Goal: Transaction & Acquisition: Purchase product/service

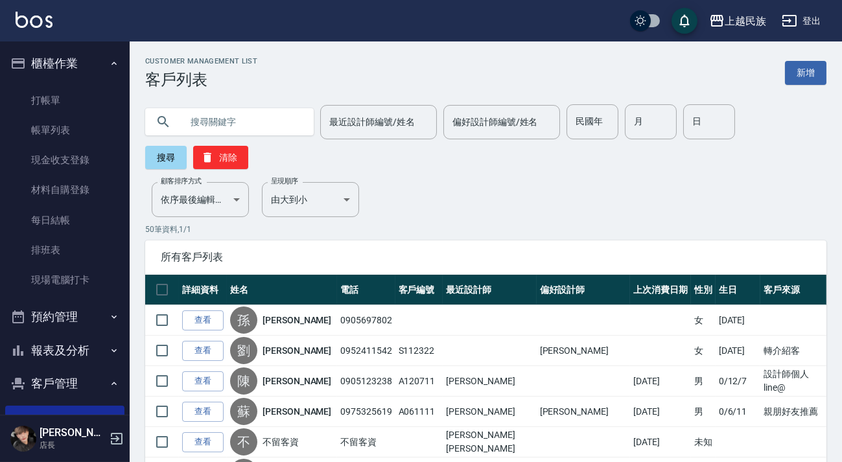
scroll to position [58, 0]
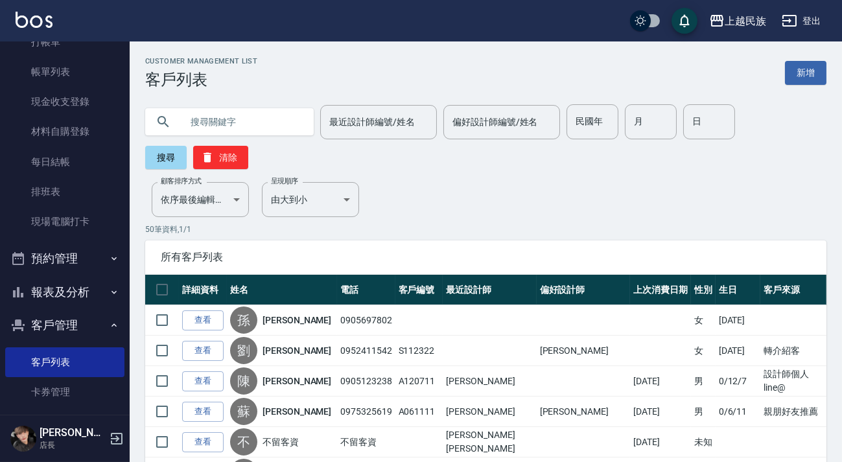
click at [283, 139] on div "最近設計師編號/姓名 最近設計師編號/姓名 偏好設計師編號/姓名 偏好設計師編號/姓名 民國年 民國年 月 月 日 日 搜尋 清除" at bounding box center [485, 136] width 681 height 65
click at [279, 134] on input "text" at bounding box center [243, 121] width 122 height 35
click at [259, 126] on input "text" at bounding box center [243, 121] width 122 height 35
type input "[PERSON_NAME]"
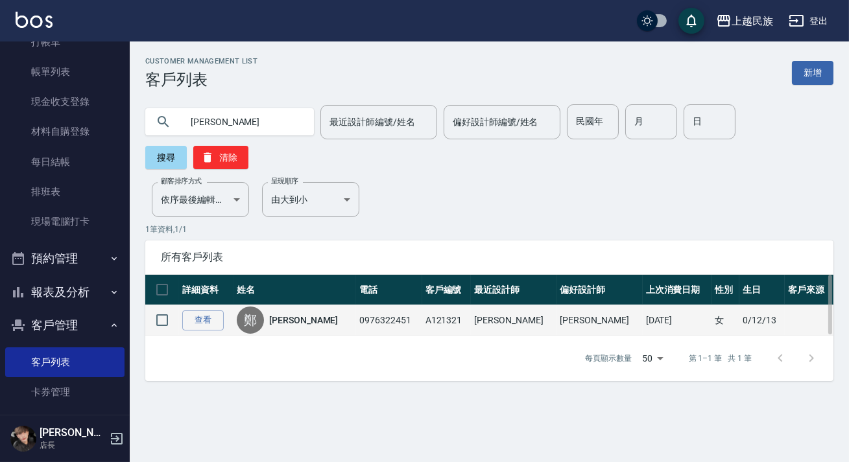
click at [301, 308] on div "[PERSON_NAME]" at bounding box center [295, 320] width 116 height 27
click at [297, 316] on link "[PERSON_NAME]" at bounding box center [303, 320] width 69 height 13
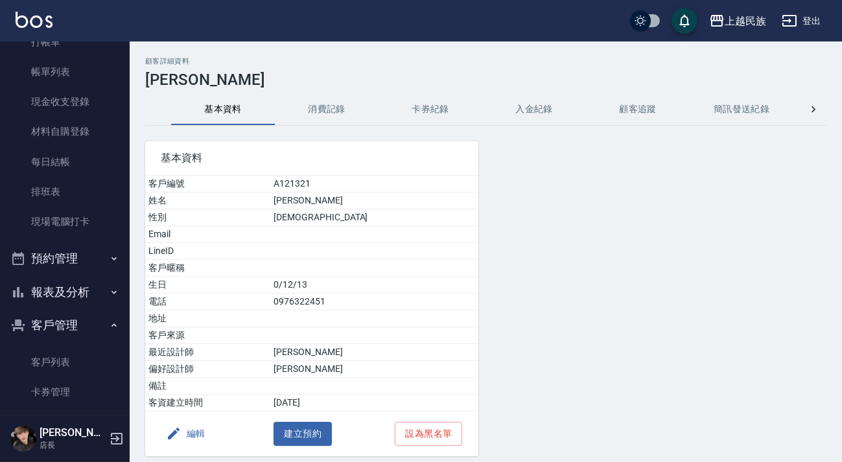
click at [314, 110] on button "消費記錄" at bounding box center [327, 109] width 104 height 31
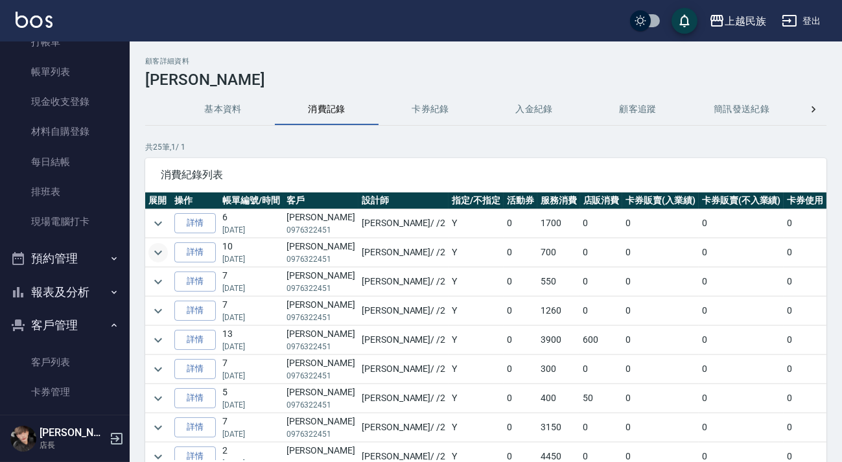
click at [161, 248] on icon "expand row" at bounding box center [158, 253] width 16 height 16
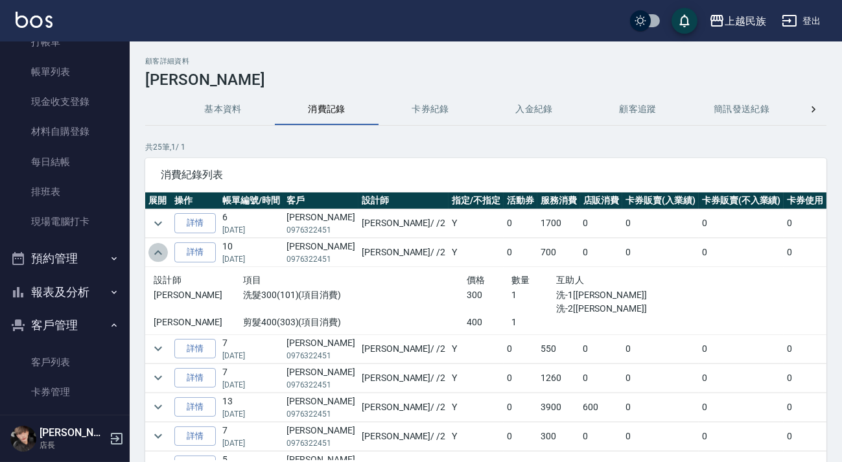
click at [160, 248] on icon "expand row" at bounding box center [158, 253] width 16 height 16
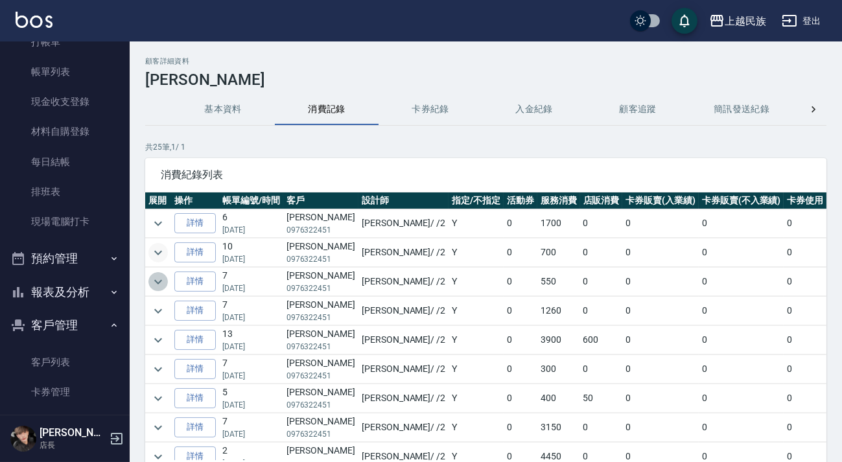
click at [159, 286] on icon "expand row" at bounding box center [158, 282] width 16 height 16
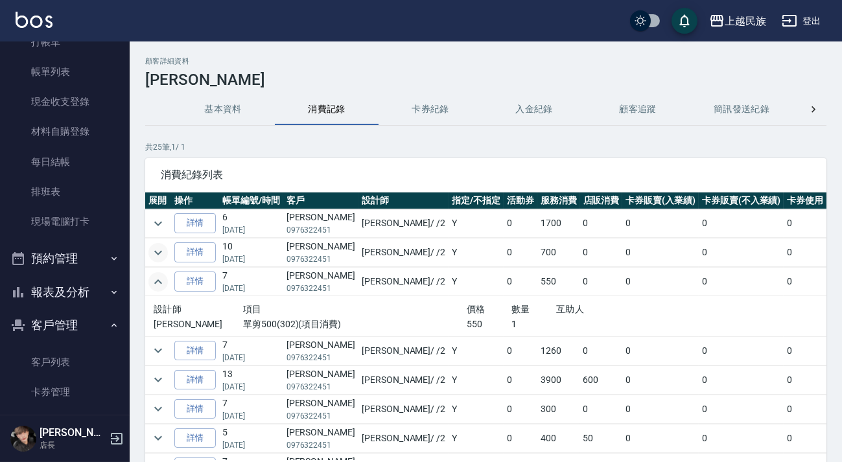
click at [159, 286] on icon "expand row" at bounding box center [158, 282] width 16 height 16
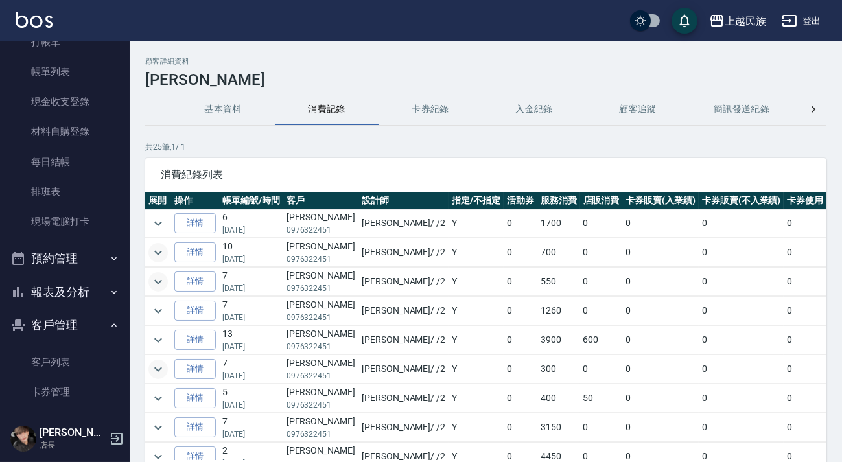
click at [165, 369] on icon "expand row" at bounding box center [158, 370] width 16 height 16
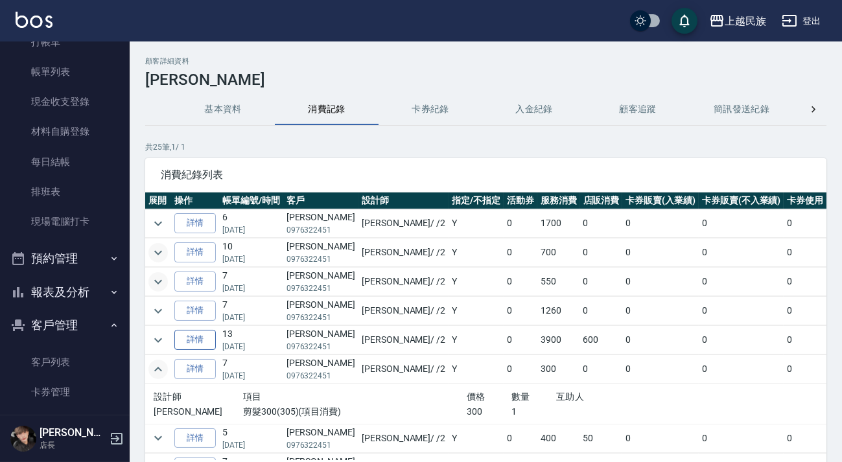
scroll to position [58, 0]
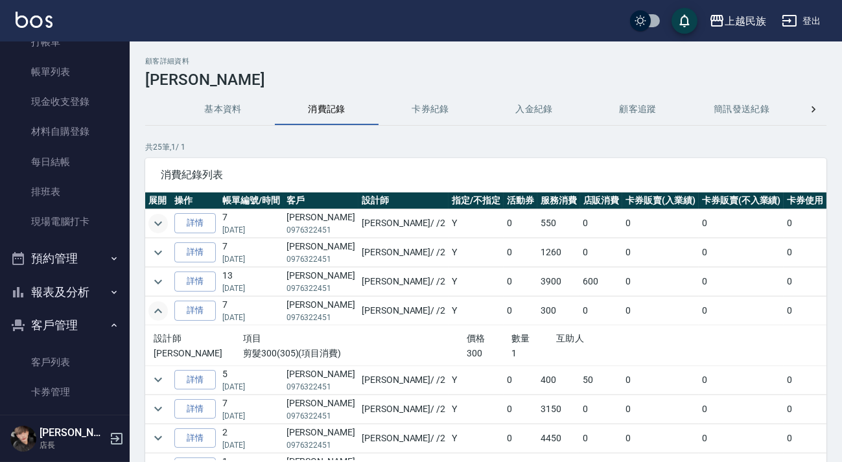
click at [161, 305] on icon "expand row" at bounding box center [158, 311] width 16 height 16
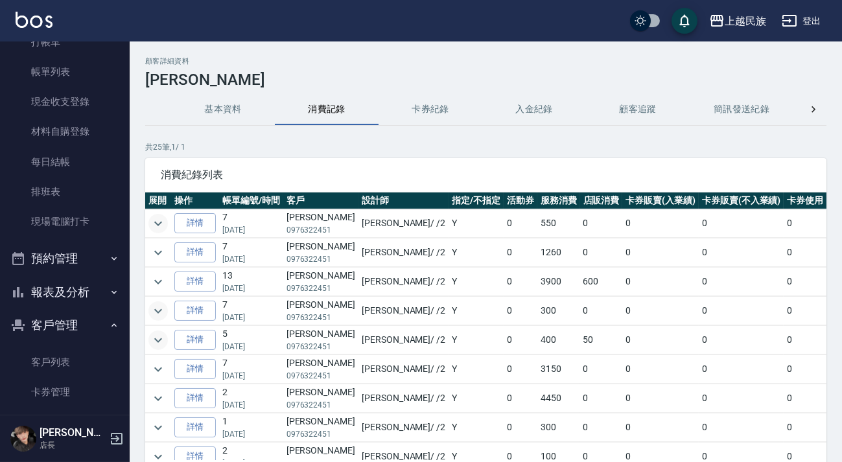
click at [161, 333] on icon "expand row" at bounding box center [158, 341] width 16 height 16
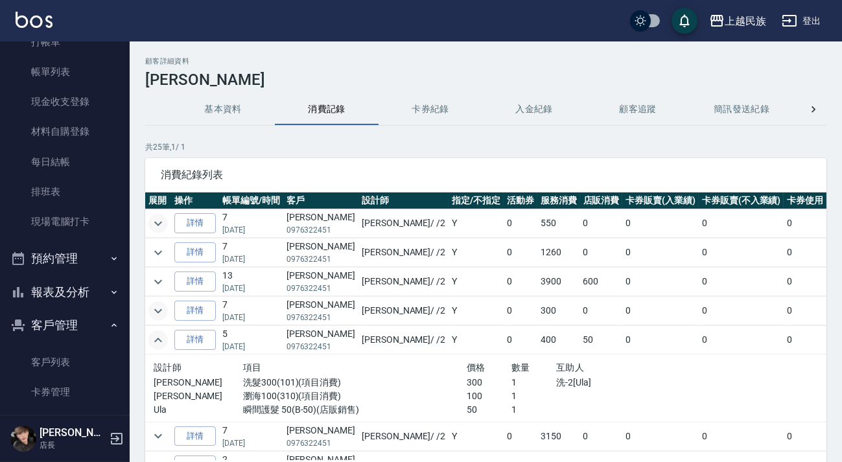
click at [151, 338] on icon "expand row" at bounding box center [158, 341] width 16 height 16
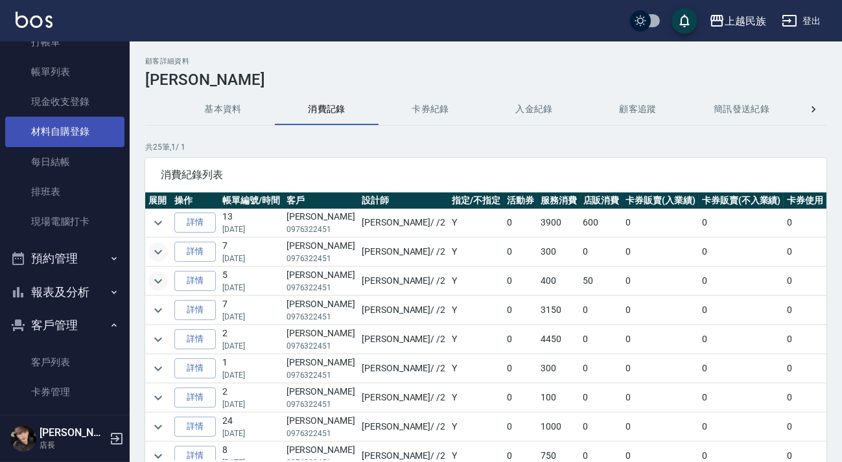
scroll to position [0, 0]
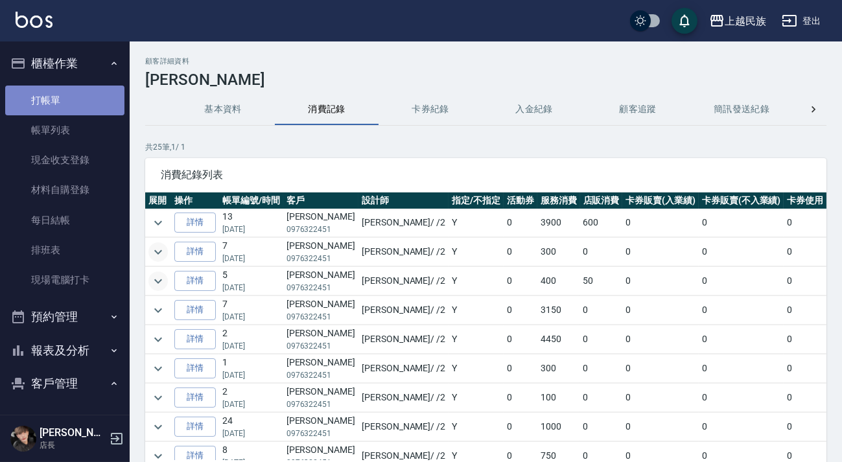
click at [84, 97] on link "打帳單" at bounding box center [64, 101] width 119 height 30
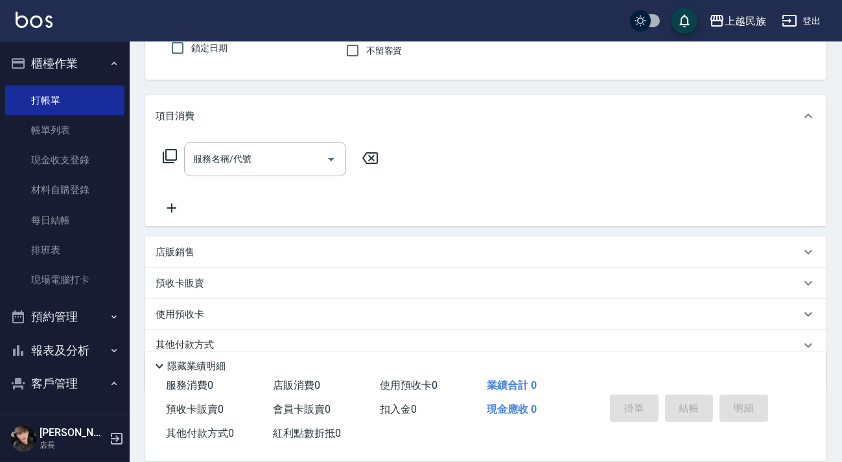
scroll to position [169, 0]
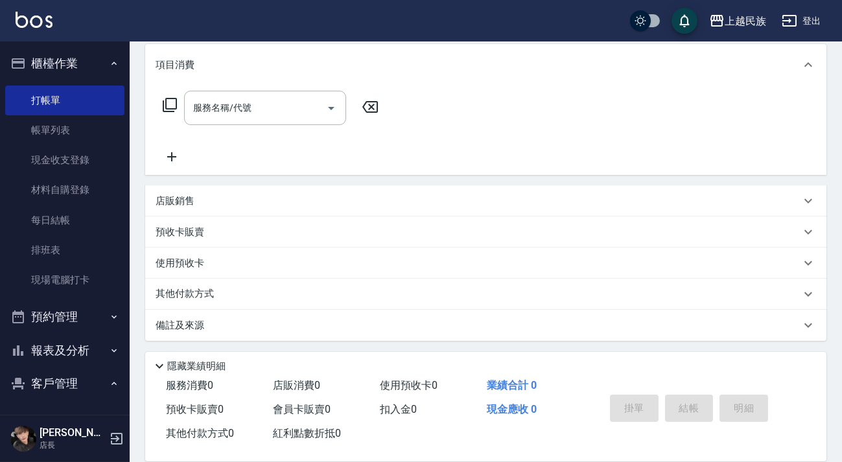
click at [261, 200] on div "店販銷售" at bounding box center [478, 201] width 645 height 14
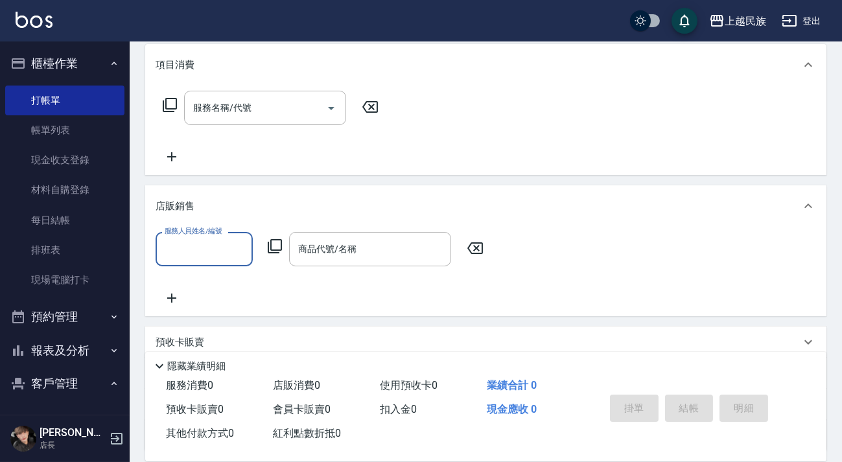
scroll to position [0, 0]
click at [390, 257] on input "商品代號/名稱" at bounding box center [370, 249] width 150 height 23
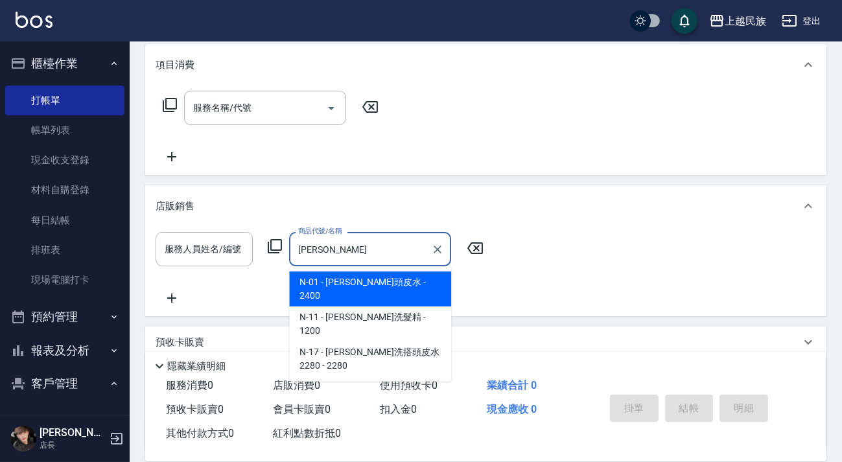
type input "[PERSON_NAME]"
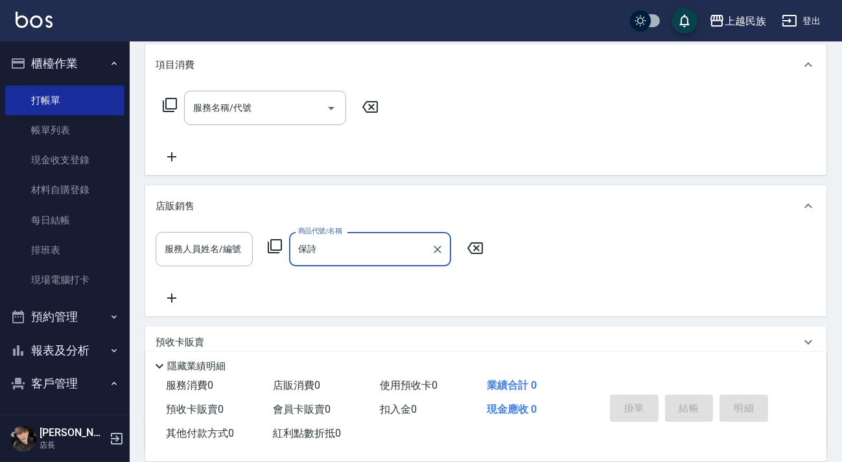
type input "保"
type input "閔"
type input "undefined"
drag, startPoint x: 349, startPoint y: 253, endPoint x: 299, endPoint y: 259, distance: 50.3
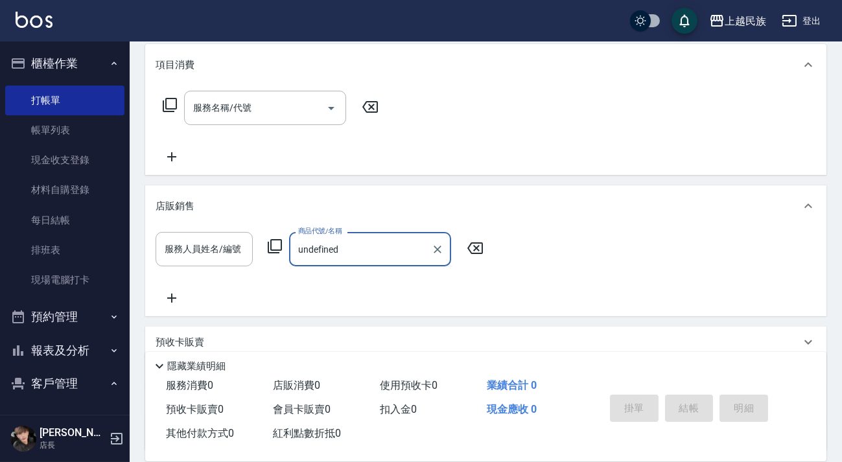
click at [299, 259] on input "undefined" at bounding box center [360, 249] width 131 height 23
type input "敏"
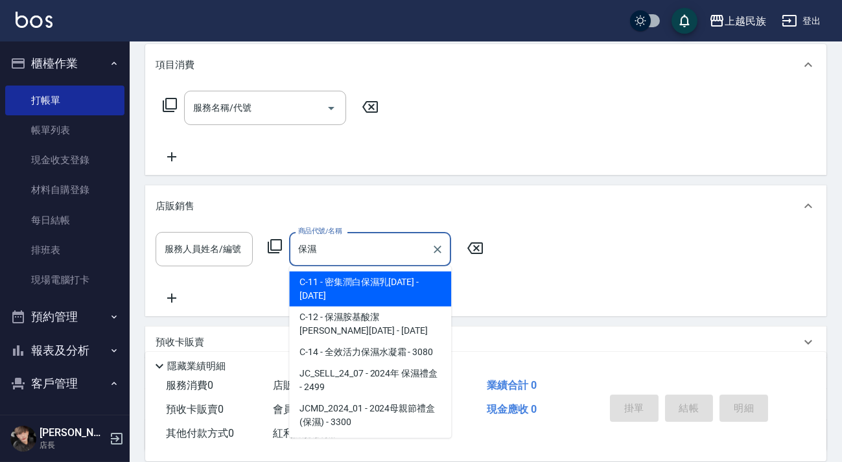
type input "保"
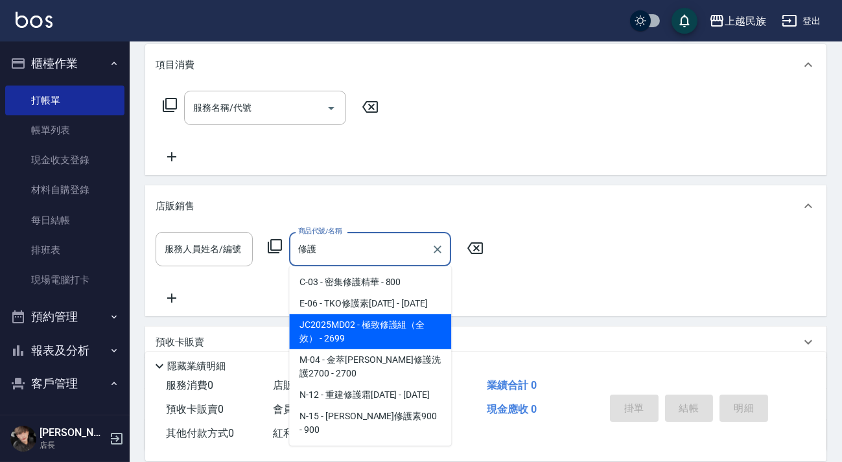
type input "修"
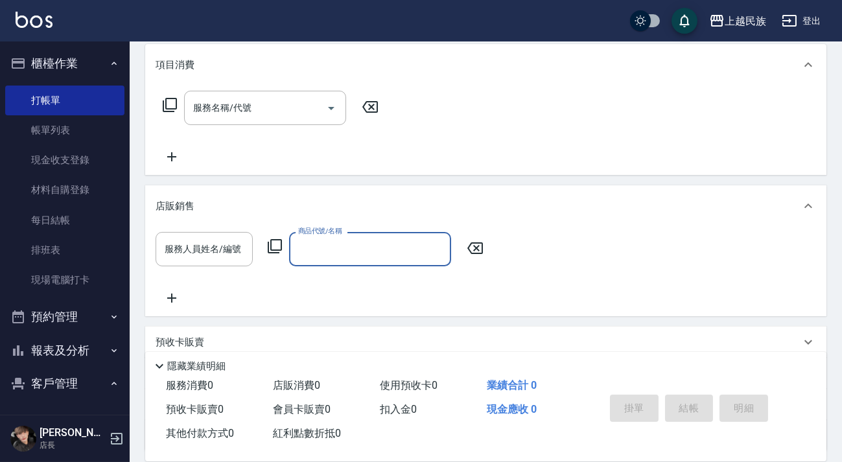
click at [64, 376] on button "客戶管理" at bounding box center [64, 384] width 119 height 34
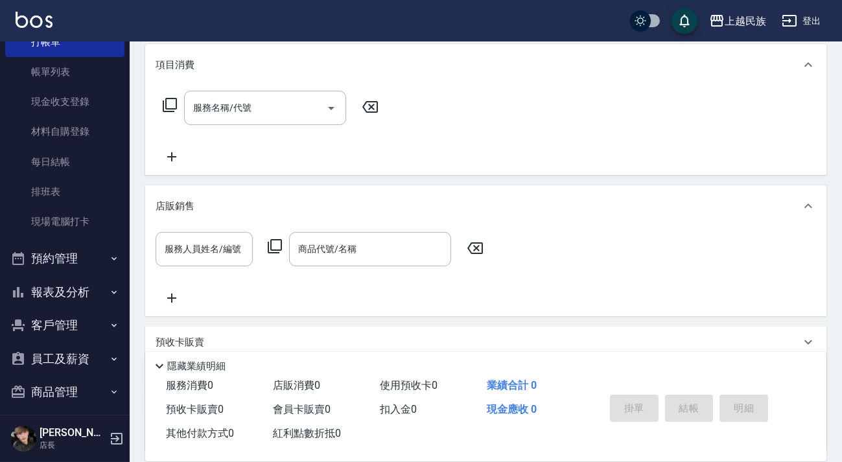
click at [65, 323] on button "客戶管理" at bounding box center [64, 326] width 119 height 34
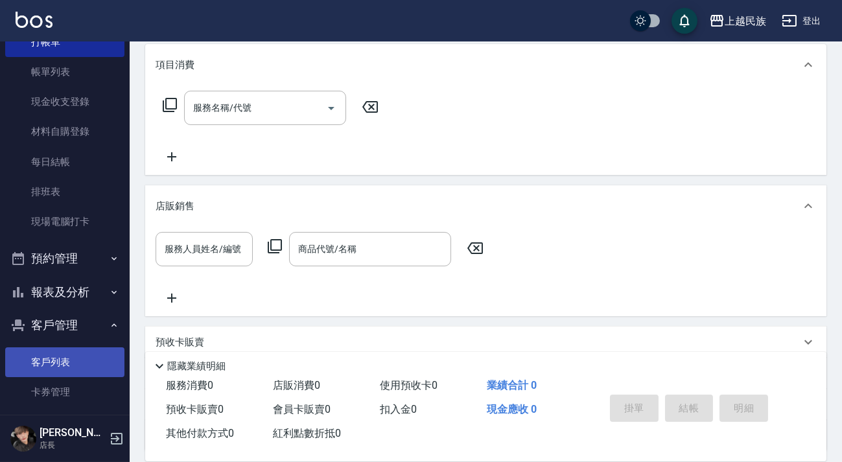
click at [62, 358] on link "客戶列表" at bounding box center [64, 362] width 119 height 30
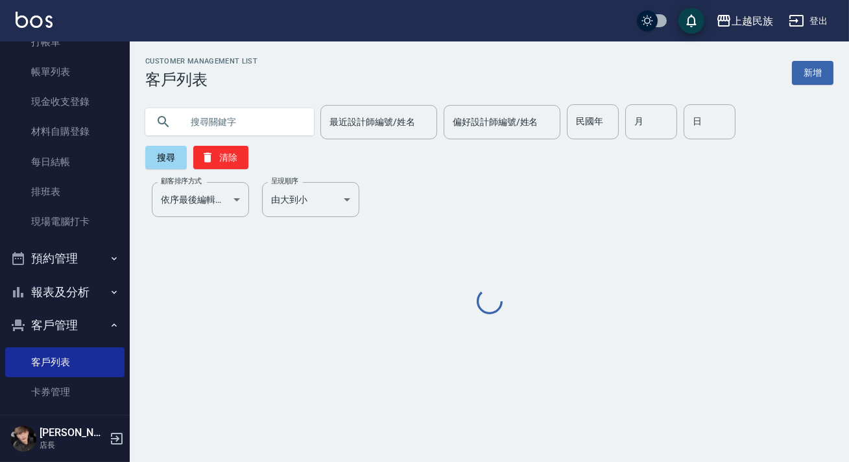
click at [220, 123] on input "text" at bounding box center [243, 121] width 122 height 35
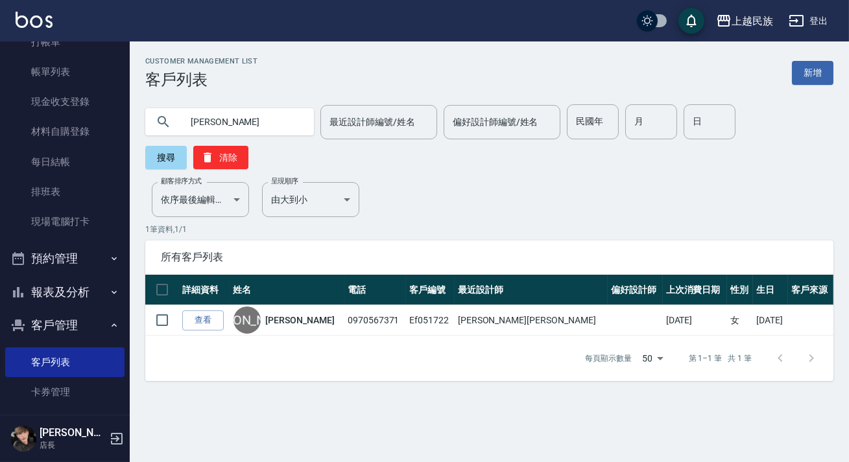
click at [255, 112] on input "[PERSON_NAME]" at bounding box center [243, 121] width 122 height 35
type input "[PERSON_NAME]"
type input "書"
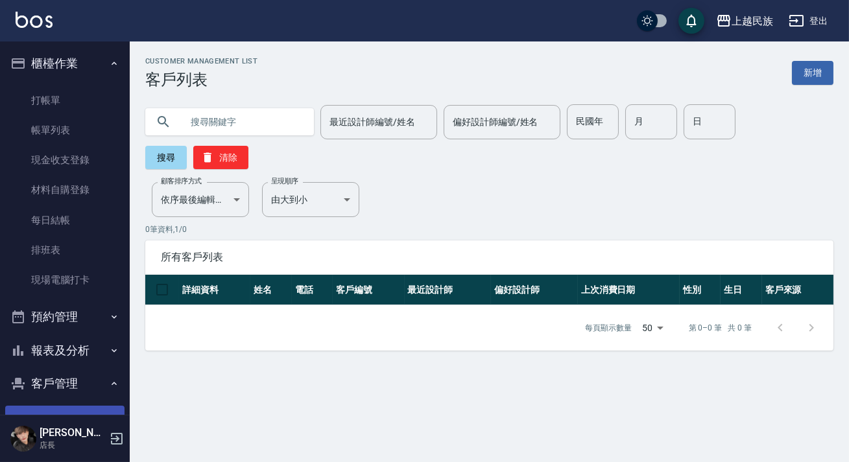
scroll to position [168, 0]
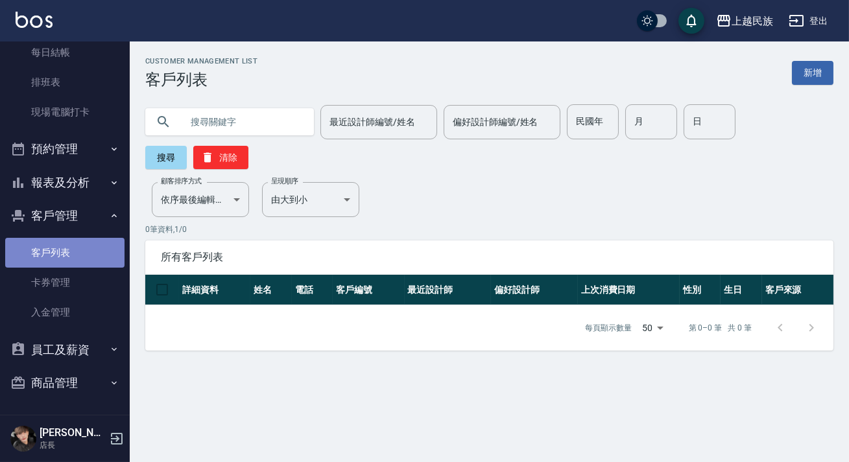
click at [85, 253] on link "客戶列表" at bounding box center [64, 253] width 119 height 30
click at [246, 113] on input "text" at bounding box center [243, 121] width 122 height 35
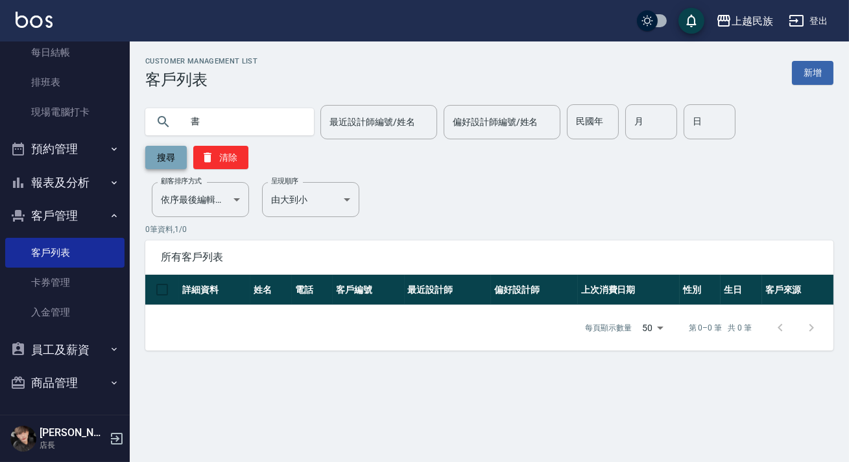
click at [174, 163] on button "搜尋" at bounding box center [165, 157] width 41 height 23
click at [242, 109] on input "書" at bounding box center [243, 121] width 122 height 35
click at [259, 123] on input "陳書" at bounding box center [243, 121] width 122 height 35
type input "[PERSON_NAME]"
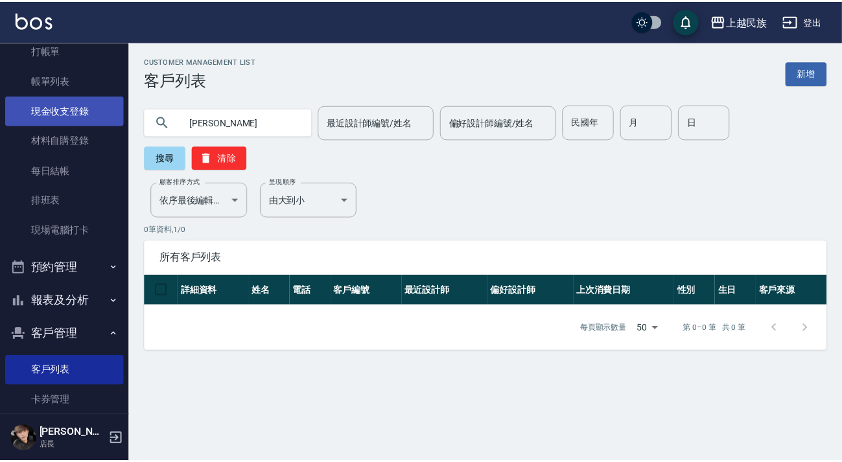
scroll to position [0, 0]
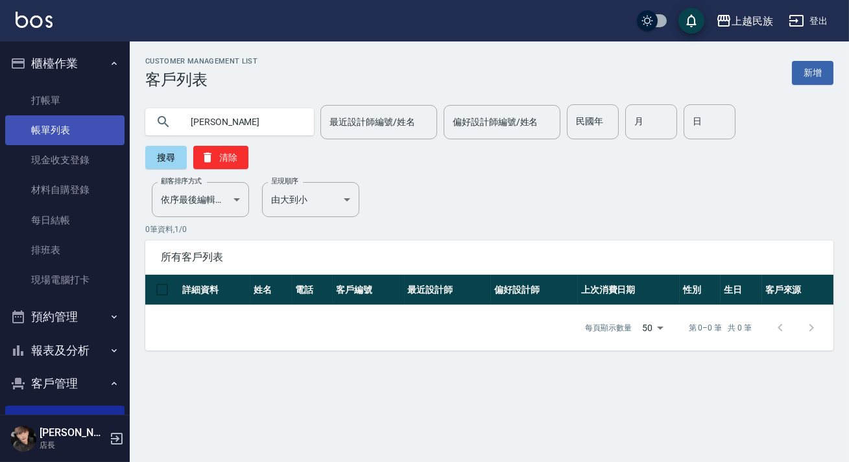
click at [77, 129] on link "帳單列表" at bounding box center [64, 130] width 119 height 30
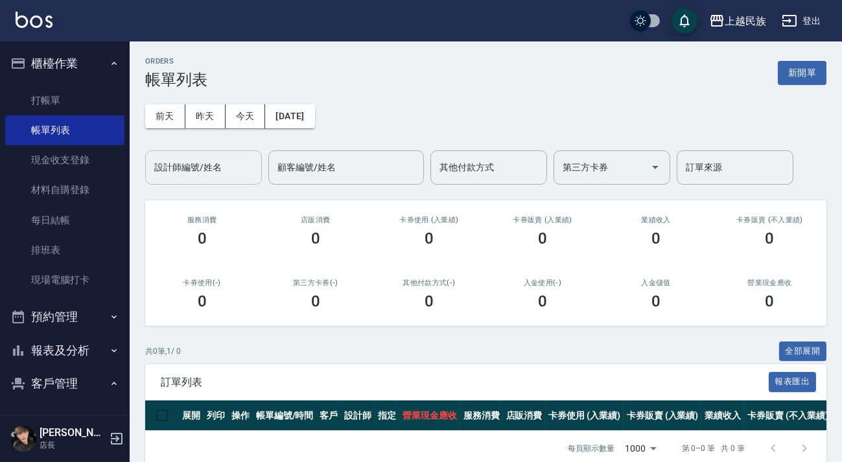
click at [259, 109] on button "今天" at bounding box center [246, 116] width 40 height 24
click at [283, 115] on button "[DATE]" at bounding box center [289, 116] width 49 height 24
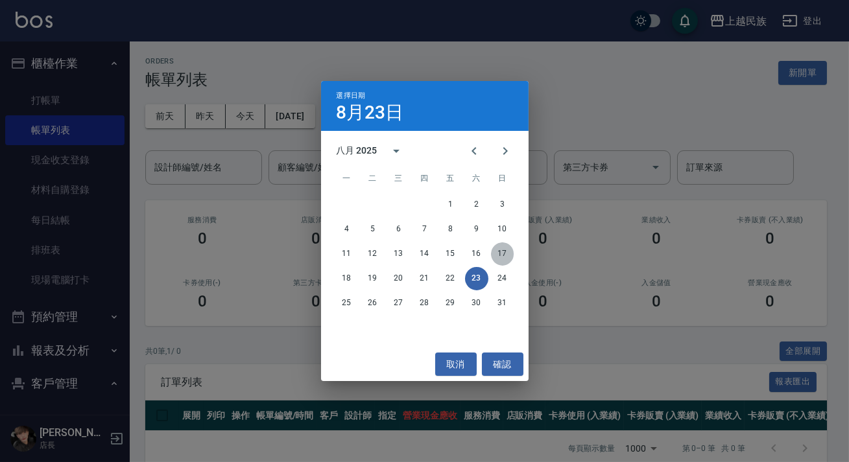
click at [504, 253] on button "17" at bounding box center [502, 253] width 23 height 23
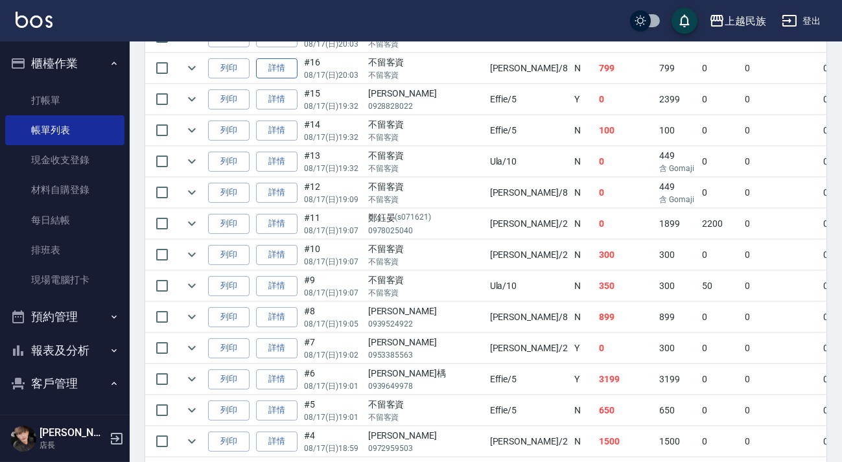
scroll to position [235, 0]
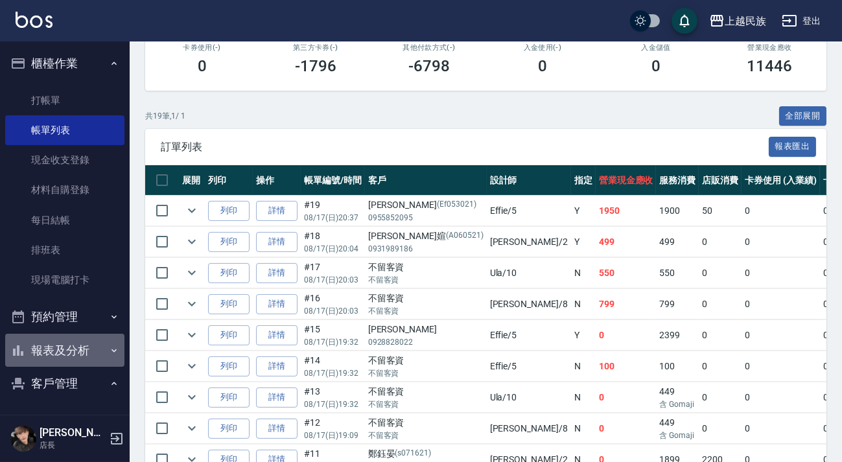
click at [64, 357] on button "報表及分析" at bounding box center [64, 351] width 119 height 34
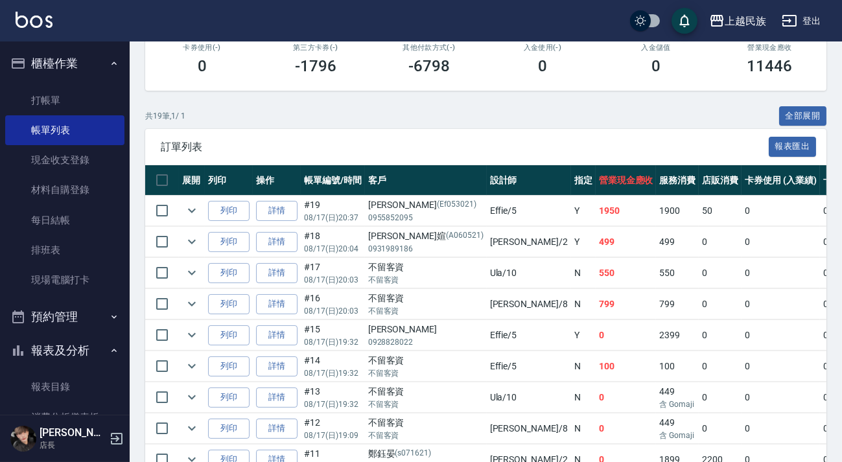
scroll to position [176, 0]
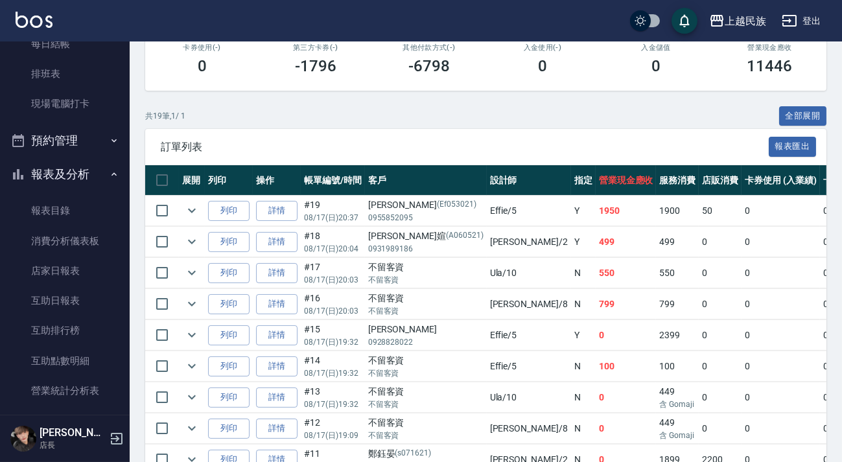
click at [84, 169] on button "報表及分析" at bounding box center [64, 175] width 119 height 34
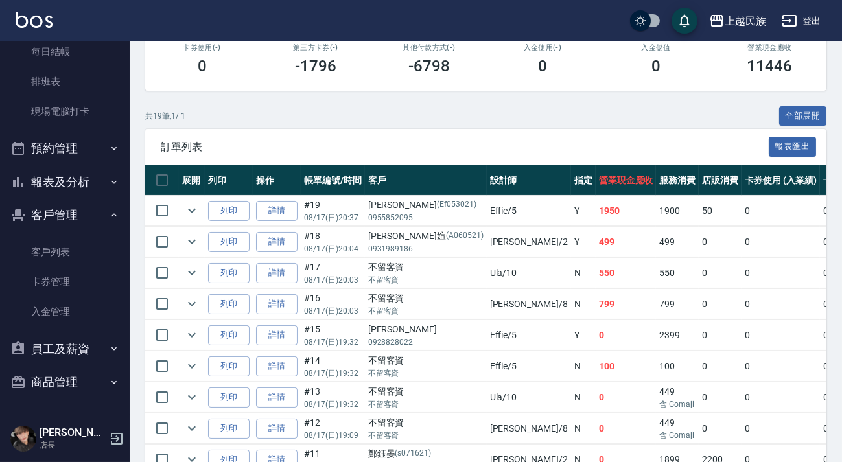
scroll to position [169, 0]
click at [71, 251] on link "客戶列表" at bounding box center [64, 252] width 119 height 30
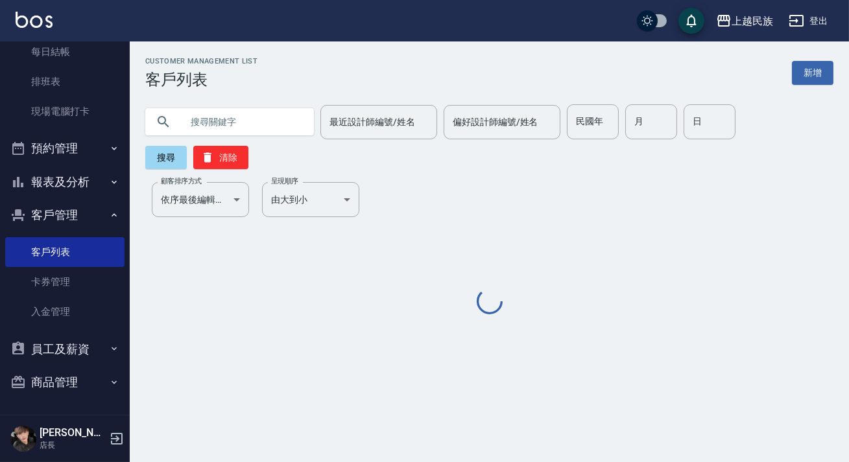
click at [227, 134] on input "text" at bounding box center [243, 121] width 122 height 35
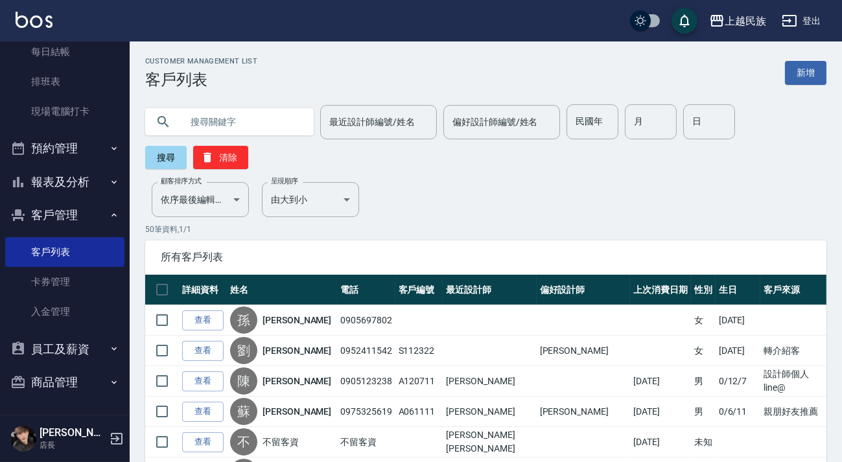
click at [234, 131] on input "text" at bounding box center [243, 121] width 122 height 35
type input "[PERSON_NAME]"
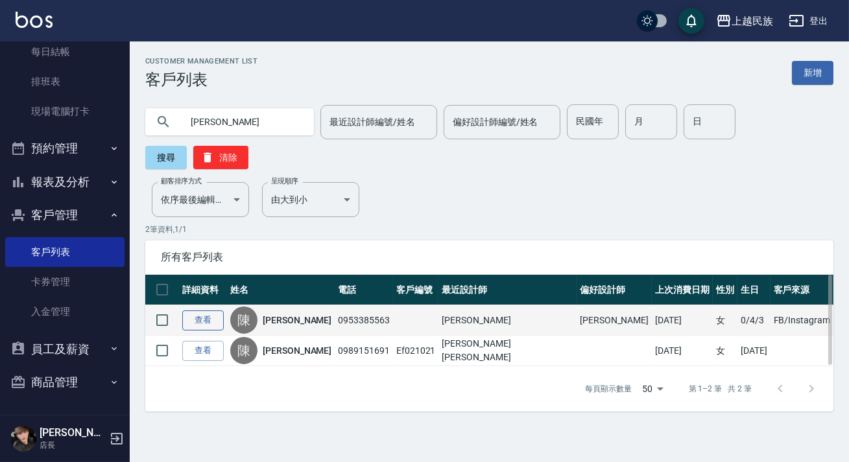
click at [219, 318] on link "查看" at bounding box center [202, 321] width 41 height 20
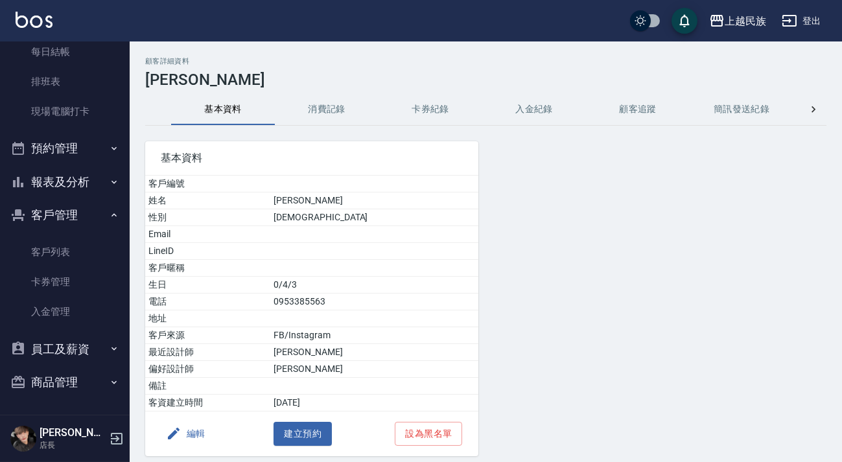
click at [201, 428] on button "編輯" at bounding box center [186, 434] width 50 height 24
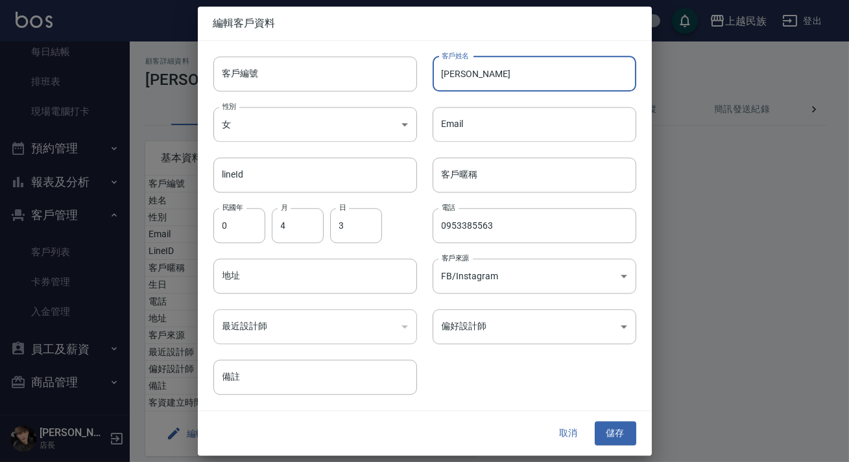
click at [454, 73] on input "[PERSON_NAME]" at bounding box center [534, 73] width 204 height 35
click at [456, 73] on input "[PERSON_NAME]" at bounding box center [534, 73] width 204 height 35
type input "[PERSON_NAME]"
click at [277, 71] on input "客戶編號" at bounding box center [315, 73] width 204 height 35
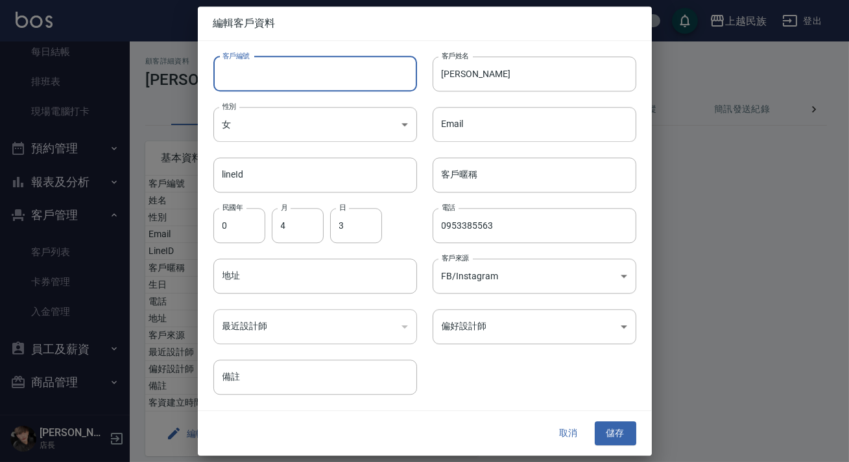
type input "＿"
type input "A040321"
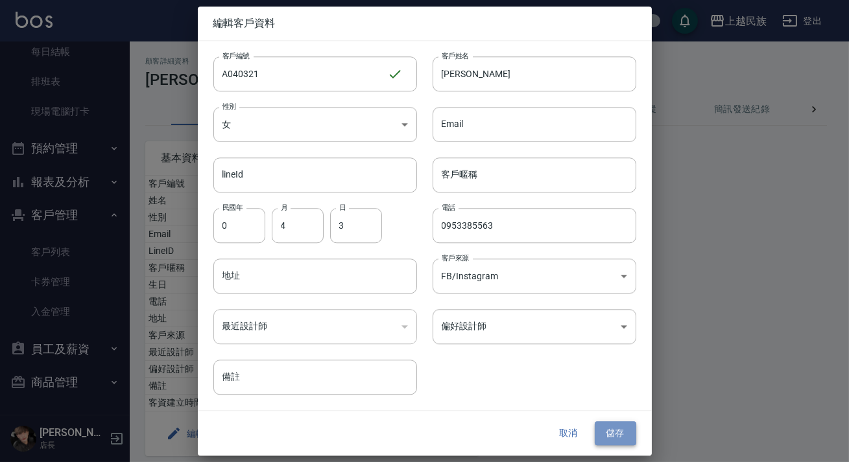
click at [620, 437] on button "儲存" at bounding box center [614, 434] width 41 height 24
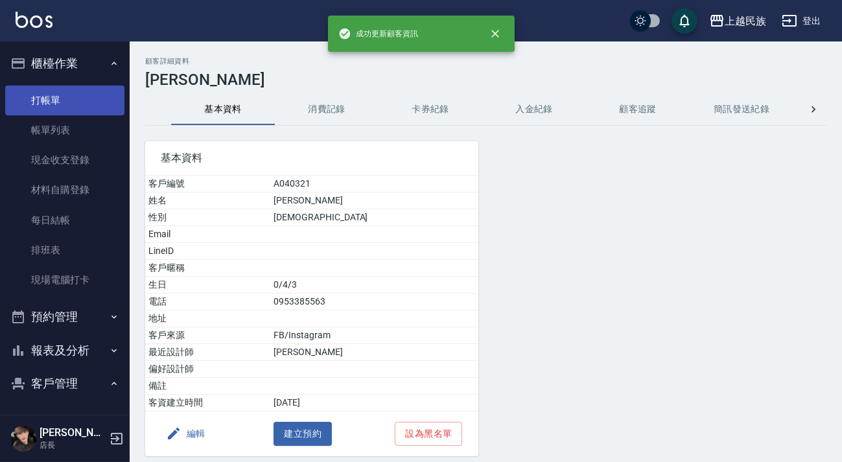
click at [56, 88] on link "打帳單" at bounding box center [64, 101] width 119 height 30
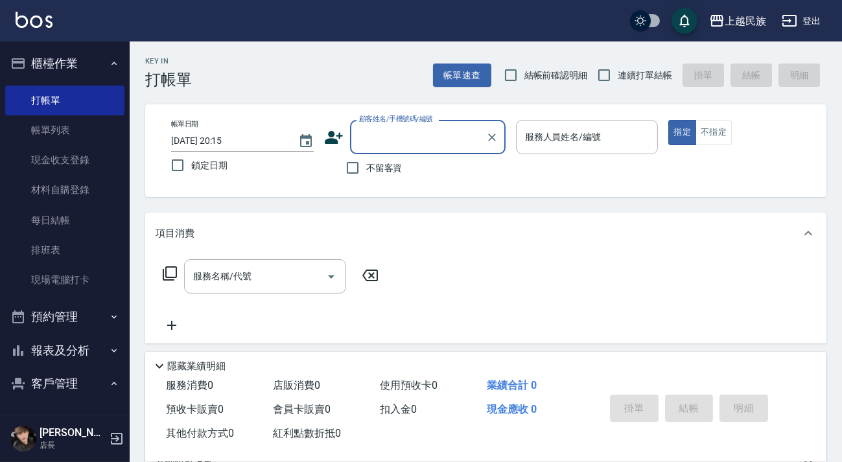
click at [670, 69] on span "連續打單結帳" at bounding box center [645, 76] width 54 height 14
click at [618, 69] on input "連續打單結帳" at bounding box center [604, 75] width 27 height 27
checkbox input "true"
click at [414, 148] on input "顧客姓名/手機號碼/編號" at bounding box center [418, 137] width 124 height 23
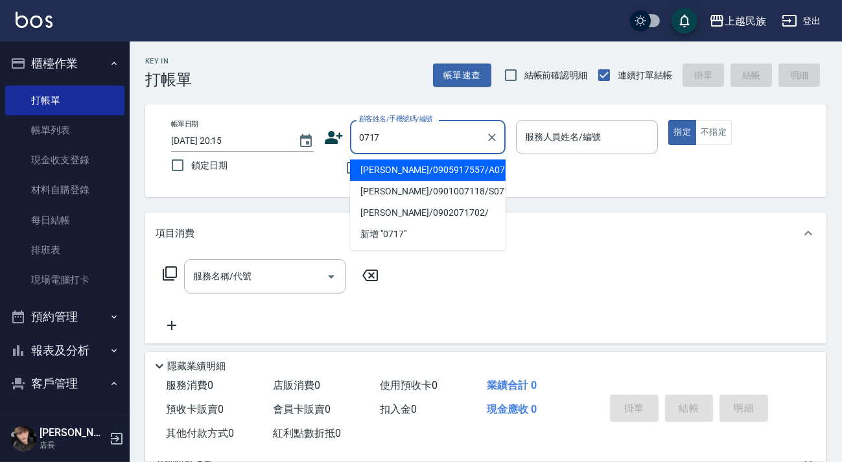
click at [430, 169] on li "[PERSON_NAME]/0905917557/A071721" at bounding box center [428, 169] width 156 height 21
type input "[PERSON_NAME]/0905917557/A071721"
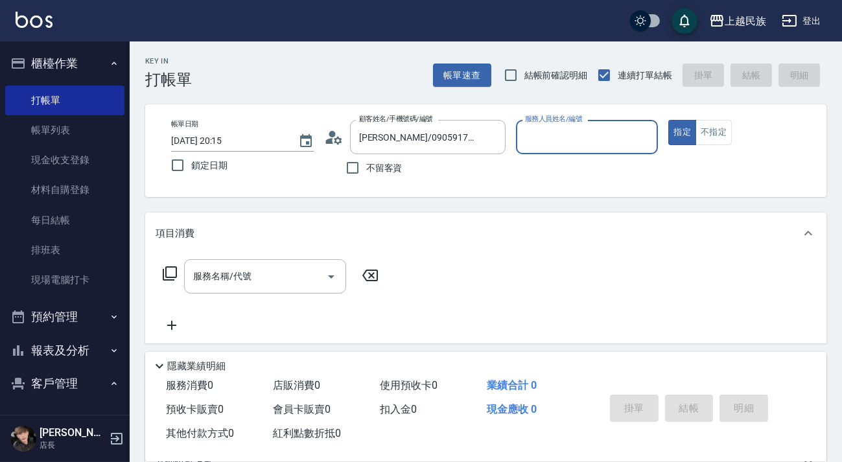
type input "[PERSON_NAME]-2"
click at [262, 278] on input "服務名稱/代號" at bounding box center [255, 276] width 131 height 23
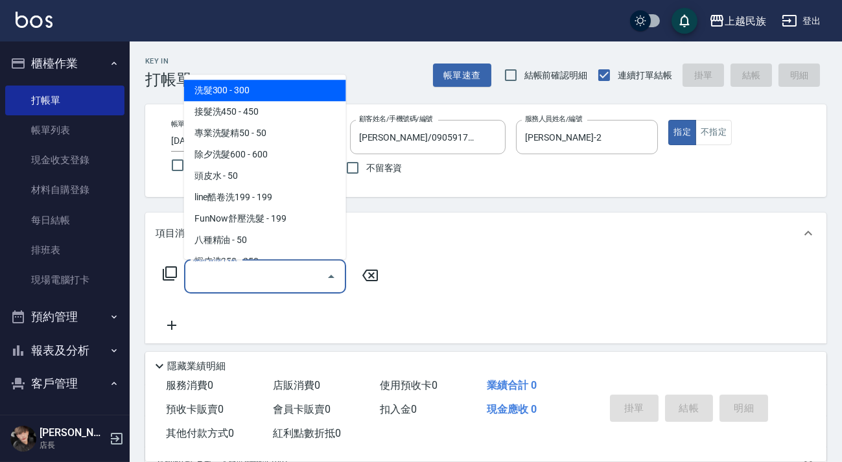
click at [261, 95] on span "洗髮300 - 300" at bounding box center [265, 90] width 162 height 21
type input "洗髮300(101)"
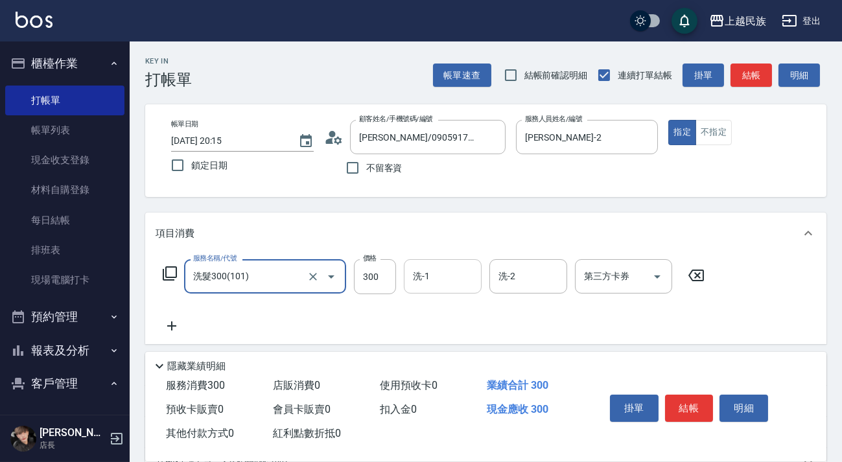
click at [437, 288] on div "洗-1" at bounding box center [443, 276] width 78 height 34
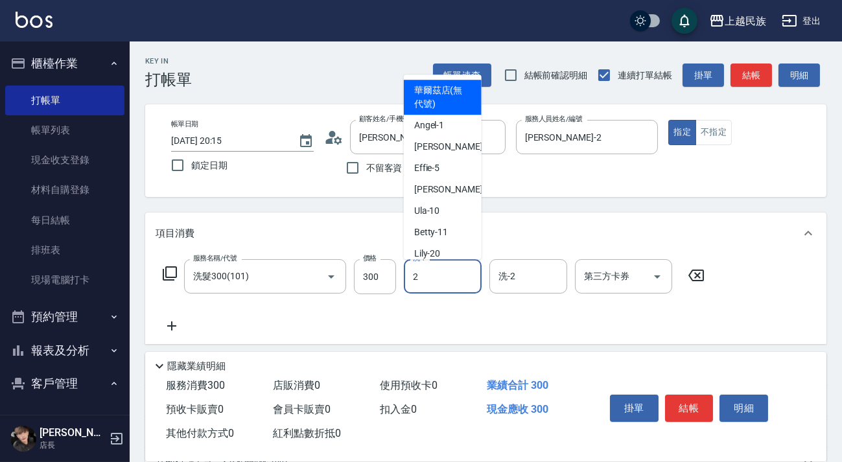
type input "[PERSON_NAME]-2"
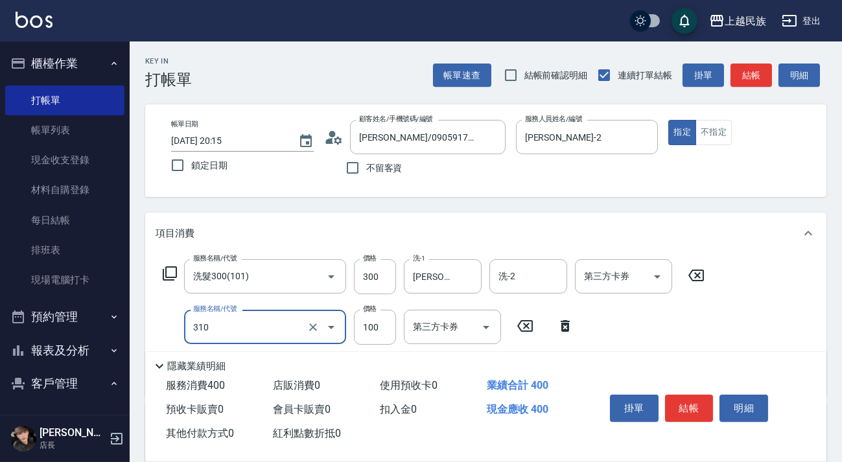
scroll to position [117, 0]
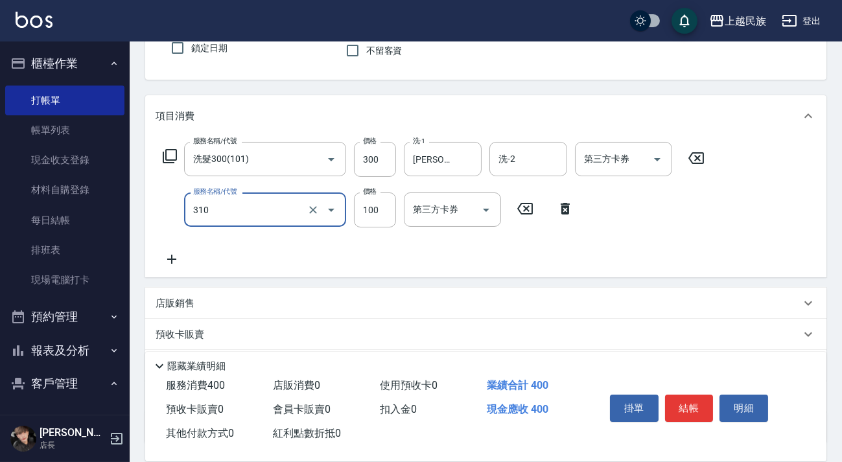
type input "瀏海100(310)"
click at [347, 240] on div "服務名稱/代號 洗髮300(101) 服務名稱/代號 價格 300 價格 洗-1 [PERSON_NAME]-2 洗-1 洗-2 洗-2 第三方卡券 第三方卡…" at bounding box center [434, 204] width 557 height 125
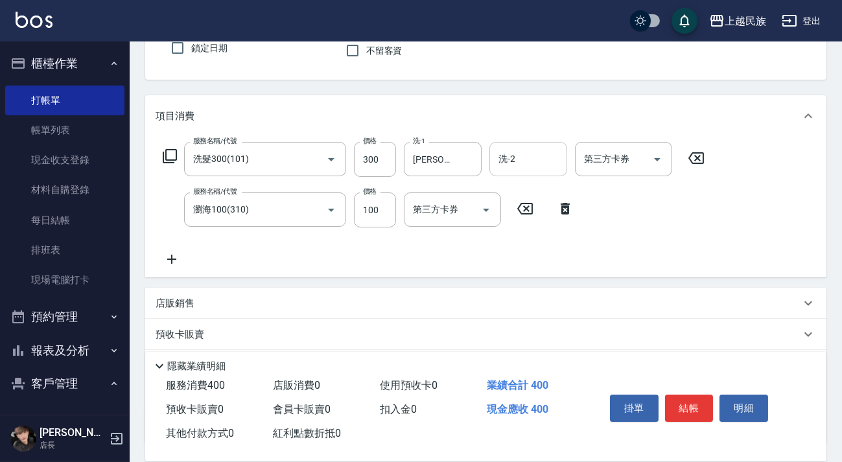
scroll to position [0, 0]
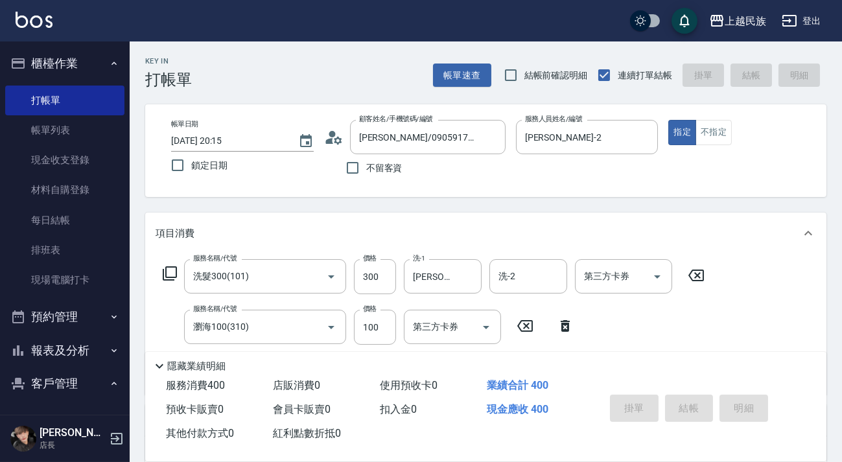
type input "[DATE] 20:17"
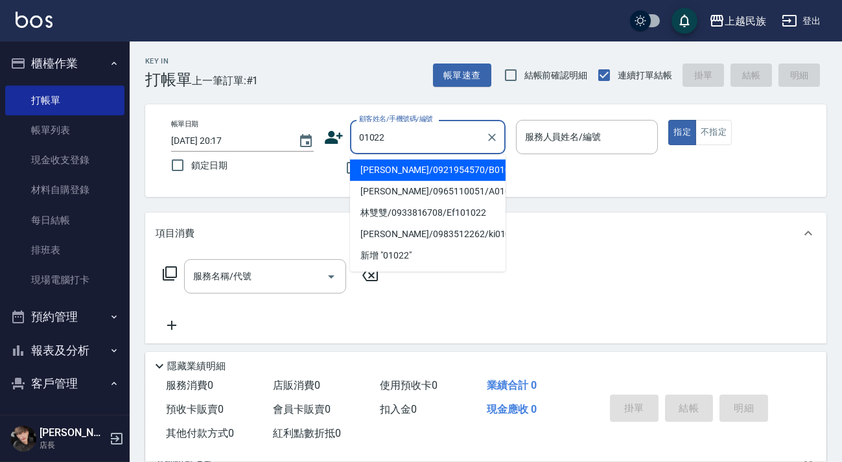
click at [431, 172] on li "[PERSON_NAME]/0921954570/B010221" at bounding box center [428, 169] width 156 height 21
type input "[PERSON_NAME]/0921954570/B010221"
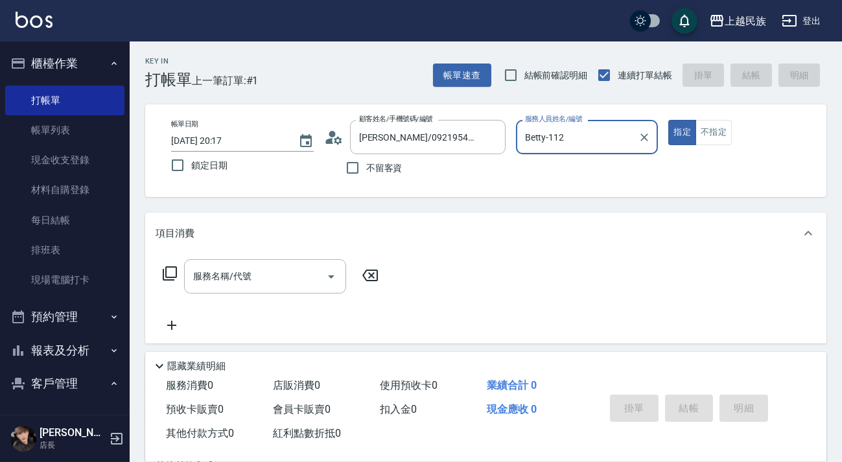
type input "Betty-11"
click at [668, 120] on button "指定" at bounding box center [682, 132] width 28 height 25
type button "true"
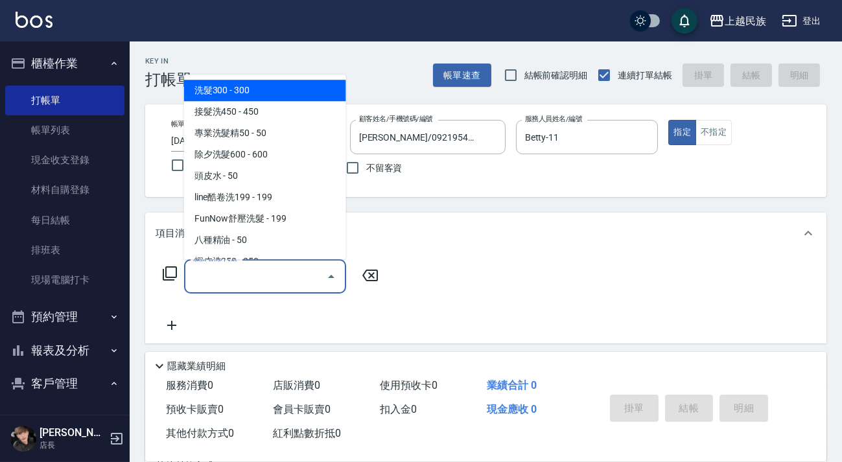
click at [290, 280] on input "服務名稱/代號" at bounding box center [255, 276] width 131 height 23
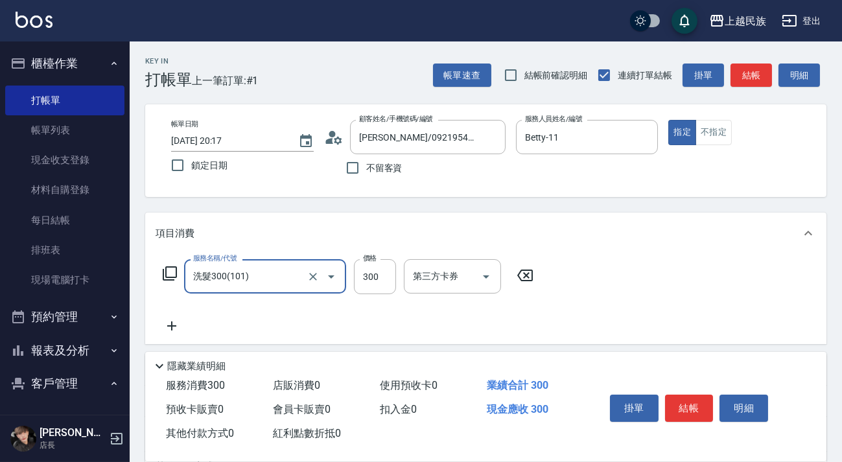
type input "洗髮300(101)"
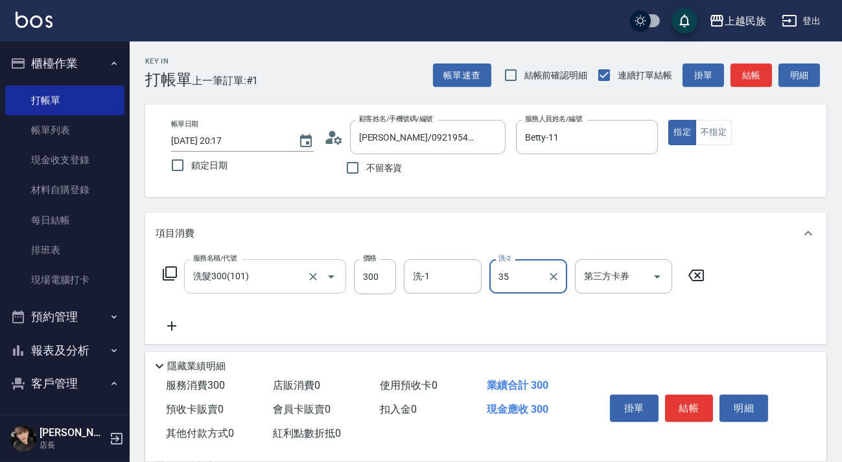
type input "35"
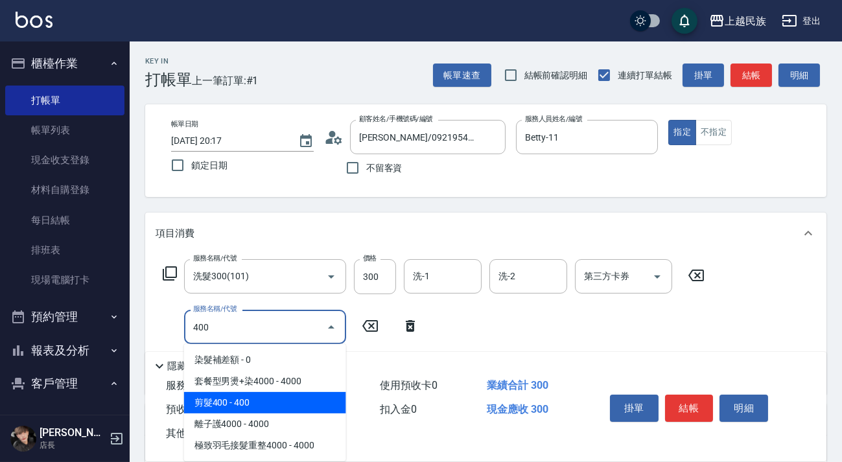
click at [293, 402] on span "剪髮400 - 400" at bounding box center [265, 402] width 162 height 21
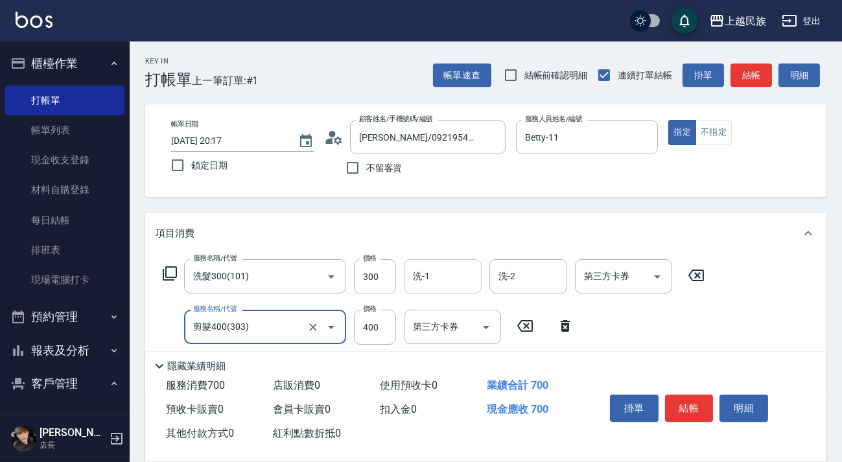
type input "剪髮400(303)"
click at [434, 277] on input "洗-1" at bounding box center [443, 276] width 66 height 23
type input "35"
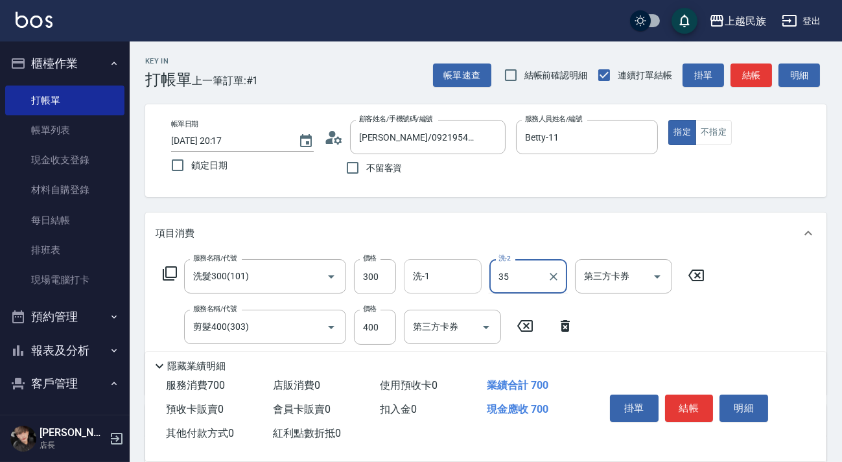
type input "35"
click at [539, 285] on input "洗-2" at bounding box center [528, 276] width 66 height 23
type input "Ula-10"
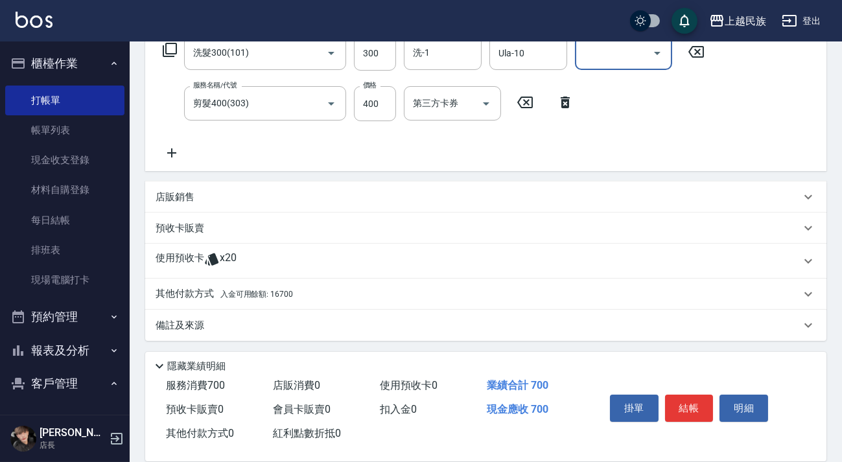
click at [360, 304] on div "其他付款方式 入金可用餘額: 16700" at bounding box center [485, 294] width 681 height 31
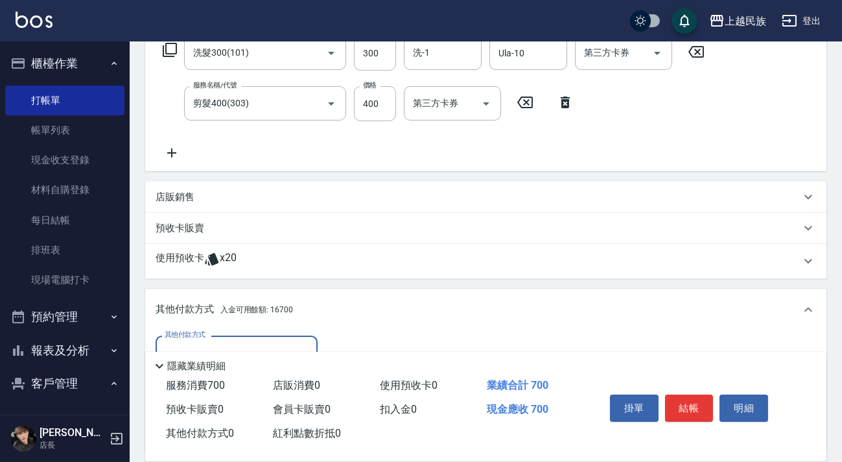
scroll to position [376, 0]
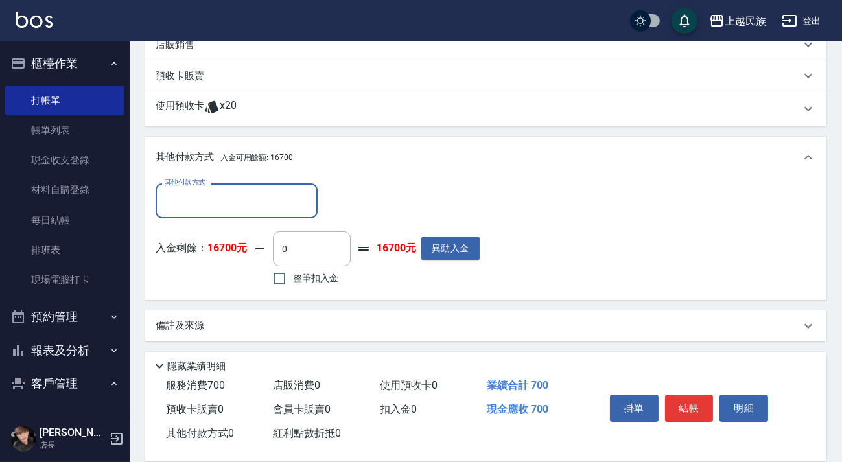
drag, startPoint x: 309, startPoint y: 280, endPoint x: 381, endPoint y: 274, distance: 72.9
click at [308, 277] on span "整筆扣入金" at bounding box center [315, 279] width 45 height 14
click at [293, 277] on input "整筆扣入金" at bounding box center [279, 278] width 27 height 27
checkbox input "true"
type input "700"
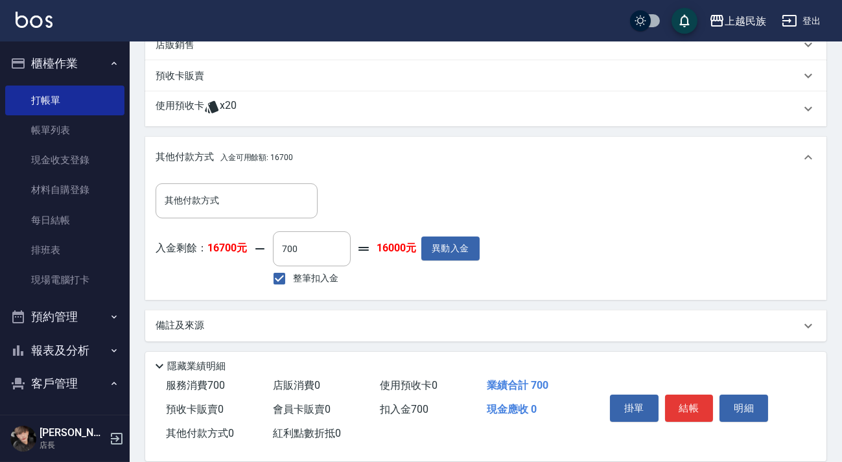
scroll to position [0, 0]
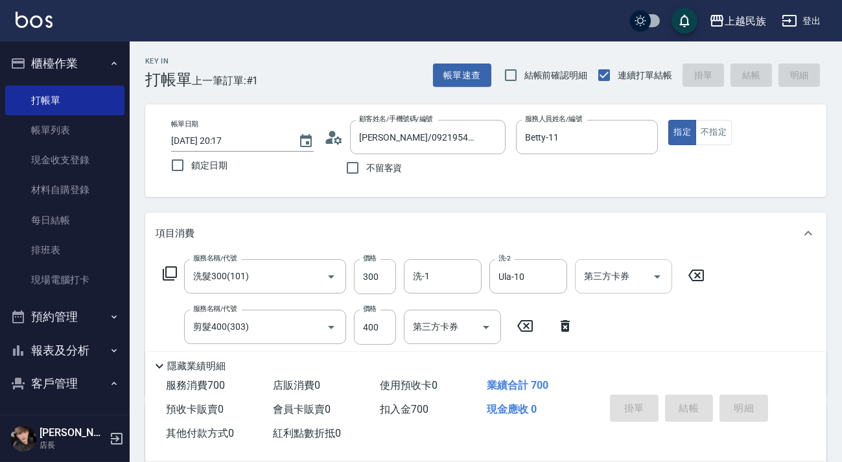
type input "[DATE] 20:18"
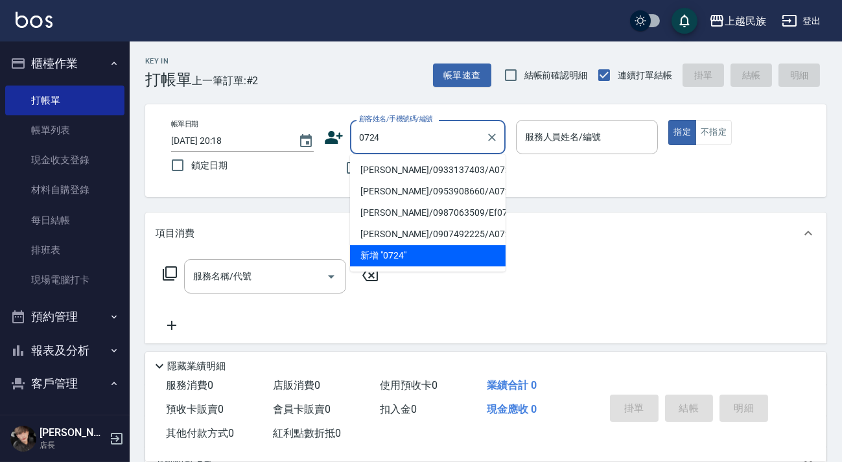
click at [419, 169] on li "[PERSON_NAME]/0933137403/A072411" at bounding box center [428, 169] width 156 height 21
type input "[PERSON_NAME]/0933137403/A072411"
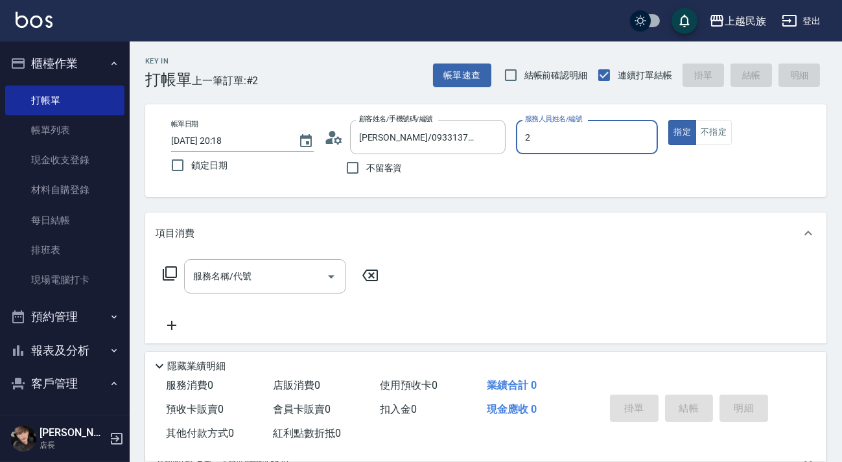
type input "[PERSON_NAME]-2"
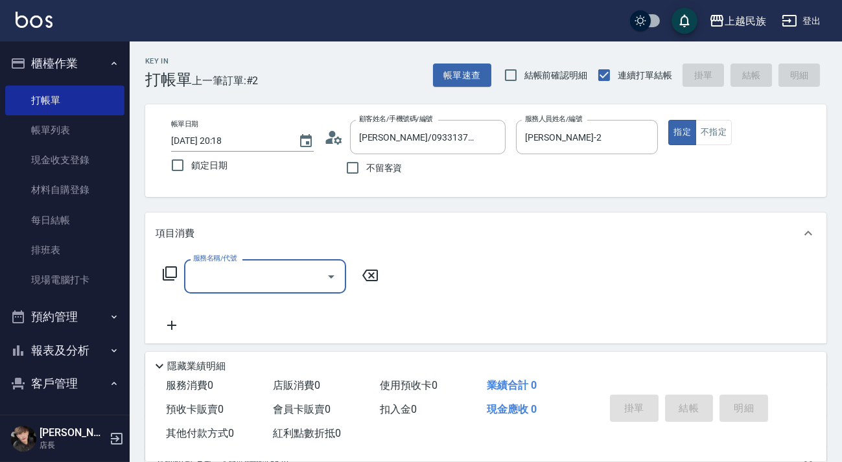
click at [162, 277] on icon at bounding box center [170, 274] width 16 height 16
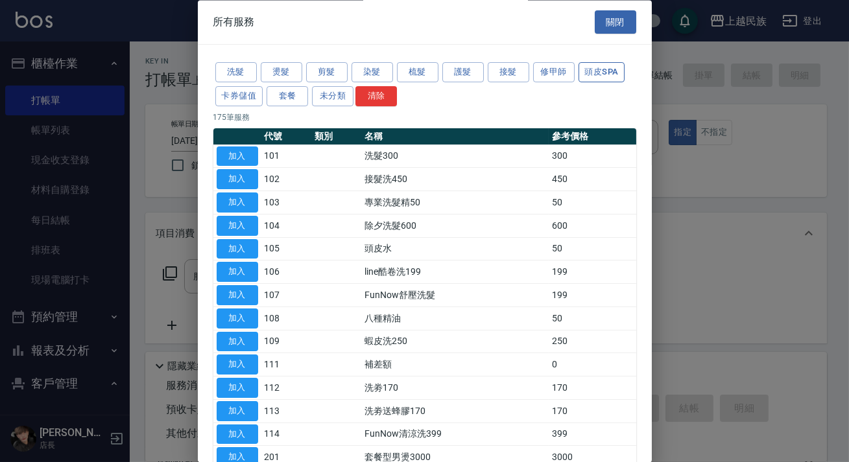
click at [578, 72] on button "頭皮SPA" at bounding box center [601, 73] width 47 height 20
click at [580, 71] on button "頭皮SPA" at bounding box center [601, 73] width 47 height 20
click at [584, 71] on button "頭皮SPA" at bounding box center [601, 73] width 47 height 20
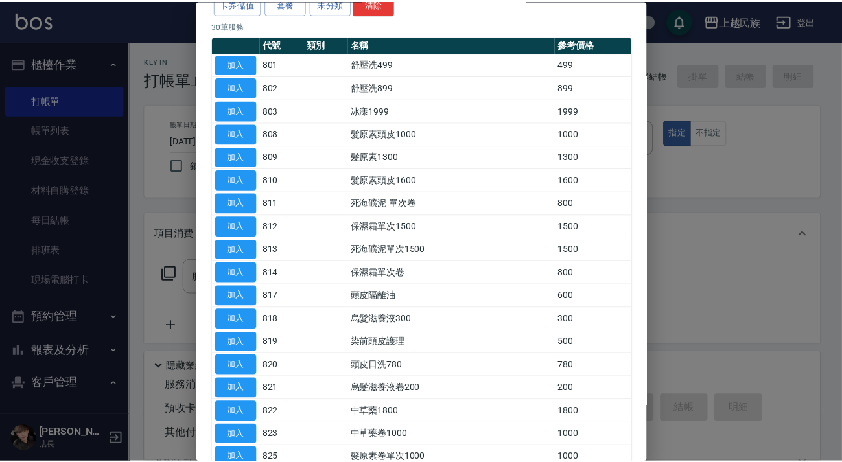
scroll to position [152, 0]
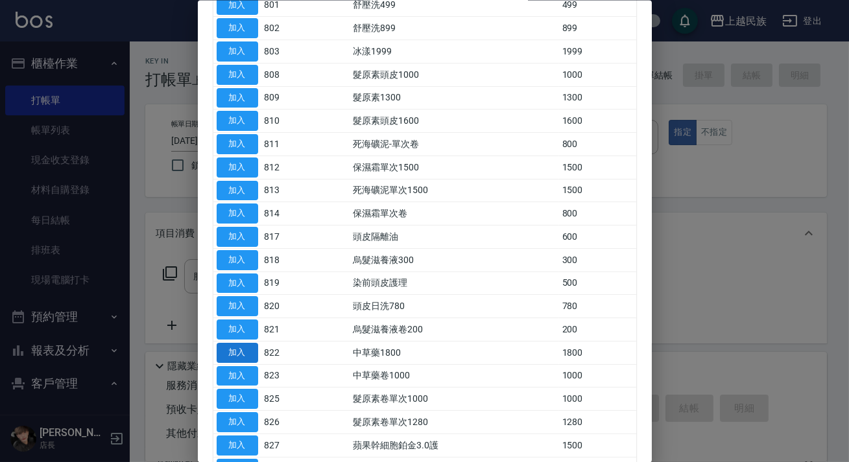
click at [247, 351] on button "加入" at bounding box center [237, 352] width 41 height 20
type input "中草藥1800(822)"
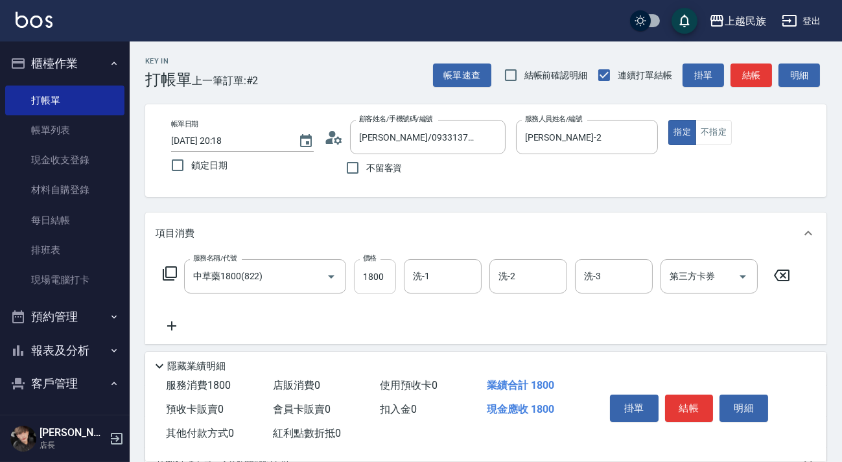
click at [366, 267] on input "1800" at bounding box center [375, 276] width 42 height 35
drag, startPoint x: 366, startPoint y: 267, endPoint x: 373, endPoint y: 267, distance: 7.1
click at [367, 267] on input "19699" at bounding box center [375, 276] width 42 height 35
click at [378, 279] on input "19699" at bounding box center [375, 276] width 42 height 35
type input "1999"
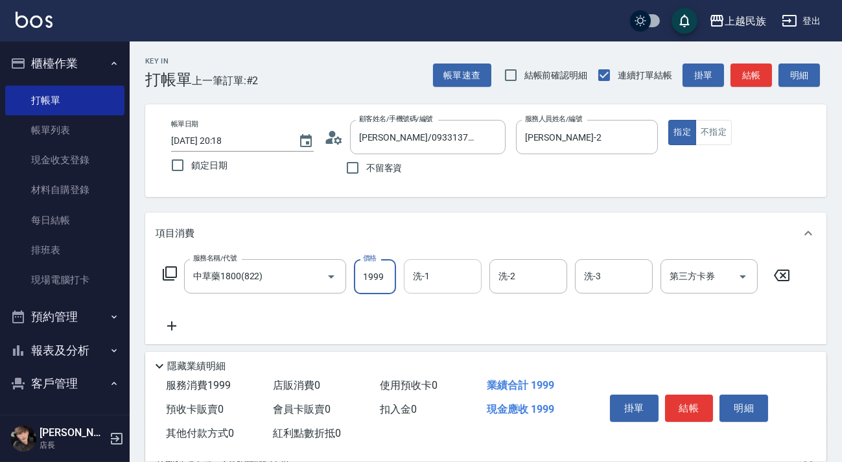
click at [412, 285] on input "洗-1" at bounding box center [443, 276] width 66 height 23
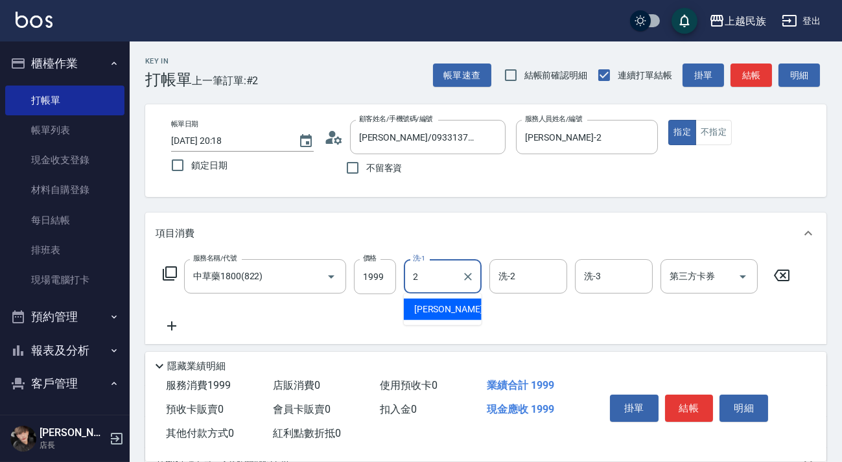
type input "[PERSON_NAME]-2"
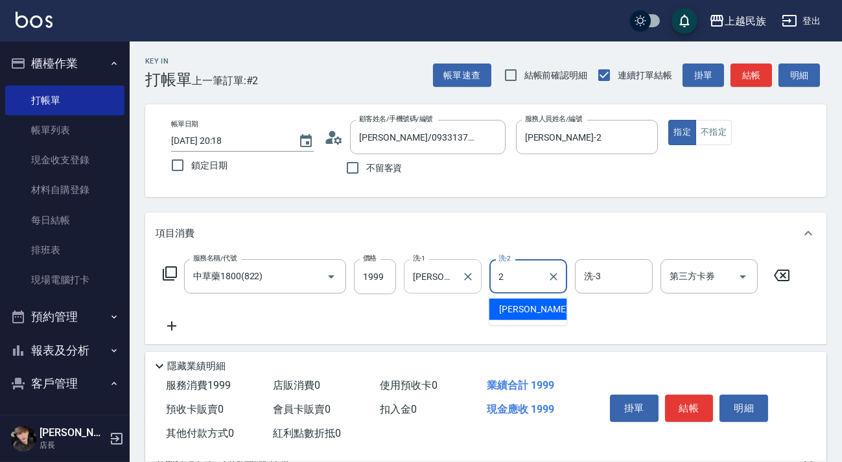
type input "[PERSON_NAME]-2"
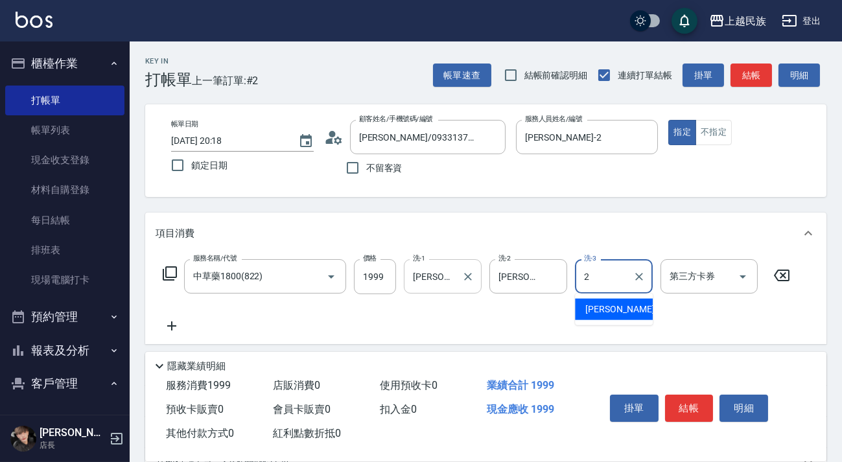
type input "[PERSON_NAME]-2"
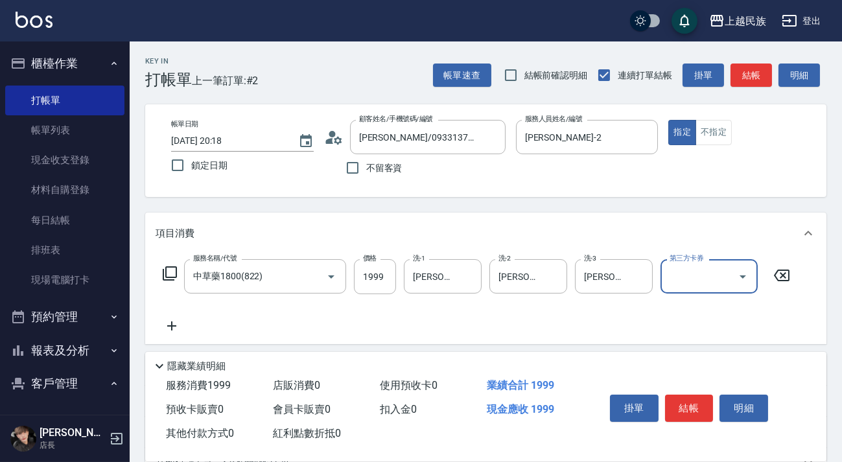
scroll to position [170, 0]
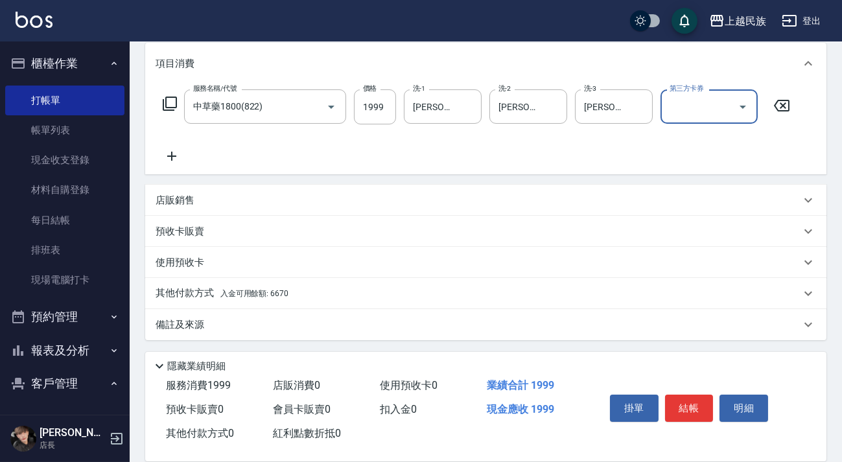
click at [336, 291] on div "其他付款方式 入金可用餘額: 6670" at bounding box center [478, 294] width 645 height 14
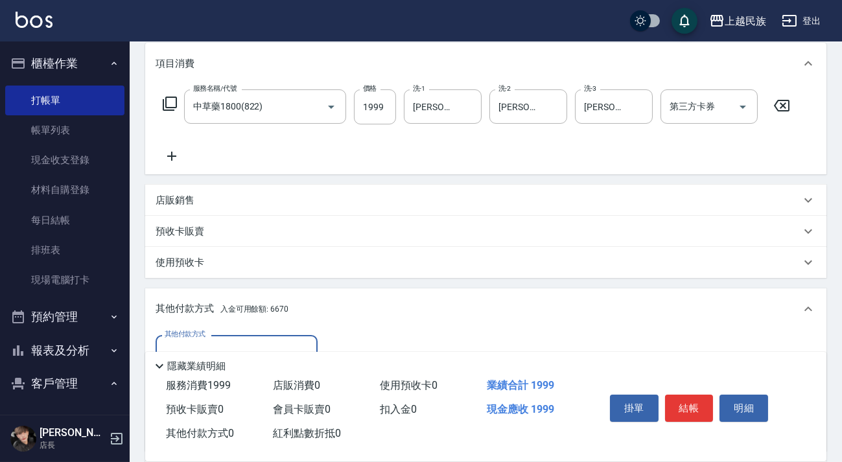
scroll to position [22, 0]
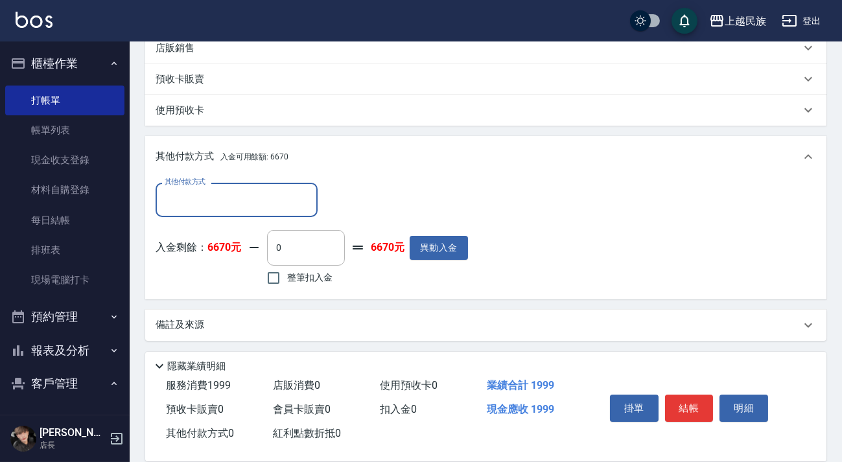
click at [317, 272] on span "整筆扣入金" at bounding box center [309, 278] width 45 height 14
click at [287, 272] on input "整筆扣入金" at bounding box center [273, 277] width 27 height 27
checkbox input "true"
type input "1999"
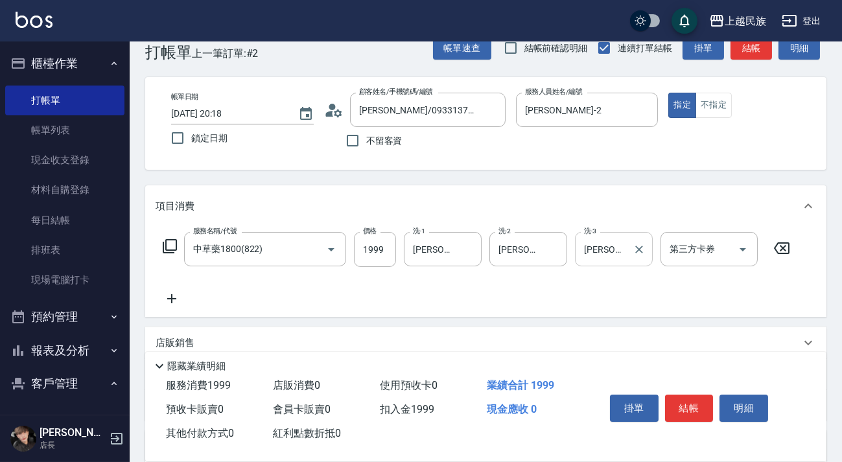
scroll to position [0, 0]
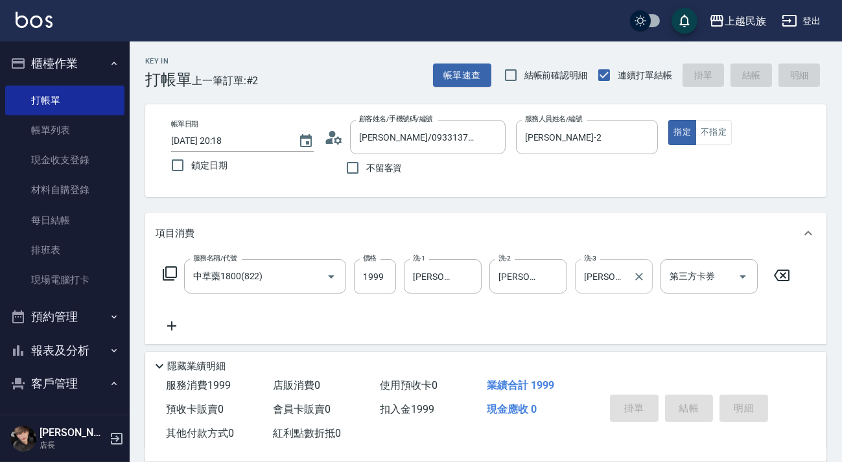
type input "[DATE] 20:19"
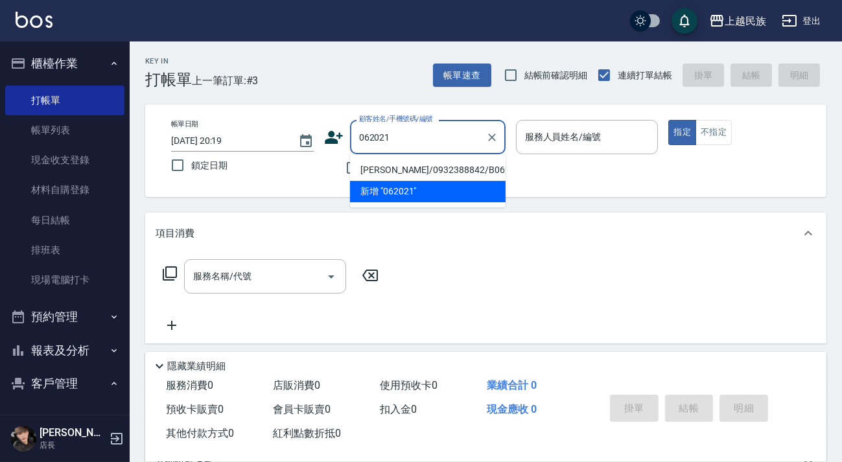
click at [425, 169] on li "[PERSON_NAME]/0932388842/B062021" at bounding box center [428, 169] width 156 height 21
type input "[PERSON_NAME]/0932388842/B062021"
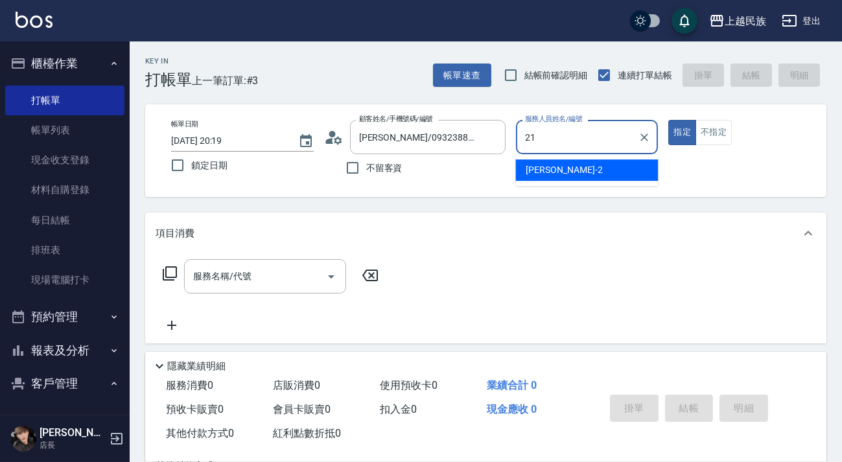
type input "2"
type input "Betty-11"
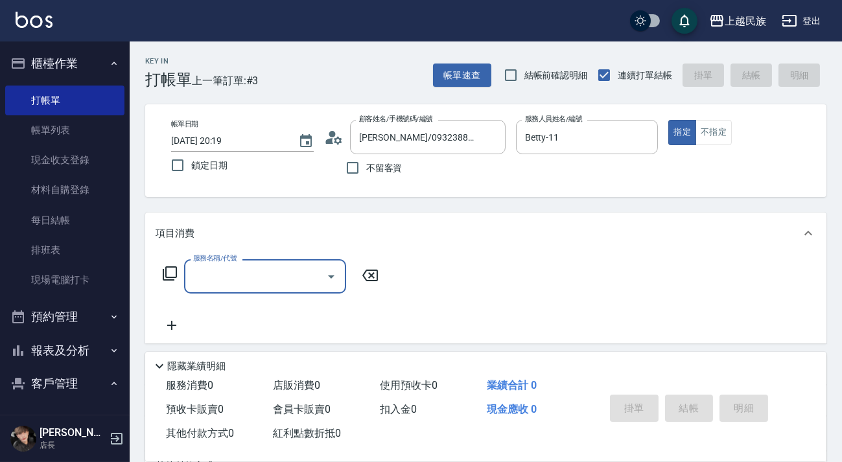
scroll to position [173, 0]
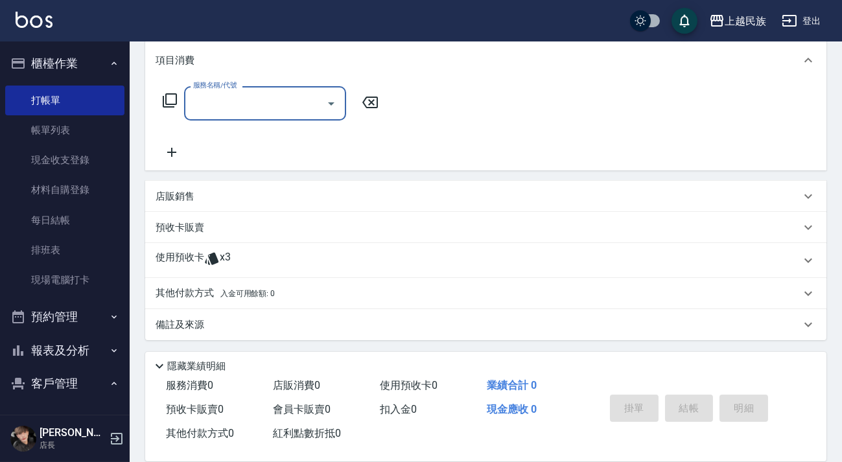
click at [283, 264] on div "使用預收卡 x3" at bounding box center [478, 260] width 645 height 19
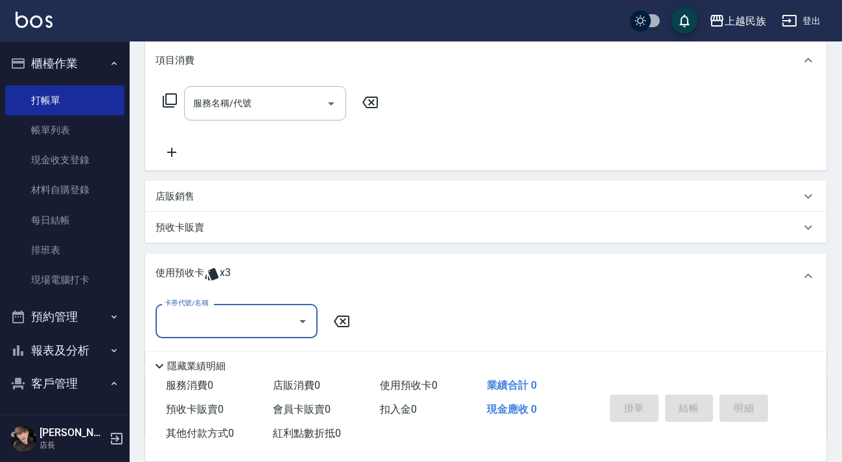
scroll to position [244, 0]
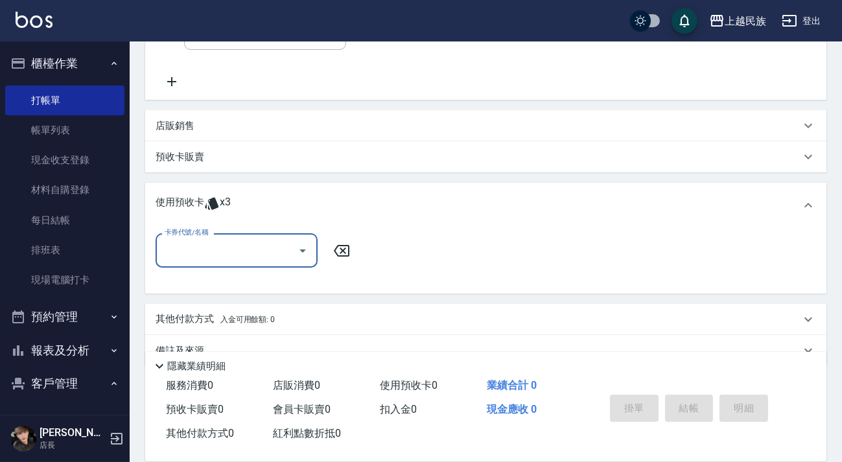
click at [298, 257] on icon "Open" at bounding box center [303, 251] width 16 height 16
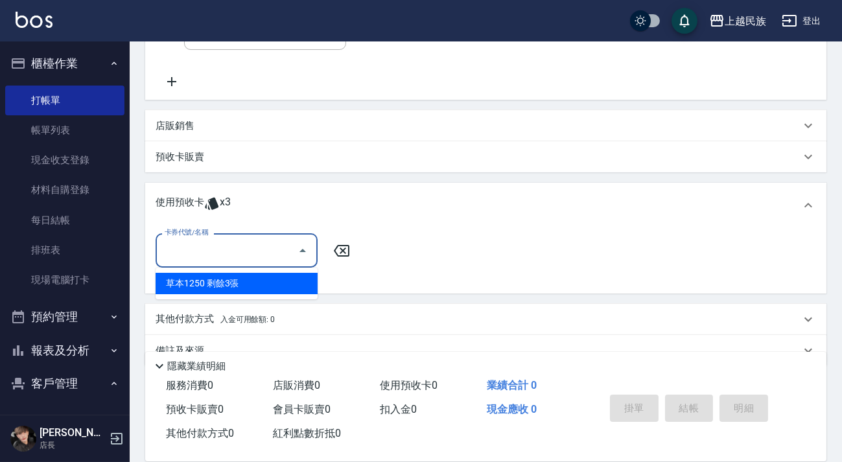
click at [293, 285] on div "草本1250 剩餘3張" at bounding box center [237, 283] width 162 height 21
type input "草本1250"
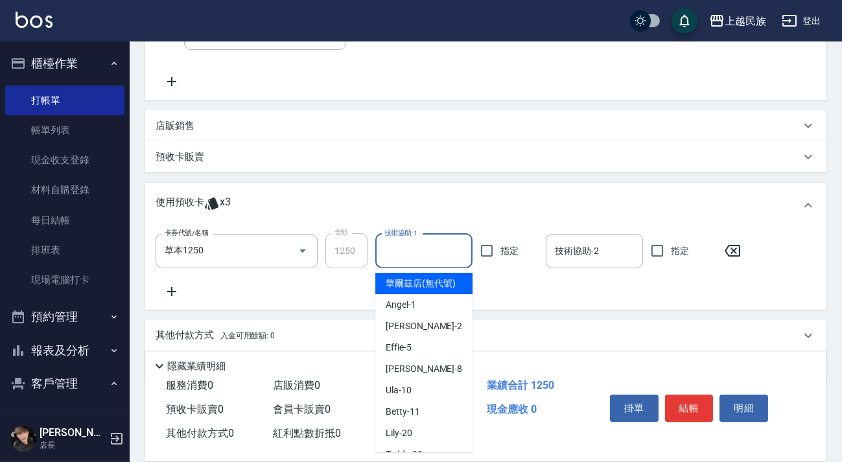
click at [425, 250] on input "技術協助-1" at bounding box center [424, 251] width 86 height 23
type input "Effie-5"
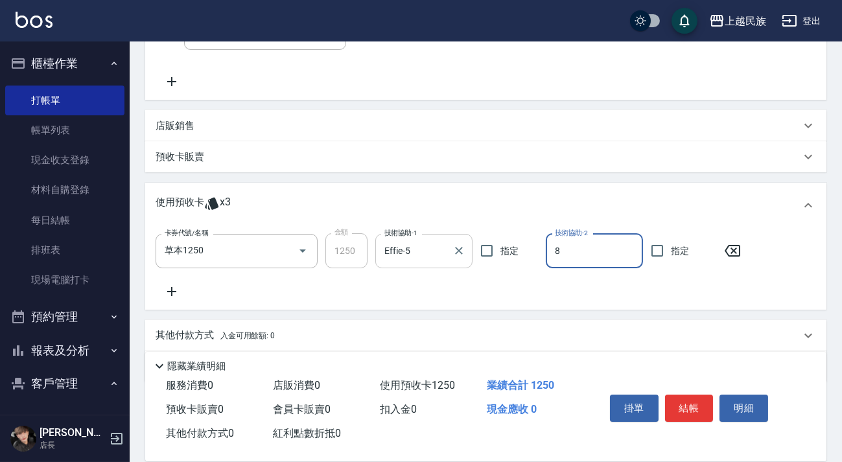
type input "Stella-8"
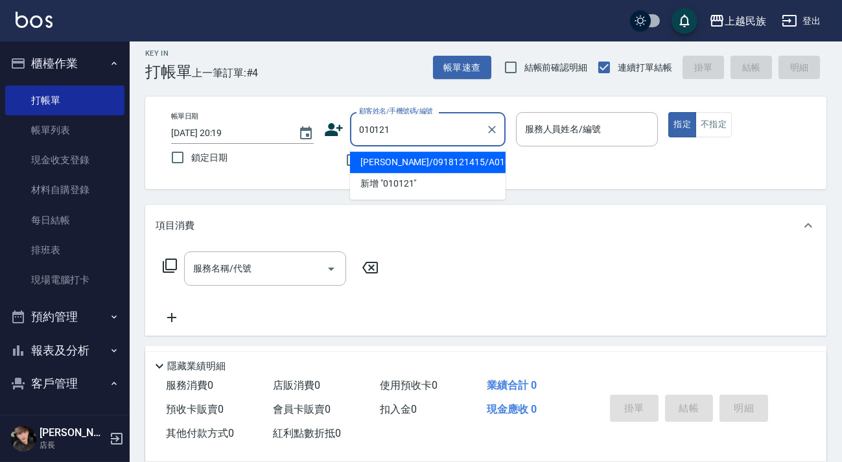
click at [438, 163] on li "[PERSON_NAME]/0918121415/A010121" at bounding box center [428, 162] width 156 height 21
type input "[PERSON_NAME]/0918121415/A010121"
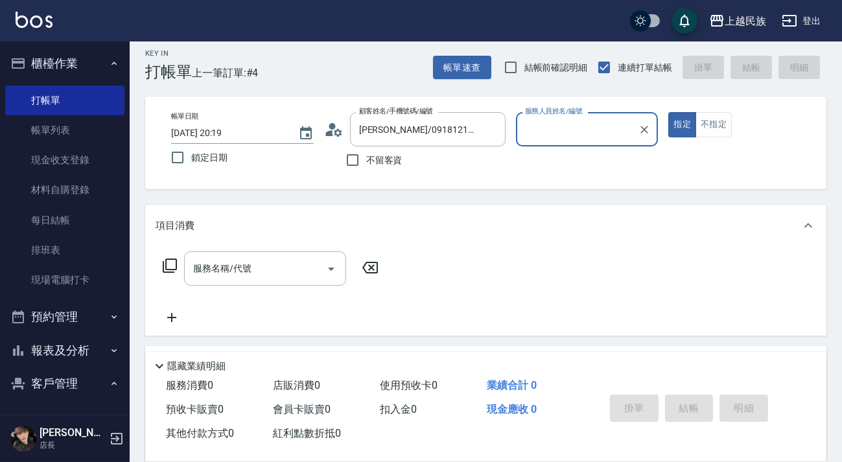
type input "[PERSON_NAME]-2"
click at [668, 112] on button "指定" at bounding box center [682, 124] width 28 height 25
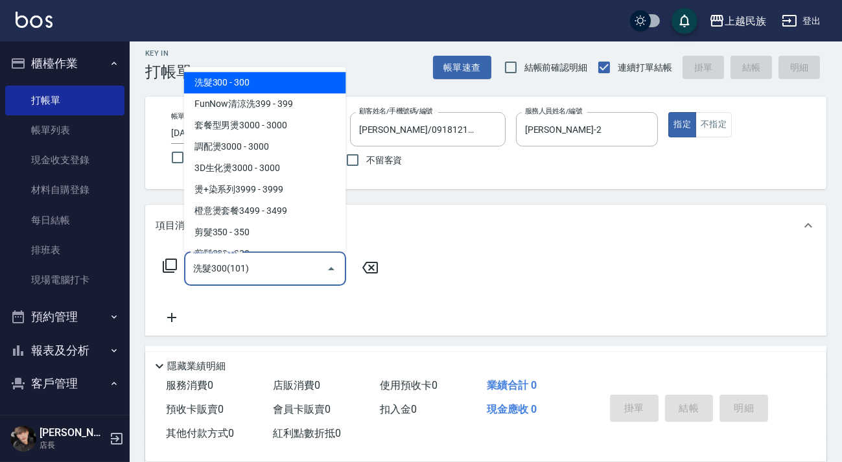
type input "洗髮300(101)"
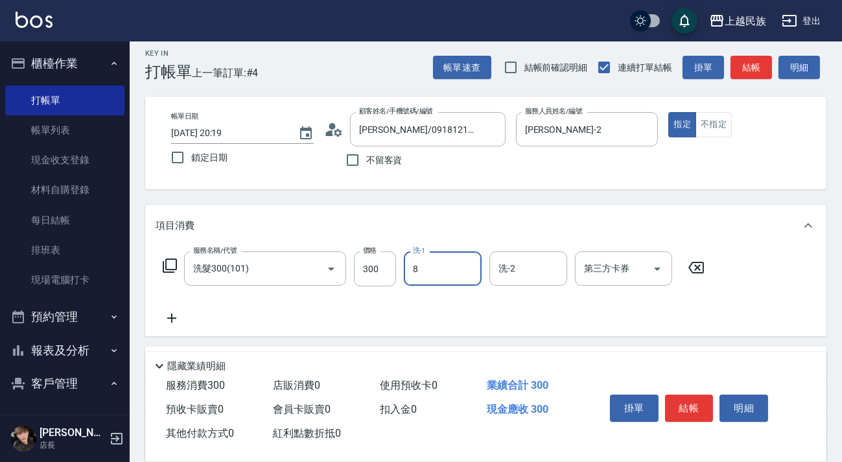
type input "Stella-8"
type input "[PERSON_NAME]-2"
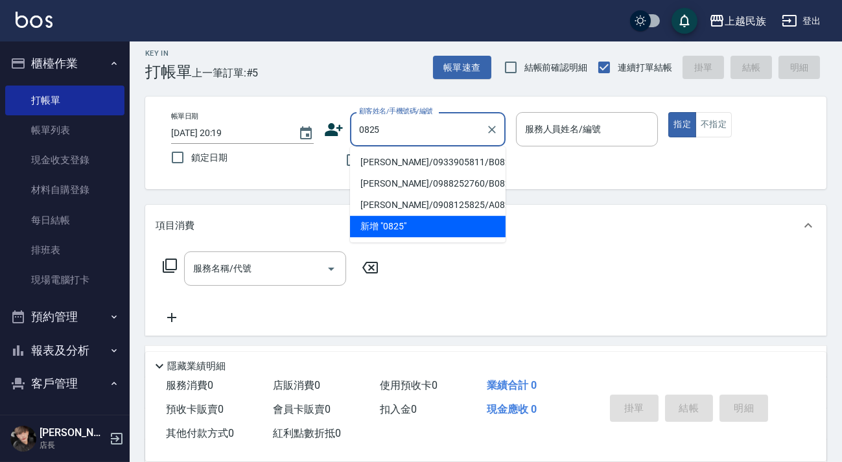
click at [421, 158] on li "[PERSON_NAME]/0933905811/B082522" at bounding box center [428, 162] width 156 height 21
type input "[PERSON_NAME]/0933905811/B082522"
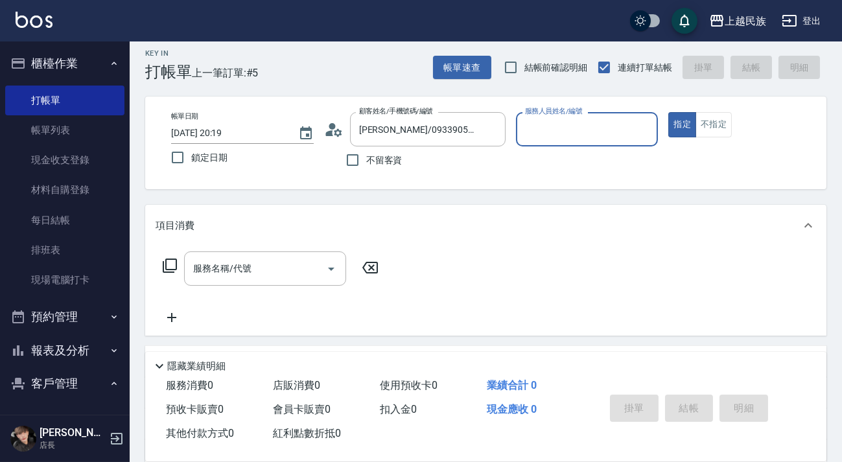
type input "Betty-11"
click at [668, 112] on button "指定" at bounding box center [682, 124] width 28 height 25
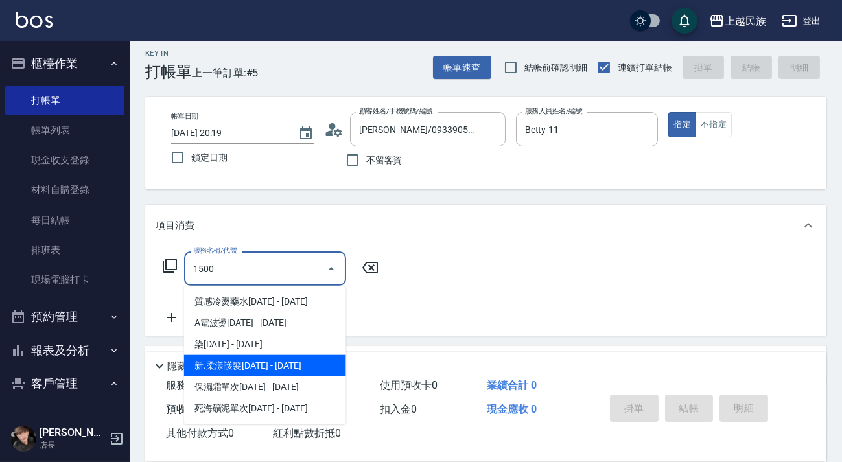
click at [279, 364] on span "新.柔漾護髮[DATE] - [DATE]" at bounding box center [265, 365] width 162 height 21
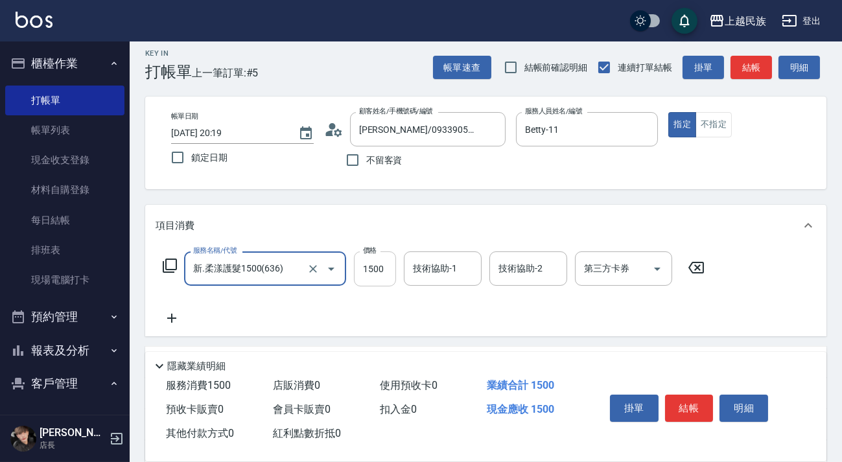
type input "新.柔漾護髮1500(636)"
click at [376, 280] on input "1500" at bounding box center [375, 269] width 42 height 35
type input "1260"
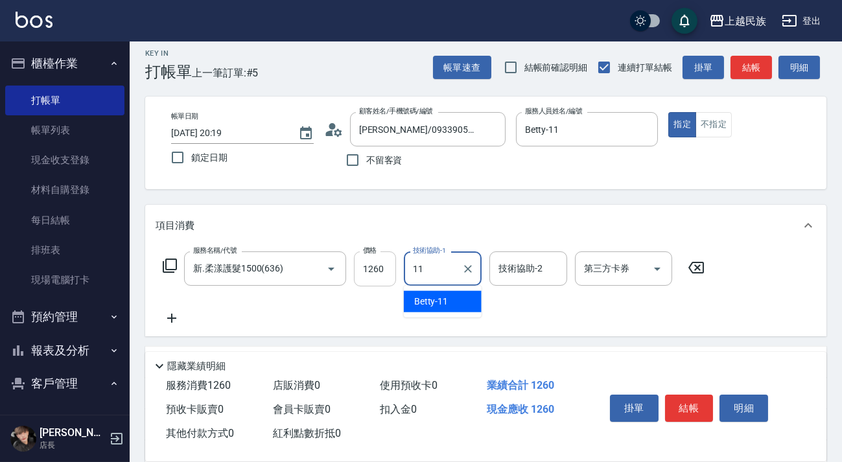
type input "Betty-11"
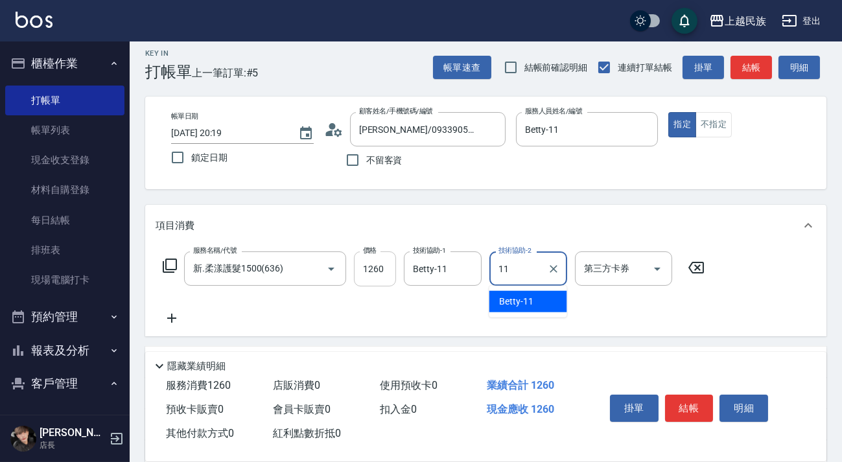
type input "Betty-11"
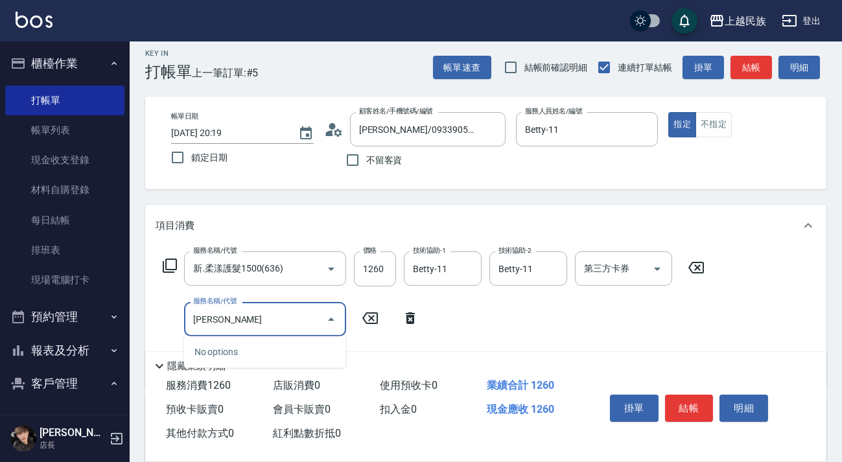
type input "W"
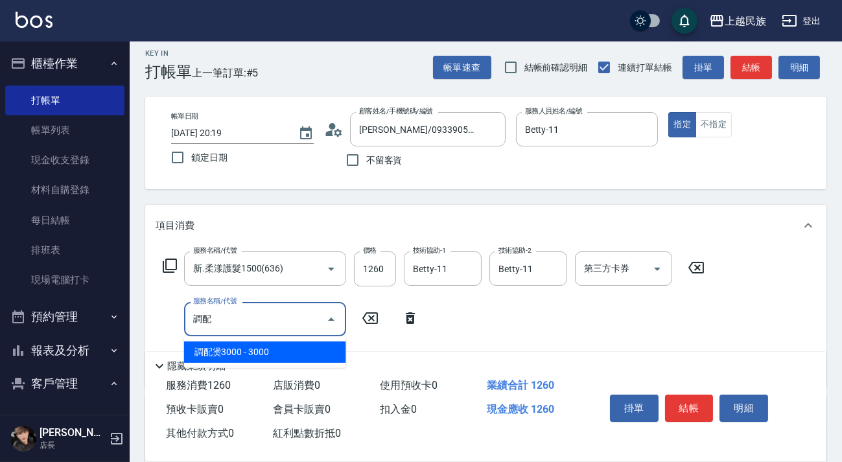
drag, startPoint x: 231, startPoint y: 344, endPoint x: 250, endPoint y: 347, distance: 19.7
click at [233, 348] on span "調配燙3000 - 3000" at bounding box center [265, 352] width 162 height 21
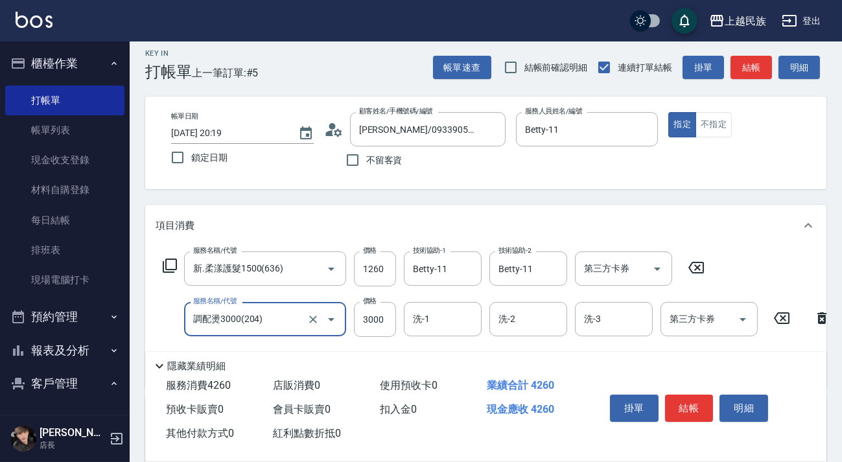
type input "調配燙3000(204)"
click at [347, 321] on div "服務名稱/代號 調配燙3000(204) 服務名稱/代號 價格 3000 價格 洗-1 洗-1 洗-2 洗-2 洗-3 洗-3 第三方卡券 第三方卡券" at bounding box center [497, 319] width 683 height 35
click at [381, 320] on input "3000" at bounding box center [375, 319] width 42 height 35
type input "2450"
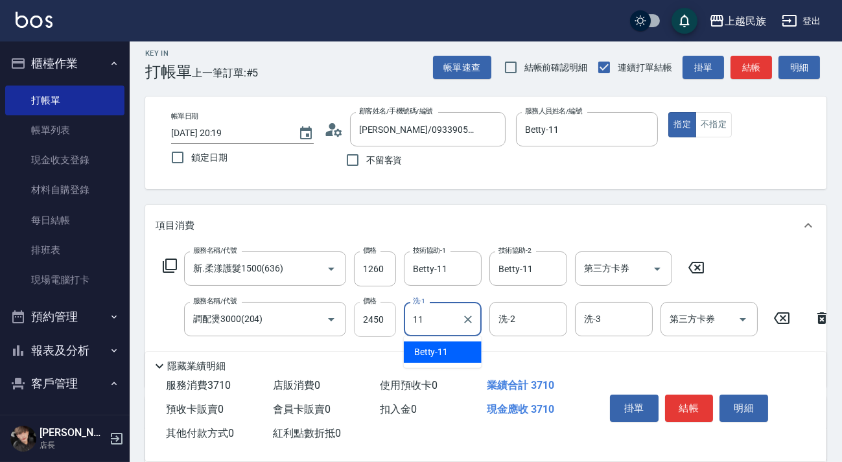
type input "Betty-11"
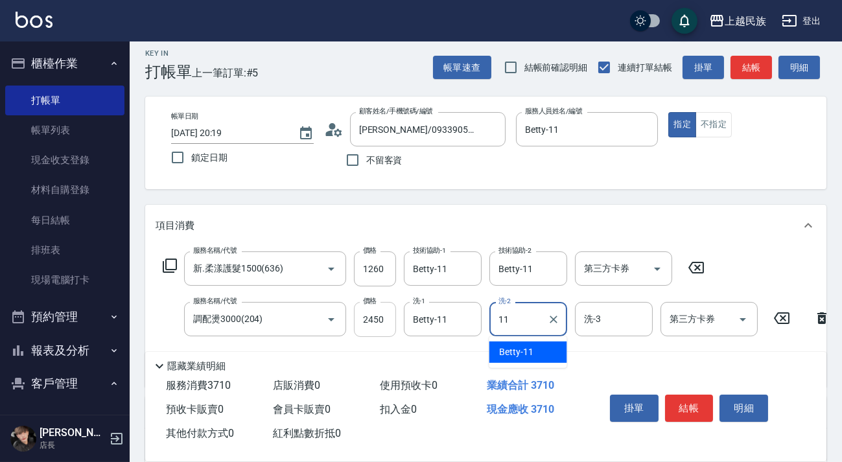
type input "Betty-11"
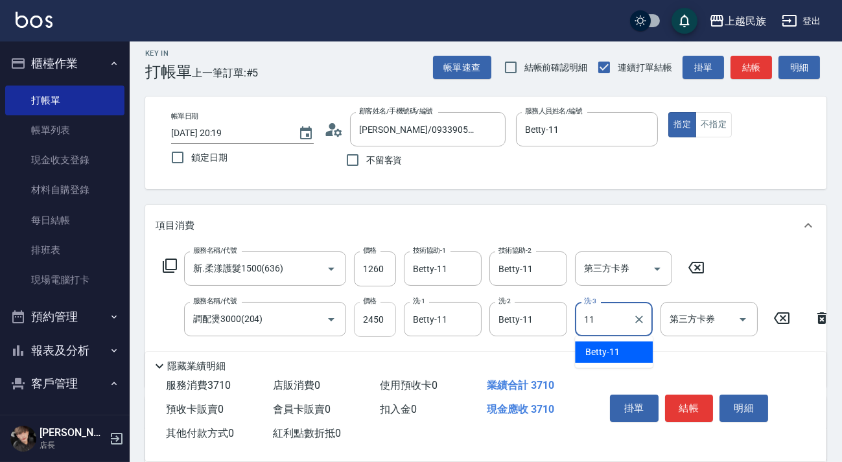
type input "Betty-11"
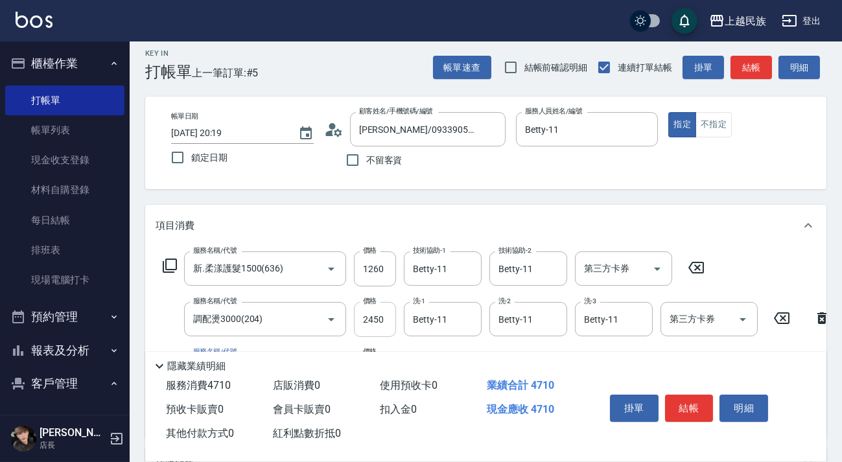
scroll to position [185, 0]
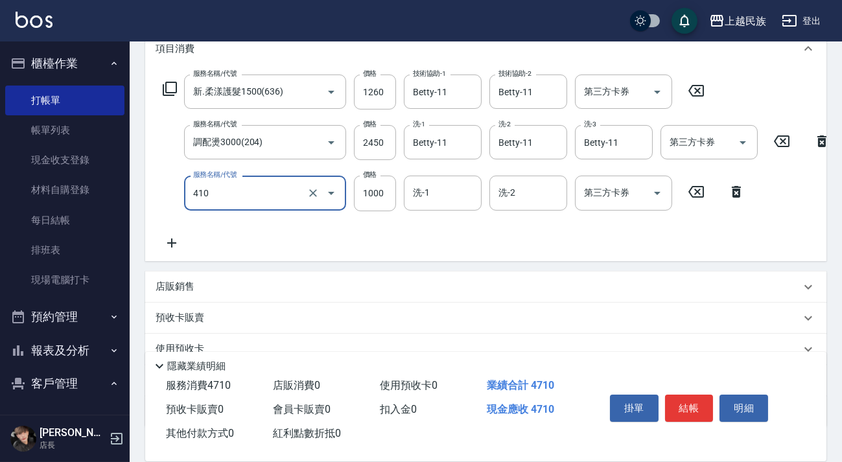
click at [325, 192] on icon "Open" at bounding box center [331, 193] width 16 height 16
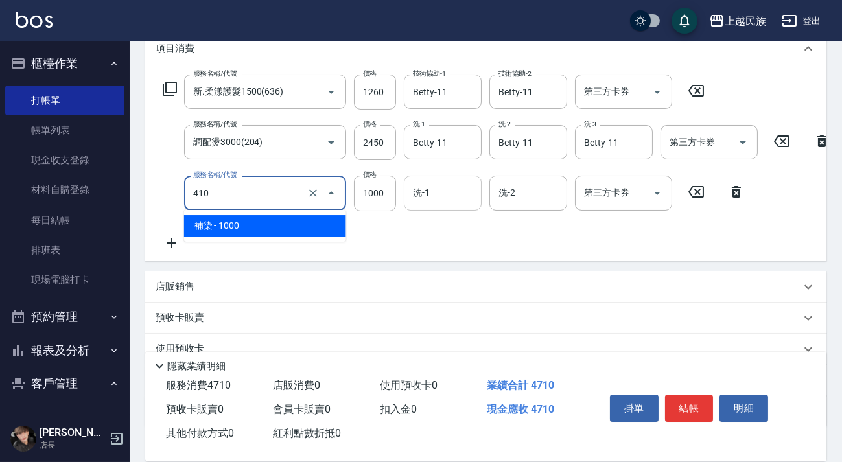
click at [421, 193] on div "洗-1 洗-1" at bounding box center [443, 193] width 78 height 34
type input "補染(410)"
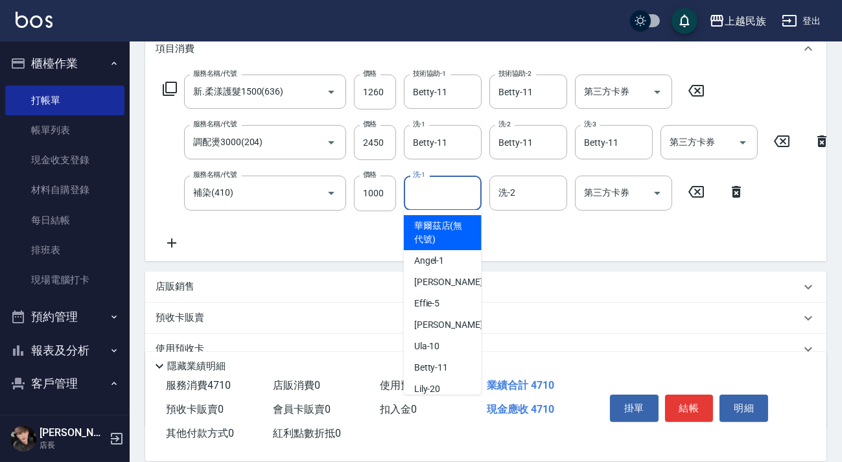
click at [410, 193] on input "洗-1" at bounding box center [443, 193] width 66 height 23
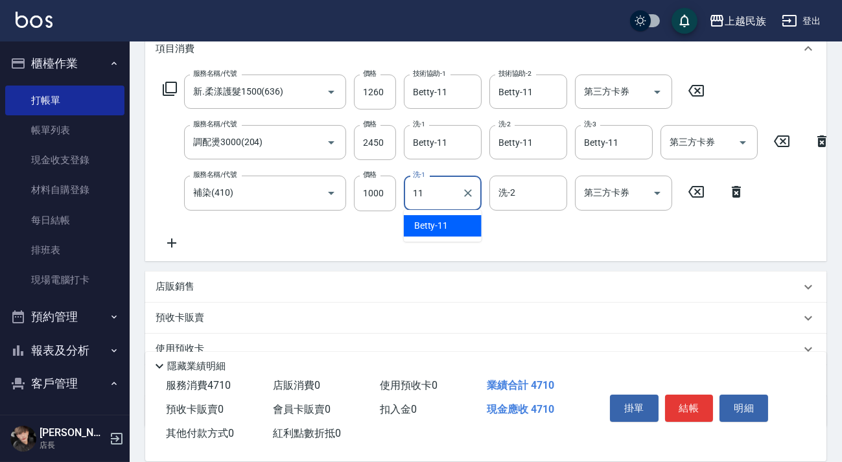
type input "Betty-11"
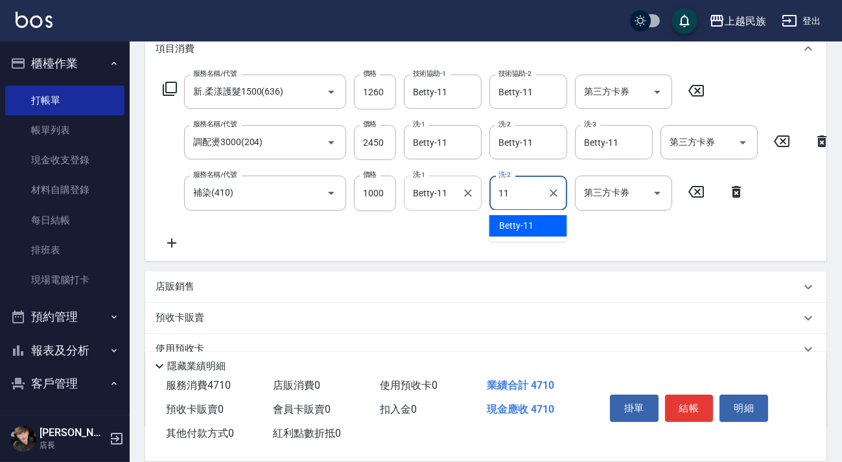
type input "Betty-11"
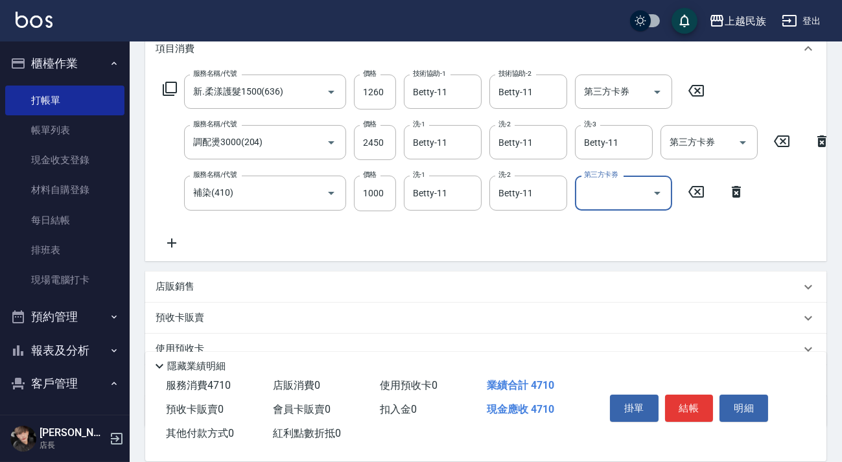
scroll to position [281, 0]
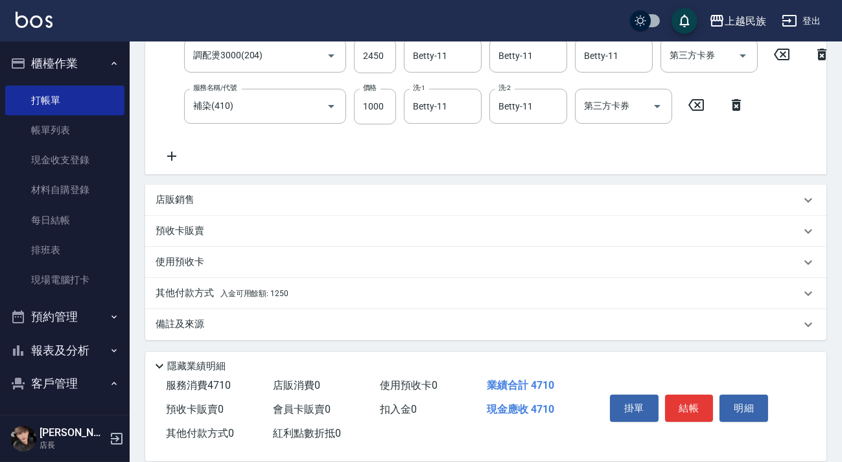
click at [311, 298] on div "其他付款方式 入金可用餘額: 1250" at bounding box center [478, 294] width 645 height 14
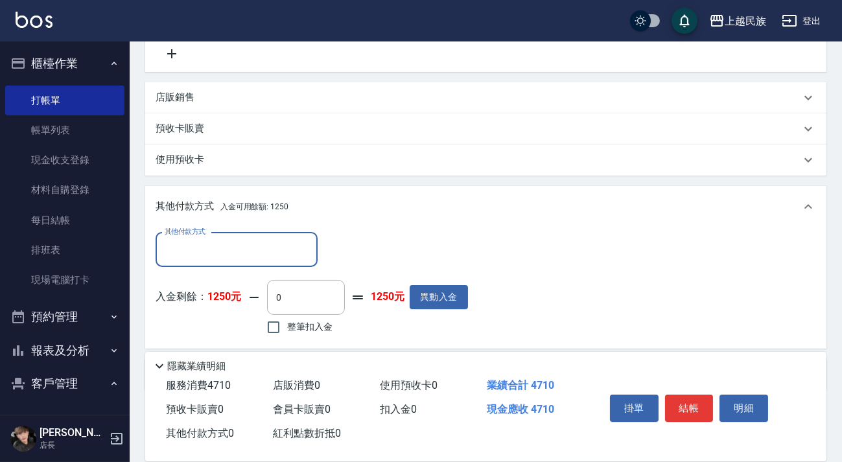
scroll to position [0, 0]
click at [311, 325] on label "整筆扣入金" at bounding box center [296, 327] width 73 height 27
click at [287, 325] on input "整筆扣入金" at bounding box center [273, 327] width 27 height 27
checkbox input "true"
type input "1250"
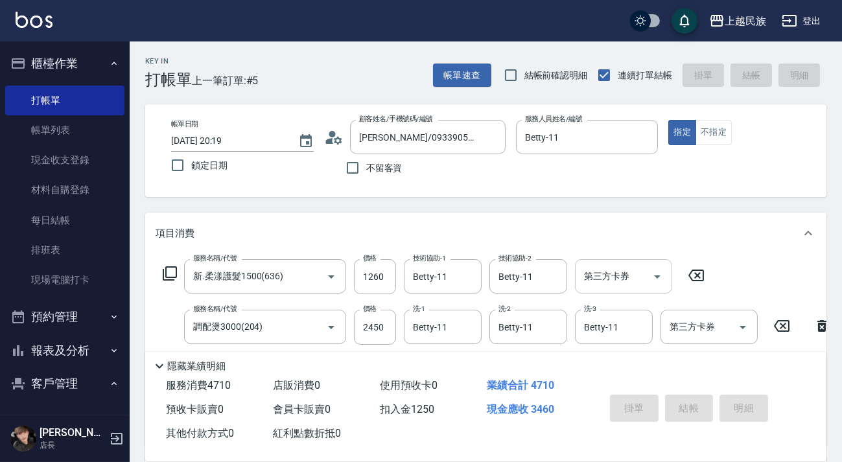
type input "[DATE] 20:20"
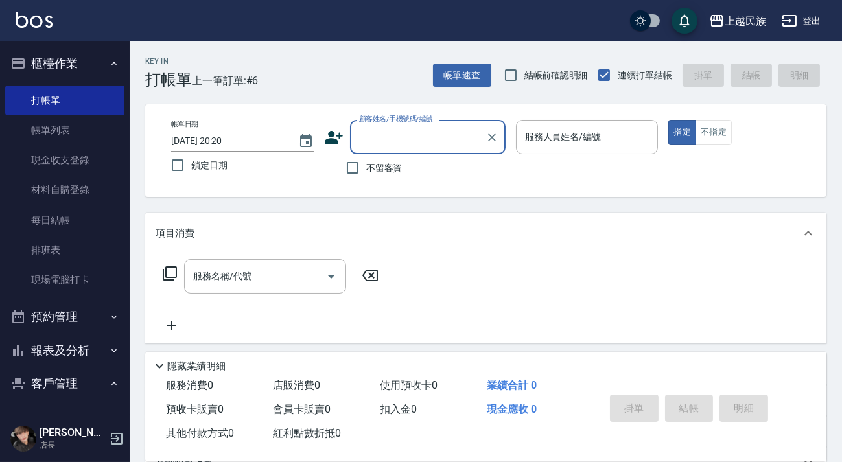
click at [379, 172] on span "不留客資" at bounding box center [384, 168] width 36 height 14
click at [366, 172] on input "不留客資" at bounding box center [352, 167] width 27 height 27
checkbox input "true"
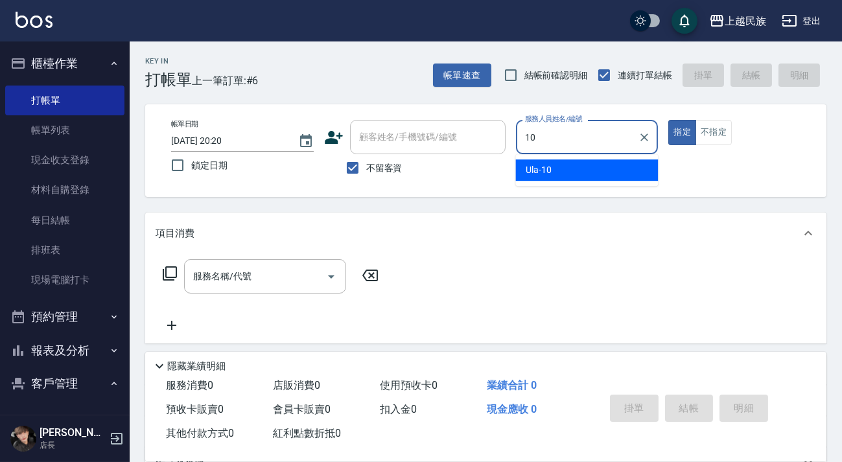
type input "Ula-10"
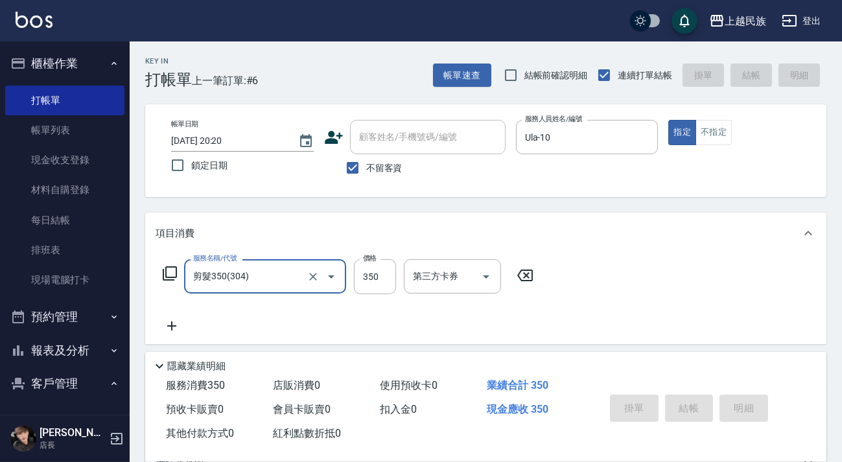
type input "剪髮350(304)"
type input "[DATE] 20:21"
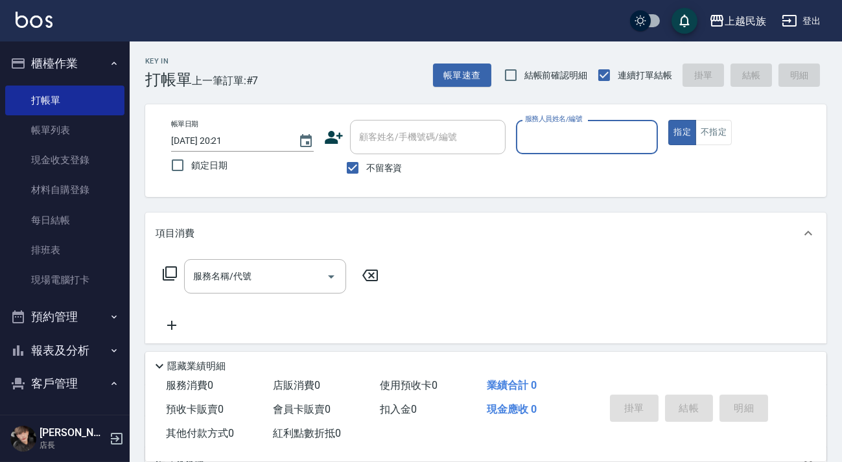
click at [381, 164] on span "不留客資" at bounding box center [384, 168] width 36 height 14
click at [366, 164] on input "不留客資" at bounding box center [352, 167] width 27 height 27
checkbox input "false"
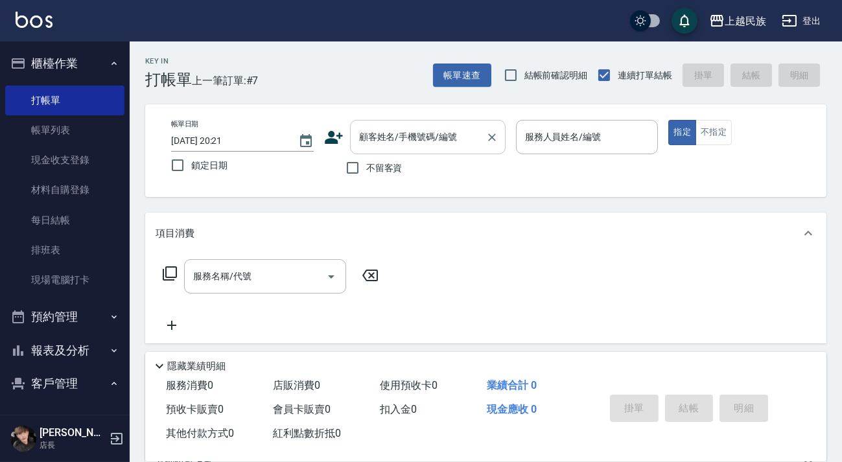
click at [395, 134] on div "顧客姓名/手機號碼/編號 顧客姓名/手機號碼/編號" at bounding box center [428, 137] width 156 height 34
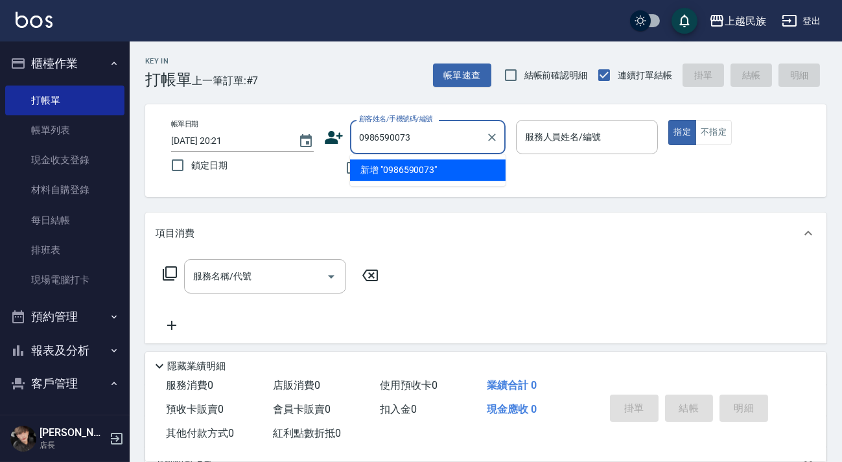
click at [440, 165] on li "新增 "0986590073"" at bounding box center [428, 169] width 156 height 21
type input "0986590073"
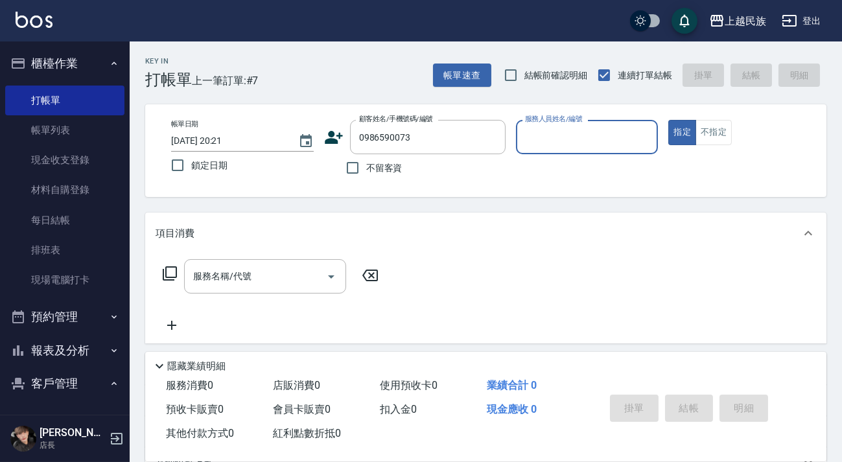
click at [340, 140] on icon at bounding box center [333, 137] width 19 height 19
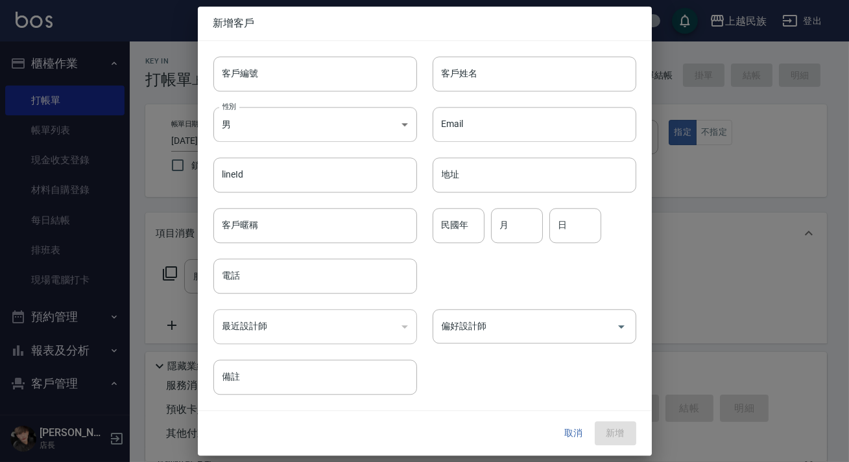
type input "0986590073"
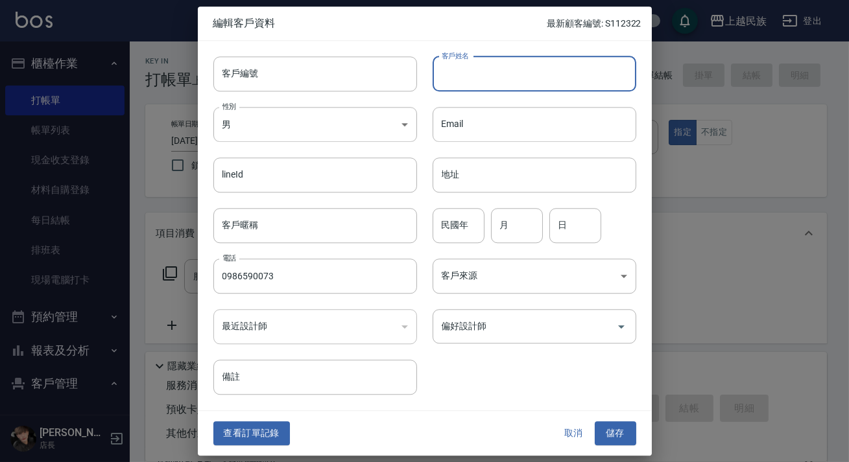
click at [475, 57] on input "客戶姓名" at bounding box center [534, 73] width 204 height 35
type input "吳銘澤"
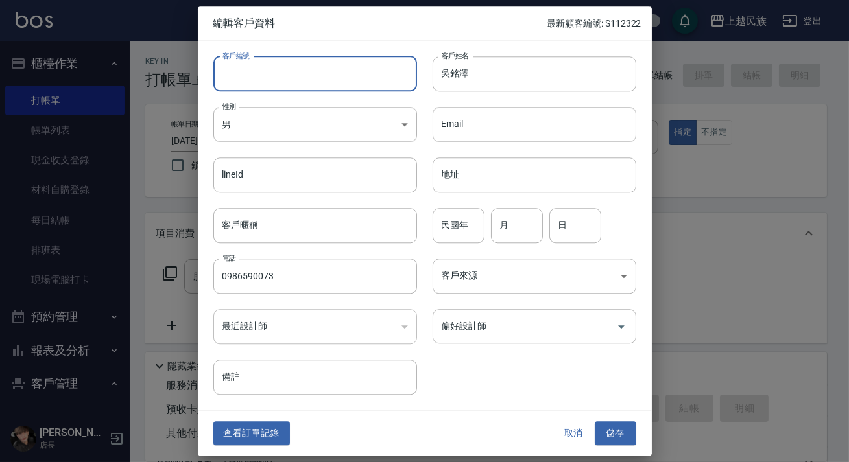
click at [338, 75] on input "客戶編號" at bounding box center [315, 73] width 204 height 35
click at [477, 285] on body "上越民族 登出 櫃檯作業 打帳單 帳單列表 現金收支登錄 材料自購登錄 每日結帳 排班表 現場電腦打卡 預約管理 預約管理 單日預約紀錄 單週預約紀錄 報表及…" at bounding box center [424, 315] width 849 height 631
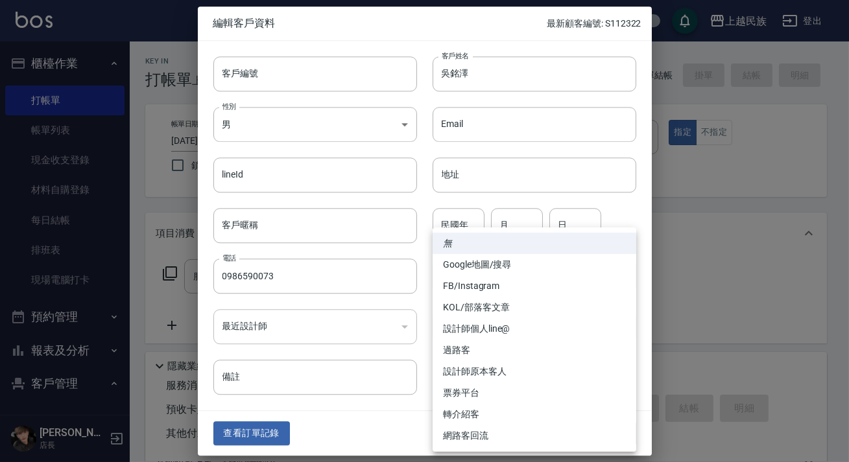
click at [509, 279] on li "FB/Instagram" at bounding box center [534, 285] width 204 height 21
type input "FB/Instagram"
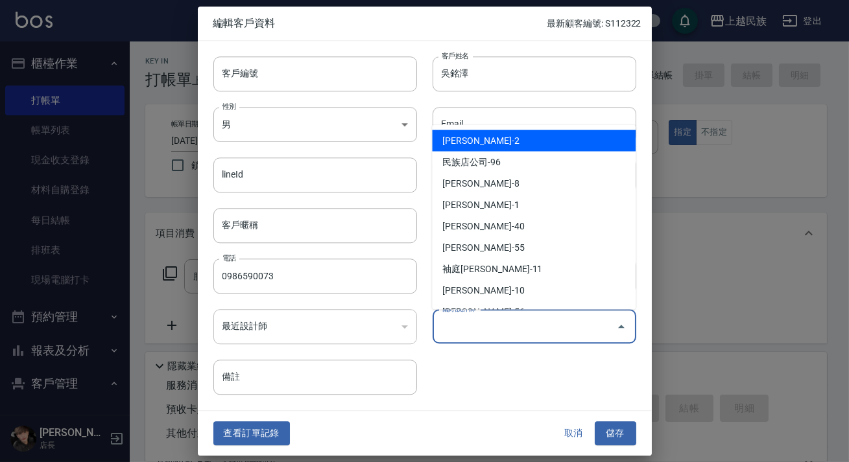
click at [519, 327] on input "偏好設計師" at bounding box center [524, 326] width 172 height 23
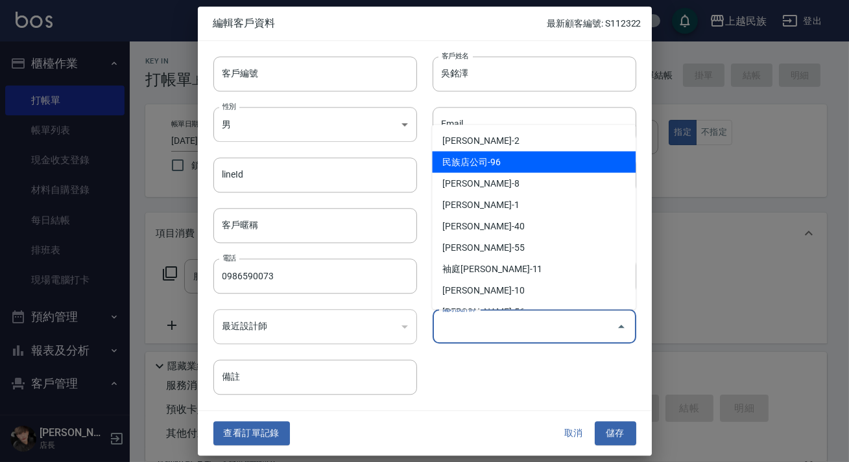
click at [513, 152] on li "民族店公司-96" at bounding box center [534, 161] width 204 height 21
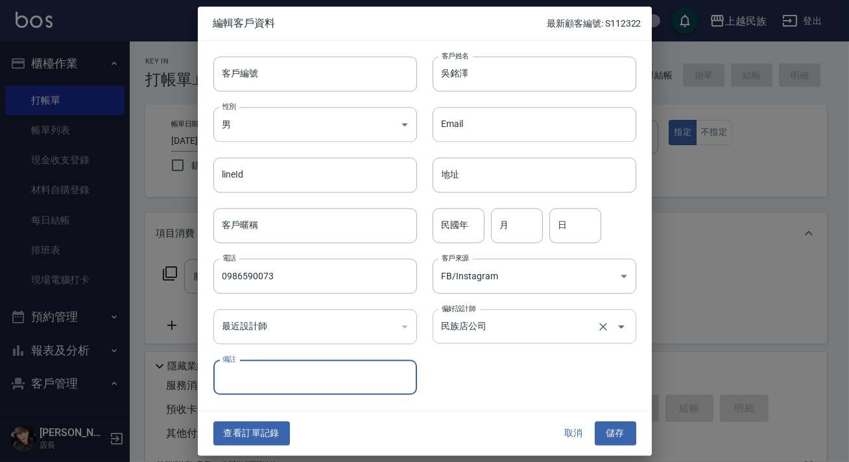
click at [528, 343] on div "民族店公司 偏好設計師" at bounding box center [534, 326] width 204 height 34
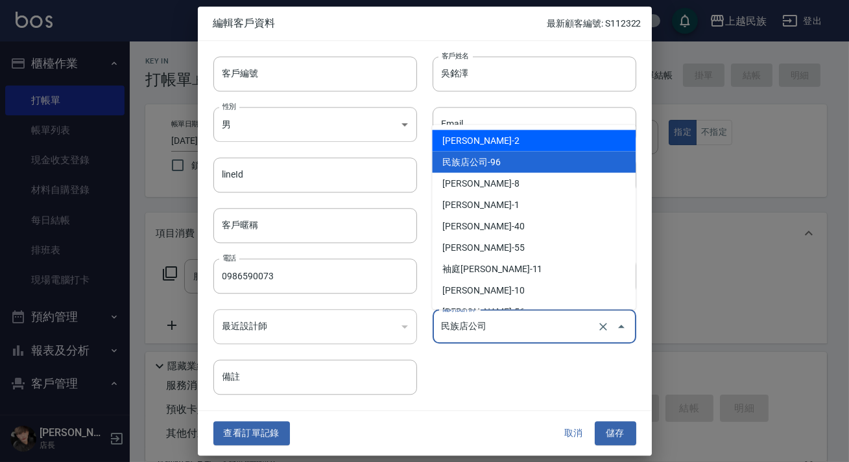
click at [521, 141] on li "[PERSON_NAME]-2" at bounding box center [534, 140] width 204 height 21
type input "[PERSON_NAME]"
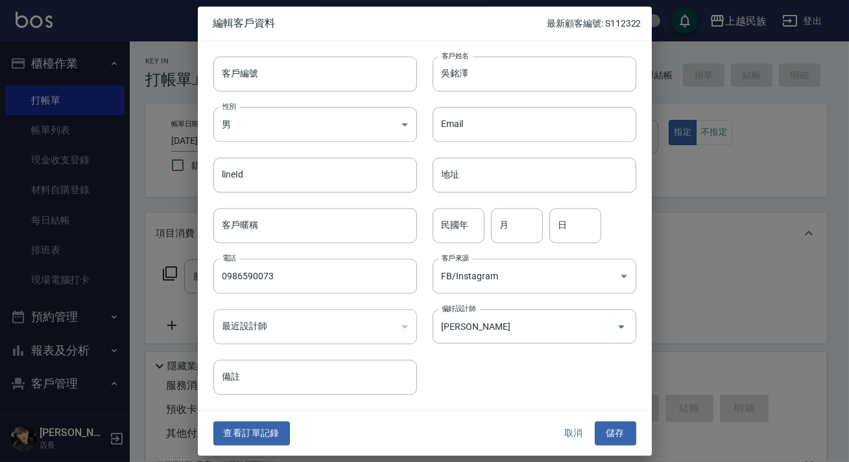
click at [505, 369] on div "客戶編號 客戶編號 客戶姓名 [PERSON_NAME]姓名 性別 男 [DEMOGRAPHIC_DATA] 性別 Email Email lineId li…" at bounding box center [417, 218] width 438 height 355
click at [606, 432] on button "儲存" at bounding box center [614, 434] width 41 height 24
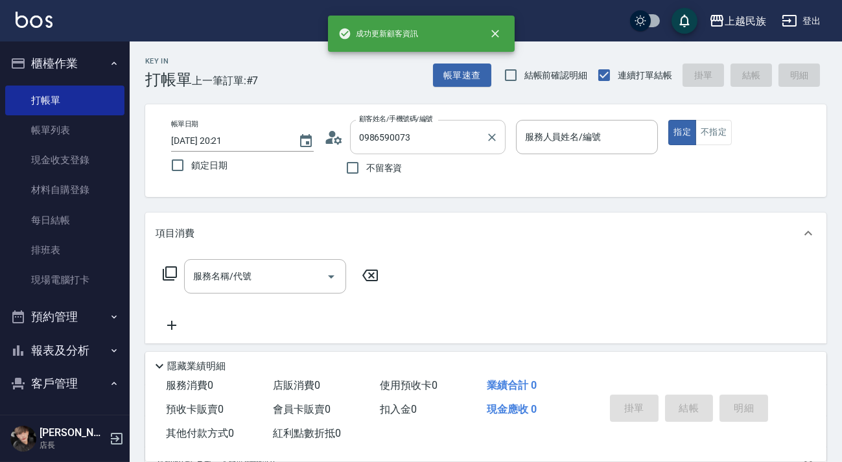
click at [428, 148] on div "0986590073 顧客姓名/手機號碼/編號" at bounding box center [428, 137] width 156 height 34
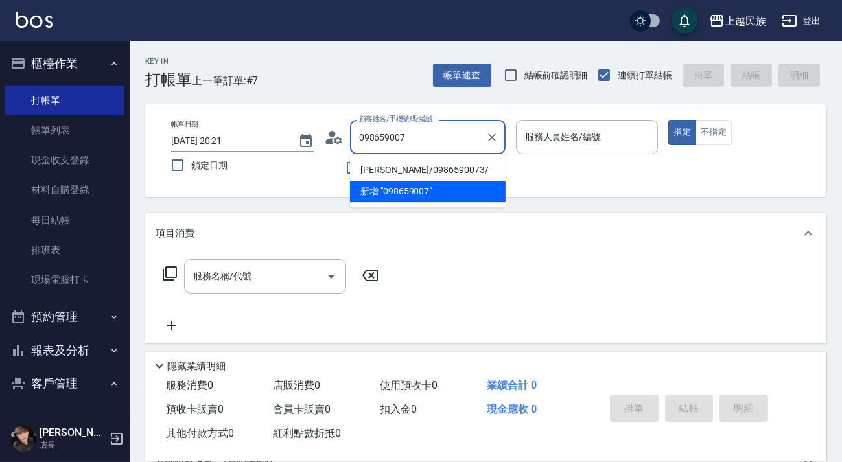
click at [442, 164] on li "[PERSON_NAME]/0986590073/" at bounding box center [428, 169] width 156 height 21
type input "[PERSON_NAME]/0986590073/"
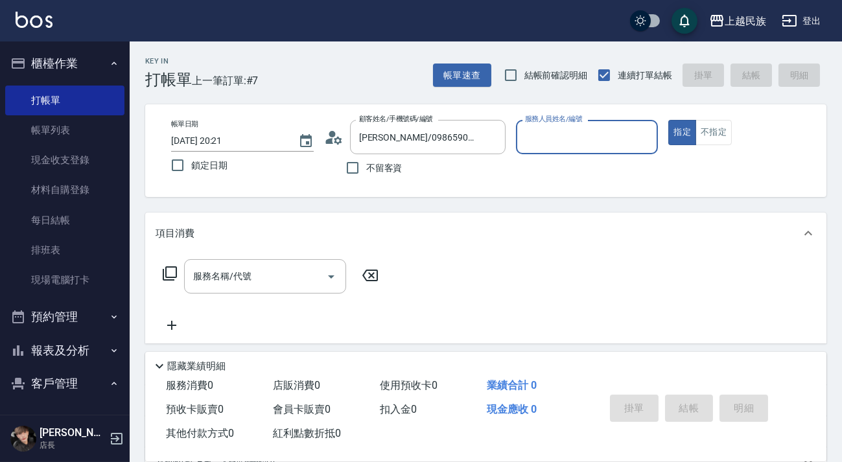
type input "[PERSON_NAME]-2"
click at [668, 120] on button "指定" at bounding box center [682, 132] width 28 height 25
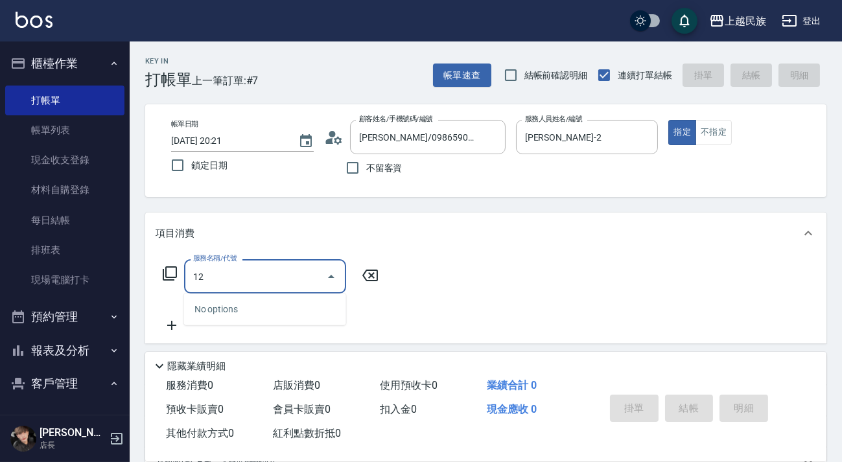
type input "1"
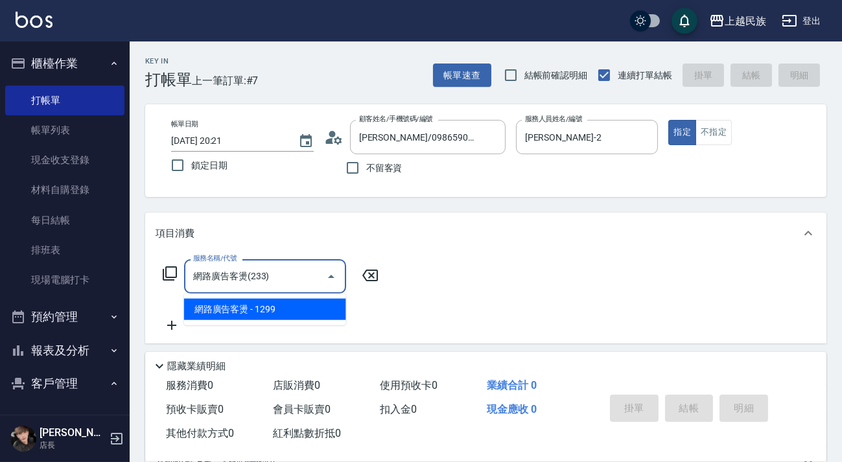
type input "網路廣告客燙(233)"
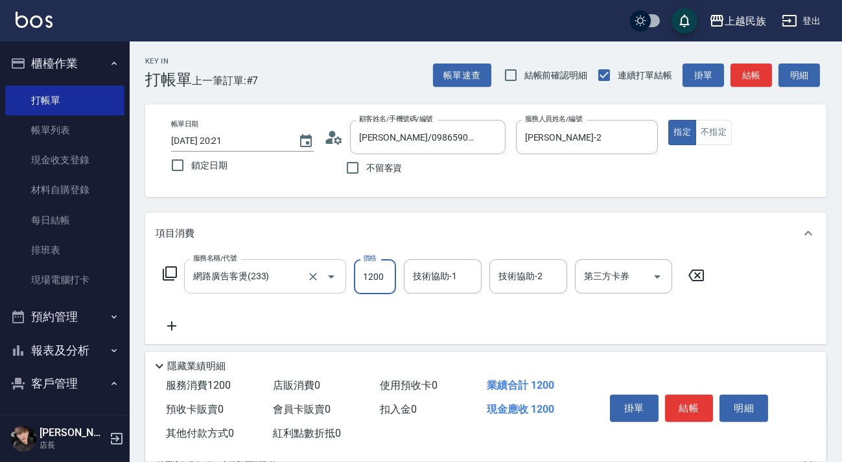
type input "1200"
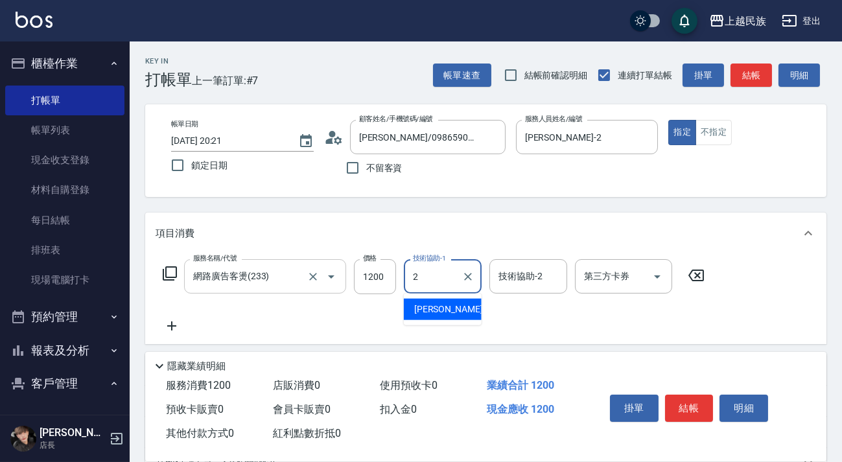
type input "[PERSON_NAME]-2"
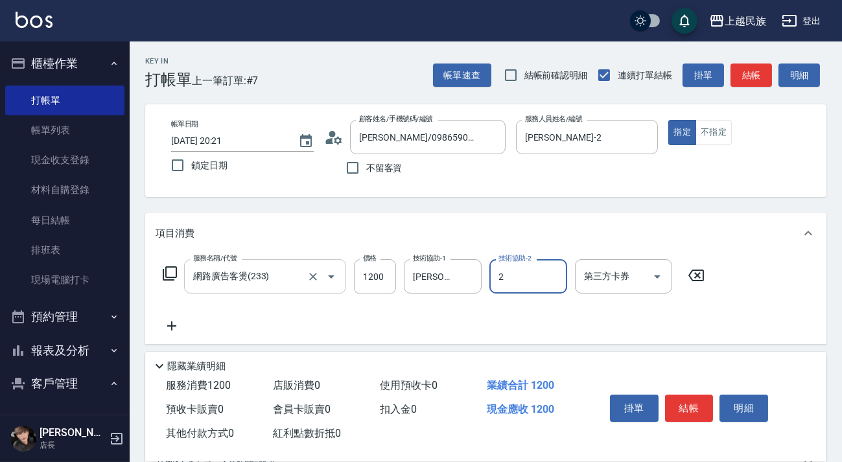
type input "[PERSON_NAME]-2"
click at [176, 329] on icon at bounding box center [172, 326] width 32 height 16
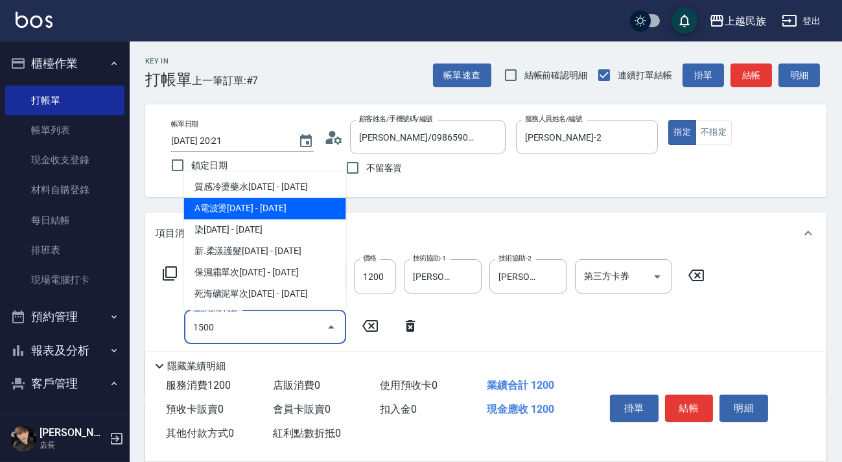
click at [234, 221] on span "染[DATE] - [DATE]" at bounding box center [265, 229] width 162 height 21
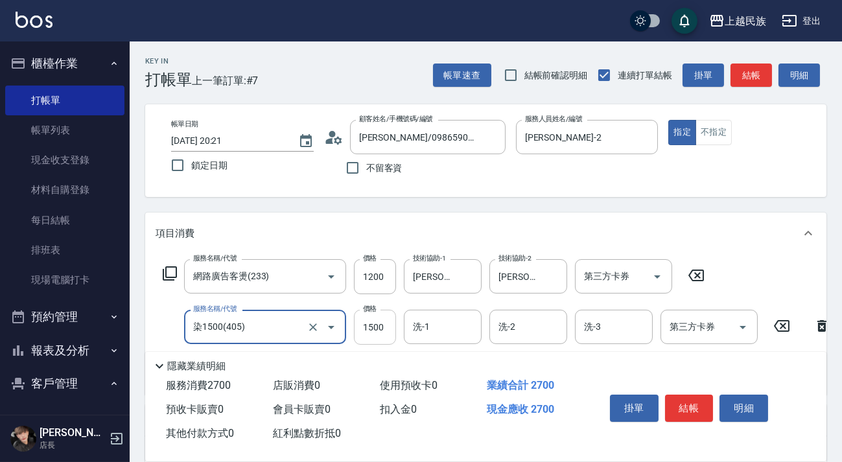
type input "染1500(405)"
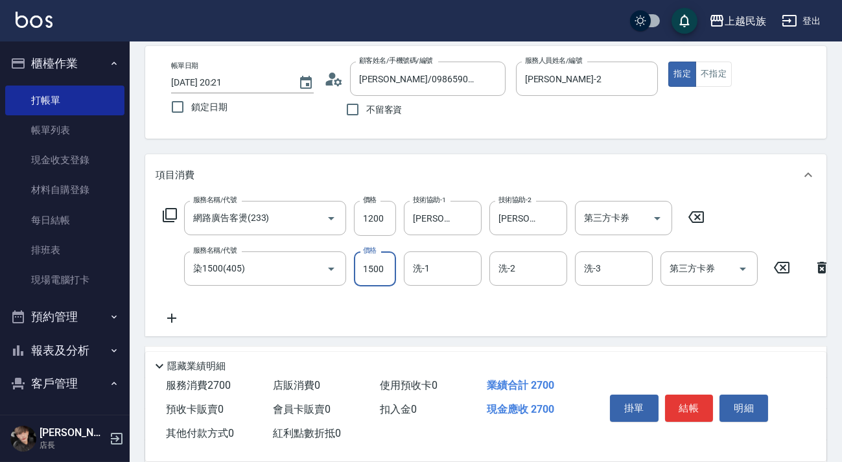
click at [385, 270] on input "1500" at bounding box center [375, 269] width 42 height 35
click at [452, 276] on input "洗-1" at bounding box center [443, 268] width 66 height 23
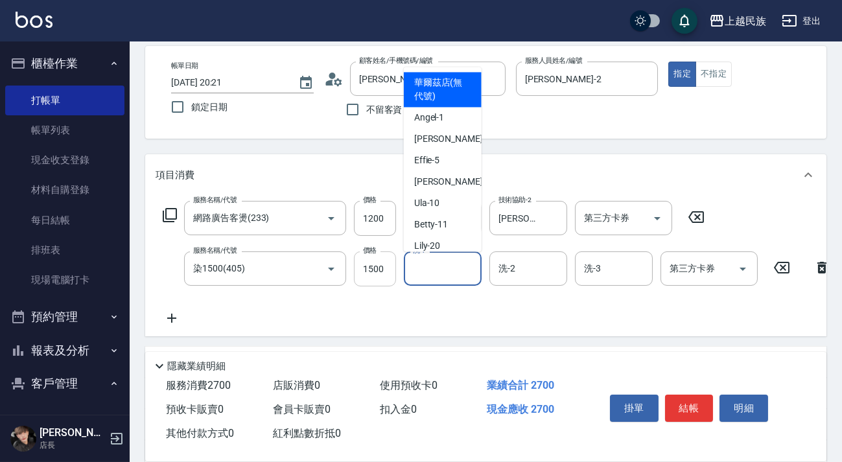
click at [381, 273] on input "1500" at bounding box center [375, 269] width 42 height 35
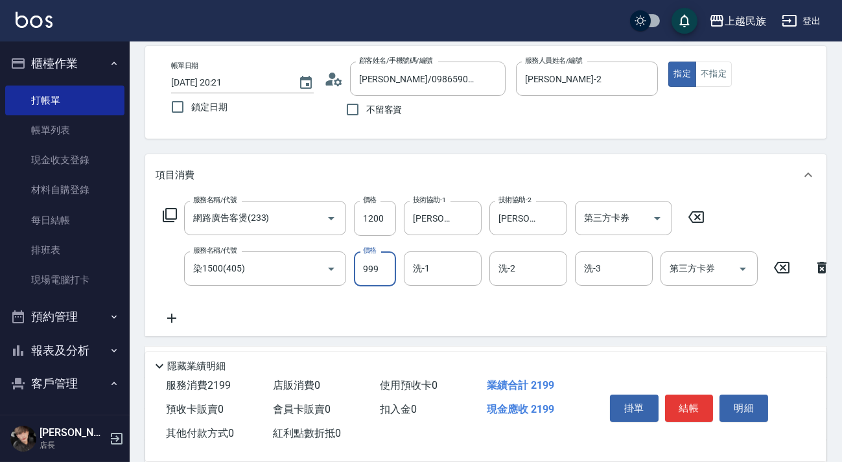
type input "999"
type input "[PERSON_NAME]-2"
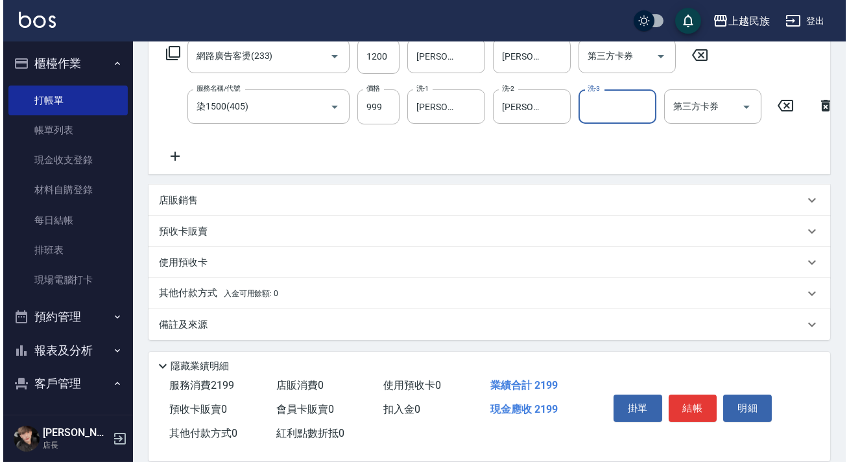
scroll to position [0, 0]
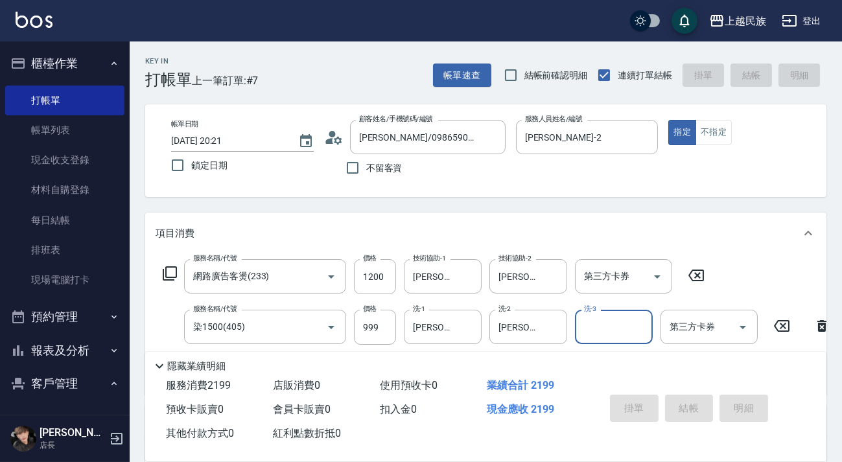
type input "[DATE] 20:22"
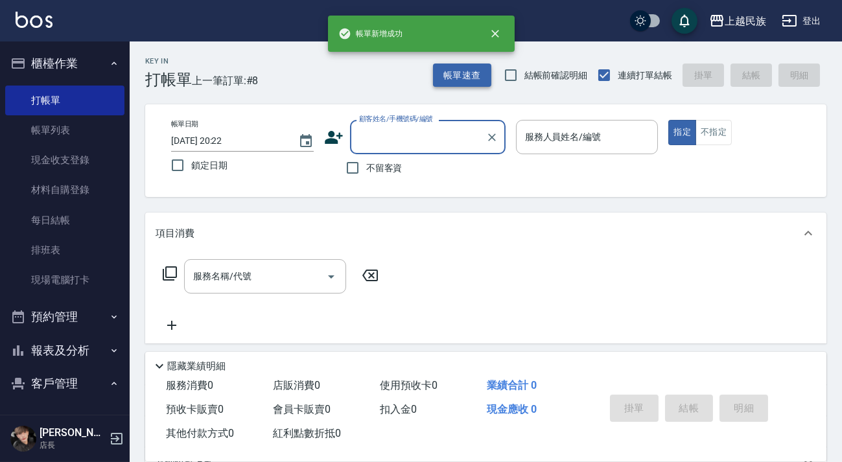
click at [441, 75] on div "Key In 打帳單 上一筆訂單:#8 帳單速查 結帳前確認明細 連續打單結帳 掛單 結帳 明細" at bounding box center [478, 64] width 697 height 47
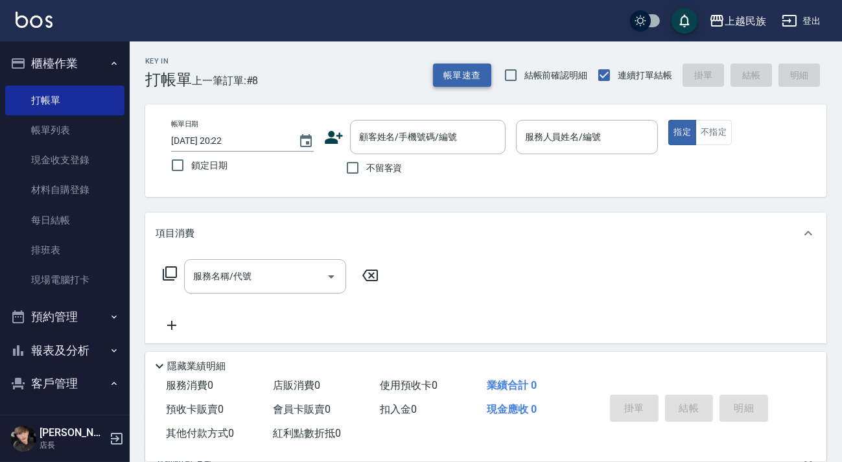
click at [441, 71] on button "帳單速查" at bounding box center [462, 76] width 58 height 24
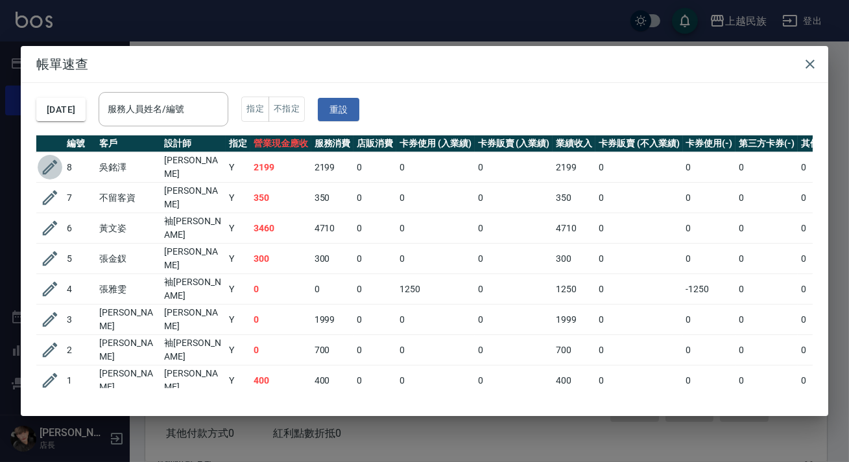
click at [50, 169] on icon "button" at bounding box center [50, 167] width 15 height 15
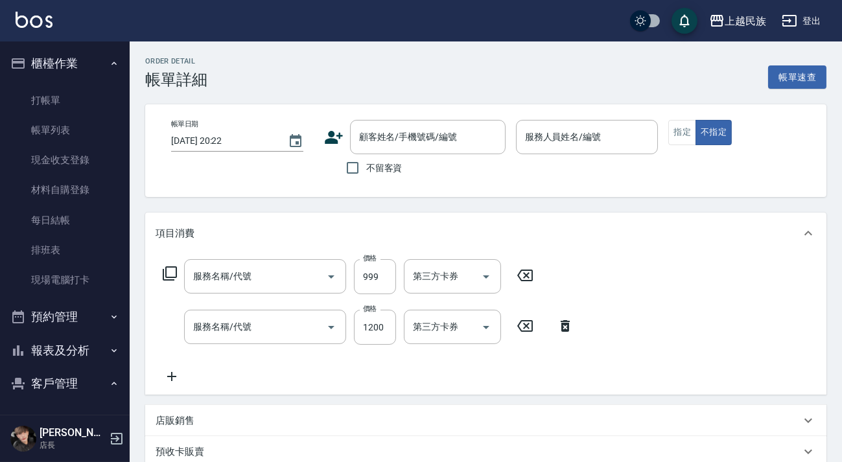
type input "[DATE] 20:21"
type input "[PERSON_NAME]-2"
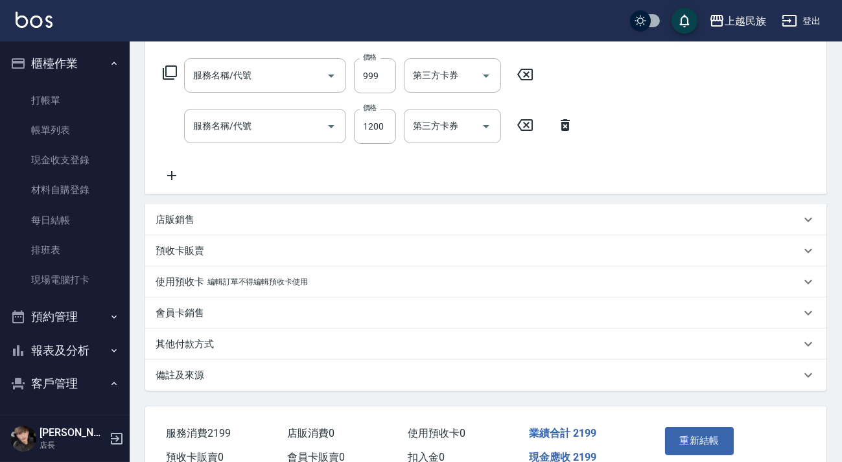
type input "染1500(405)"
type input "網路廣告客燙(233)"
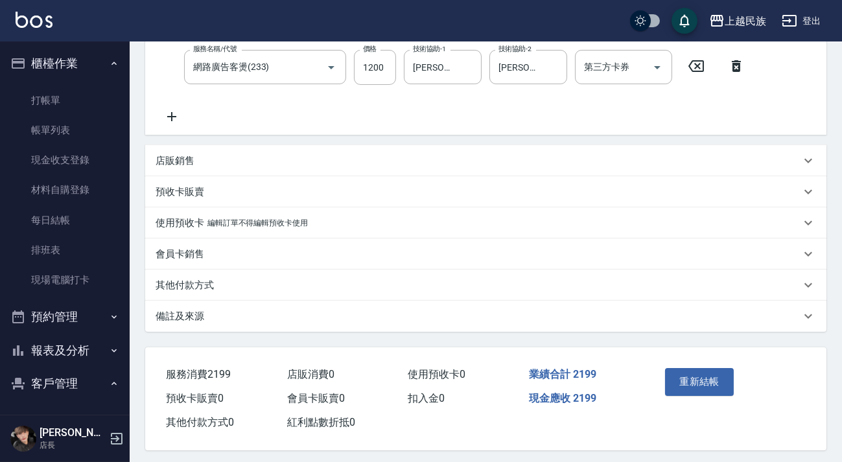
type input "[PERSON_NAME]/0986590073/"
click at [403, 320] on div "備註及來源" at bounding box center [478, 317] width 645 height 14
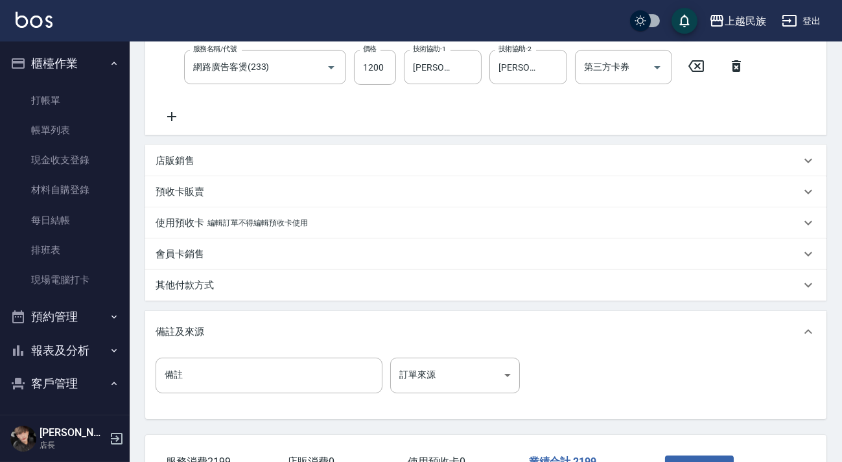
scroll to position [354, 0]
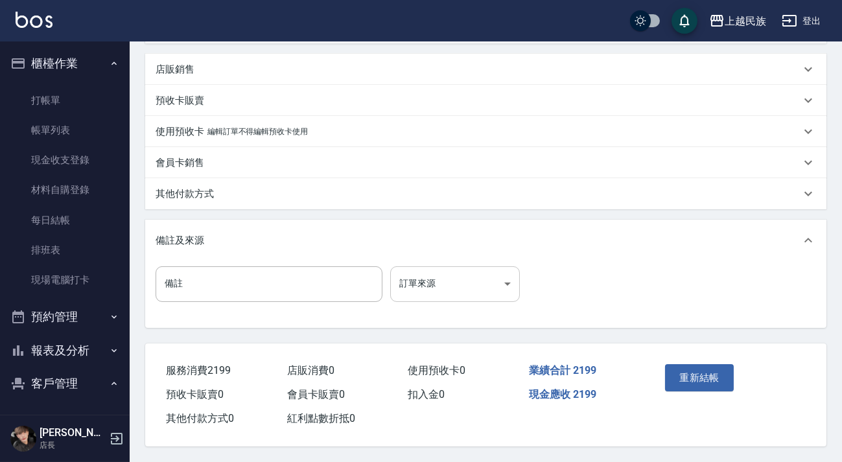
click at [436, 288] on body "上越民族 登出 櫃檯作業 打帳單 帳單列表 現金收支登錄 材料自購登錄 每日結帳 排班表 現場電腦打卡 預約管理 預約管理 單日預約紀錄 單週預約紀錄 報表及…" at bounding box center [421, 56] width 842 height 814
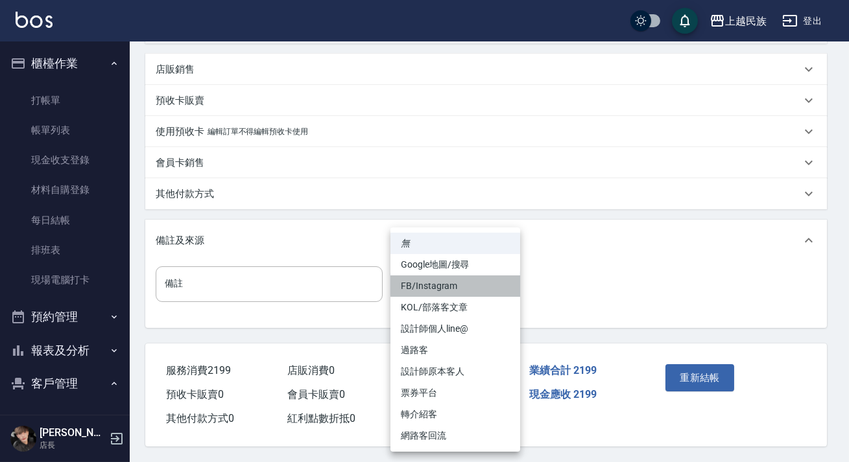
click at [457, 279] on li "FB/Instagram" at bounding box center [455, 285] width 130 height 21
type input "FB/Instagram"
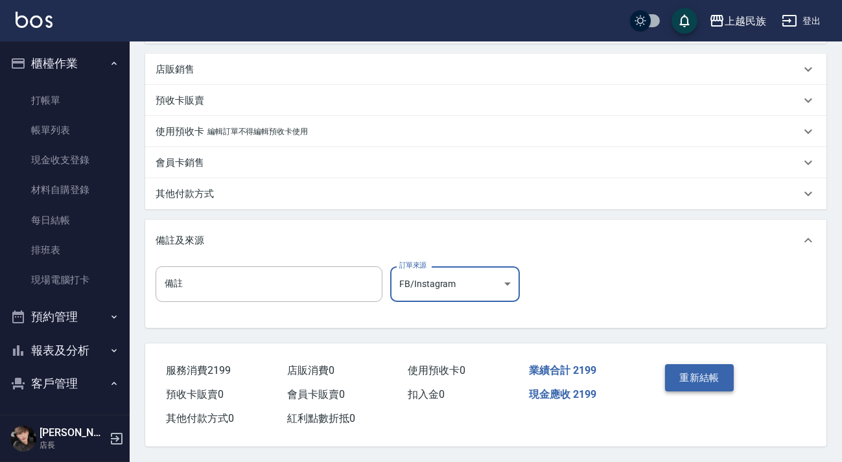
click at [708, 372] on button "重新結帳" at bounding box center [699, 377] width 69 height 27
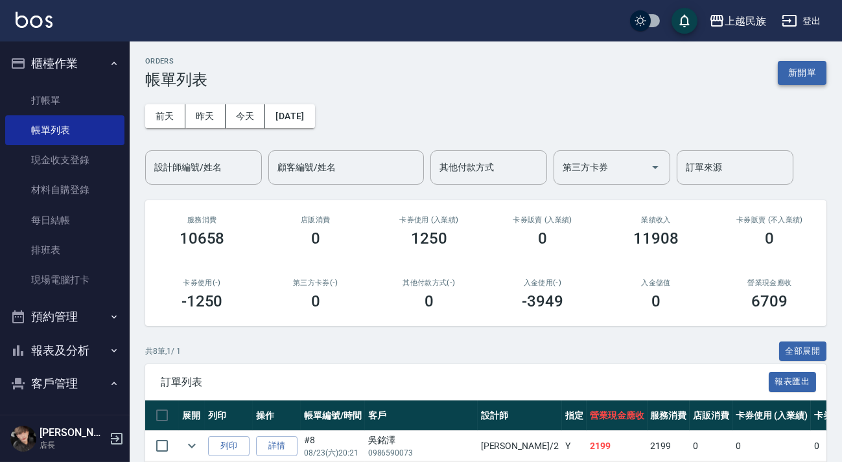
click at [793, 78] on button "新開單" at bounding box center [802, 73] width 49 height 24
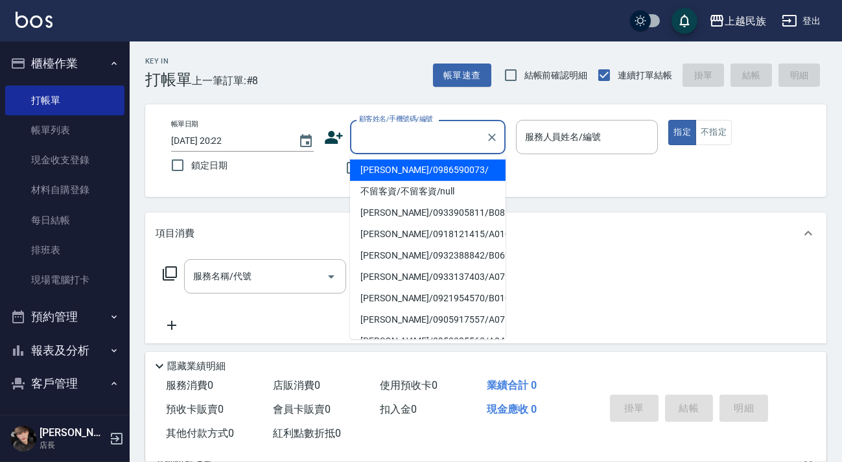
click at [443, 127] on input "顧客姓名/手機號碼/編號" at bounding box center [418, 137] width 124 height 23
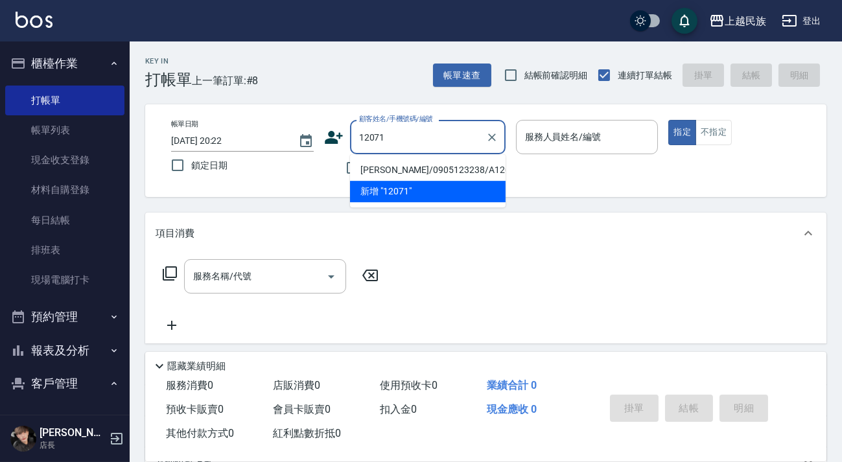
click at [446, 169] on li "[PERSON_NAME]/0905123238/A120711" at bounding box center [428, 169] width 156 height 21
type input "[PERSON_NAME]/0905123238/A120711"
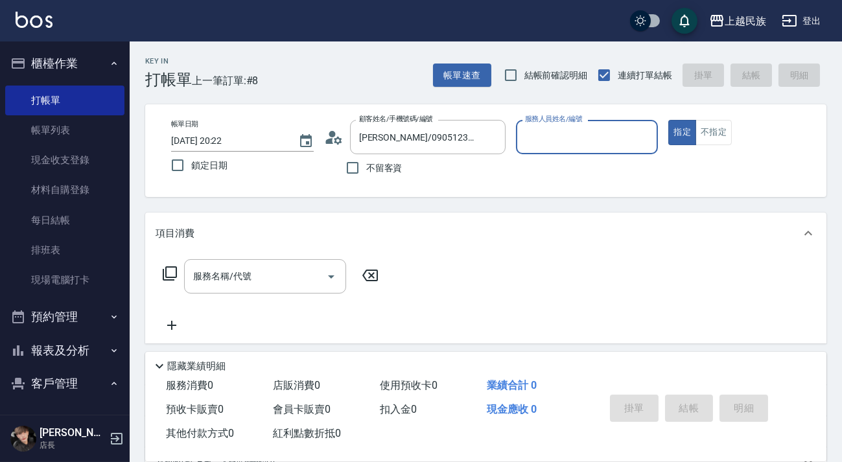
click at [337, 136] on icon at bounding box center [338, 140] width 8 height 8
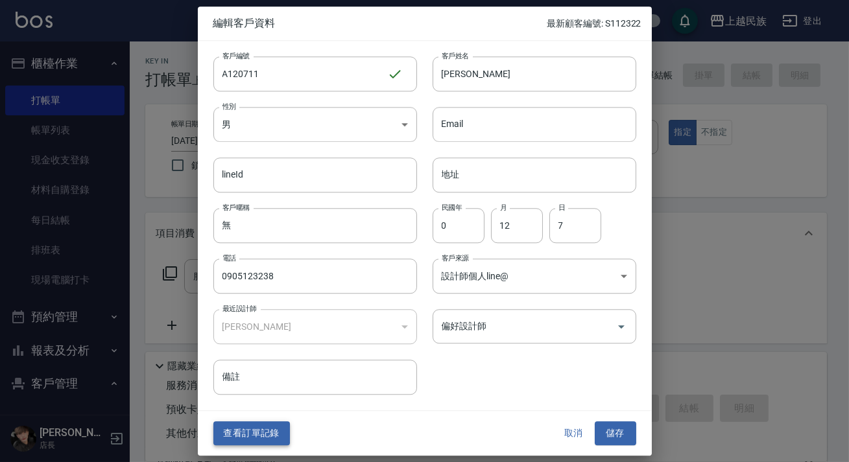
click at [266, 423] on button "查看訂單記錄" at bounding box center [251, 434] width 76 height 24
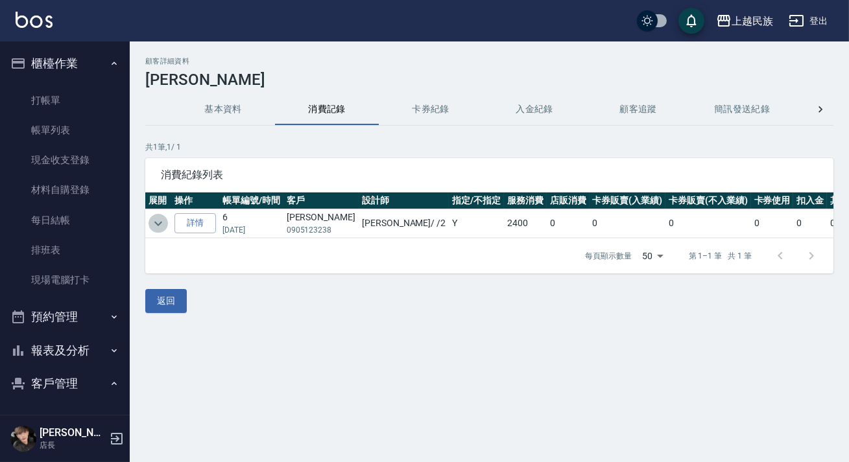
click at [158, 226] on icon "expand row" at bounding box center [158, 224] width 16 height 16
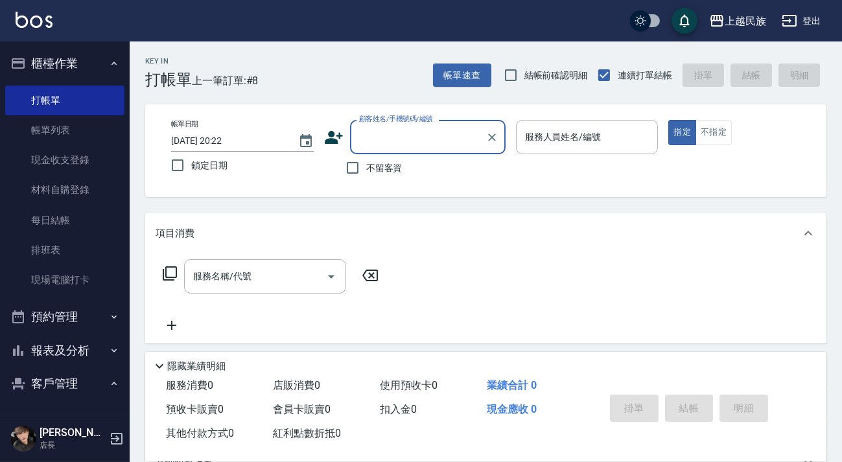
click at [427, 148] on div "顧客姓名/手機號碼/編號" at bounding box center [428, 137] width 156 height 34
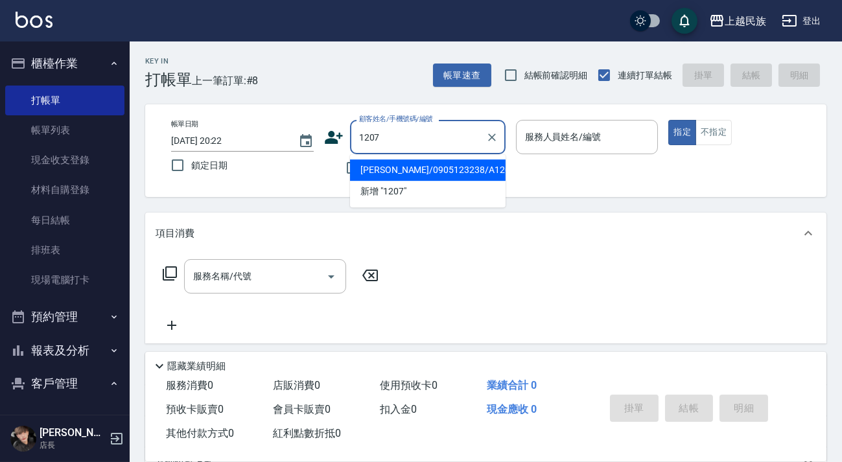
click at [429, 166] on li "[PERSON_NAME]/0905123238/A120711" at bounding box center [428, 169] width 156 height 21
type input "[PERSON_NAME]/0905123238/A120711"
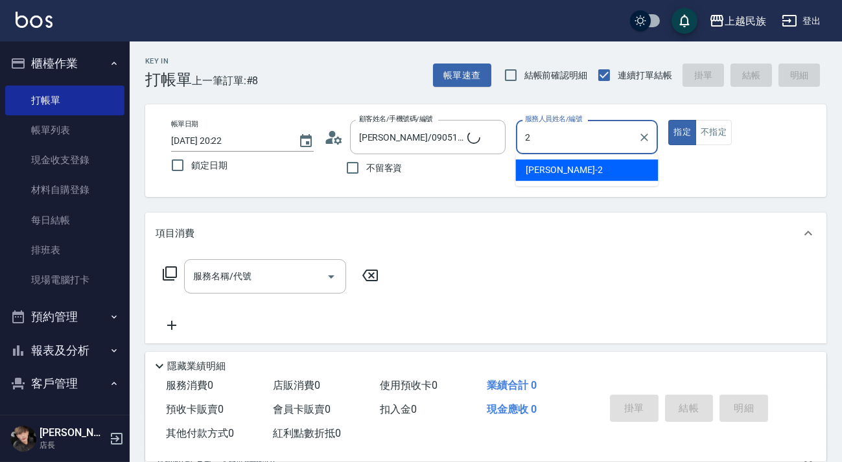
type input "[PERSON_NAME]-2"
type button "true"
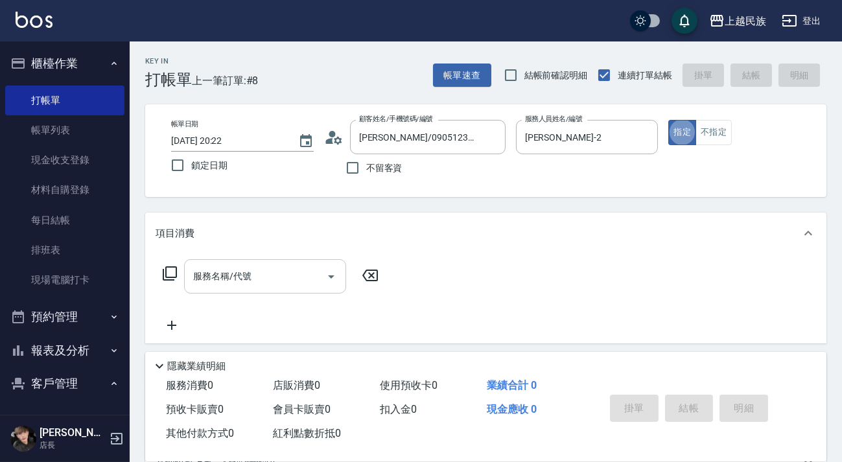
click at [258, 288] on div "服務名稱/代號" at bounding box center [265, 276] width 162 height 34
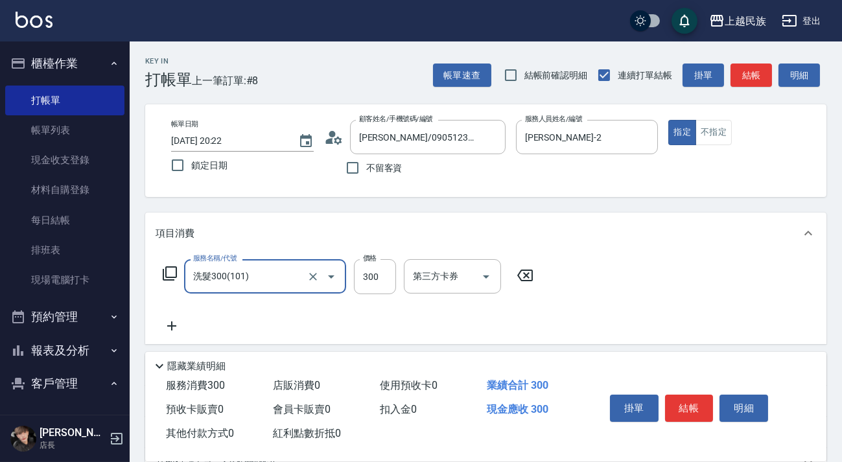
type input "洗髮300(101)"
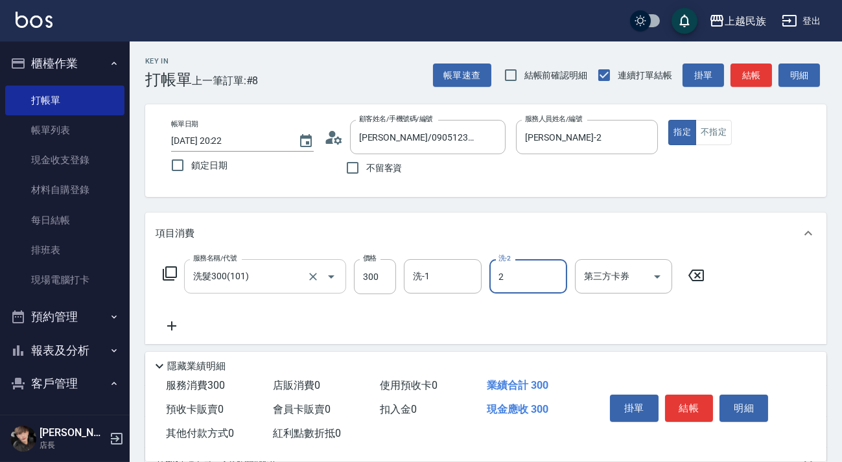
type input "[PERSON_NAME]-2"
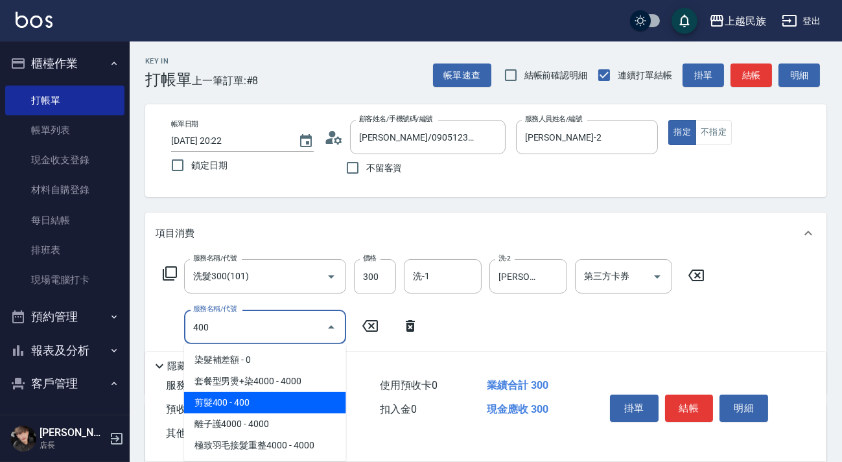
click at [263, 401] on span "剪髮400 - 400" at bounding box center [265, 402] width 162 height 21
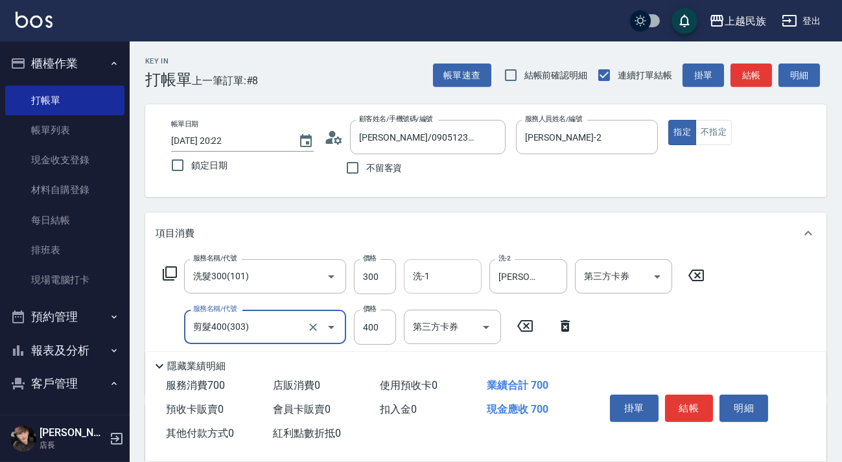
click at [416, 292] on div "洗-1" at bounding box center [443, 276] width 78 height 34
type input "剪髮400(303)"
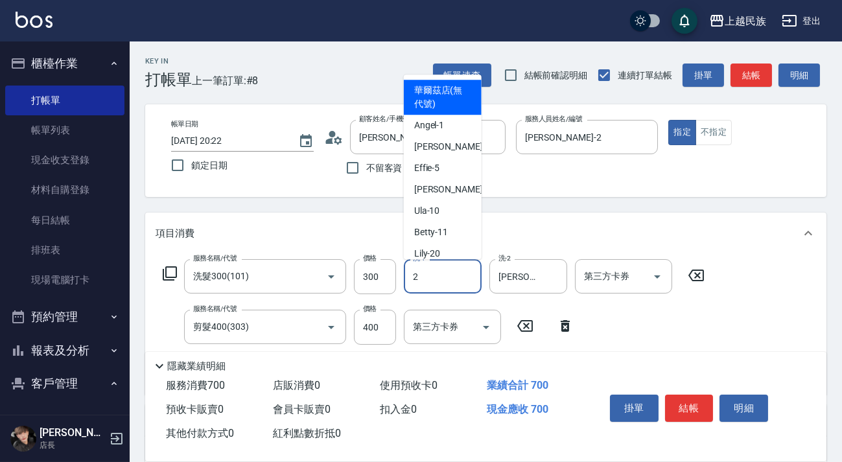
type input "[PERSON_NAME]-2"
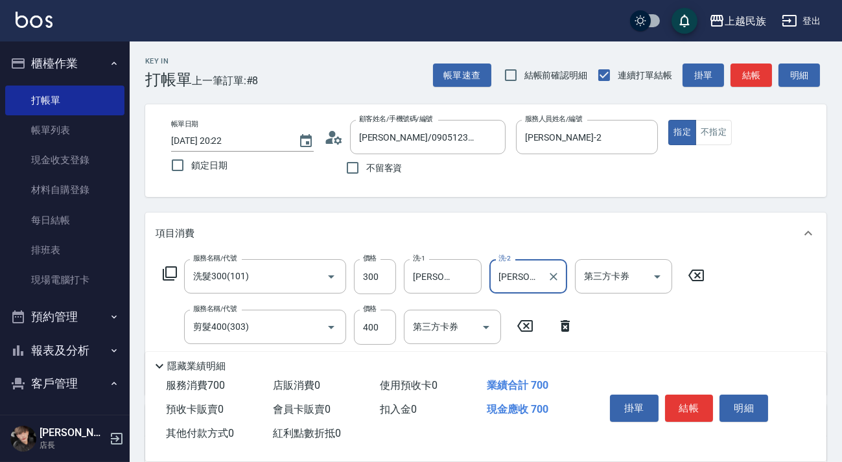
scroll to position [220, 0]
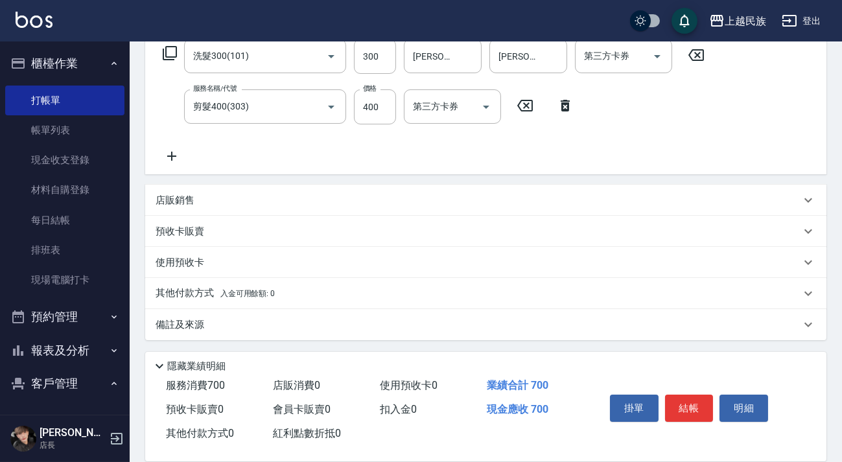
click at [421, 322] on div "備註及來源" at bounding box center [478, 325] width 645 height 14
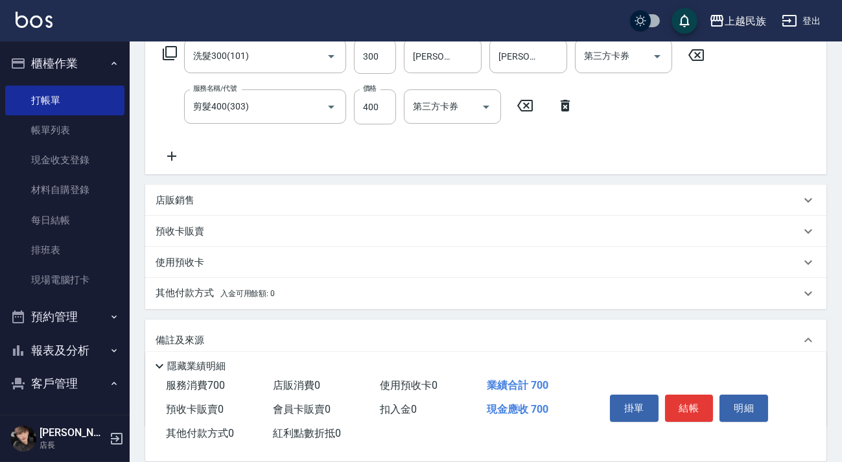
scroll to position [299, 0]
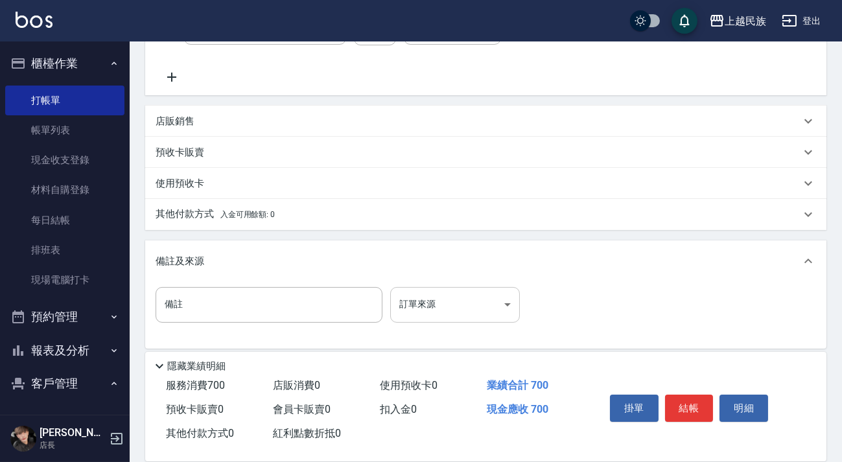
click at [471, 309] on body "上越民族 登出 櫃檯作業 打帳單 帳單列表 現金收支登錄 材料自購登錄 每日結帳 排班表 現場電腦打卡 預約管理 預約管理 單日預約紀錄 單週預約紀錄 報表及…" at bounding box center [421, 86] width 842 height 770
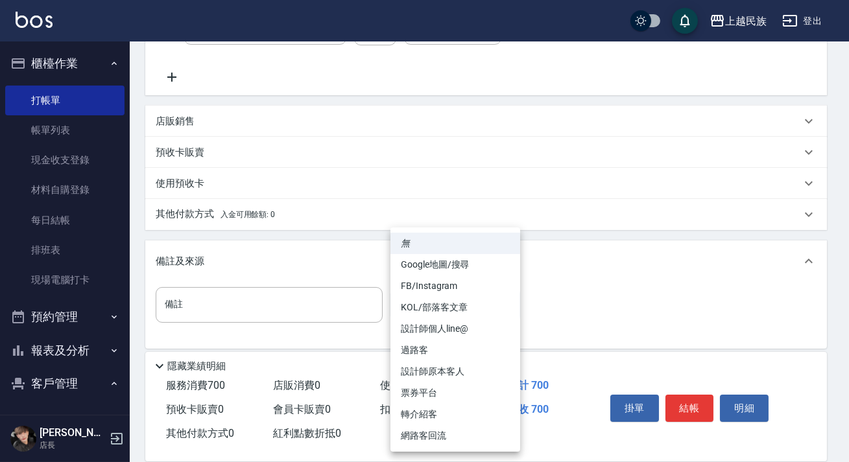
click at [449, 435] on li "網路客回流" at bounding box center [455, 435] width 130 height 21
type input "網路客回流"
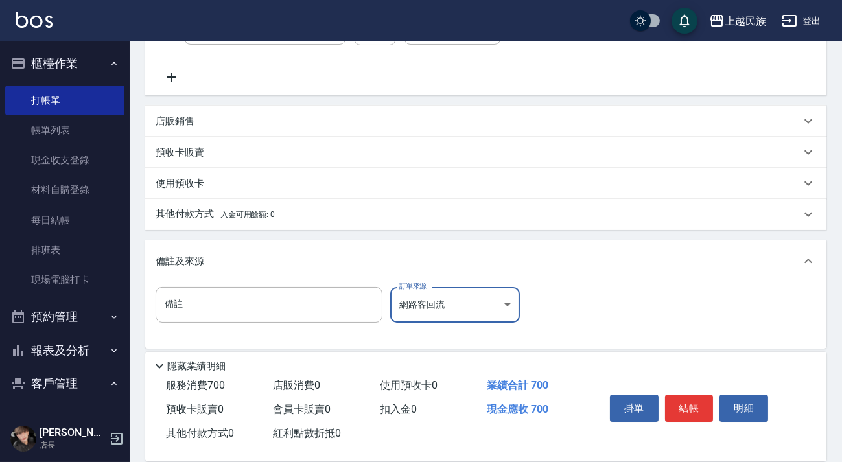
scroll to position [0, 0]
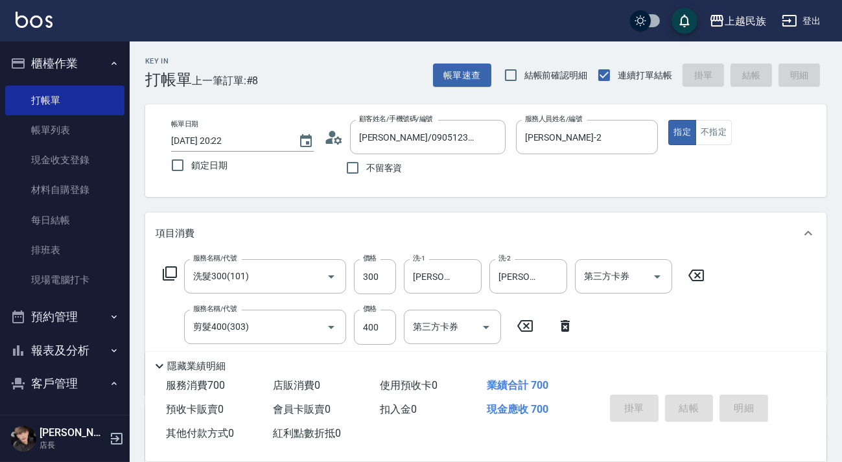
type input "[DATE] 20:23"
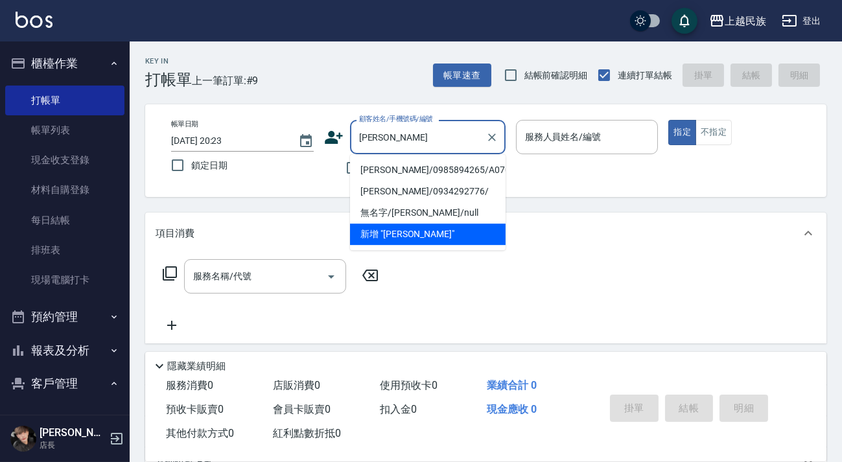
click at [447, 165] on li "[PERSON_NAME]/0985894265/A070811" at bounding box center [428, 169] width 156 height 21
type input "[PERSON_NAME]/0985894265/A070811"
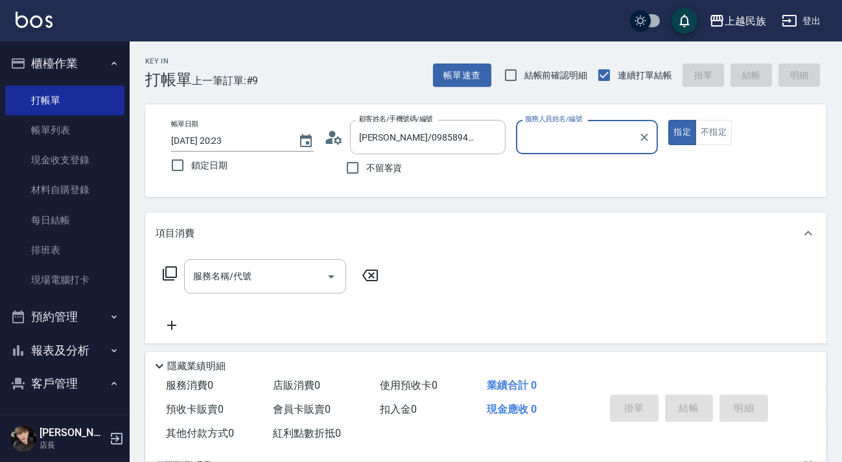
type input "[PERSON_NAME]-2"
click at [668, 120] on button "指定" at bounding box center [682, 132] width 28 height 25
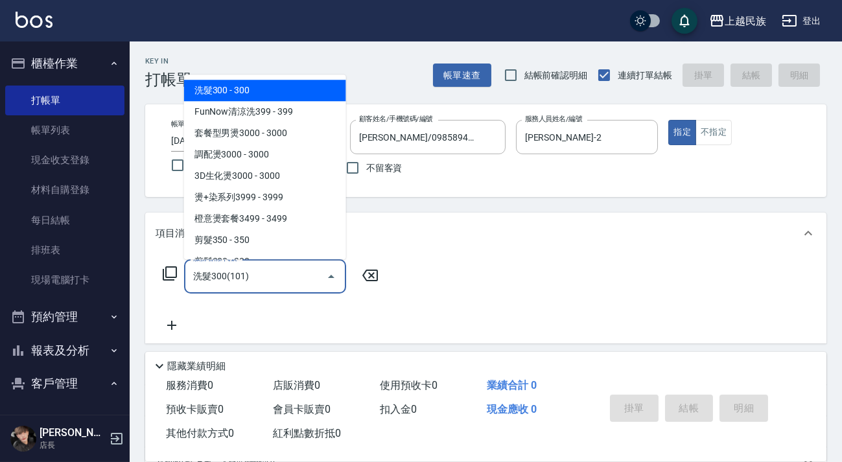
type input "洗髮300(101)"
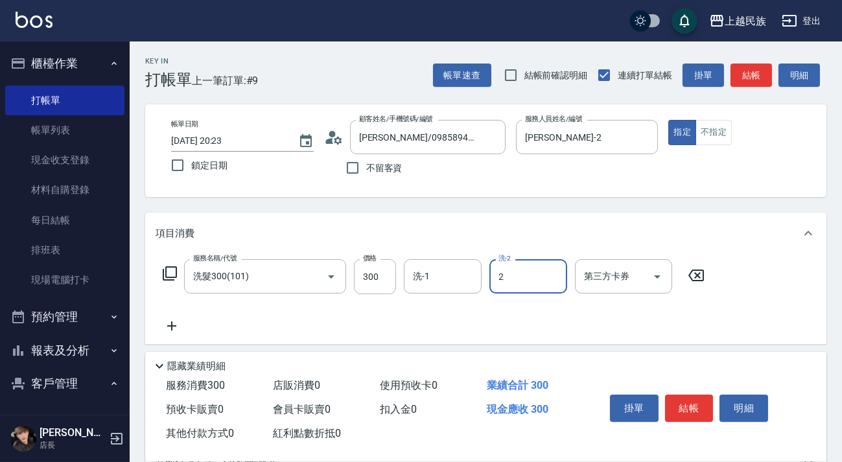
type input "[PERSON_NAME]-2"
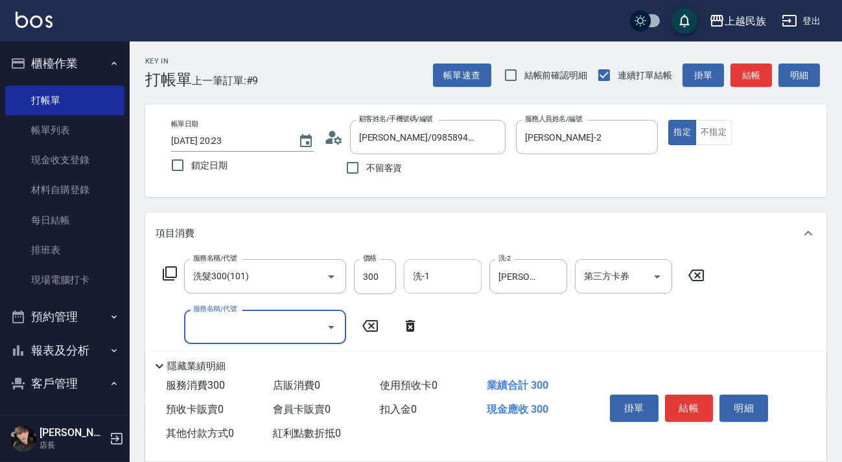
click at [436, 276] on input "洗-1" at bounding box center [443, 276] width 66 height 23
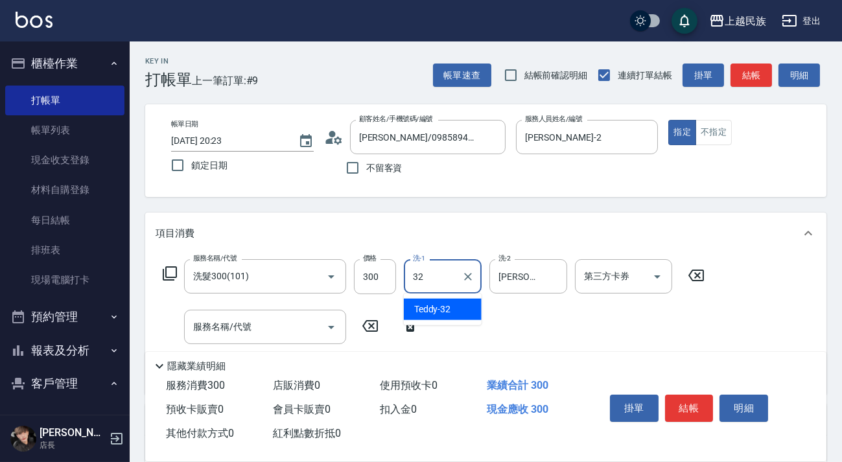
type input "3"
type input "[PERSON_NAME]-2"
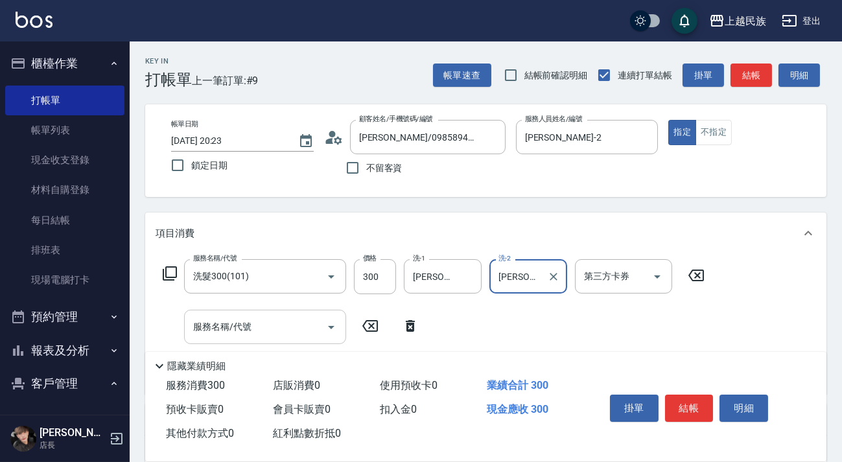
click at [288, 336] on input "服務名稱/代號" at bounding box center [255, 327] width 131 height 23
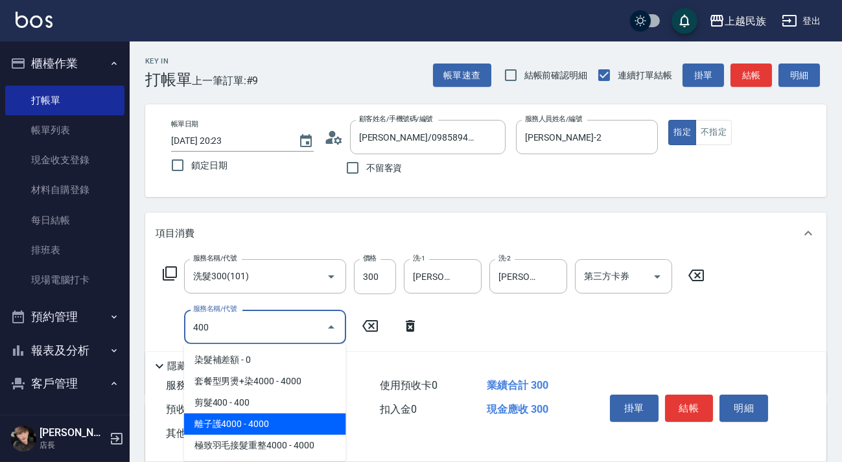
click at [290, 406] on span "剪髮400 - 400" at bounding box center [265, 402] width 162 height 21
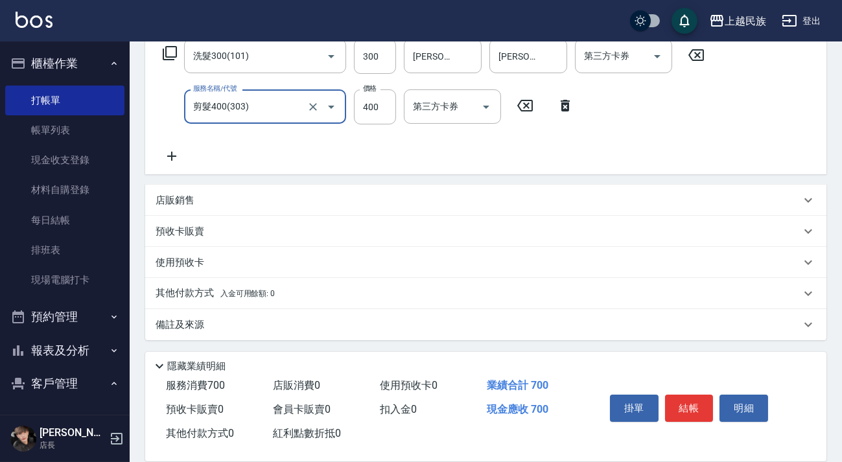
type input "剪髮400(303)"
drag, startPoint x: 498, startPoint y: 328, endPoint x: 519, endPoint y: 309, distance: 28.5
click at [498, 327] on div "備註及來源" at bounding box center [478, 325] width 645 height 14
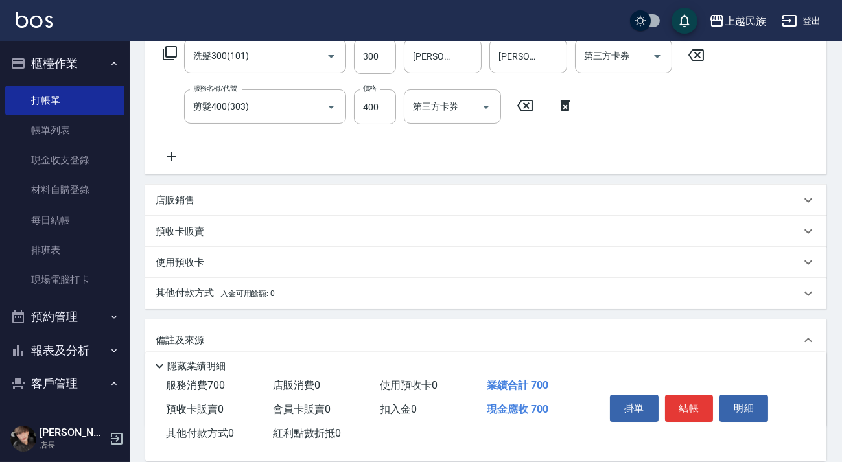
scroll to position [305, 0]
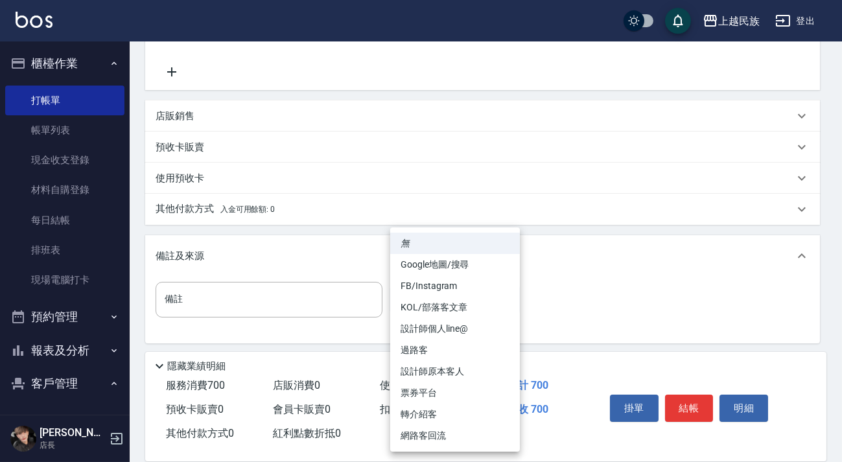
click at [473, 301] on body "上越民族 登出 櫃檯作業 打帳單 帳單列表 現金收支登錄 材料自購登錄 每日結帳 排班表 現場電腦打卡 預約管理 預約管理 單日預約紀錄 單週預約紀錄 報表及…" at bounding box center [421, 80] width 842 height 770
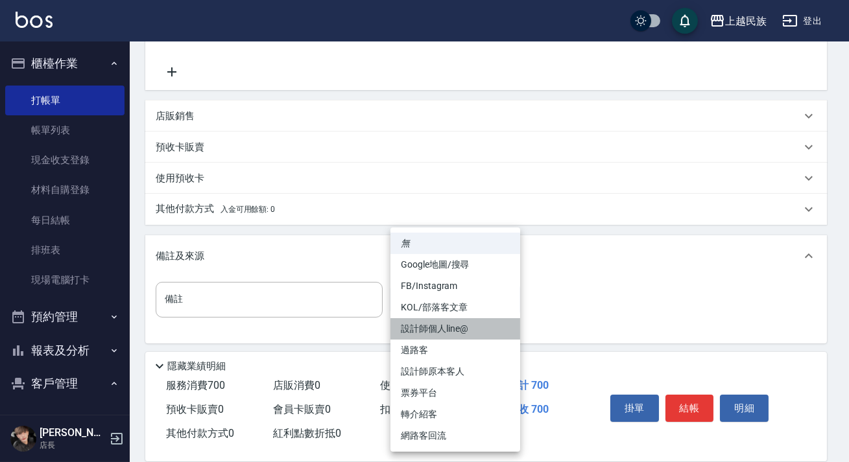
click at [475, 330] on li "設計師個人line@" at bounding box center [455, 328] width 130 height 21
type input "設計師個人line@"
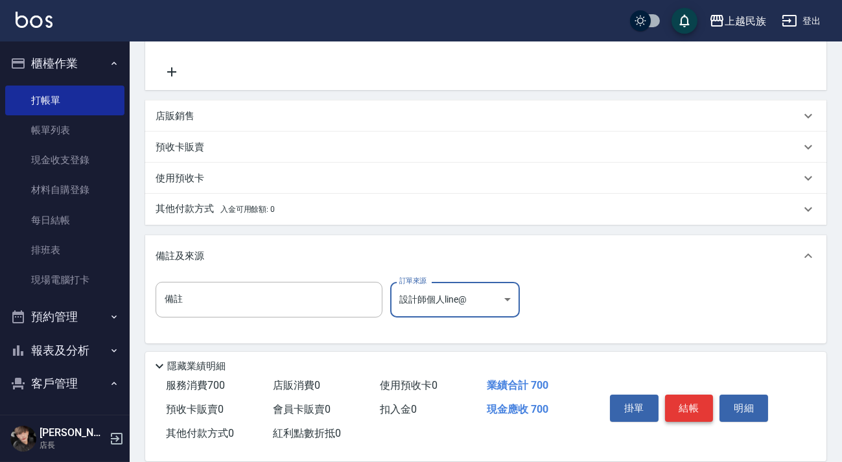
click at [684, 408] on button "結帳" at bounding box center [689, 408] width 49 height 27
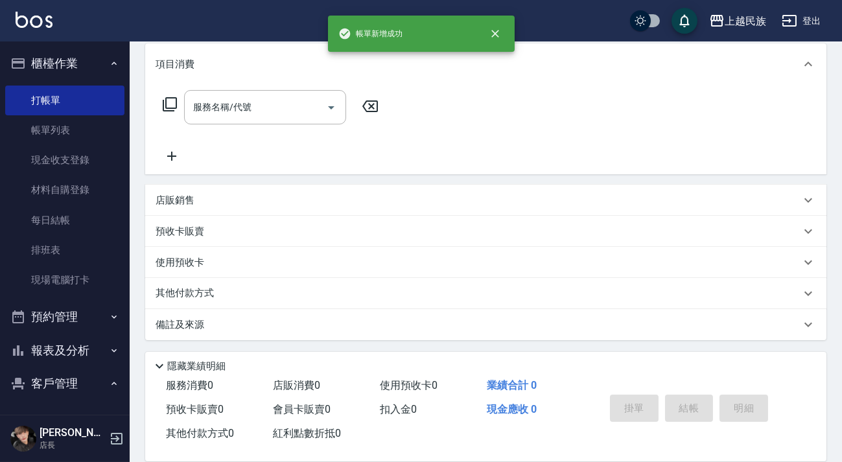
scroll to position [0, 0]
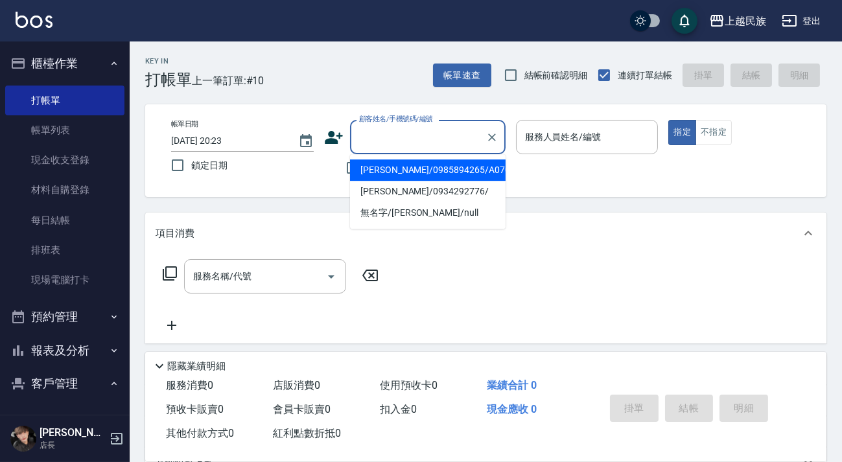
click at [395, 130] on input "顧客姓名/手機號碼/編號" at bounding box center [418, 137] width 124 height 23
click at [492, 136] on icon "Clear" at bounding box center [492, 138] width 8 height 8
click at [531, 152] on div "服務人員姓名/編號" at bounding box center [587, 137] width 143 height 34
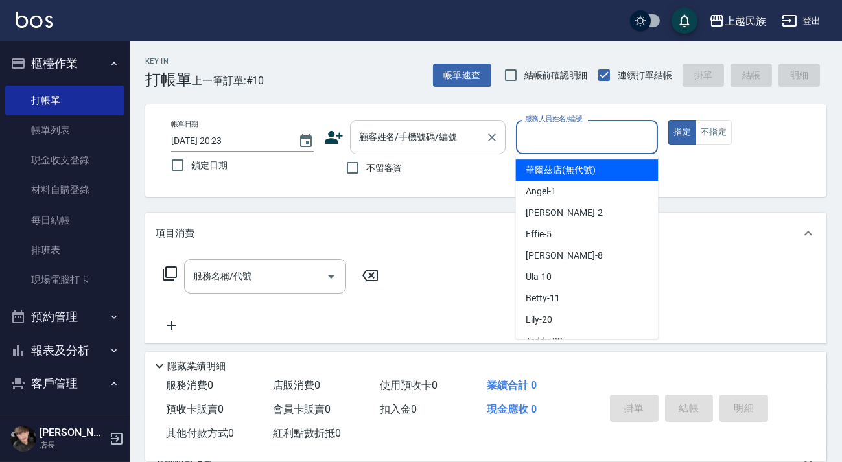
click at [472, 142] on input "顧客姓名/手機號碼/編號" at bounding box center [418, 137] width 124 height 23
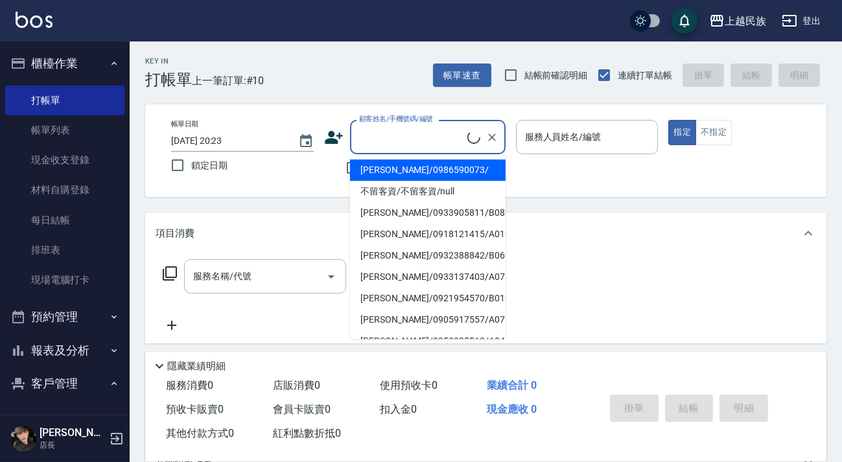
click at [467, 141] on input "顧客姓名/手機號碼/編號" at bounding box center [411, 137] width 111 height 23
click at [468, 141] on input "顧客姓名/手機號碼/編號" at bounding box center [418, 137] width 124 height 23
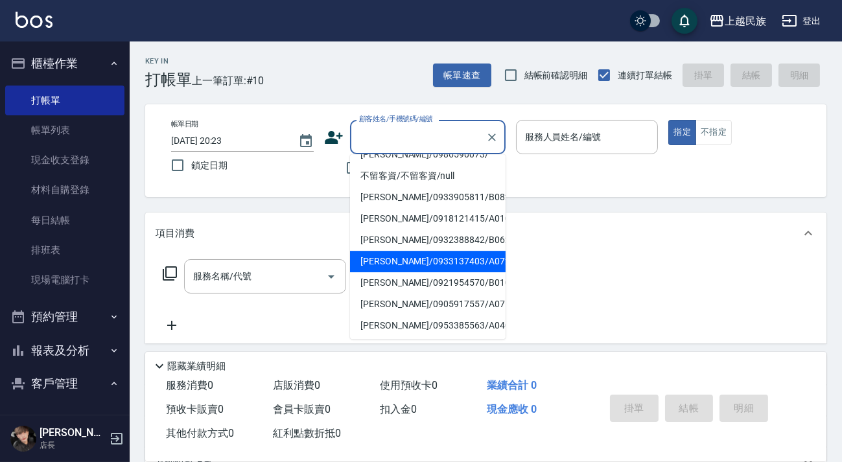
scroll to position [117, 0]
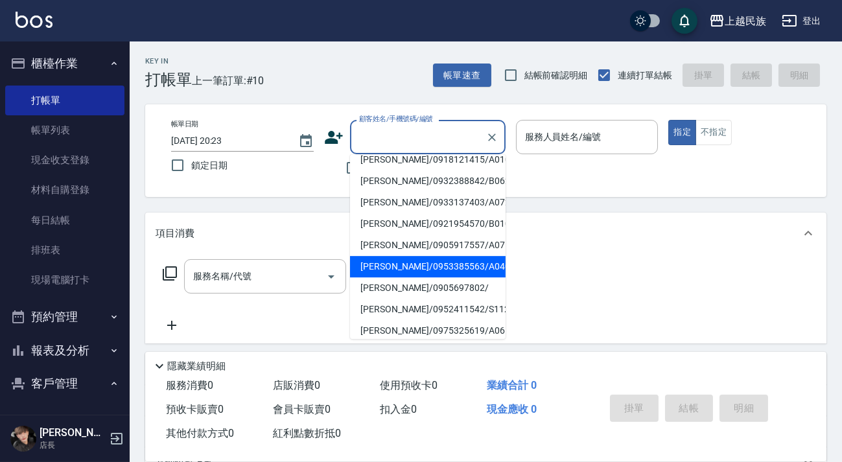
drag, startPoint x: 441, startPoint y: 274, endPoint x: 441, endPoint y: 284, distance: 9.7
click at [441, 275] on li "[PERSON_NAME]/0953385563/A040321" at bounding box center [428, 266] width 156 height 21
type input "[PERSON_NAME]/0953385563/A040321"
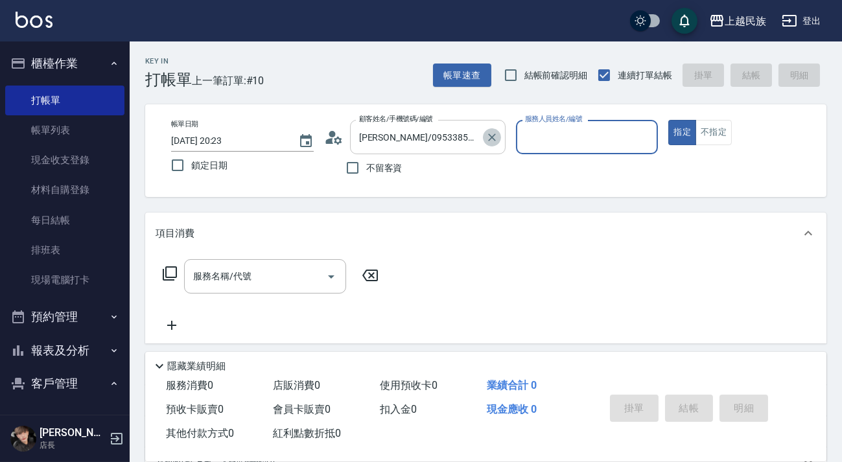
click at [486, 138] on icon "Clear" at bounding box center [492, 137] width 13 height 13
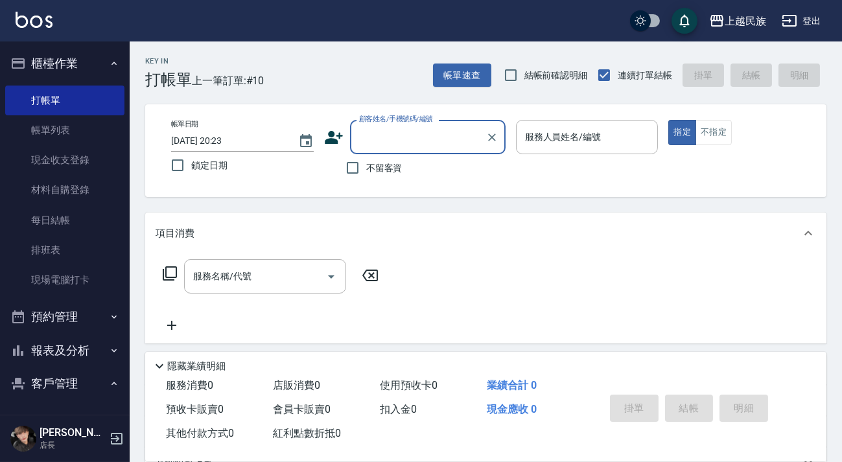
click at [446, 144] on input "顧客姓名/手機號碼/編號" at bounding box center [418, 137] width 124 height 23
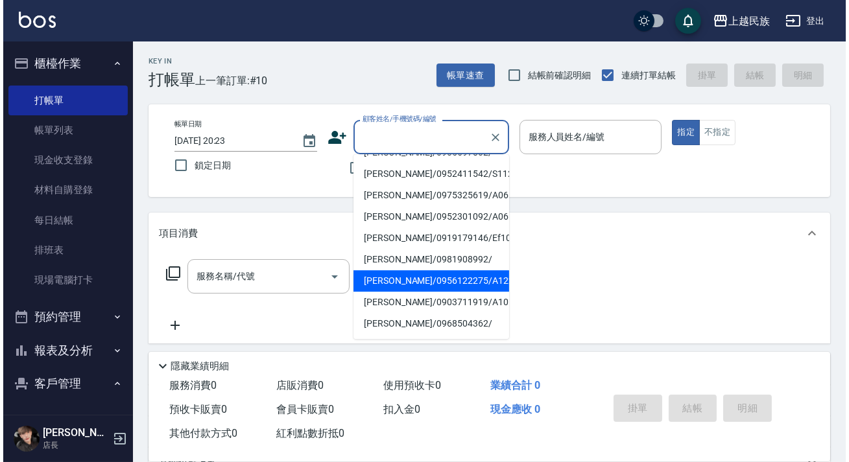
scroll to position [135, 0]
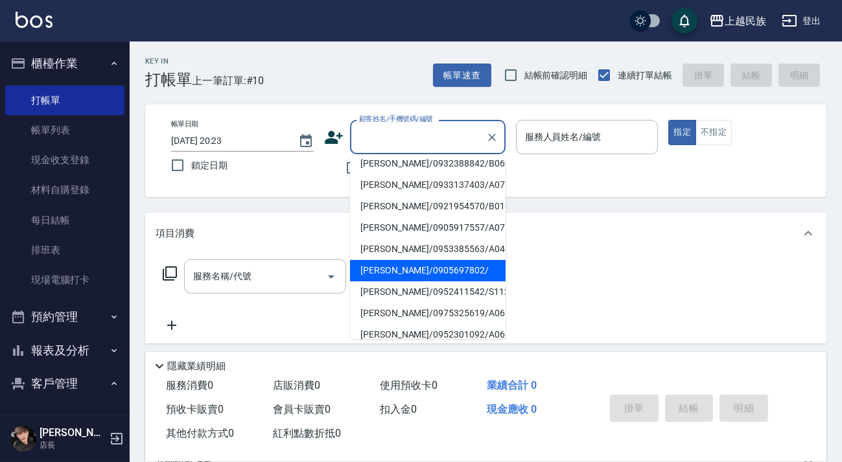
click at [435, 261] on li "[PERSON_NAME]/0905697802/" at bounding box center [428, 270] width 156 height 21
type input "[PERSON_NAME]/0905697802/"
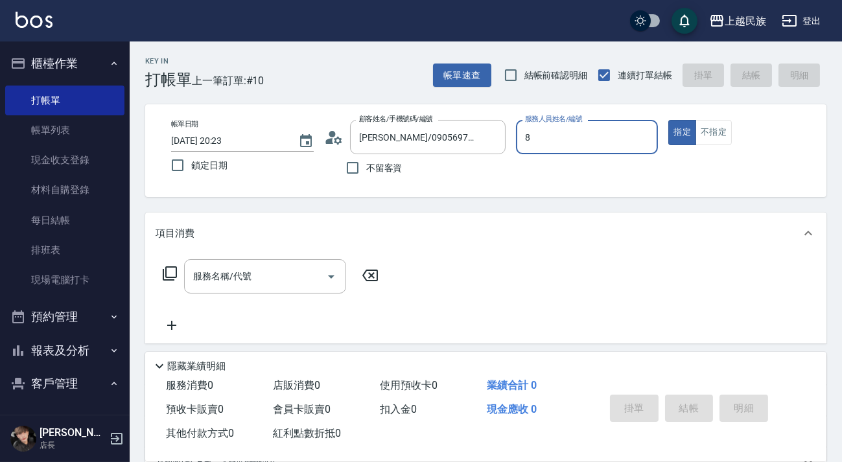
type input "Stella-8"
drag, startPoint x: 711, startPoint y: 135, endPoint x: 533, endPoint y: 202, distance: 190.0
click at [711, 134] on button "不指定" at bounding box center [714, 132] width 36 height 25
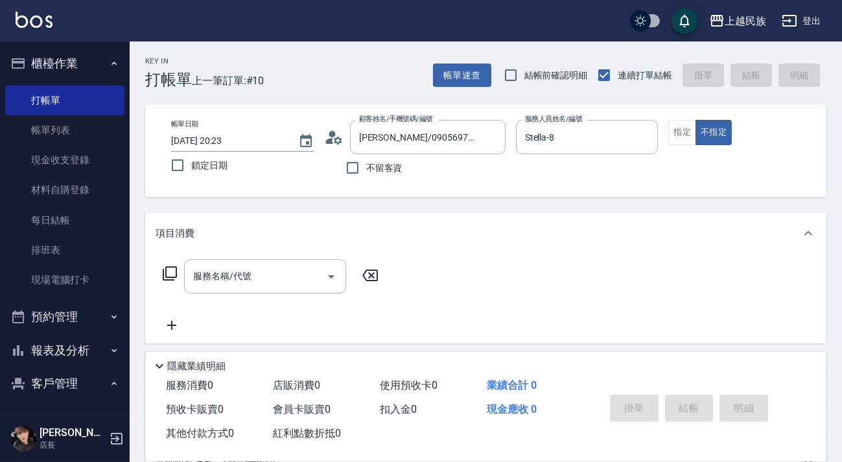
click at [169, 270] on icon at bounding box center [170, 274] width 16 height 16
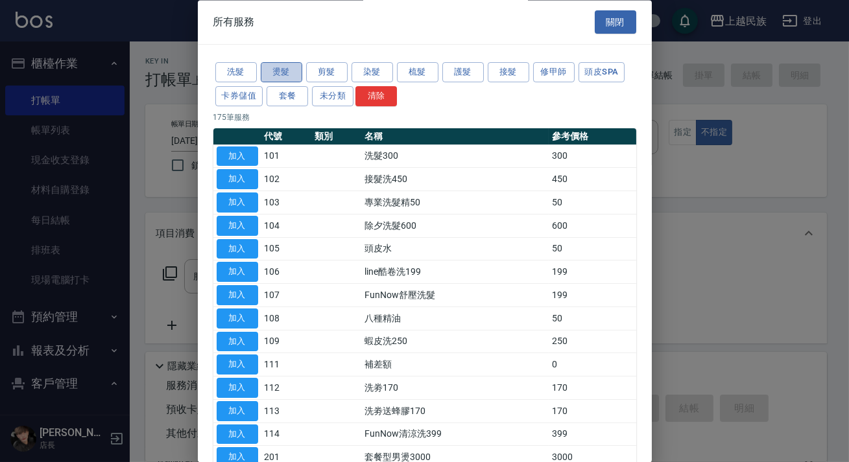
click at [291, 71] on button "燙髮" at bounding box center [281, 73] width 41 height 20
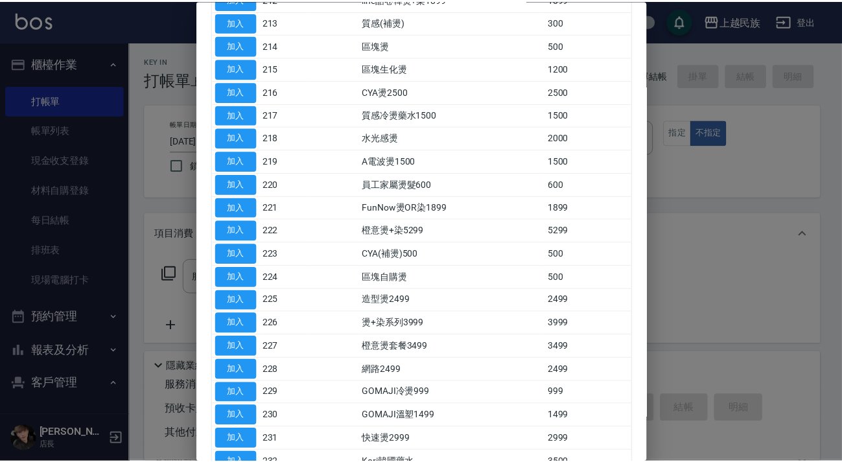
scroll to position [516, 0]
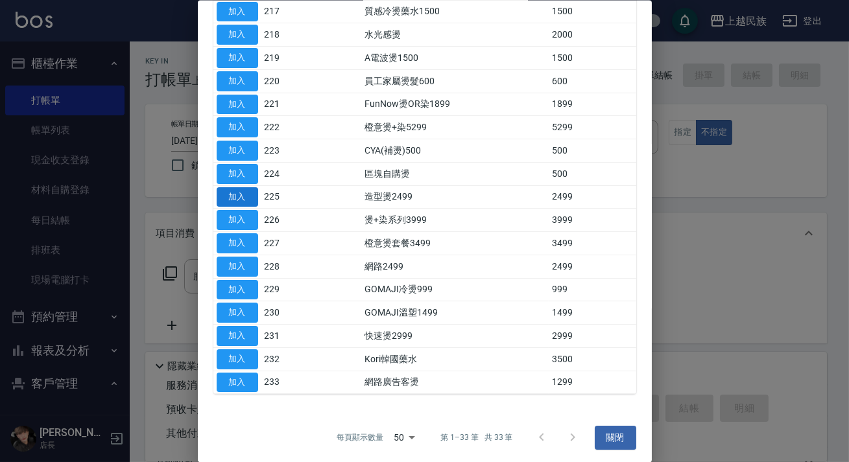
click at [238, 196] on button "加入" at bounding box center [237, 197] width 41 height 20
type input "造型燙2499(225)"
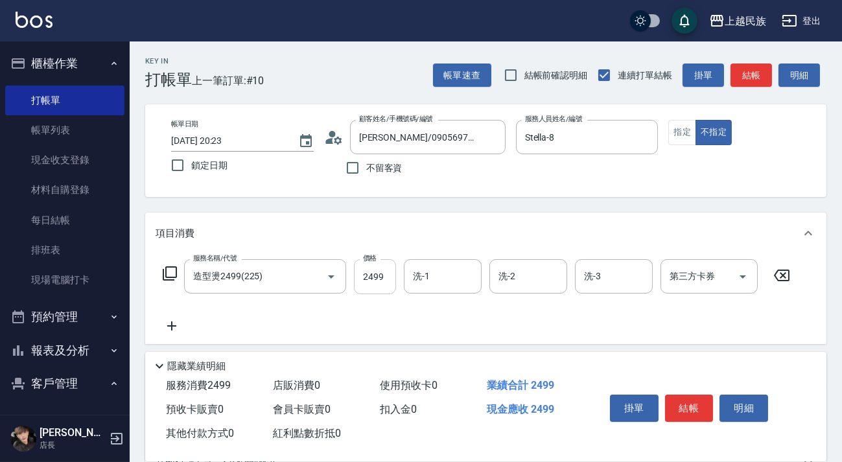
click at [373, 282] on input "2499" at bounding box center [375, 276] width 42 height 35
type input "3299"
type input "Stella-8"
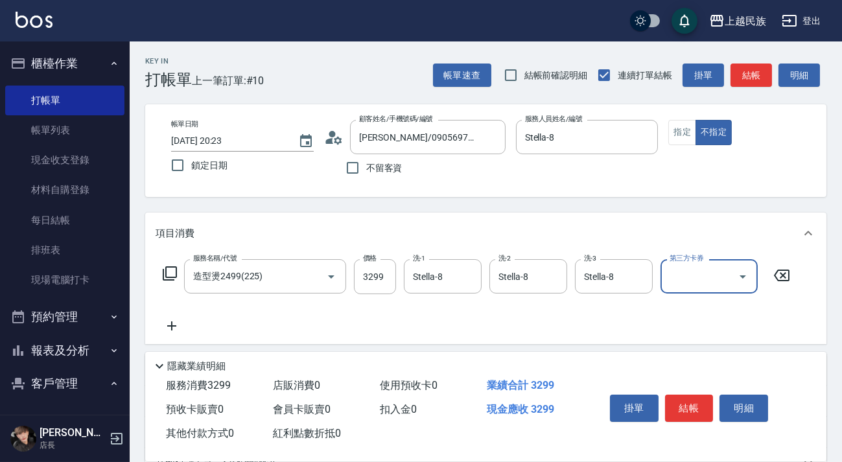
scroll to position [170, 0]
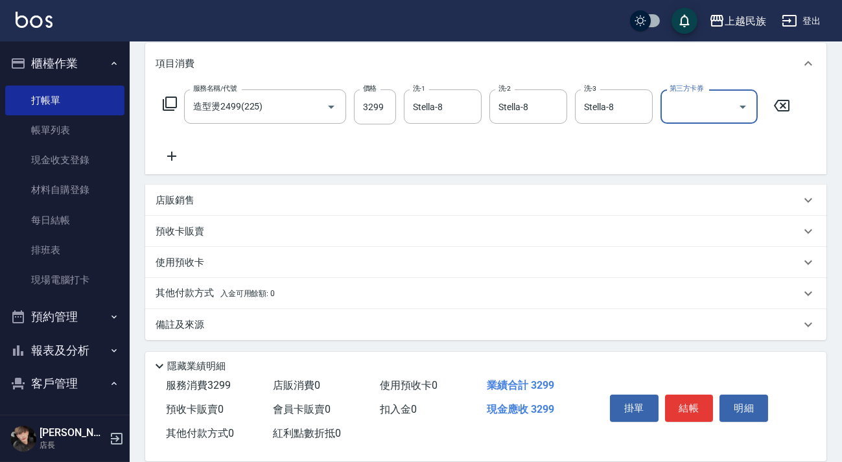
click at [285, 298] on div "其他付款方式 入金可用餘額: 0" at bounding box center [478, 294] width 645 height 14
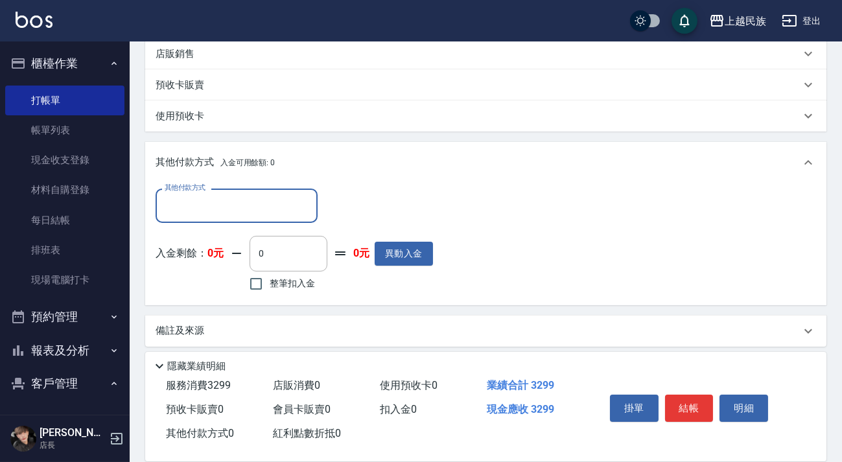
scroll to position [0, 0]
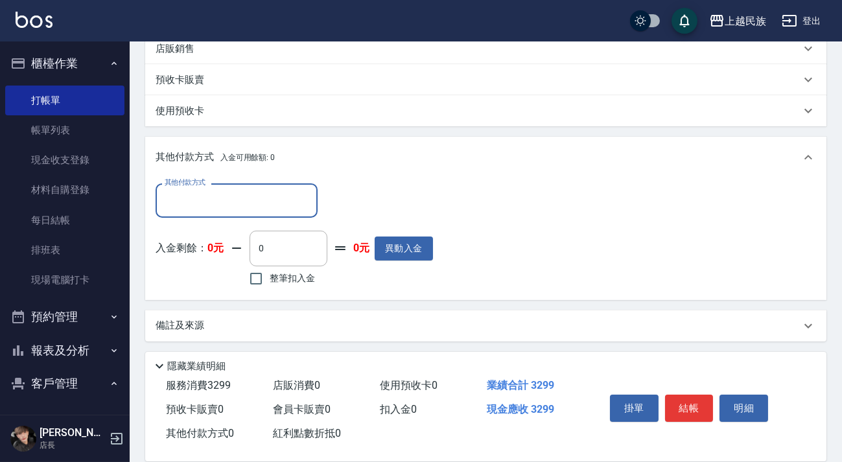
click at [285, 207] on input "其他付款方式" at bounding box center [236, 200] width 150 height 23
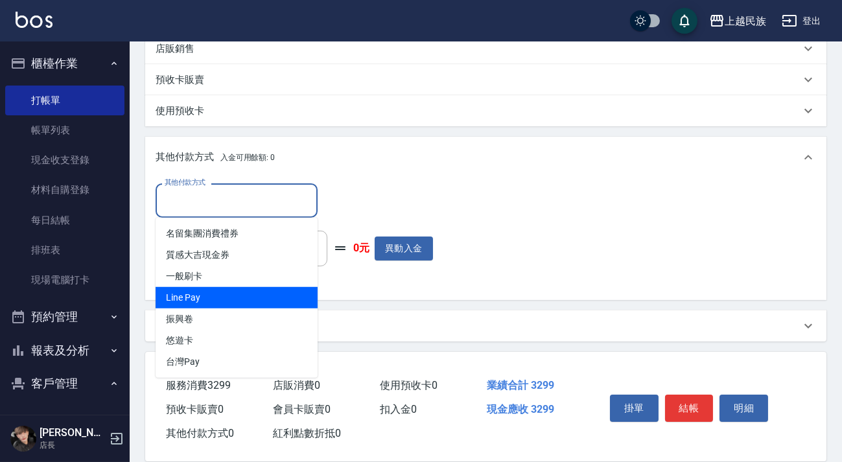
click at [274, 295] on span "Line Pay" at bounding box center [237, 297] width 162 height 21
type input "Line Pay"
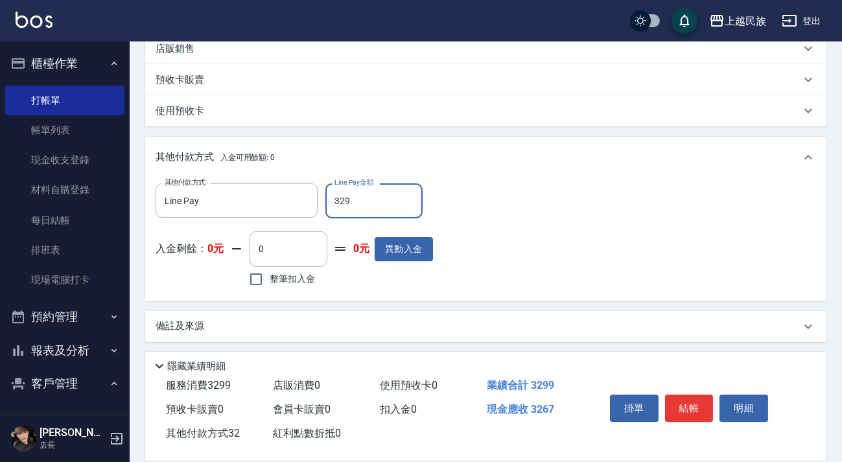
type input "3299"
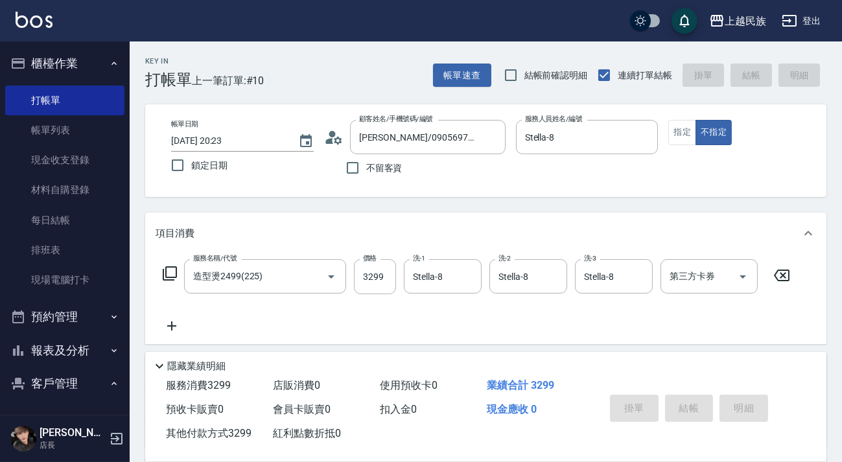
type input "[DATE] 20:24"
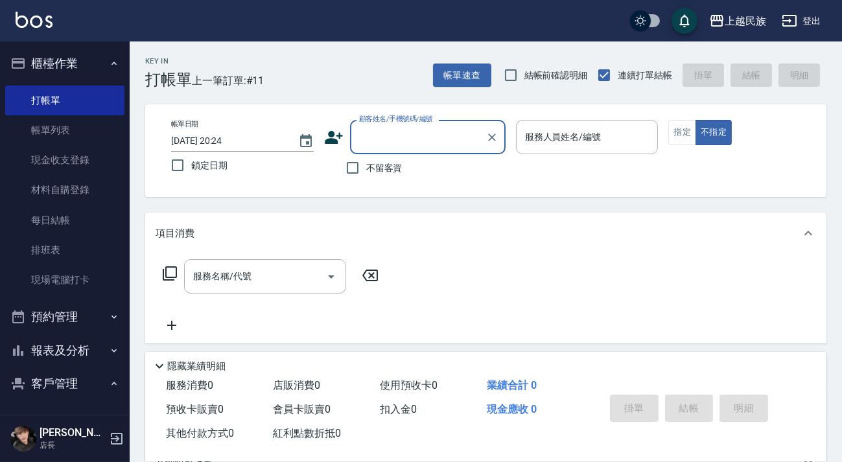
click at [377, 170] on span "不留客資" at bounding box center [384, 168] width 36 height 14
click at [366, 170] on input "不留客資" at bounding box center [352, 167] width 27 height 27
checkbox input "true"
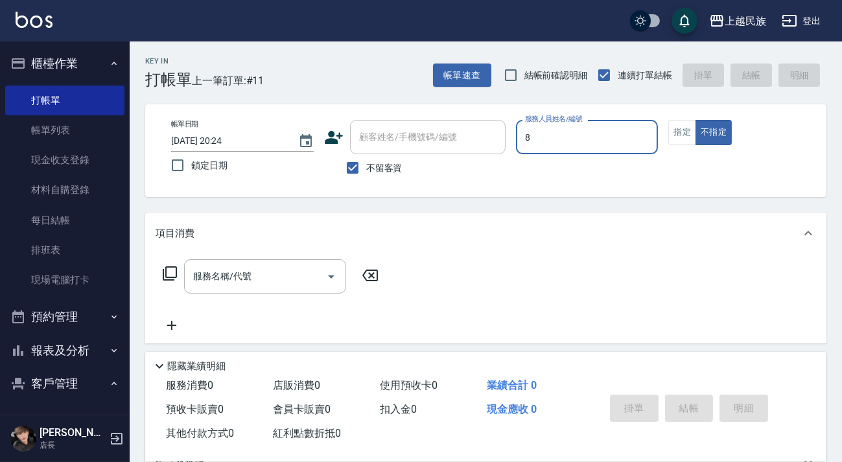
type input "Stella-8"
type button "false"
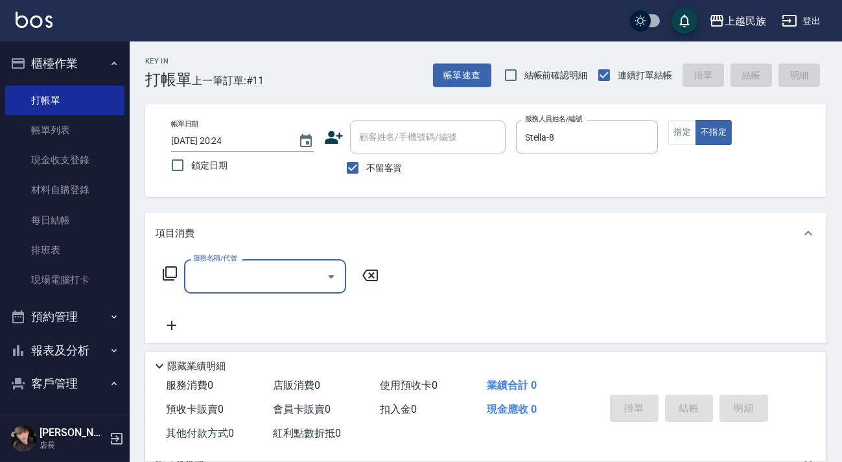
click at [167, 277] on icon at bounding box center [170, 273] width 14 height 14
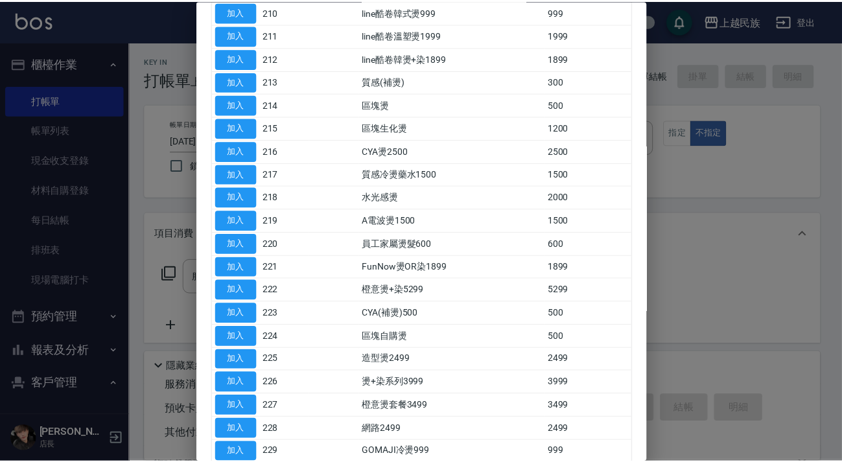
scroll to position [471, 0]
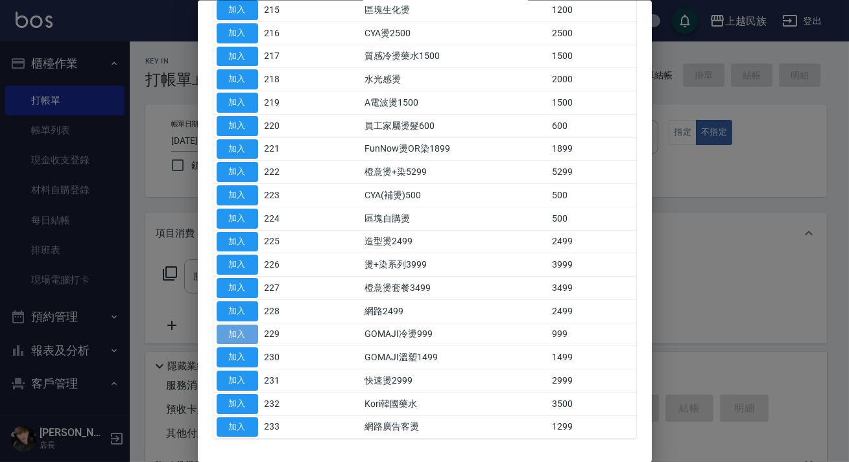
click at [252, 333] on button "加入" at bounding box center [237, 334] width 41 height 20
type input "GOMAJI冷燙999(229)"
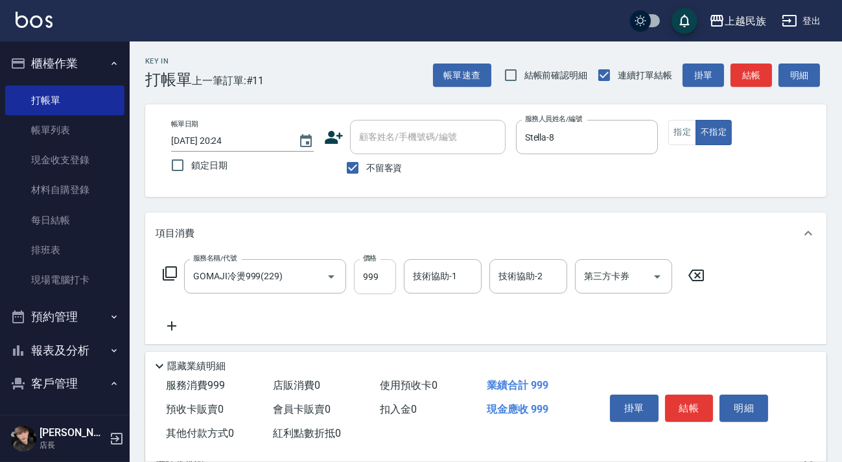
click at [372, 290] on input "999" at bounding box center [375, 276] width 42 height 35
type input "1299"
type input "Stella-8"
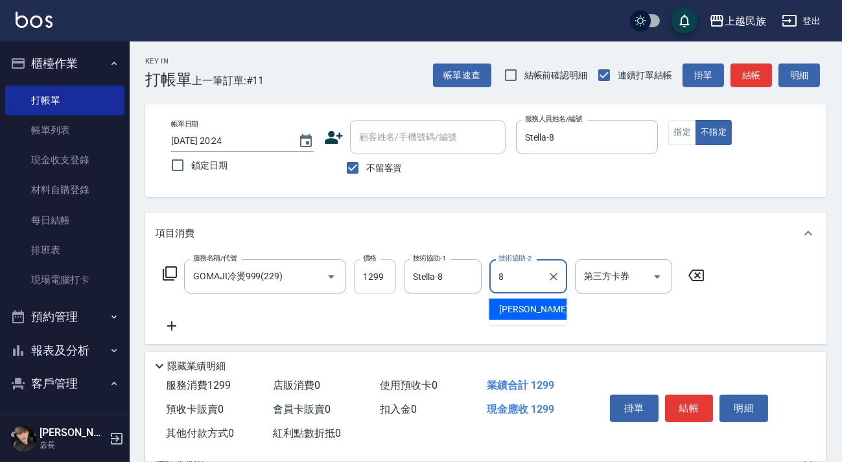
type input "Stella-8"
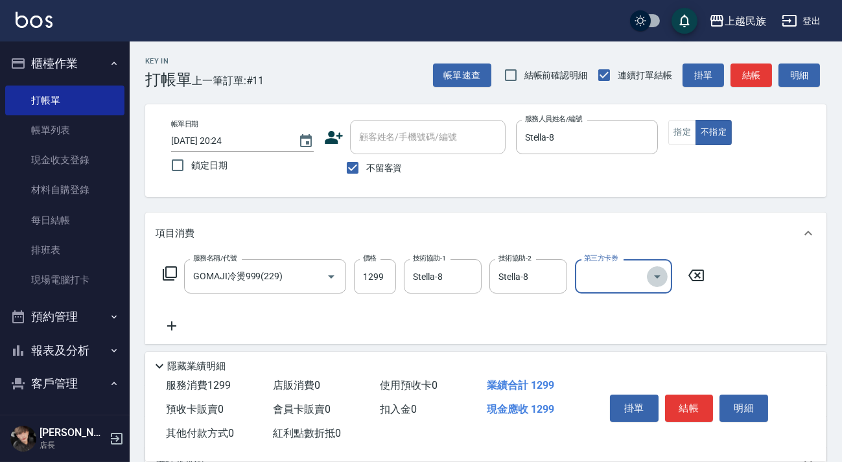
click at [655, 272] on icon "Open" at bounding box center [658, 277] width 16 height 16
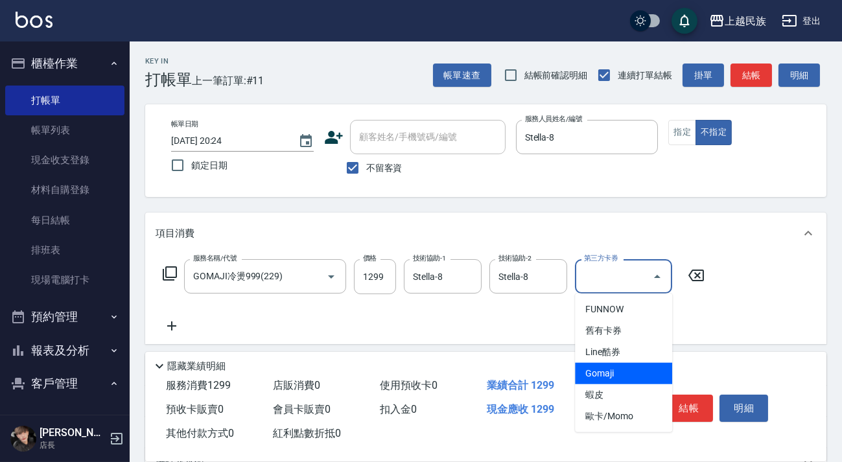
click at [632, 366] on span "Gomaji" at bounding box center [623, 373] width 97 height 21
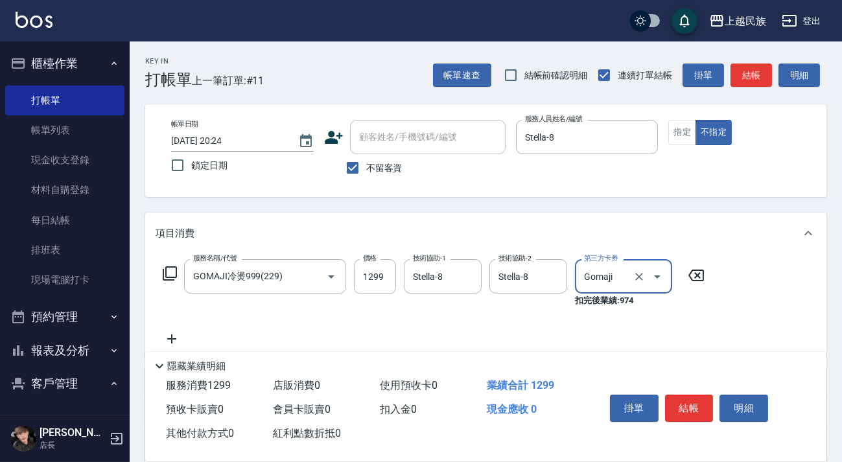
type input "Gomaji"
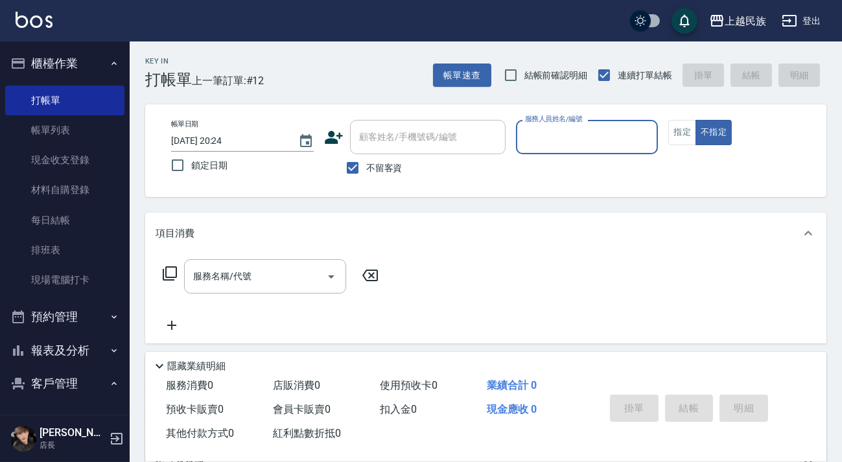
click at [375, 161] on span "不留客資" at bounding box center [384, 168] width 36 height 14
click at [366, 161] on input "不留客資" at bounding box center [352, 167] width 27 height 27
checkbox input "false"
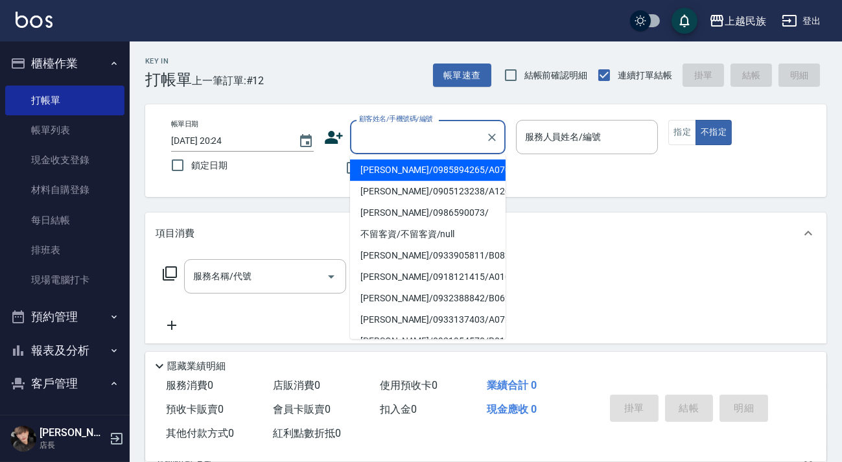
click at [397, 136] on div "顧客姓名/手機號碼/編號 顧客姓名/手機號碼/編號" at bounding box center [428, 137] width 156 height 34
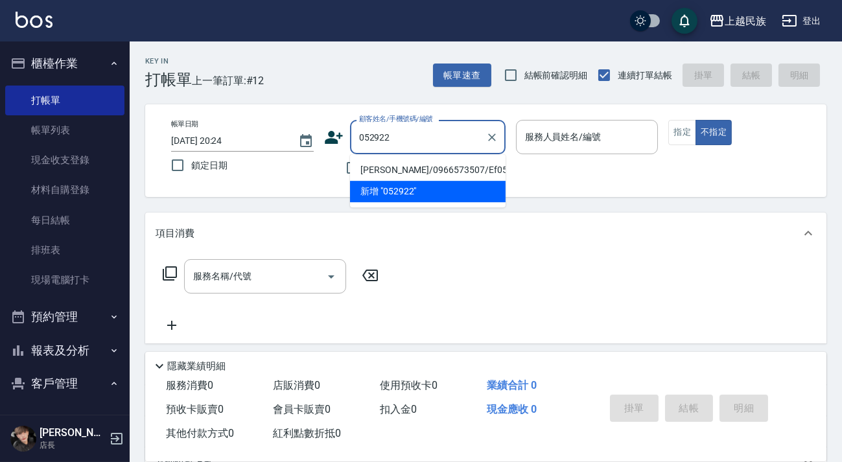
click at [465, 165] on li "[PERSON_NAME]/0966573507/Ef052922" at bounding box center [428, 169] width 156 height 21
type input "[PERSON_NAME]/0966573507/Ef052922"
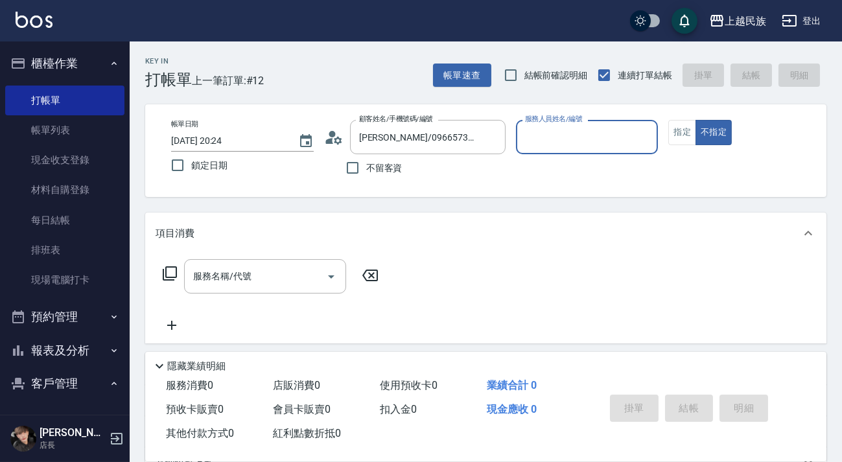
type input "Effie-5"
click at [696, 120] on button "不指定" at bounding box center [714, 132] width 36 height 25
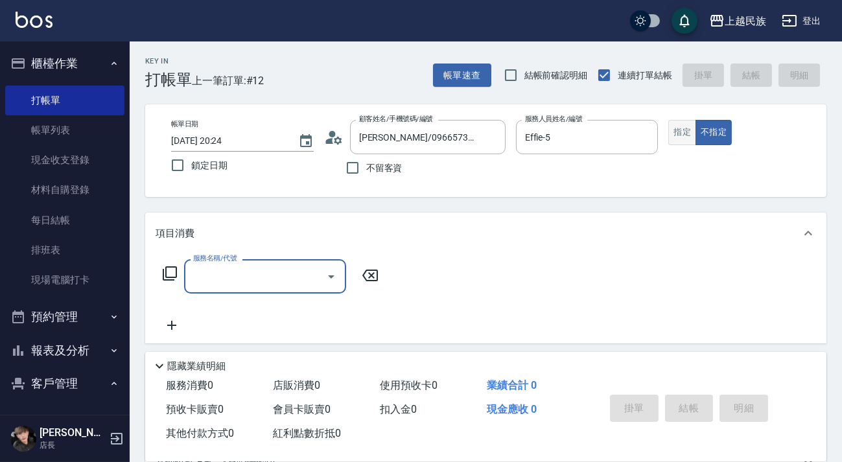
click at [676, 142] on button "指定" at bounding box center [682, 132] width 28 height 25
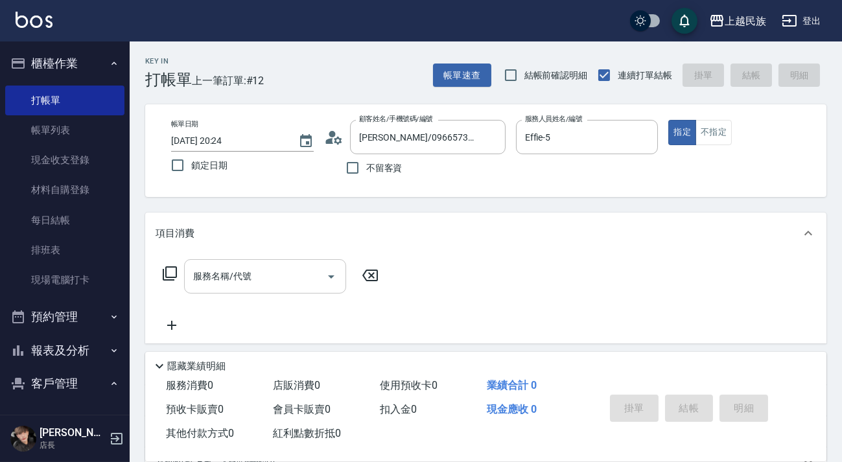
click at [268, 273] on input "服務名稱/代號" at bounding box center [255, 276] width 131 height 23
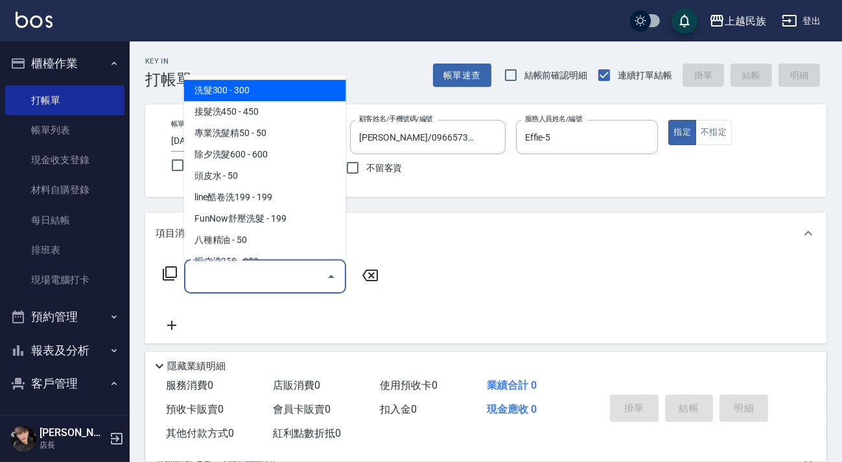
click at [257, 92] on span "洗髮300 - 300" at bounding box center [265, 90] width 162 height 21
type input "洗髮300(101)"
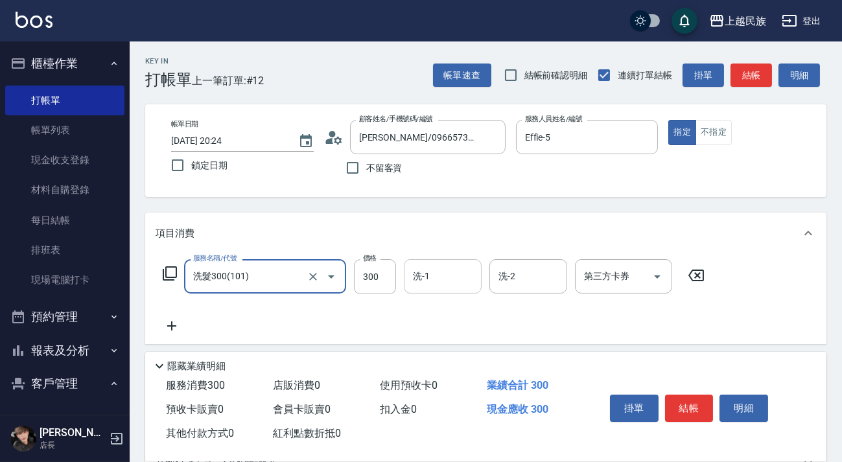
click at [436, 272] on input "洗-1" at bounding box center [443, 276] width 66 height 23
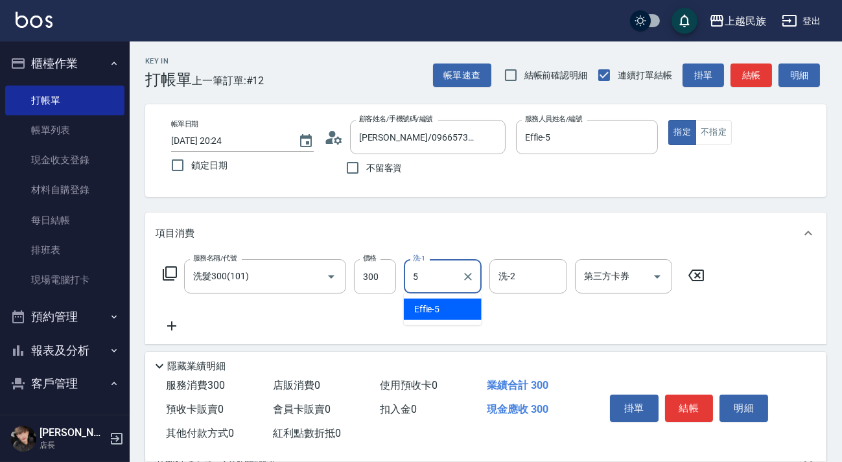
type input "Effie-5"
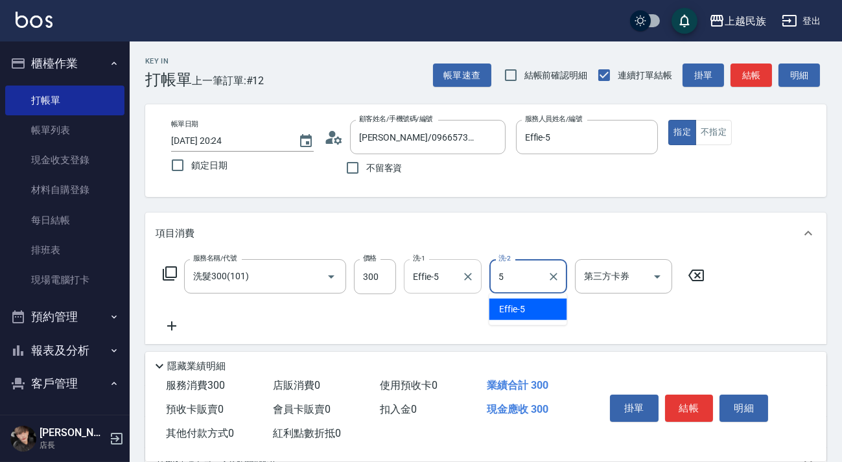
type input "Effie-5"
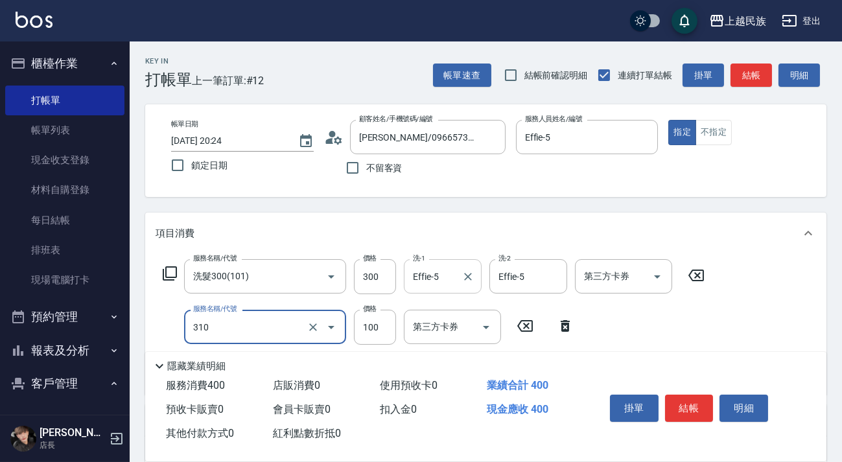
type input "瀏海100(310)"
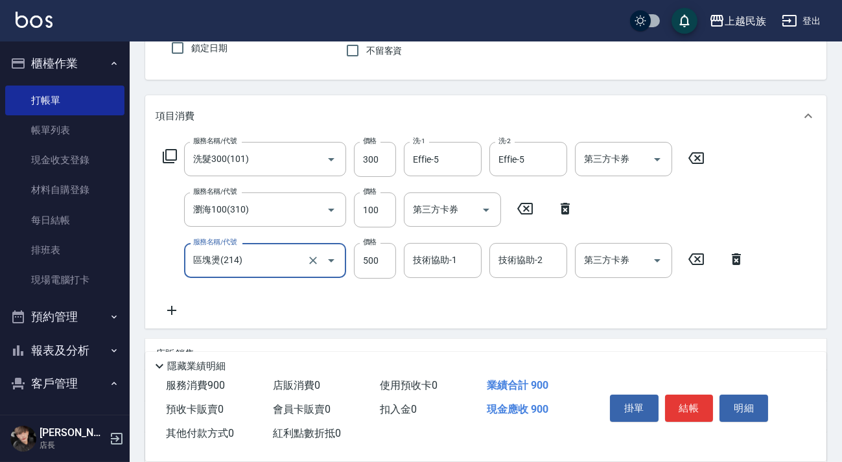
type input "區塊燙(214)"
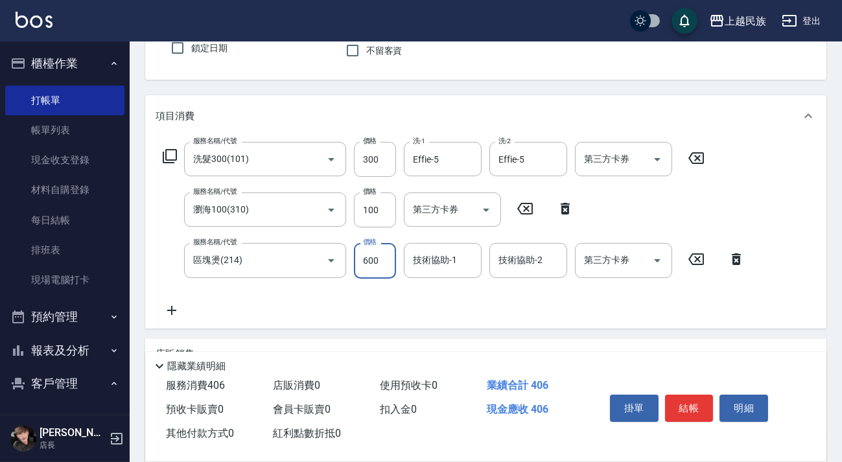
type input "600"
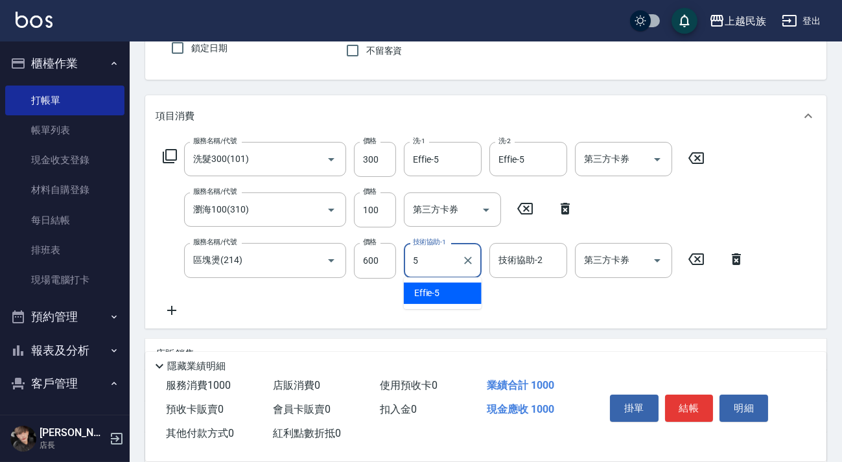
type input "Effie-5"
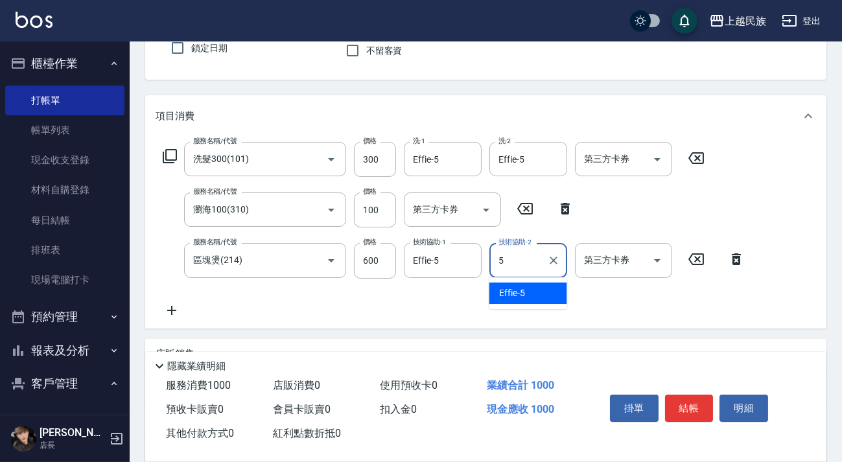
type input "Effie-5"
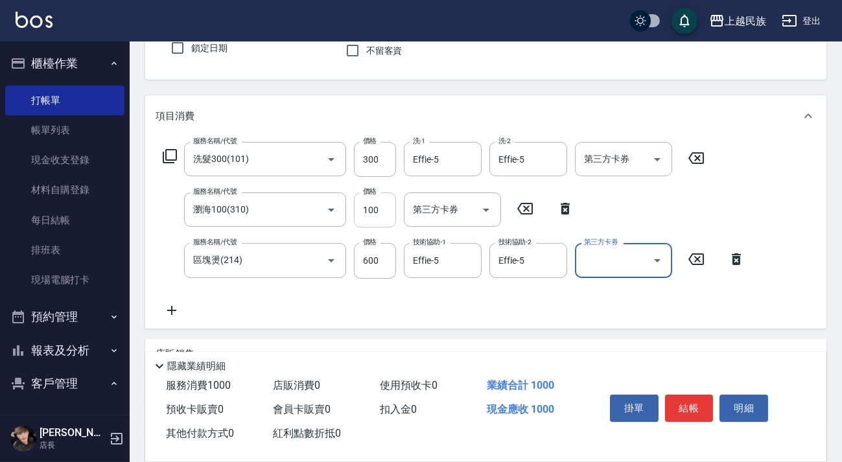
scroll to position [0, 0]
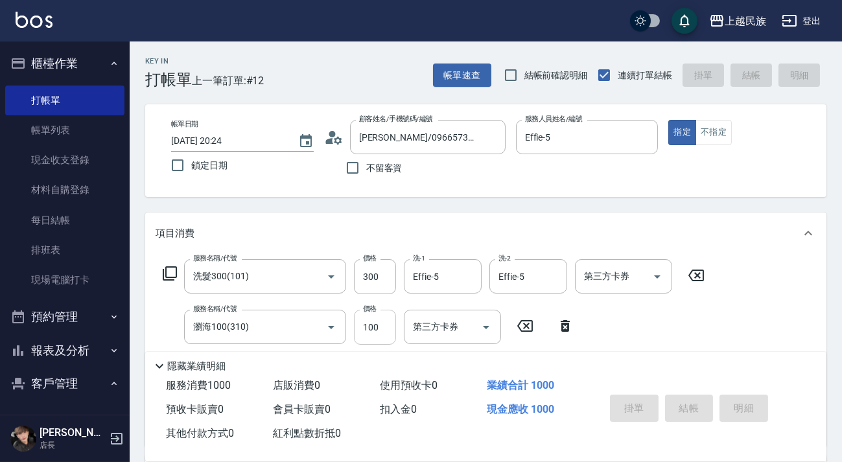
type input "[DATE] 20:25"
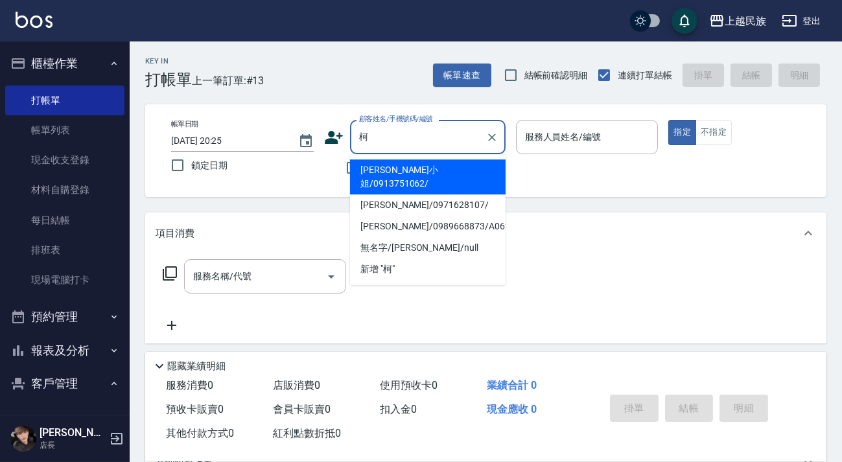
click at [410, 171] on li "[PERSON_NAME]小姐/0913751062/" at bounding box center [428, 176] width 156 height 35
type input "[PERSON_NAME]小姐/0913751062/"
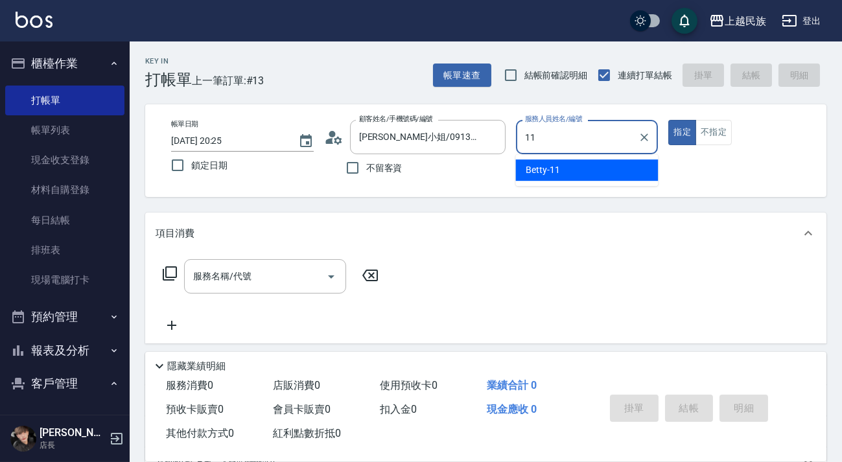
type input "Betty-11"
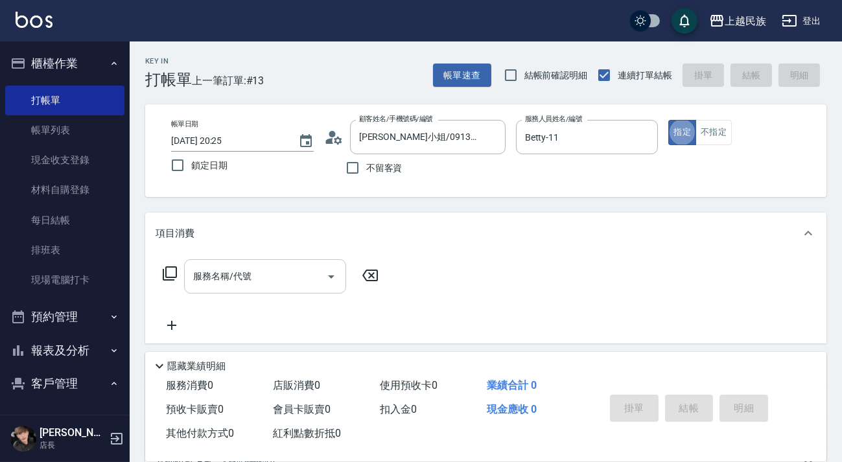
click at [222, 288] on div "服務名稱/代號" at bounding box center [265, 276] width 162 height 34
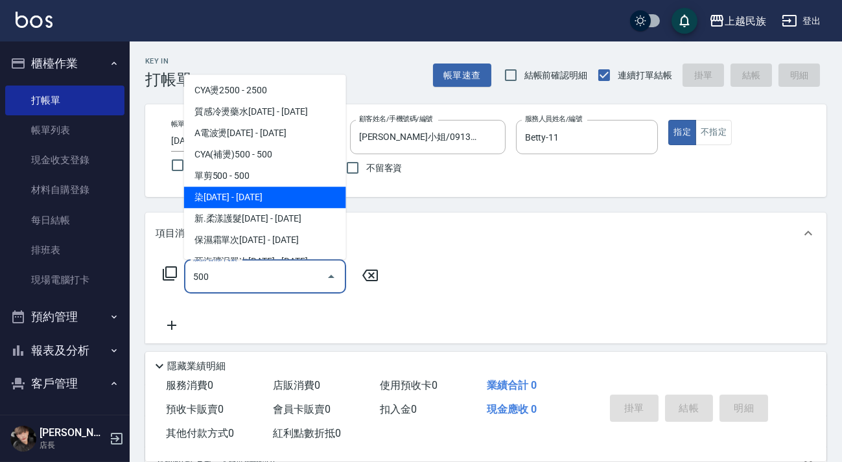
click at [215, 188] on span "染[DATE] - [DATE]" at bounding box center [265, 197] width 162 height 21
type input "染1500(405)"
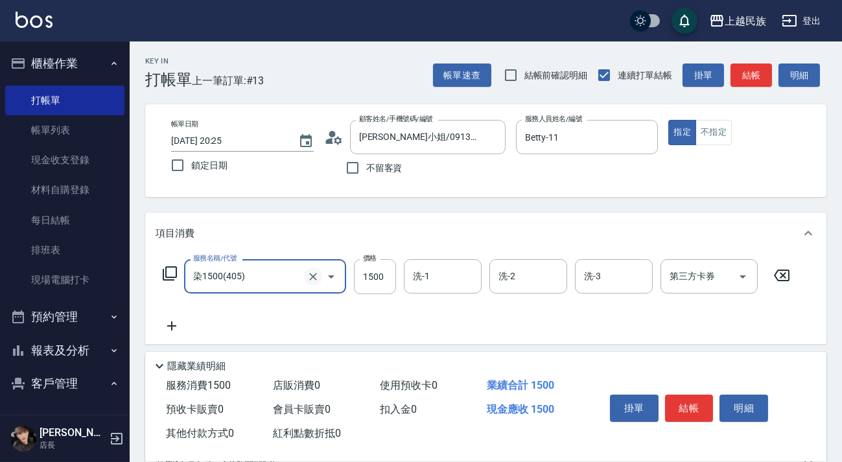
click at [315, 273] on icon "Clear" at bounding box center [313, 276] width 13 height 13
click at [314, 274] on icon "Clear" at bounding box center [313, 276] width 13 height 13
click at [290, 278] on input "服務名稱/代號" at bounding box center [247, 276] width 114 height 23
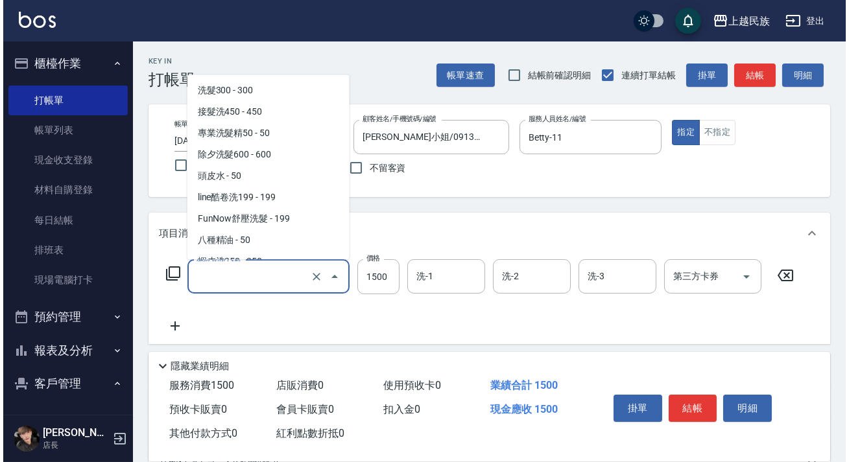
scroll to position [1317, 0]
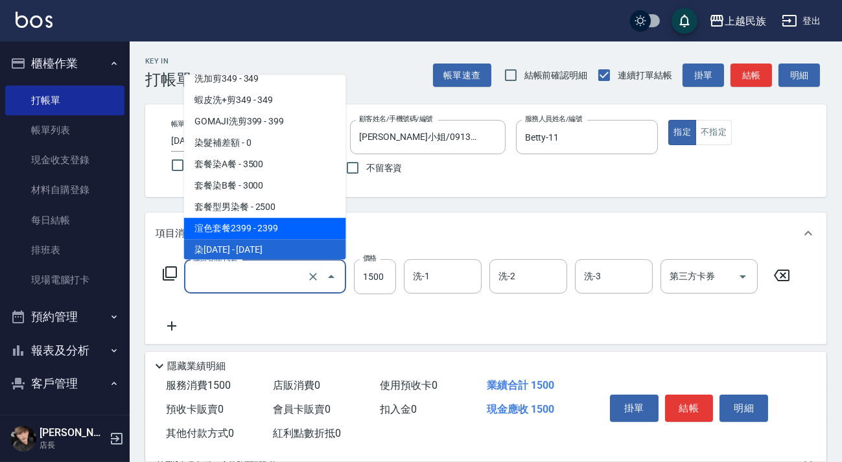
type input "染1500(405)"
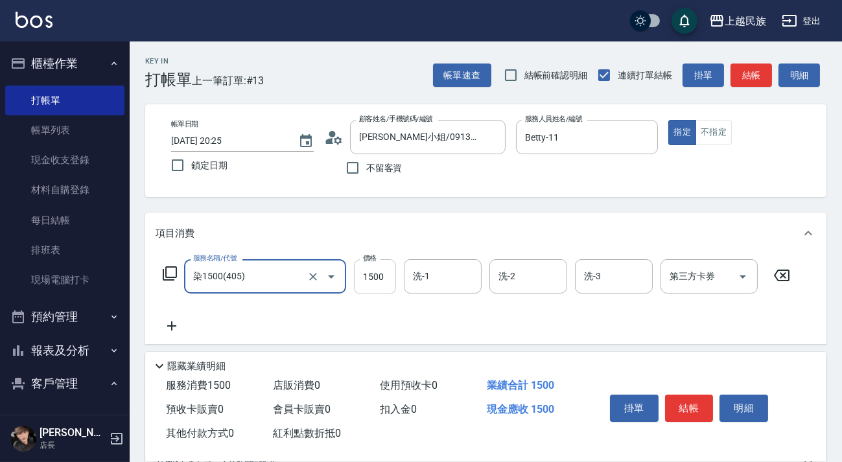
click at [383, 278] on input "1500" at bounding box center [375, 276] width 42 height 35
type input "3000"
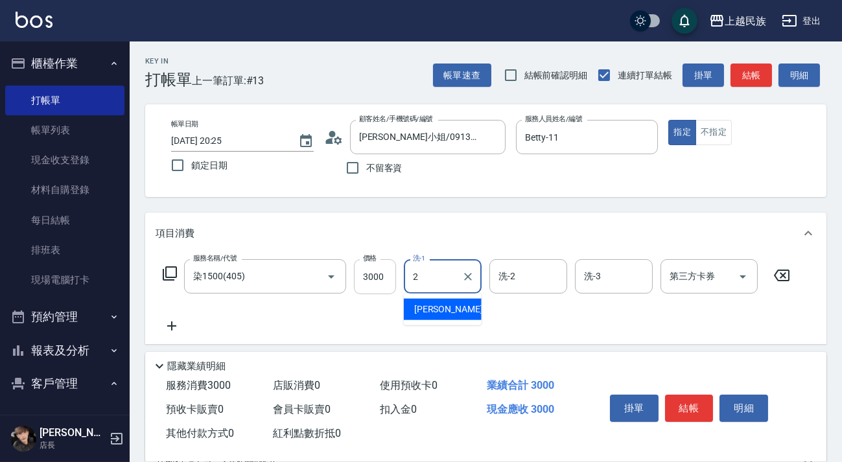
type input "[PERSON_NAME]-2"
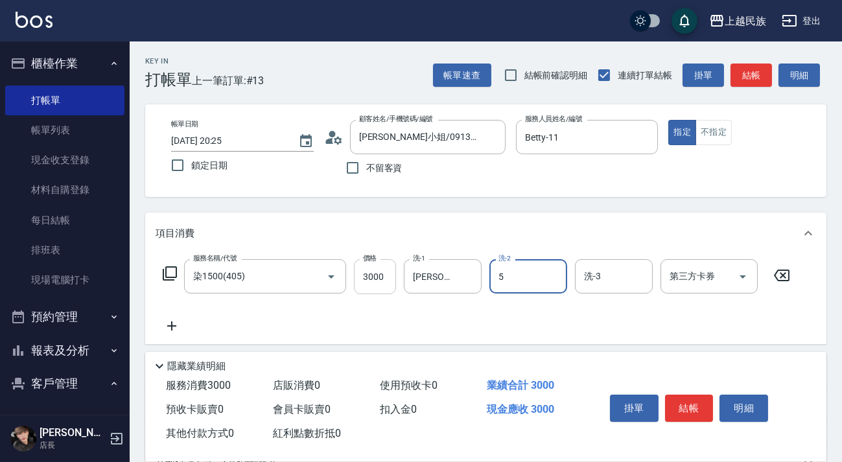
type input "Effie-5"
click at [180, 320] on icon at bounding box center [172, 326] width 32 height 16
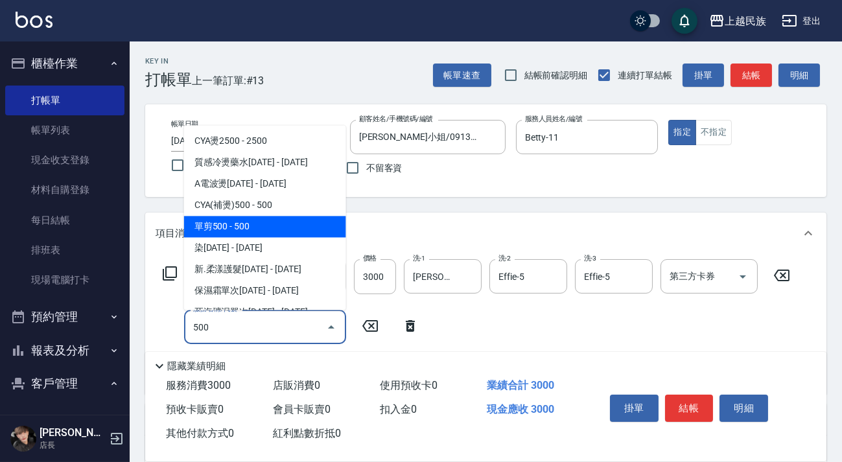
click at [252, 227] on span "單剪500 - 500" at bounding box center [265, 226] width 162 height 21
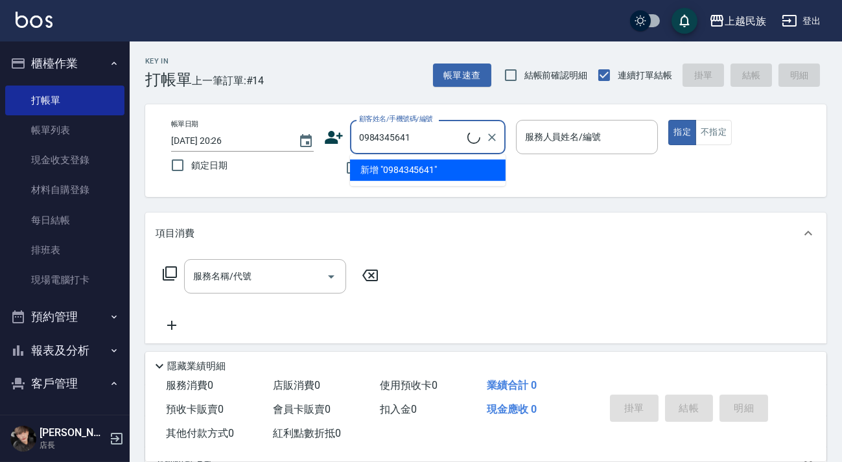
click at [439, 172] on li "新增 "0984345641"" at bounding box center [428, 169] width 156 height 21
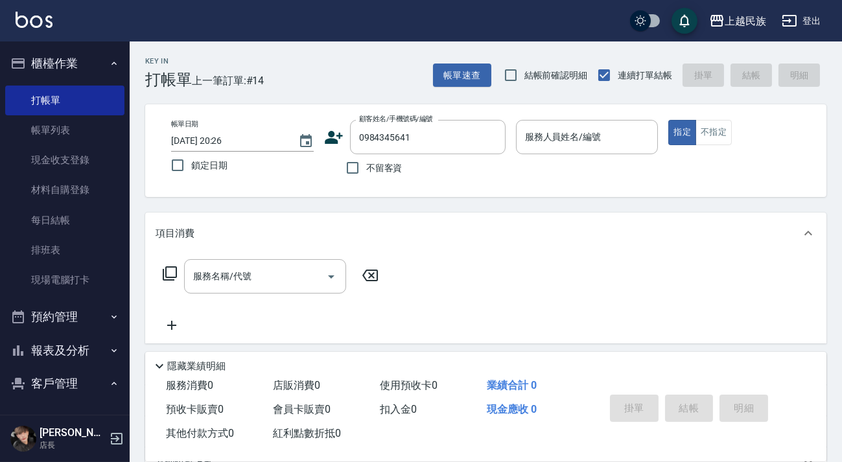
click at [326, 134] on icon at bounding box center [333, 137] width 19 height 19
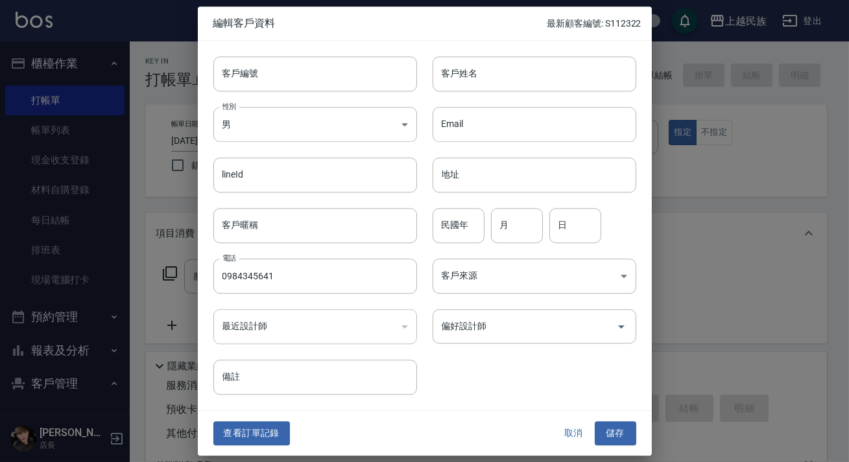
click at [511, 53] on div "客戶姓名 客戶姓名" at bounding box center [526, 66] width 219 height 51
click at [514, 71] on input "客戶姓名" at bounding box center [534, 73] width 204 height 35
click at [528, 285] on body "上越民族 登出 櫃檯作業 打帳單 帳單列表 現金收支登錄 材料自購登錄 每日結帳 排班表 現場電腦打卡 預約管理 預約管理 單日預約紀錄 單週預約紀錄 報表及…" at bounding box center [424, 315] width 849 height 631
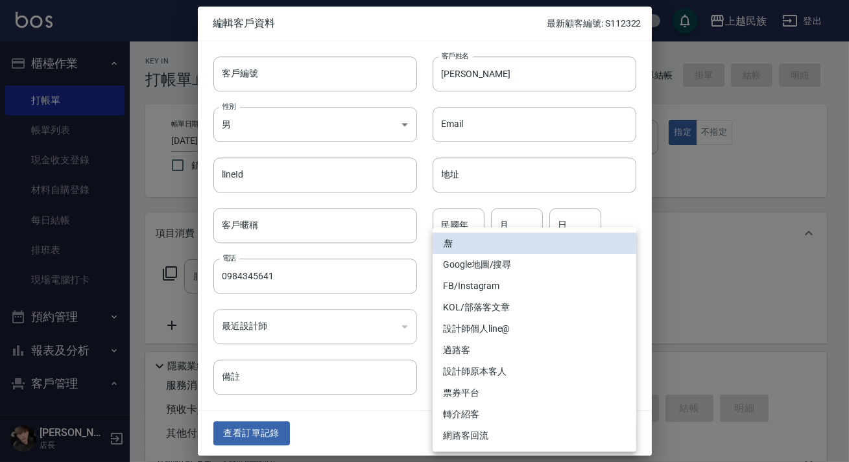
click at [521, 283] on li "FB/Instagram" at bounding box center [534, 285] width 204 height 21
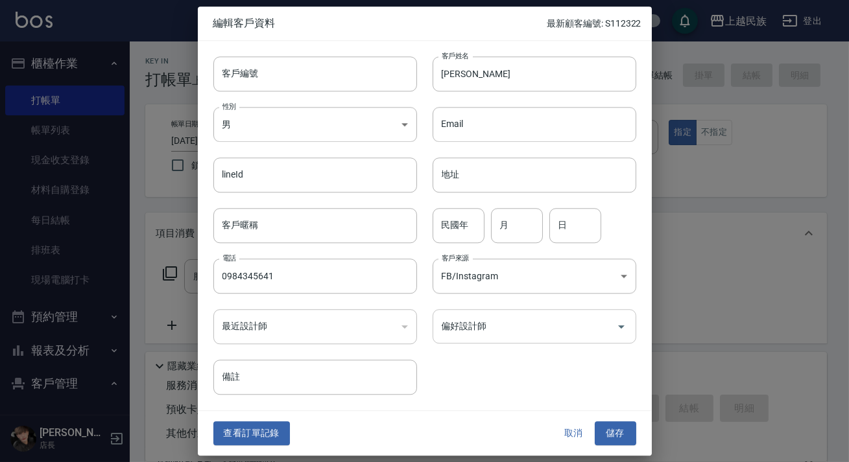
click at [549, 331] on input "偏好設計師" at bounding box center [524, 326] width 172 height 23
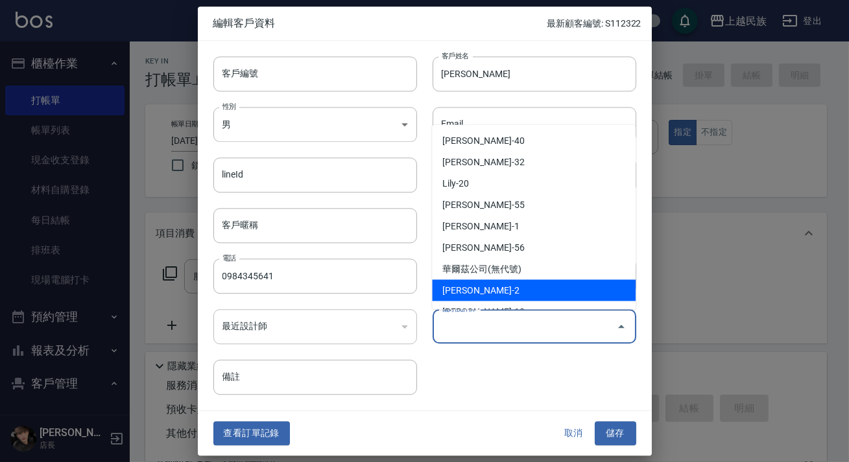
click at [532, 287] on li "[PERSON_NAME]-2" at bounding box center [534, 289] width 204 height 21
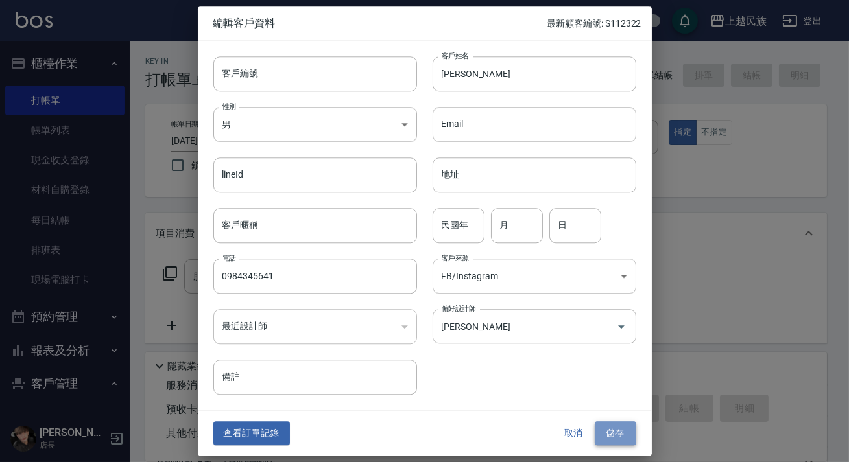
click at [607, 432] on button "儲存" at bounding box center [614, 434] width 41 height 24
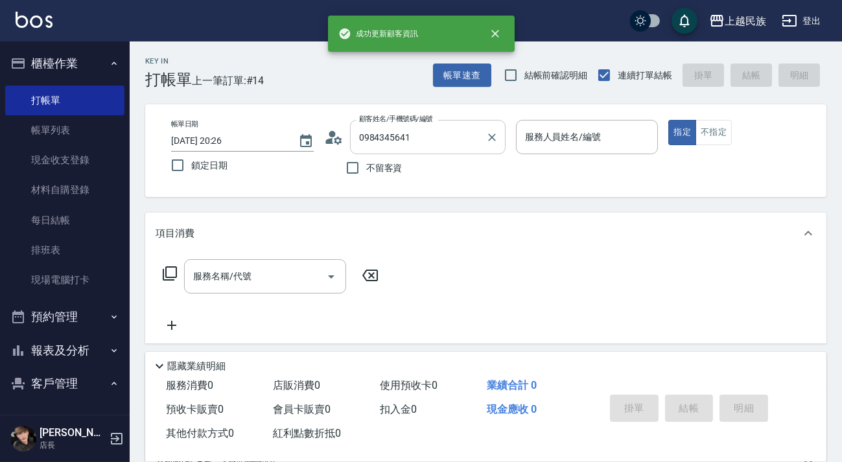
click at [426, 140] on input "0984345641" at bounding box center [418, 137] width 124 height 23
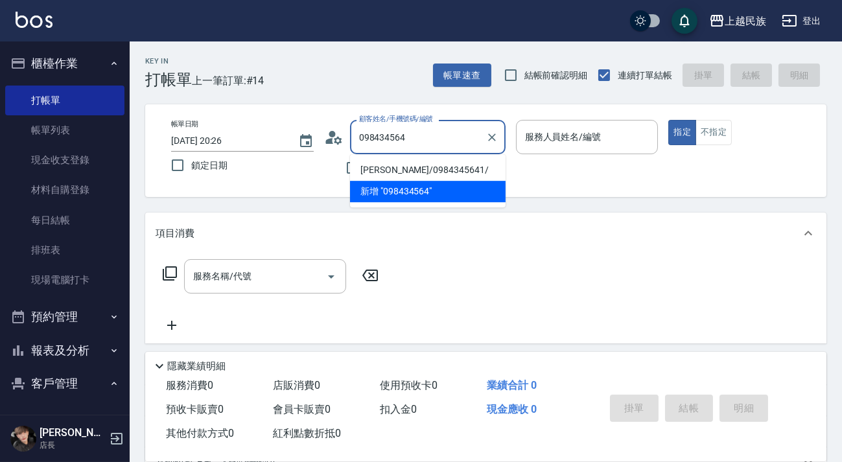
click at [432, 168] on li "[PERSON_NAME]/0984345641/" at bounding box center [428, 169] width 156 height 21
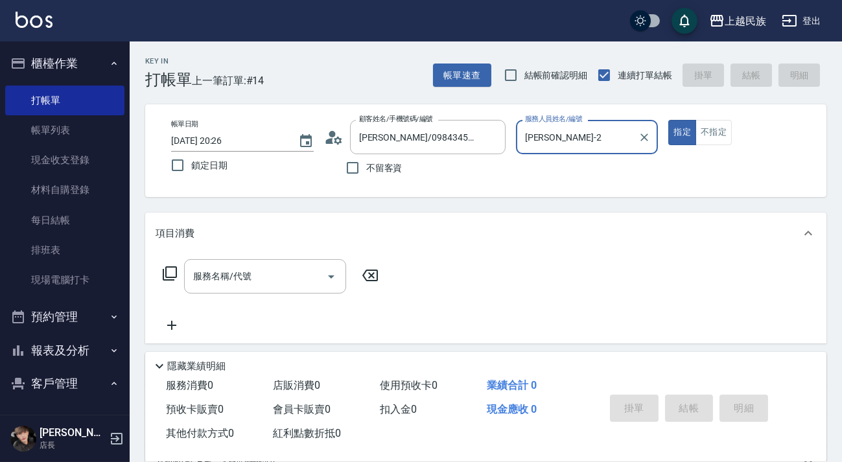
click at [668, 120] on button "指定" at bounding box center [682, 132] width 28 height 25
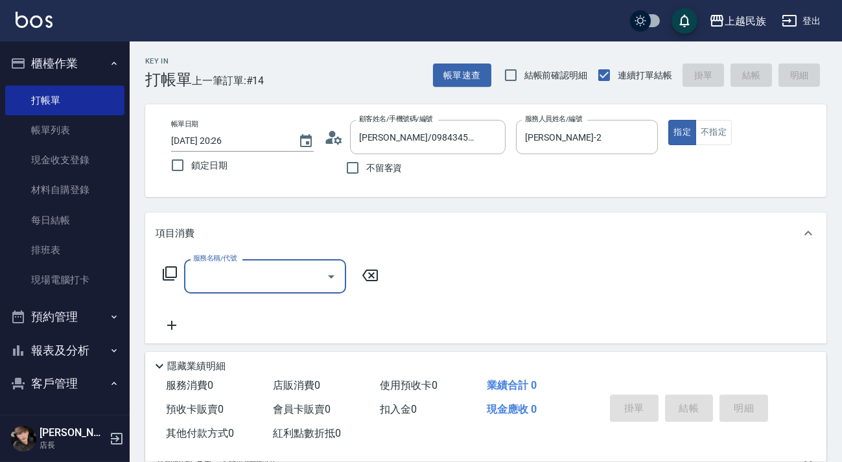
click at [180, 277] on div "服務名稱/代號 服務名稱/代號" at bounding box center [271, 276] width 231 height 34
click at [168, 264] on div "服務名稱/代號 服務名稱/代號" at bounding box center [271, 276] width 231 height 34
click at [167, 281] on div "服務名稱/代號 服務名稱/代號" at bounding box center [271, 276] width 231 height 34
click at [163, 274] on icon at bounding box center [170, 273] width 14 height 14
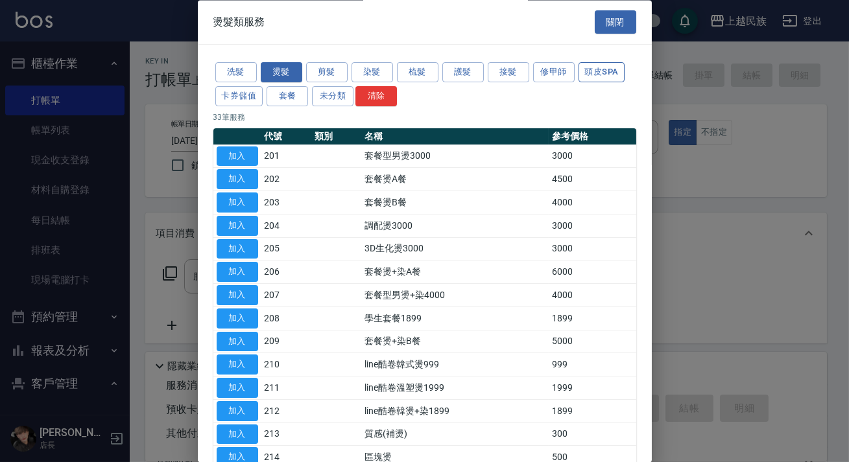
click at [614, 78] on button "頭皮SPA" at bounding box center [601, 73] width 47 height 20
click at [614, 77] on button "頭皮SPA" at bounding box center [601, 73] width 47 height 20
drag, startPoint x: 614, startPoint y: 77, endPoint x: 546, endPoint y: 163, distance: 109.4
click at [610, 81] on button "頭皮SPA" at bounding box center [601, 73] width 47 height 20
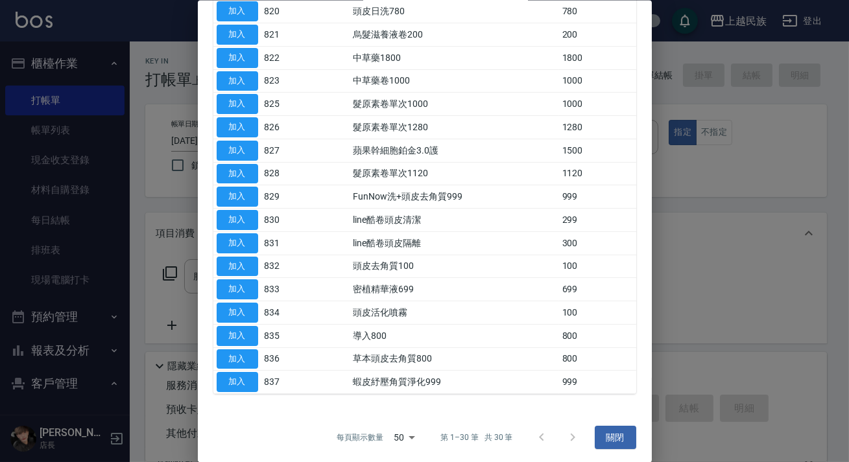
scroll to position [0, 0]
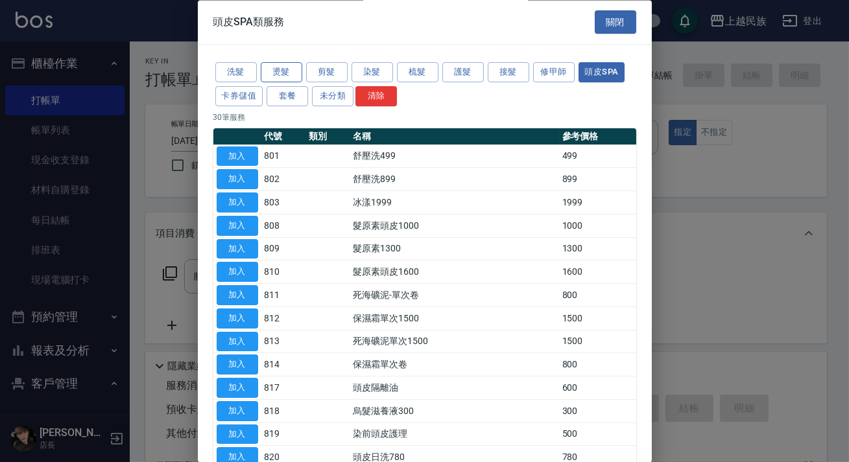
click at [296, 71] on button "燙髮" at bounding box center [281, 73] width 41 height 20
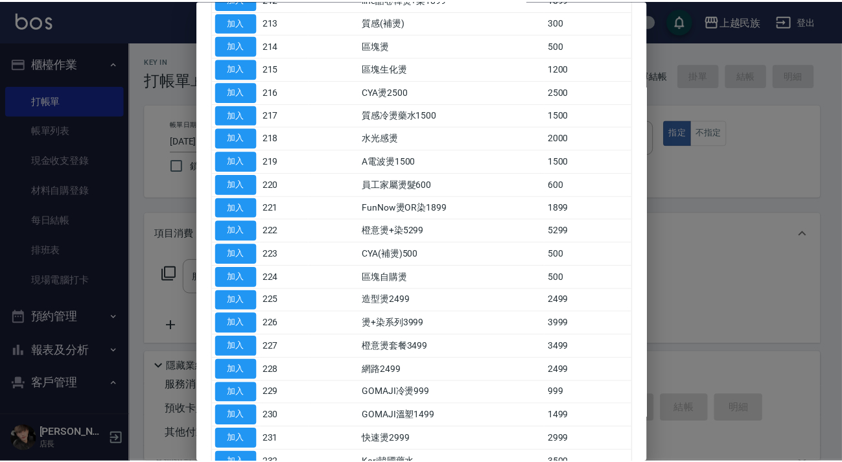
scroll to position [516, 0]
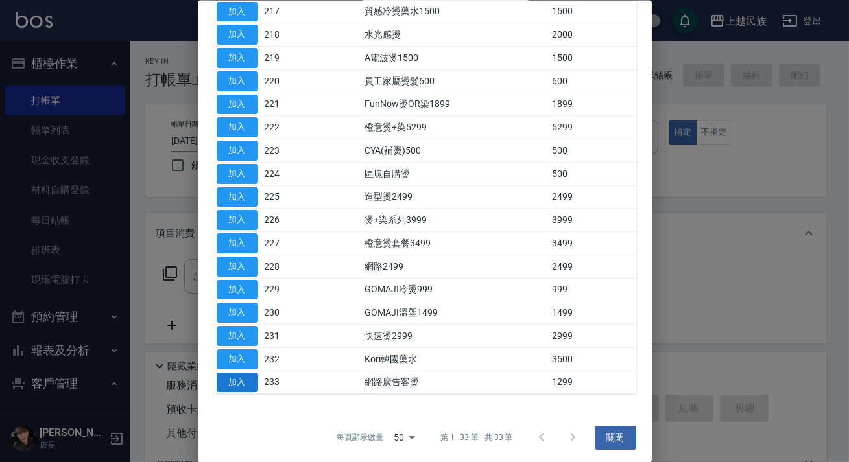
click at [261, 381] on td "233" at bounding box center [286, 382] width 50 height 23
click at [244, 380] on button "加入" at bounding box center [237, 382] width 41 height 20
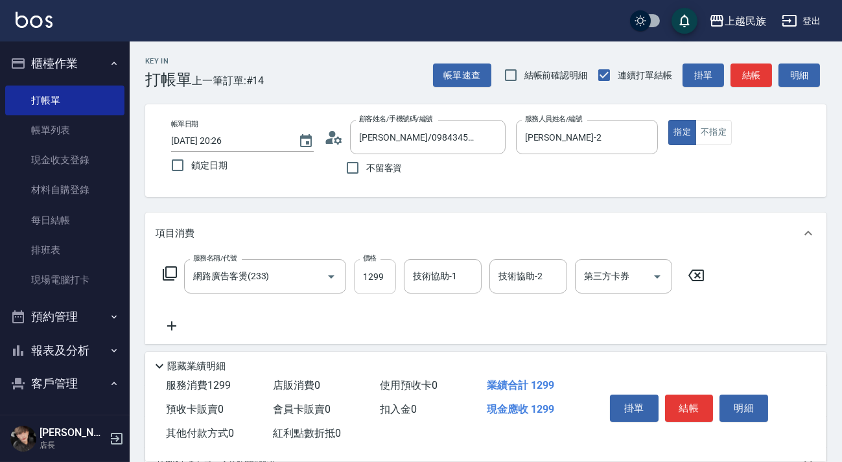
click at [370, 288] on input "1299" at bounding box center [375, 276] width 42 height 35
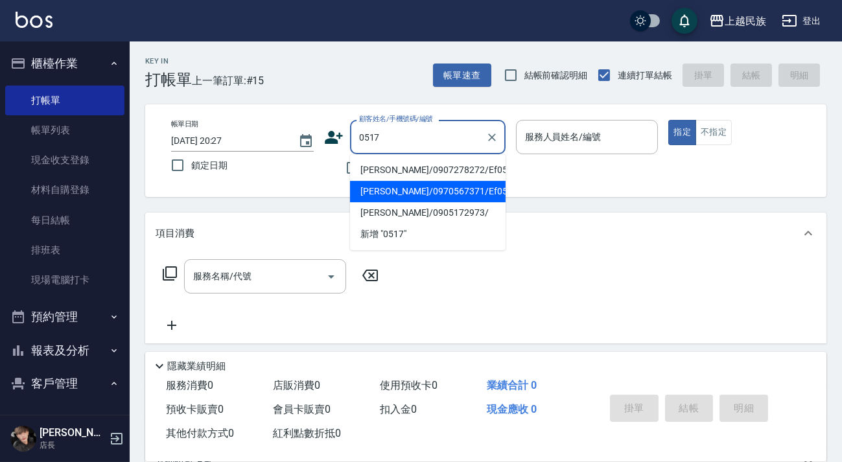
click at [451, 189] on li "[PERSON_NAME]/0970567371/Ef051722" at bounding box center [428, 191] width 156 height 21
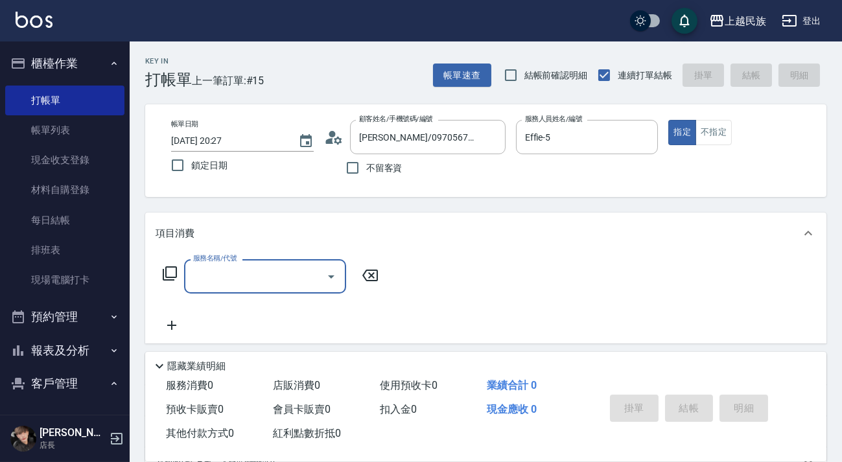
click at [261, 281] on input "服務名稱/代號" at bounding box center [255, 276] width 131 height 23
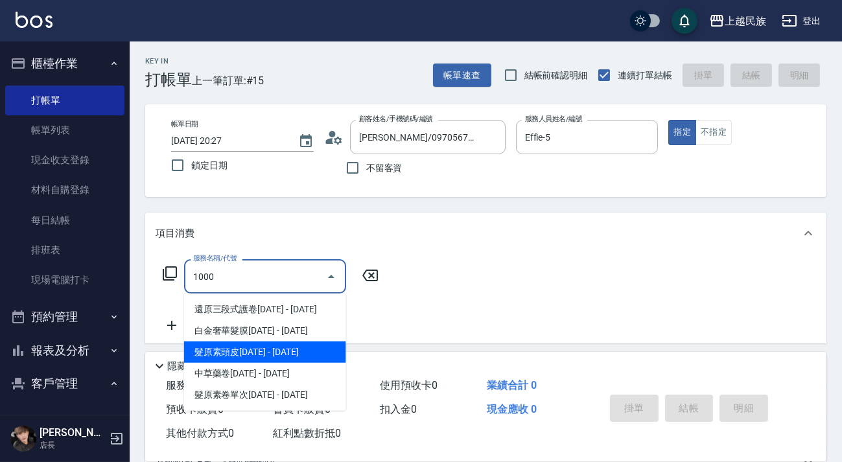
click at [264, 350] on span "髮原素頭皮[DATE] - [DATE]" at bounding box center [265, 352] width 162 height 21
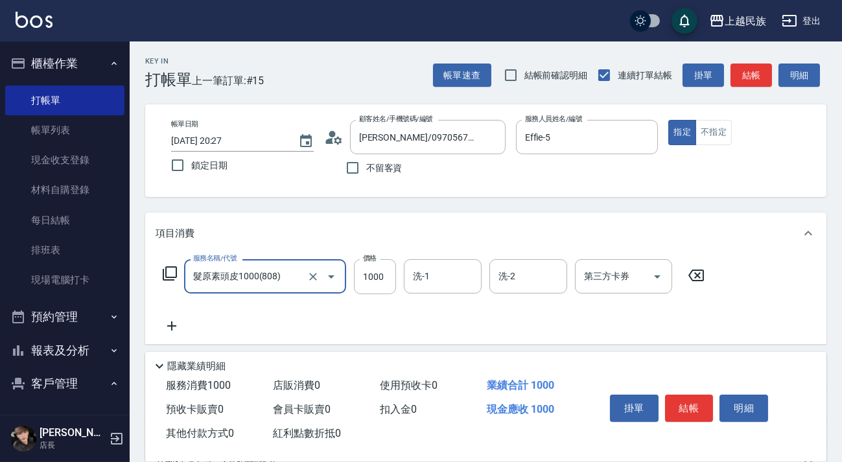
click at [405, 281] on div "洗-1" at bounding box center [443, 276] width 78 height 34
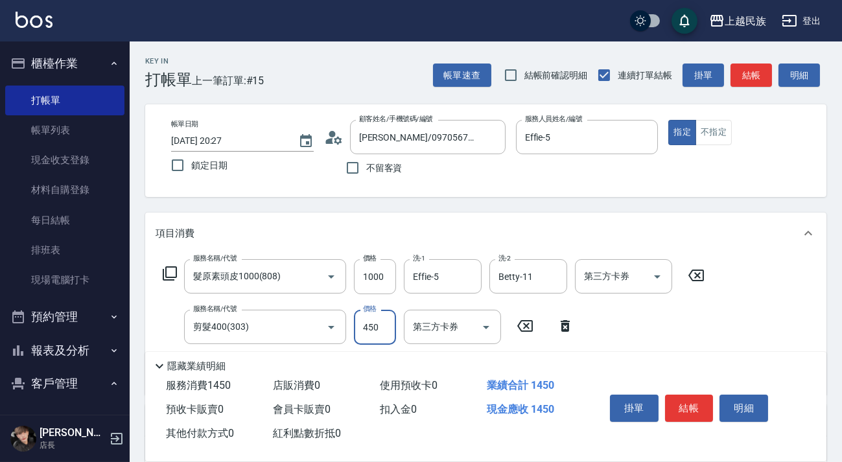
scroll to position [176, 0]
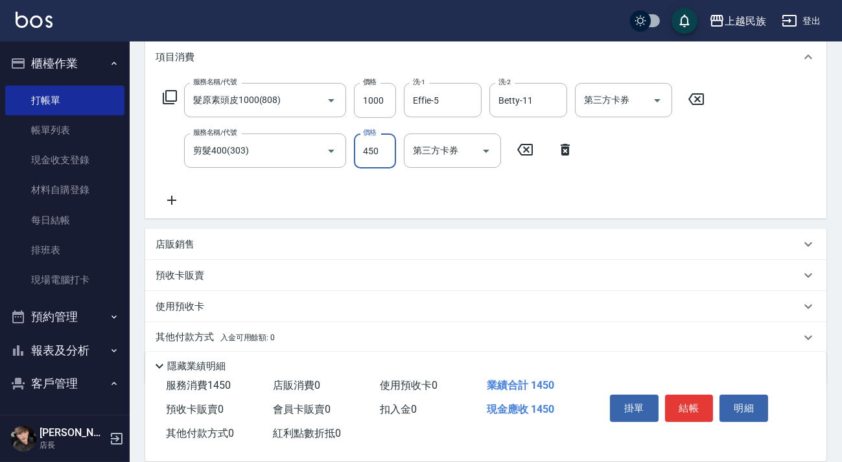
click at [189, 229] on div "店販銷售 服務人員姓名/編號 服務人員姓名/編號 商品代號/名稱 商品代號/名稱" at bounding box center [485, 244] width 681 height 31
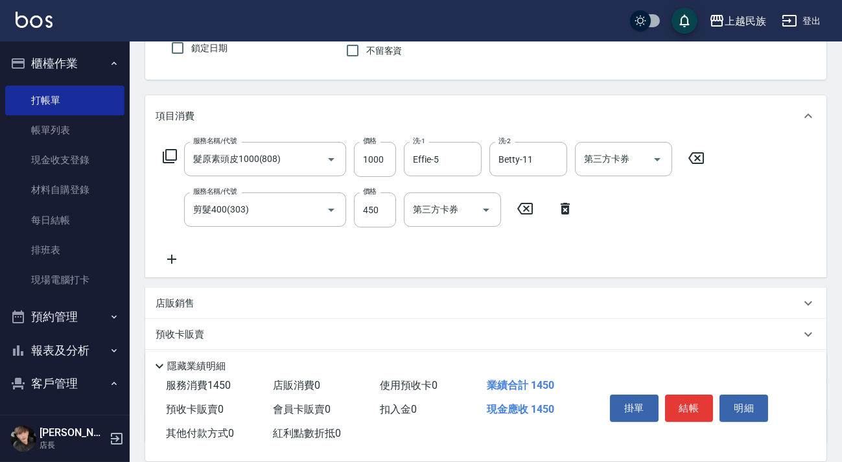
click at [189, 231] on div "服務名稱/代號 髮原素頭皮1000(808) 服務名稱/代號 價格 1000 價格 洗-1 Effie-5 洗-1 洗-2 Betty-11 洗-2 第三方卡…" at bounding box center [434, 204] width 557 height 125
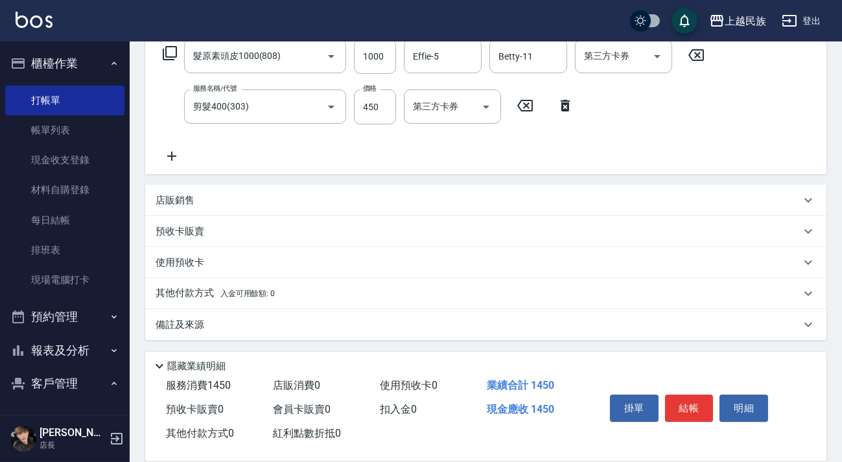
click at [231, 194] on div "店販銷售" at bounding box center [478, 201] width 645 height 14
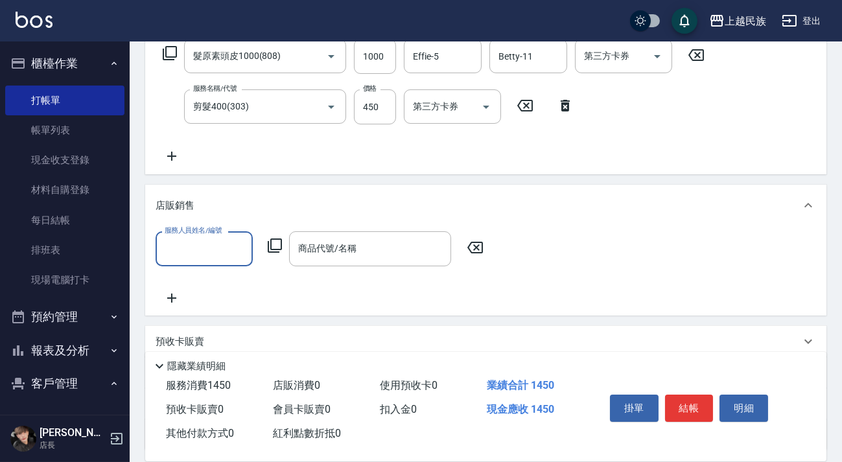
scroll to position [0, 0]
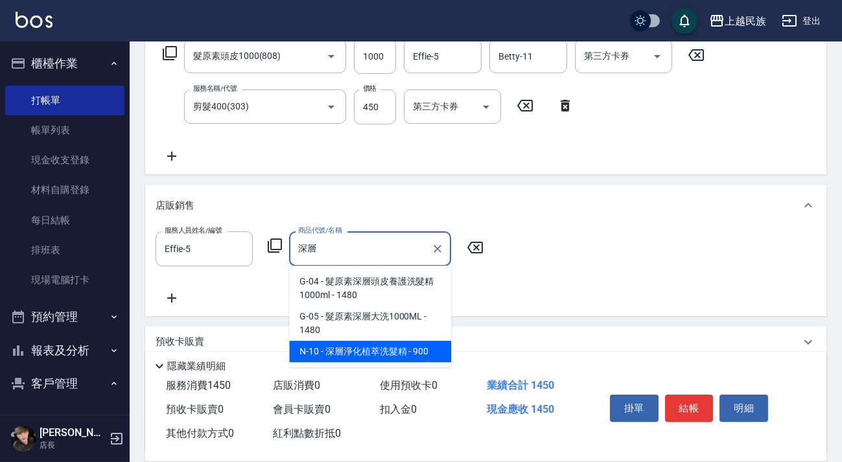
click at [365, 358] on span "N-10 - 深層淨化植萃洗髮精 - 900" at bounding box center [370, 351] width 162 height 21
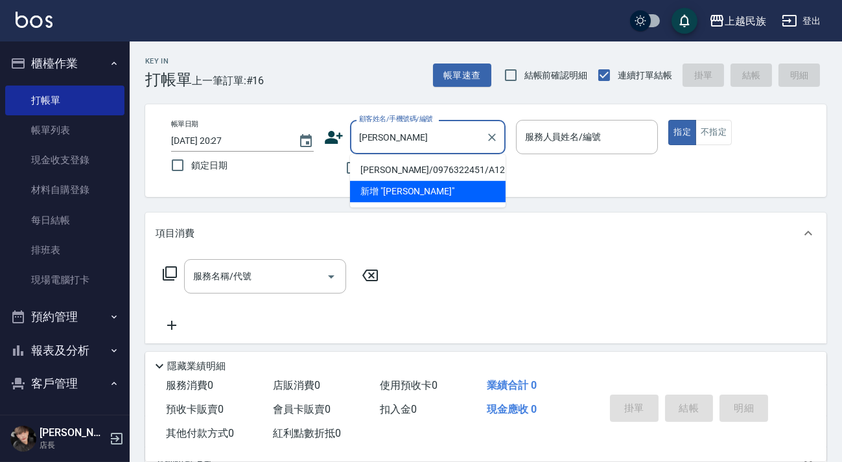
click at [428, 170] on li "[PERSON_NAME]/0976322451/A121321" at bounding box center [428, 169] width 156 height 21
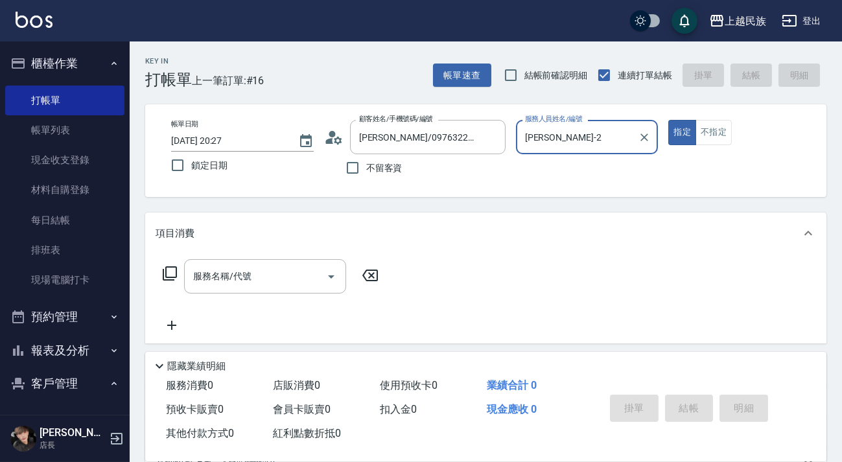
click at [668, 120] on button "指定" at bounding box center [682, 132] width 28 height 25
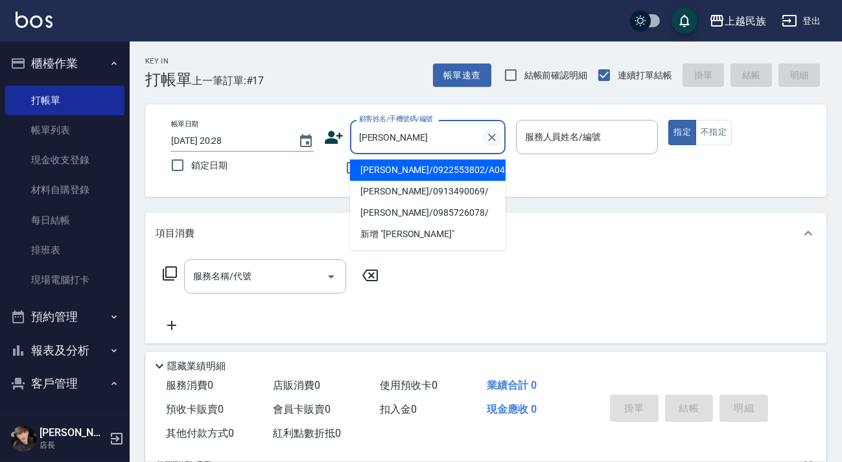
click at [493, 139] on icon "Clear" at bounding box center [492, 137] width 13 height 13
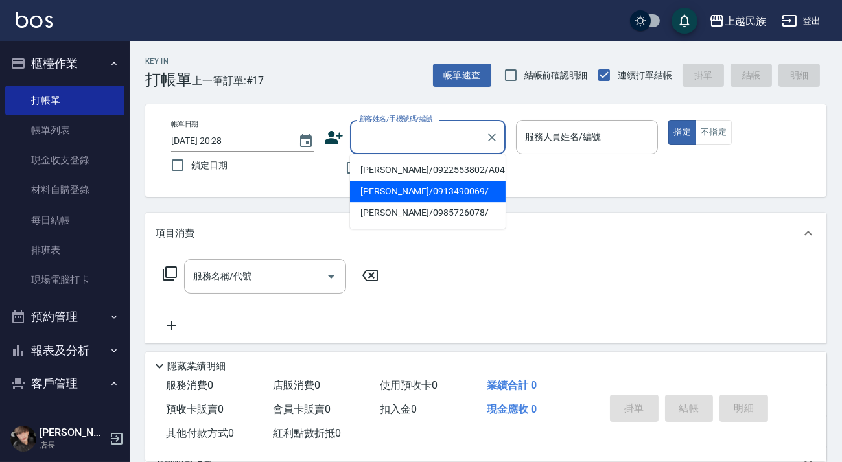
click at [316, 196] on div "帳單日期 [DATE] 20:28 鎖定日期 顧客姓名/手機號碼/編號 顧客姓名/手機號碼/編號 不留客資 服務人員姓名/編號 服務人員姓名/編號 指定 不指定" at bounding box center [485, 150] width 681 height 93
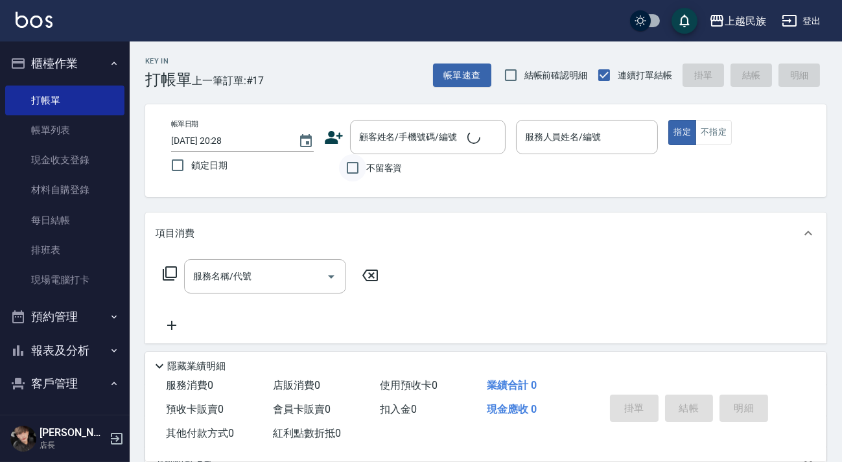
click at [355, 178] on input "不留客資" at bounding box center [352, 167] width 27 height 27
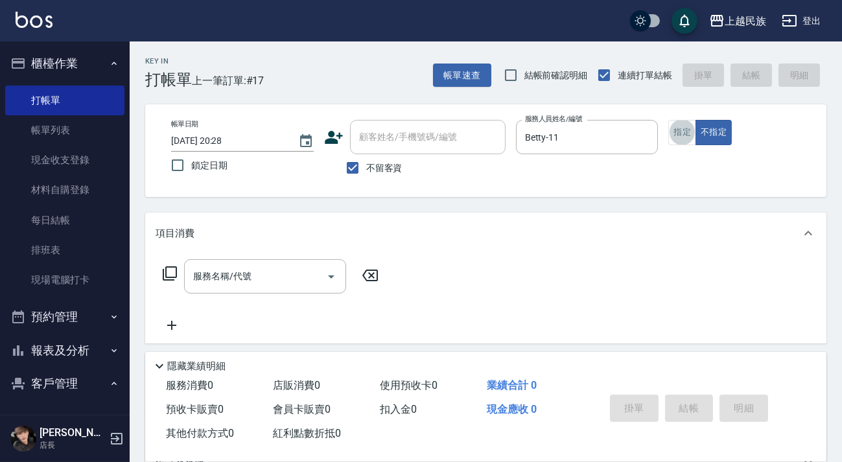
click at [239, 279] on div "服務名稱/代號 服務名稱/代號" at bounding box center [265, 276] width 162 height 34
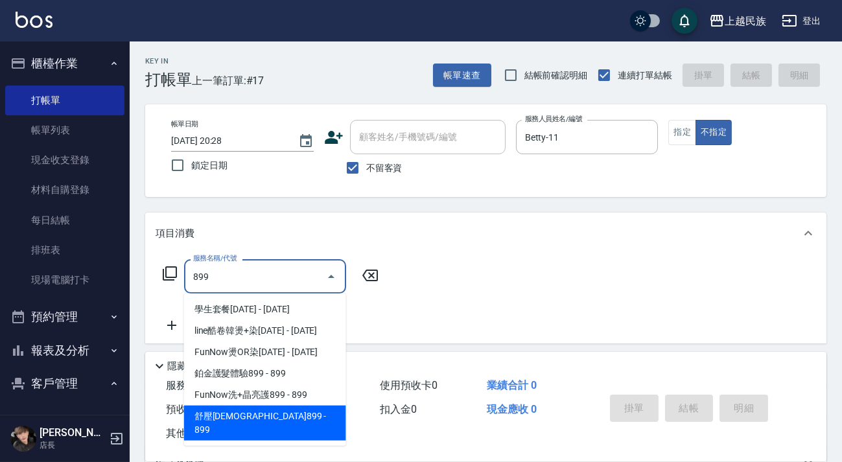
click at [270, 421] on span "舒壓[DEMOGRAPHIC_DATA]899 - 899" at bounding box center [265, 423] width 162 height 35
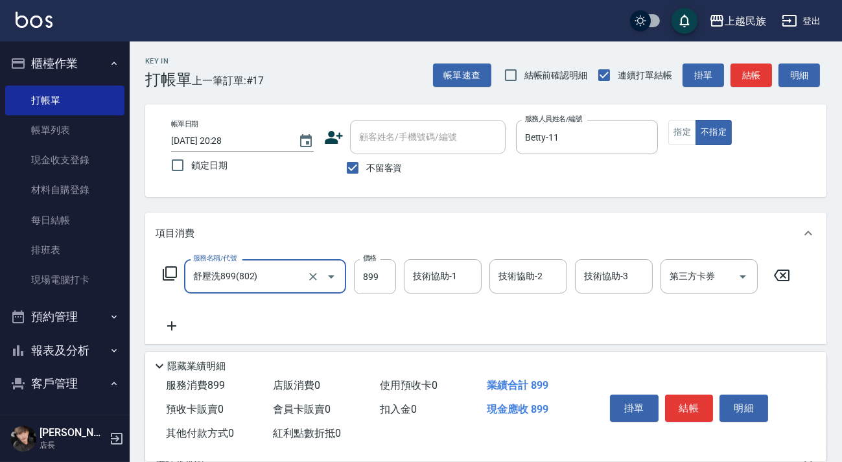
click at [430, 280] on div "技術協助-1 技術協助-1" at bounding box center [443, 276] width 78 height 34
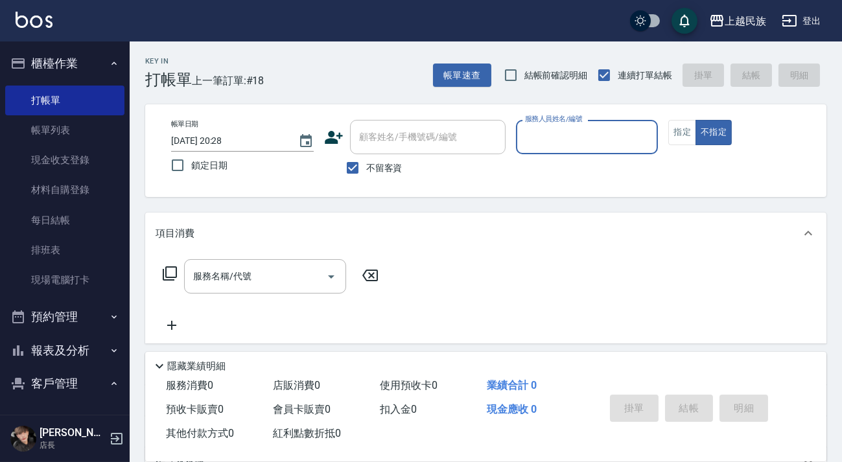
click at [471, 62] on div "帳單速查 結帳前確認明細 連續打單結帳 掛單 結帳 明細" at bounding box center [629, 75] width 393 height 27
click at [480, 84] on button "帳單速查" at bounding box center [462, 76] width 58 height 24
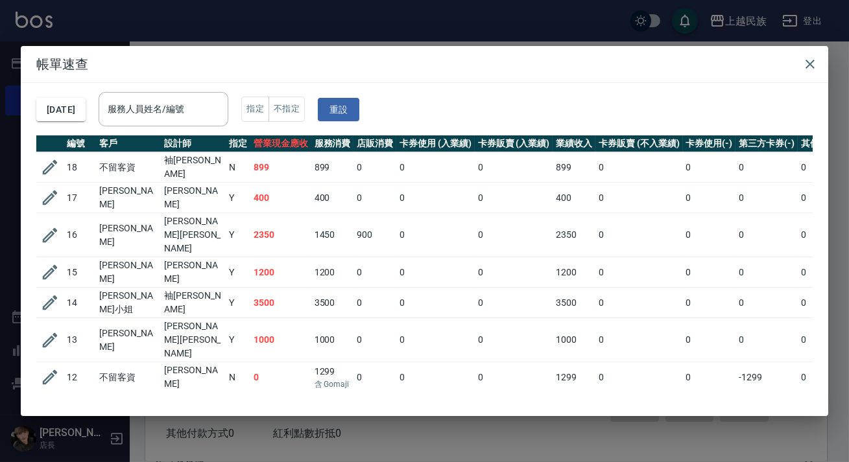
scroll to position [292, 0]
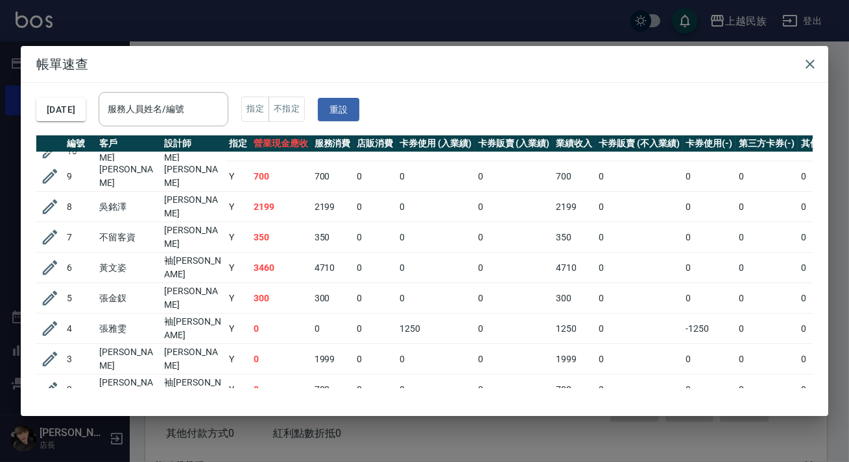
drag, startPoint x: 488, startPoint y: 376, endPoint x: 846, endPoint y: 351, distance: 358.7
click at [841, 359] on div "帳單速查 [DATE] 服務人員姓名/編號 服務人員姓名/編號 指定 不指定 重設 編號 客戶 設計師 指定 營業現金應收 服務消費 店販消費 卡券使用 (入…" at bounding box center [424, 231] width 849 height 462
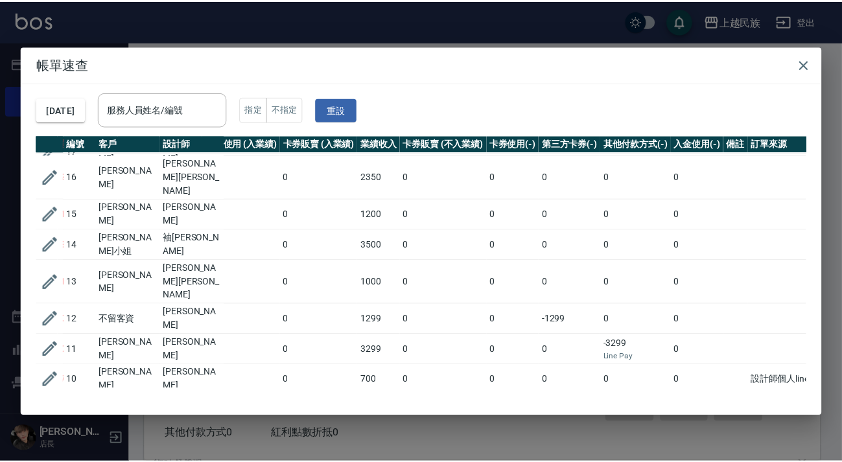
scroll to position [0, 193]
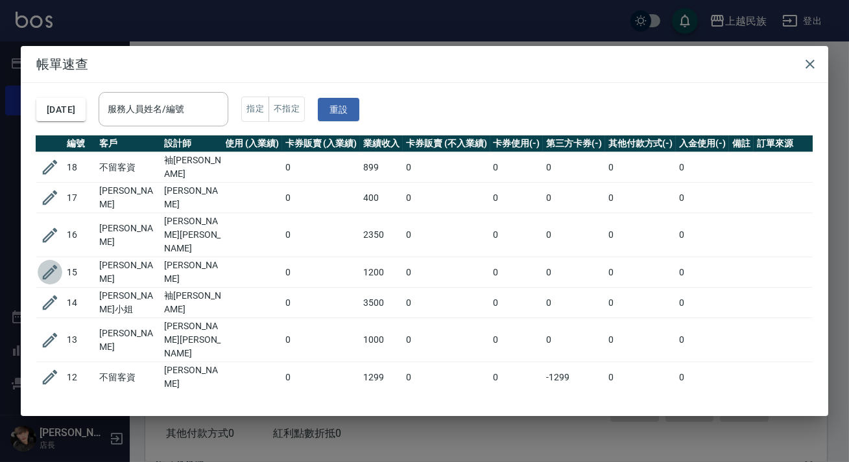
click at [51, 265] on icon "button" at bounding box center [50, 272] width 15 height 15
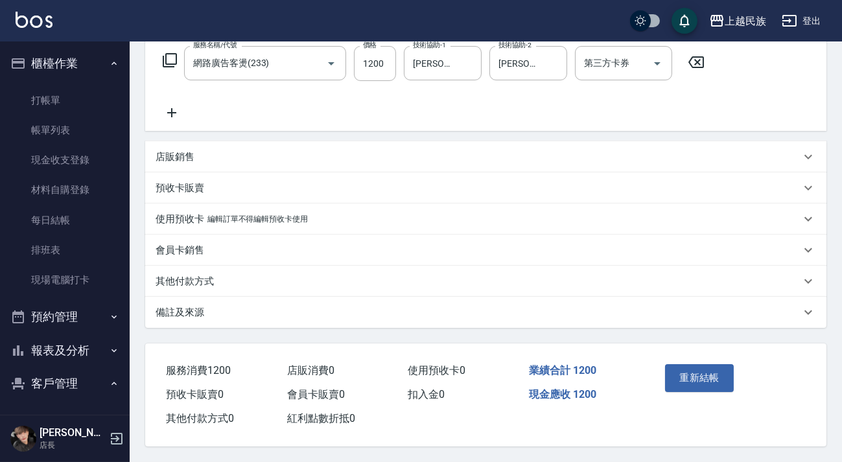
click at [541, 320] on div "備註及來源" at bounding box center [485, 312] width 681 height 31
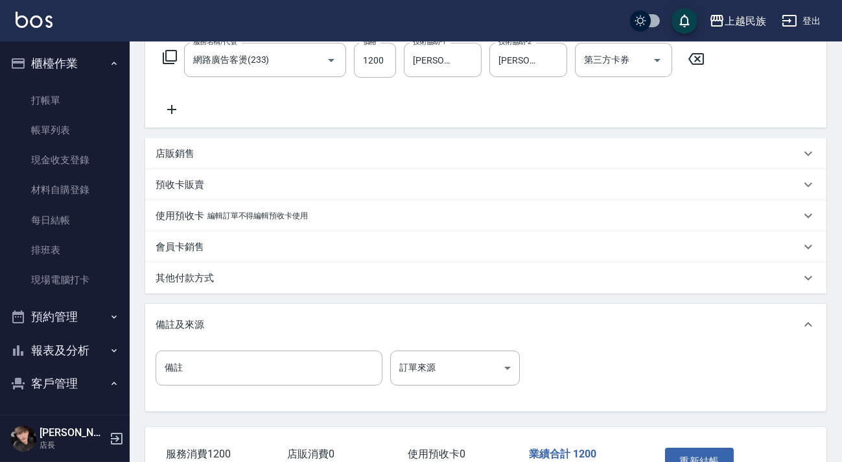
scroll to position [303, 0]
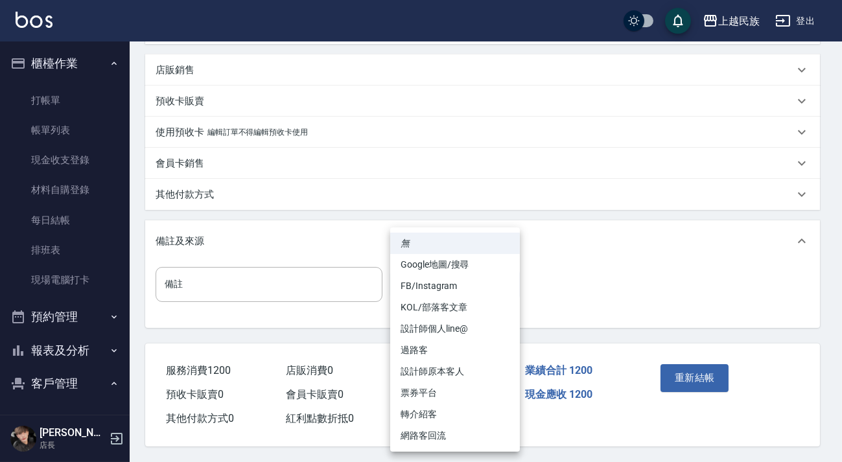
click at [509, 285] on body "上越民族 登出 櫃檯作業 打帳單 帳單列表 現金收支登錄 材料自購登錄 每日結帳 排班表 現場電腦打卡 預約管理 預約管理 單日預約紀錄 單週預約紀錄 報表及…" at bounding box center [421, 81] width 842 height 762
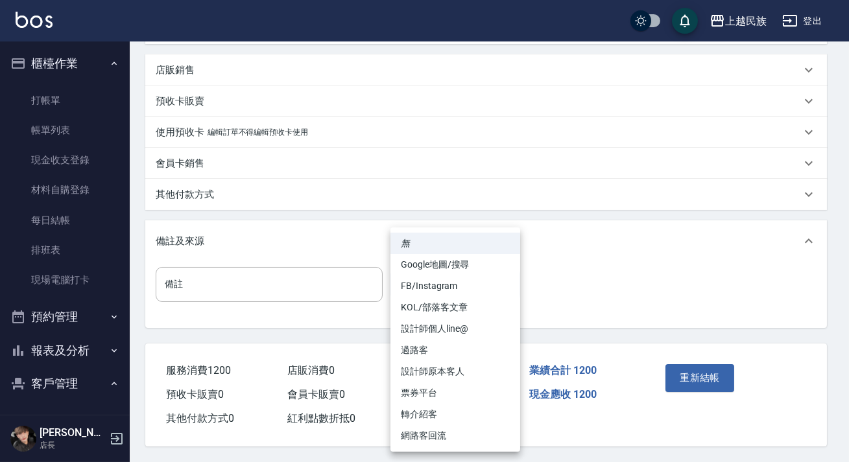
click at [480, 291] on li "FB/Instagram" at bounding box center [455, 285] width 130 height 21
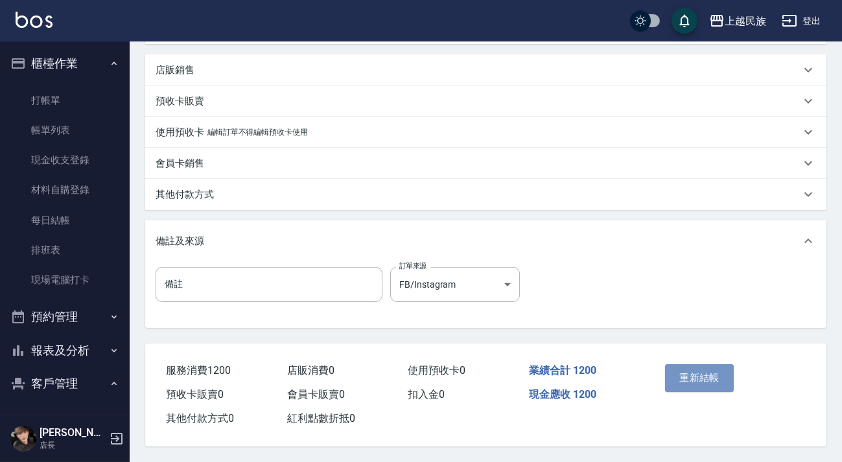
drag, startPoint x: 681, startPoint y: 388, endPoint x: 688, endPoint y: 380, distance: 11.0
click at [681, 388] on button "重新結帳" at bounding box center [699, 377] width 69 height 27
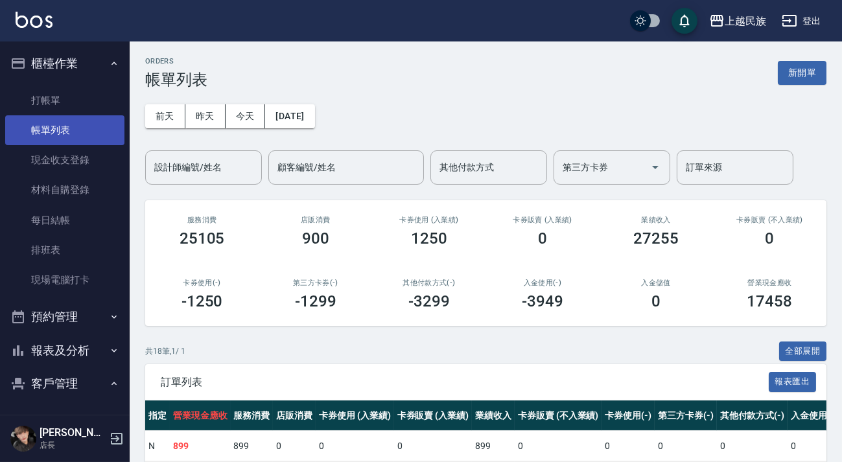
click at [71, 127] on link "帳單列表" at bounding box center [64, 130] width 119 height 30
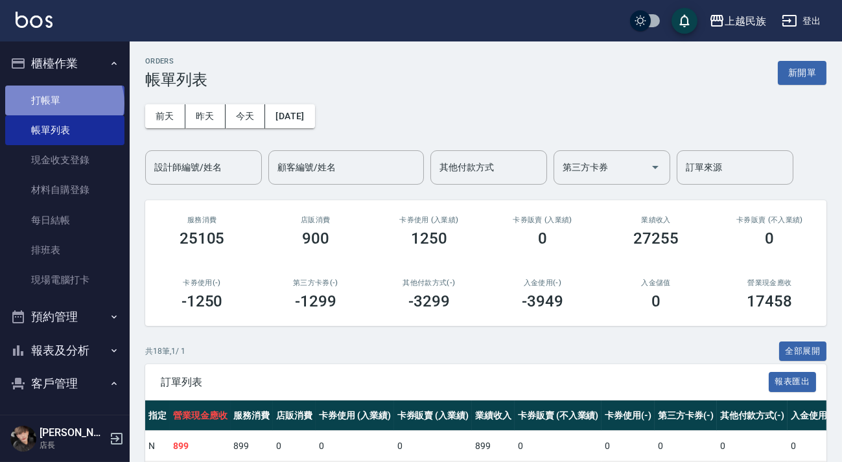
click at [63, 103] on link "打帳單" at bounding box center [64, 101] width 119 height 30
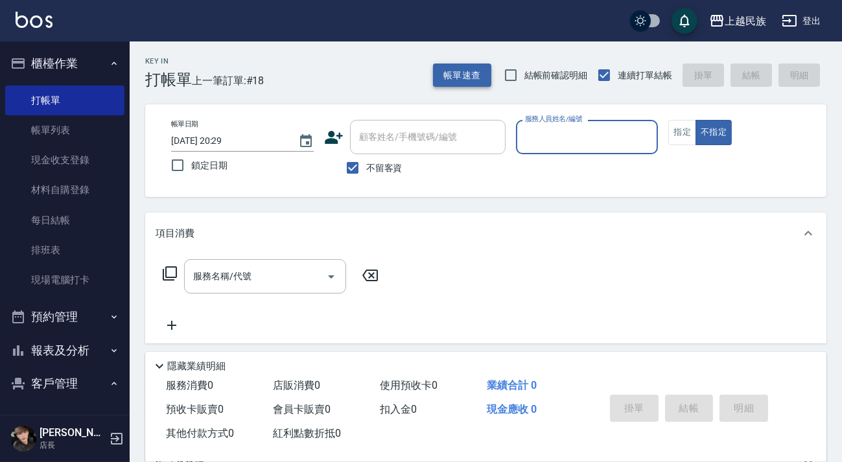
click at [447, 75] on button "帳單速查" at bounding box center [462, 76] width 58 height 24
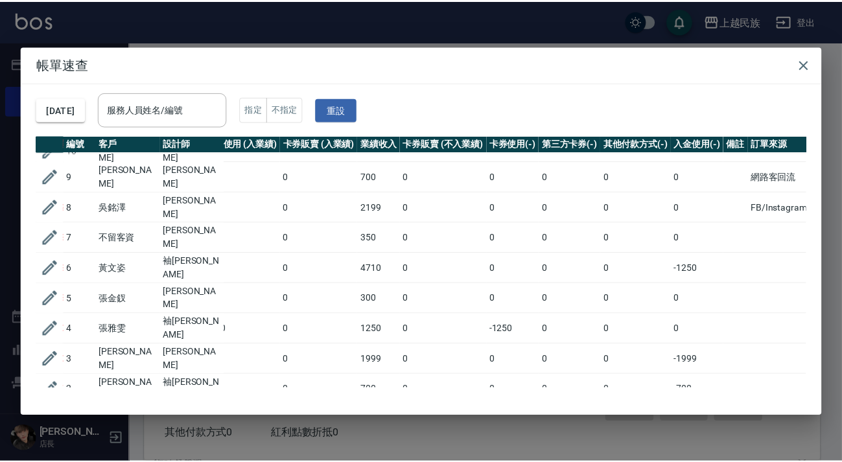
scroll to position [0, 193]
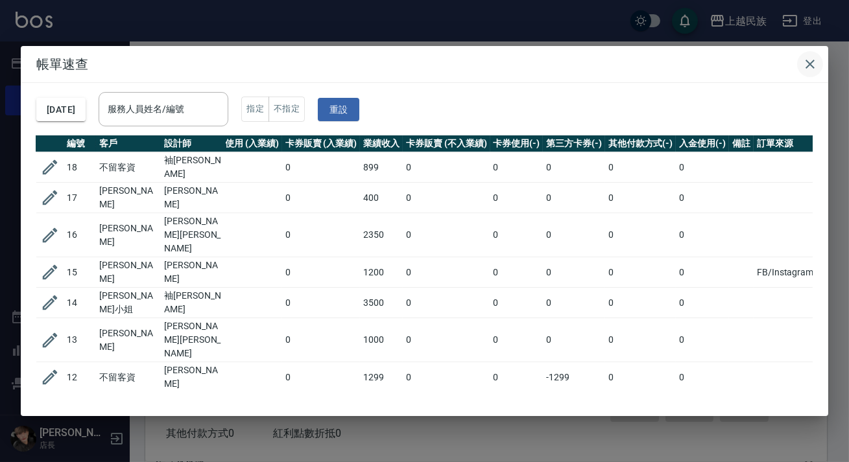
click at [809, 64] on icon "button" at bounding box center [810, 64] width 16 height 16
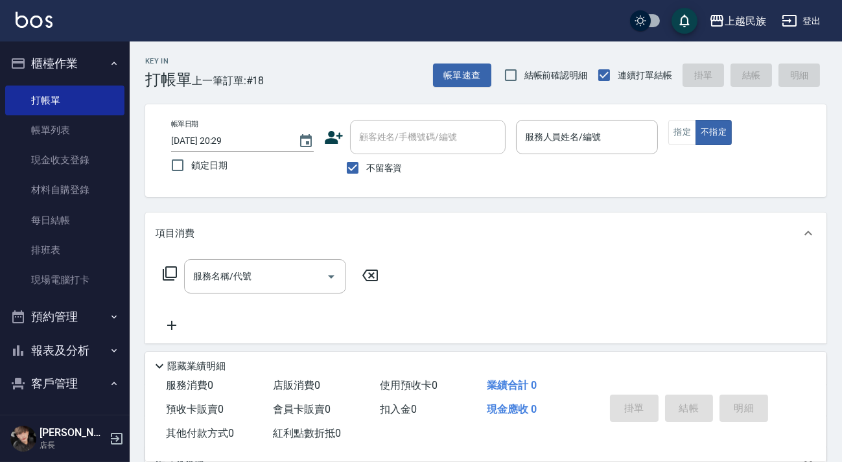
click at [379, 150] on div "顧客姓名/手機號碼/編號" at bounding box center [428, 137] width 156 height 34
drag, startPoint x: 376, startPoint y: 163, endPoint x: 386, endPoint y: 148, distance: 17.8
click at [376, 163] on span "不留客資" at bounding box center [384, 168] width 36 height 14
click at [366, 163] on input "不留客資" at bounding box center [352, 167] width 27 height 27
click at [386, 148] on div "顧客姓名/手機號碼/編號" at bounding box center [428, 137] width 156 height 34
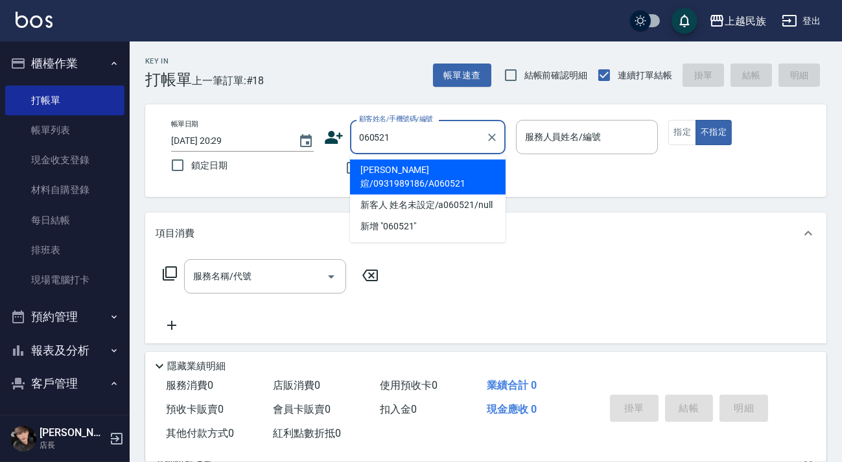
click at [444, 173] on li "[PERSON_NAME]媗/0931989186/A060521" at bounding box center [428, 176] width 156 height 35
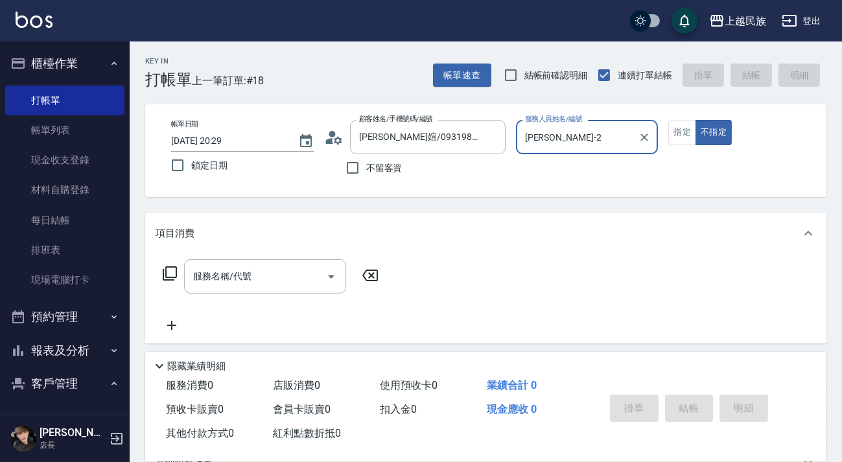
click at [696, 120] on button "不指定" at bounding box center [714, 132] width 36 height 25
drag, startPoint x: 700, startPoint y: 125, endPoint x: 692, endPoint y: 128, distance: 8.8
click at [693, 128] on div "指定 不指定" at bounding box center [739, 132] width 143 height 25
click at [692, 128] on button "指定" at bounding box center [682, 132] width 28 height 25
click at [281, 276] on input "服務名稱/代號" at bounding box center [255, 276] width 131 height 23
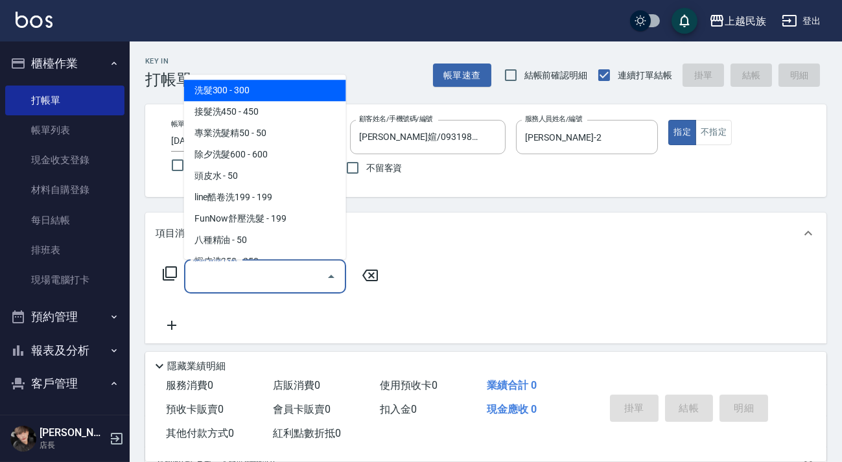
click at [253, 84] on span "洗髮300 - 300" at bounding box center [265, 90] width 162 height 21
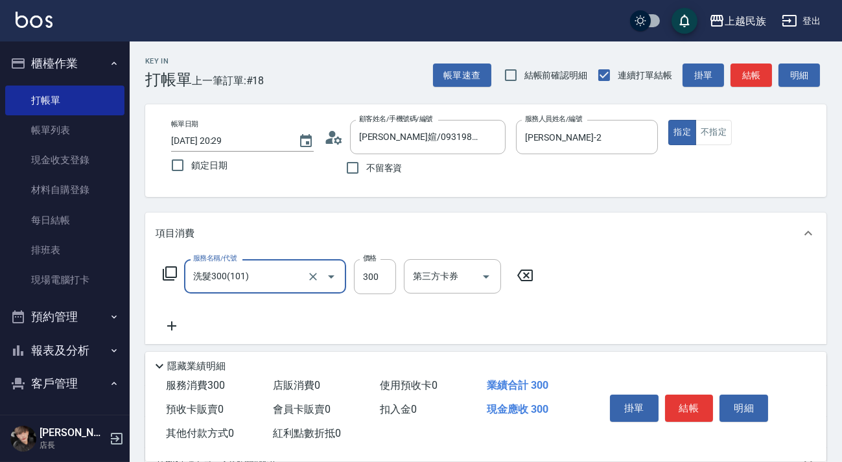
click at [445, 272] on div "第三方卡券 第三方卡券" at bounding box center [452, 276] width 97 height 34
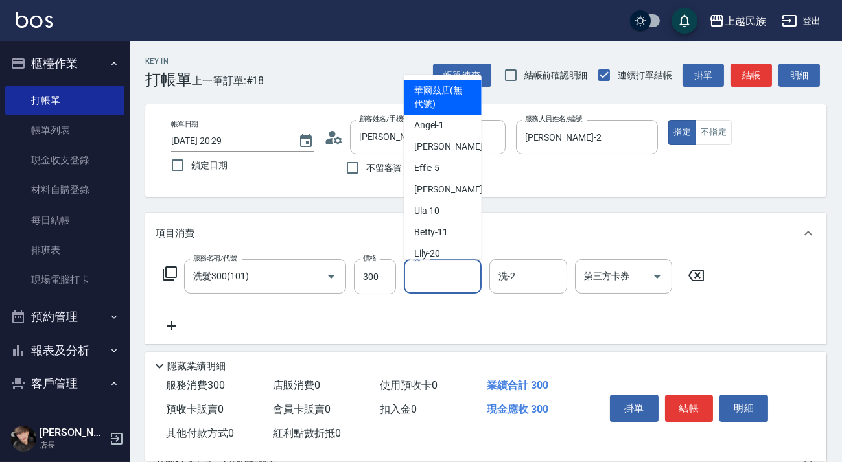
click at [447, 277] on input "洗-1" at bounding box center [443, 276] width 66 height 23
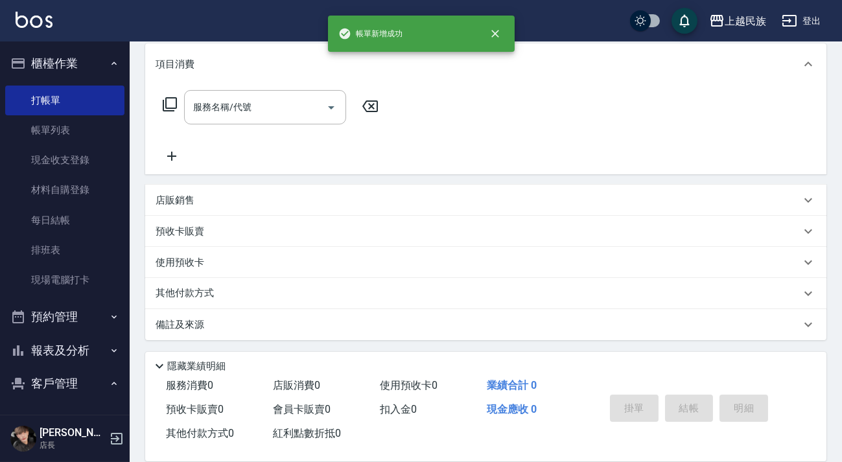
scroll to position [0, 0]
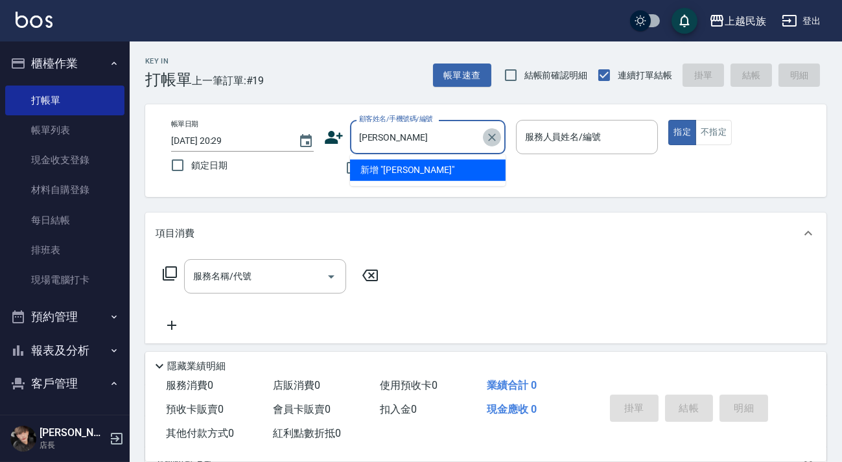
click at [486, 136] on icon "Clear" at bounding box center [492, 137] width 13 height 13
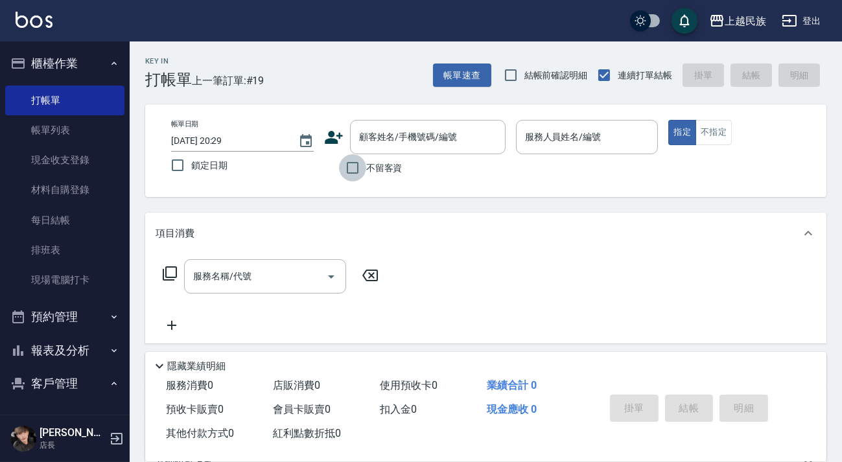
click at [340, 163] on input "不留客資" at bounding box center [352, 167] width 27 height 27
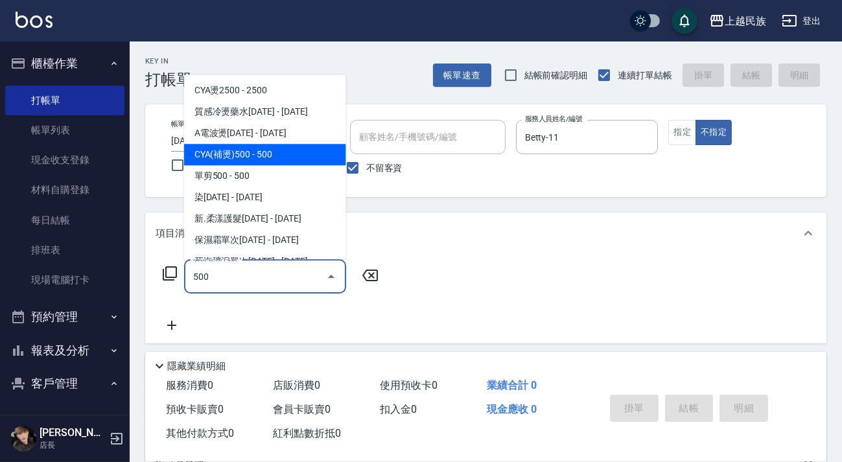
click at [285, 170] on span "單剪500 - 500" at bounding box center [265, 175] width 162 height 21
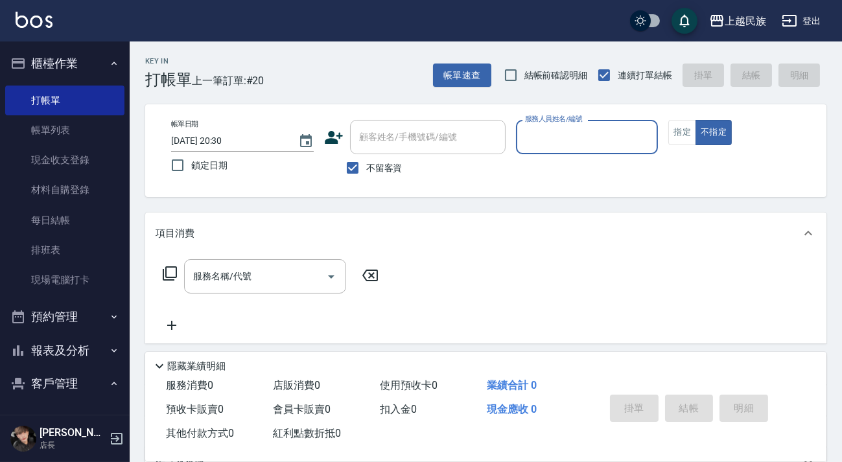
click at [353, 168] on input "不留客資" at bounding box center [352, 167] width 27 height 27
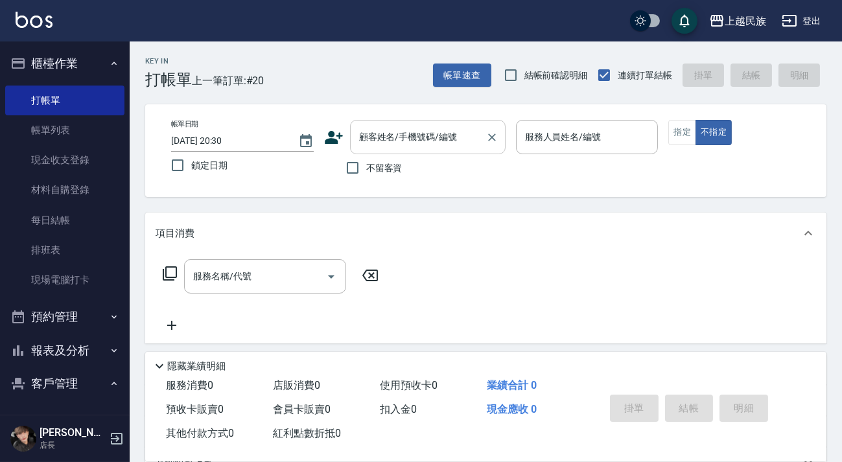
click at [377, 152] on div "顧客姓名/手機號碼/編號" at bounding box center [428, 137] width 156 height 34
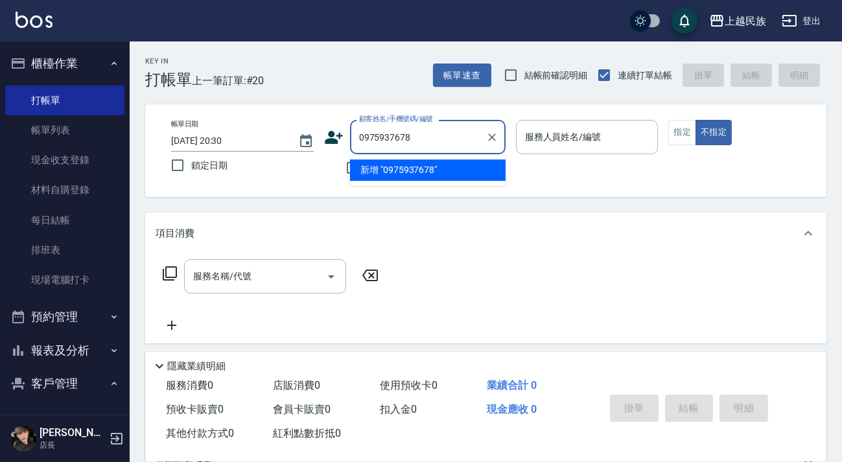
click at [417, 169] on li "新增 "0975937678"" at bounding box center [428, 169] width 156 height 21
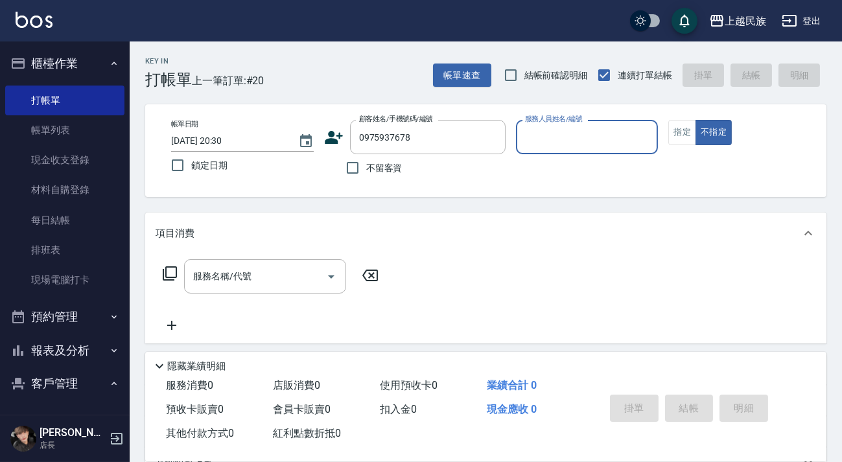
click at [333, 142] on icon at bounding box center [334, 137] width 18 height 13
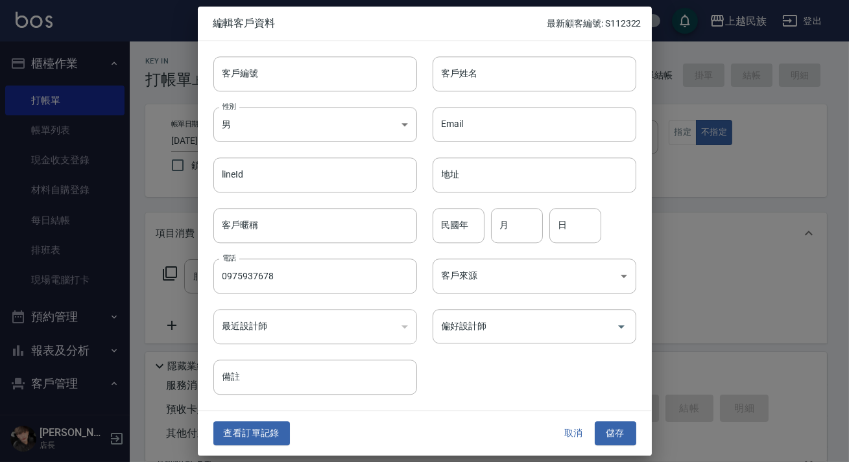
click at [453, 91] on div "Email Email" at bounding box center [526, 116] width 219 height 51
click at [476, 82] on input "客戶姓名" at bounding box center [534, 73] width 204 height 35
click at [483, 280] on body "上越民族 登出 櫃檯作業 打帳單 帳單列表 現金收支登錄 材料自購登錄 每日結帳 排班表 現場電腦打卡 預約管理 預約管理 單日預約紀錄 單週預約紀錄 報表及…" at bounding box center [424, 315] width 849 height 631
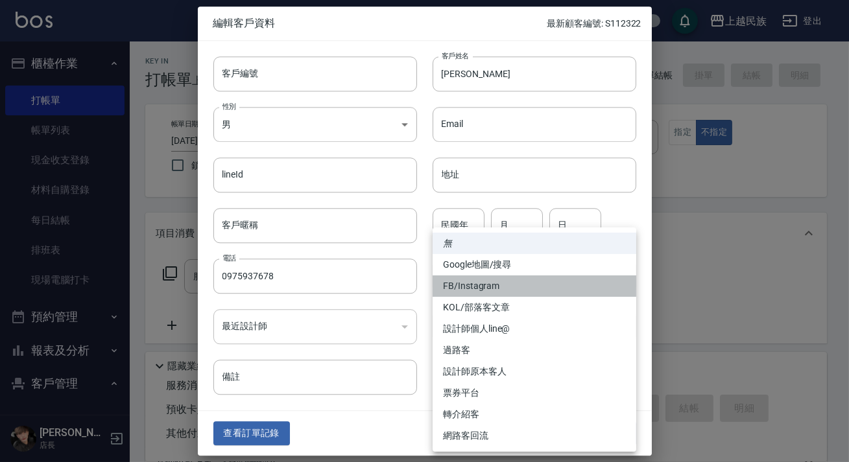
drag, startPoint x: 500, startPoint y: 288, endPoint x: 511, endPoint y: 303, distance: 18.9
click at [500, 289] on li "FB/Instagram" at bounding box center [534, 285] width 204 height 21
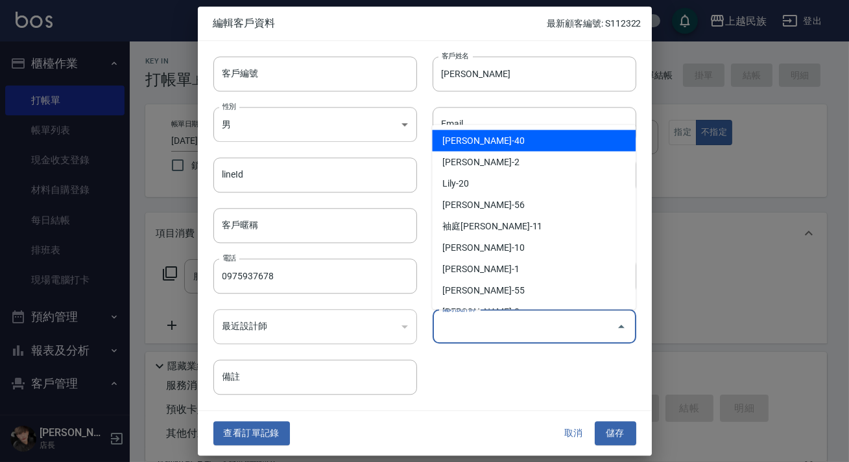
click at [543, 331] on input "偏好設計師" at bounding box center [524, 326] width 172 height 23
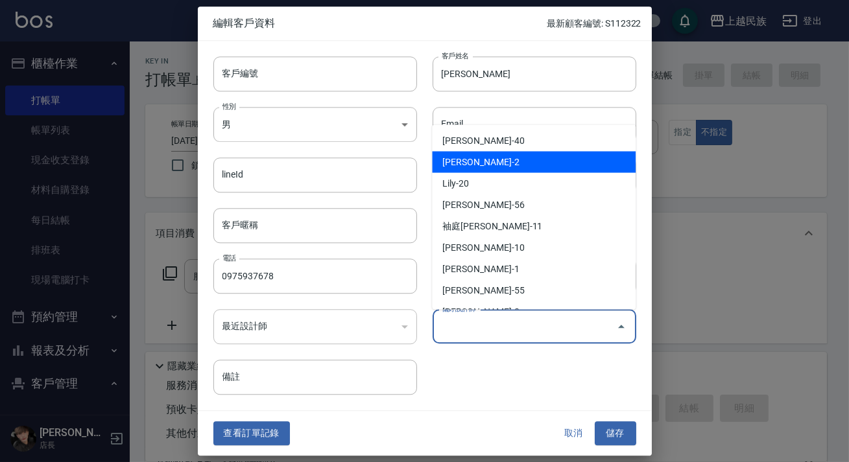
click at [517, 169] on li "[PERSON_NAME]-2" at bounding box center [534, 161] width 204 height 21
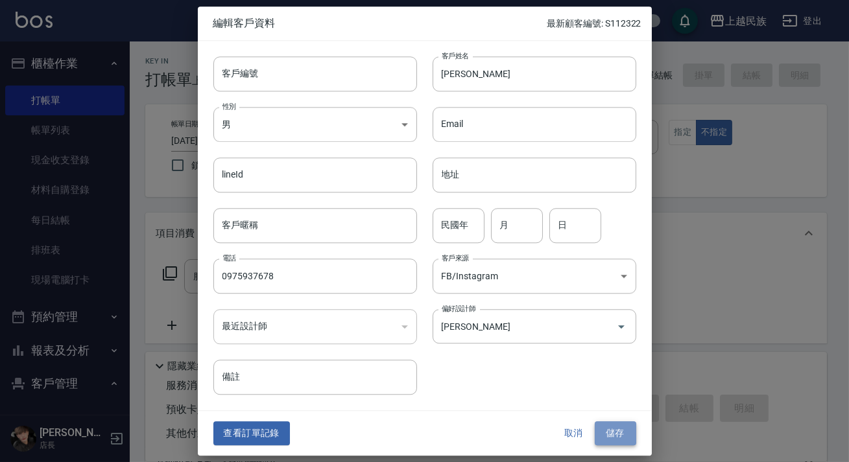
click at [624, 434] on button "儲存" at bounding box center [614, 434] width 41 height 24
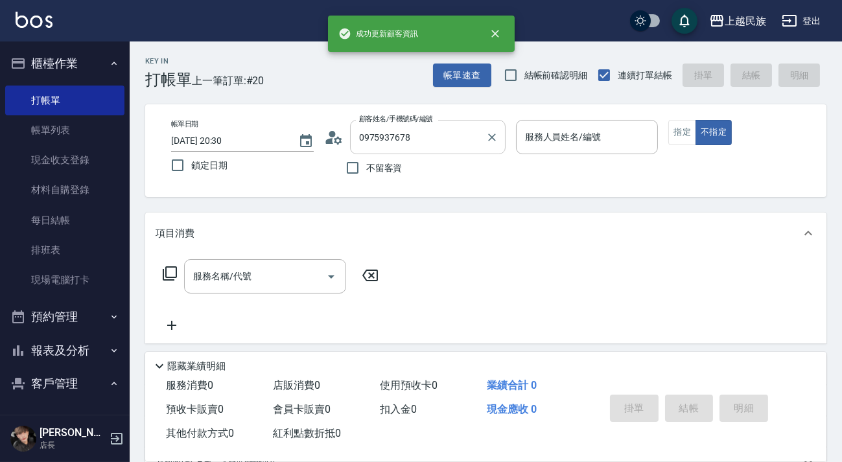
click at [438, 145] on input "0975937678" at bounding box center [418, 137] width 124 height 23
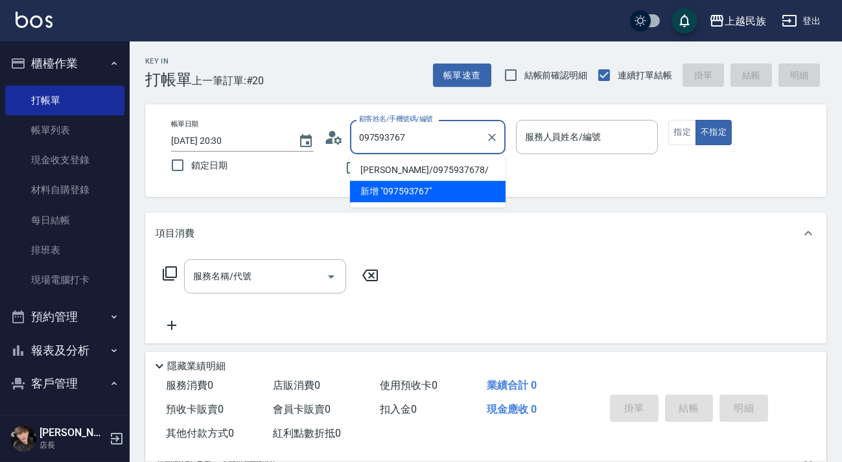
click at [442, 169] on li "[PERSON_NAME]/0975937678/" at bounding box center [428, 169] width 156 height 21
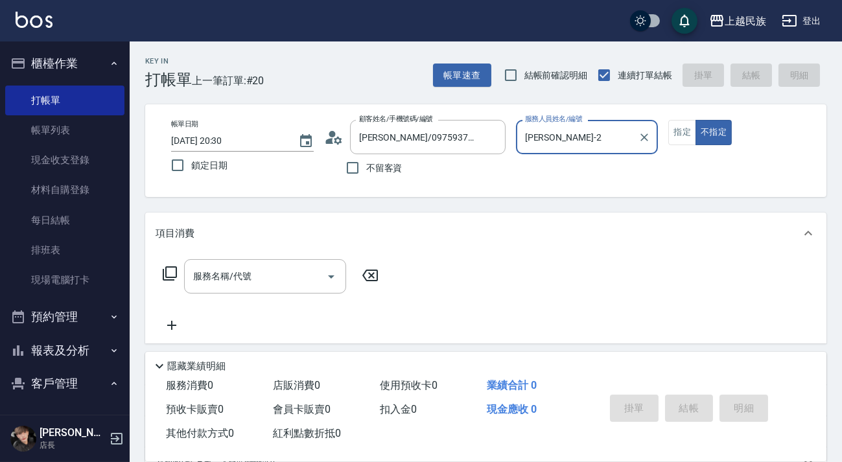
click at [696, 120] on button "不指定" at bounding box center [714, 132] width 36 height 25
click at [290, 261] on div "服務名稱/代號" at bounding box center [265, 276] width 162 height 34
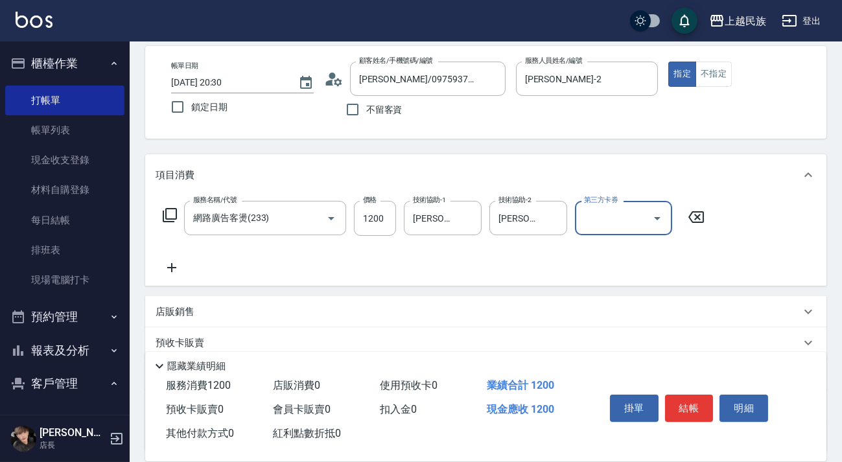
scroll to position [170, 0]
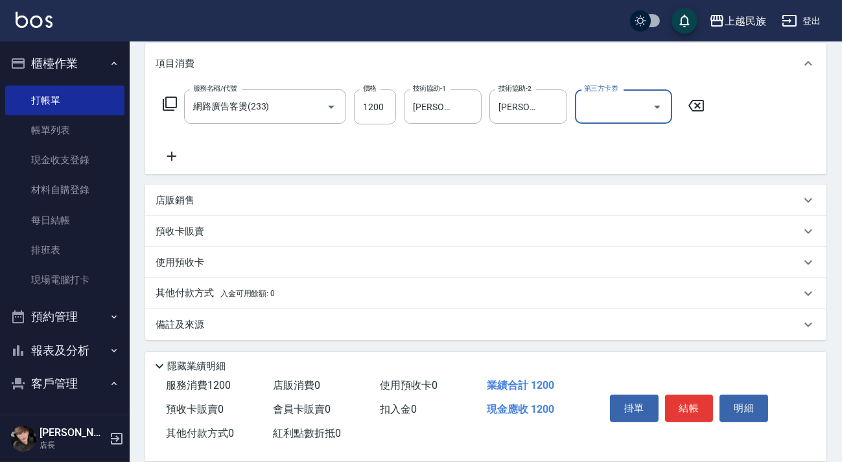
drag, startPoint x: 674, startPoint y: 389, endPoint x: 665, endPoint y: 369, distance: 21.5
click at [675, 390] on div "掛單 結帳 明細" at bounding box center [689, 410] width 169 height 41
click at [704, 406] on button "結帳" at bounding box center [689, 408] width 49 height 27
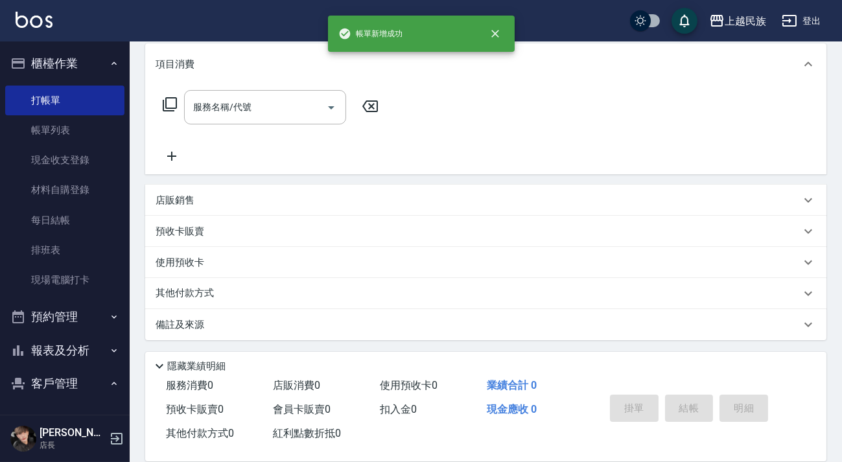
scroll to position [0, 0]
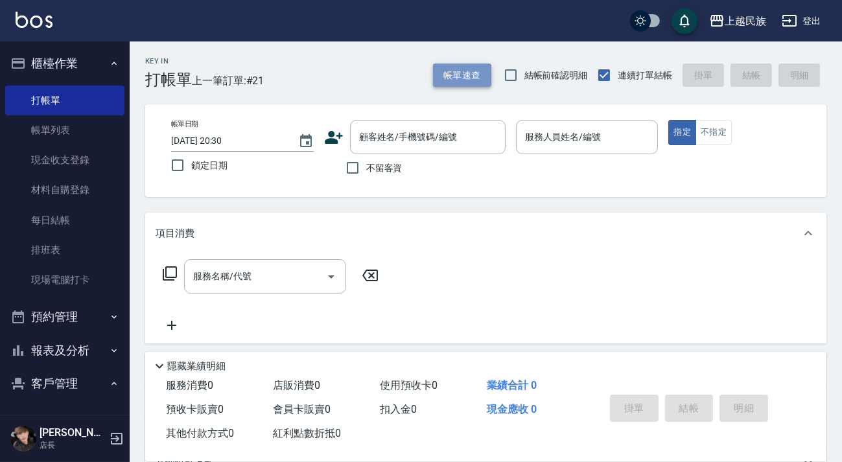
click at [470, 82] on button "帳單速查" at bounding box center [462, 76] width 58 height 24
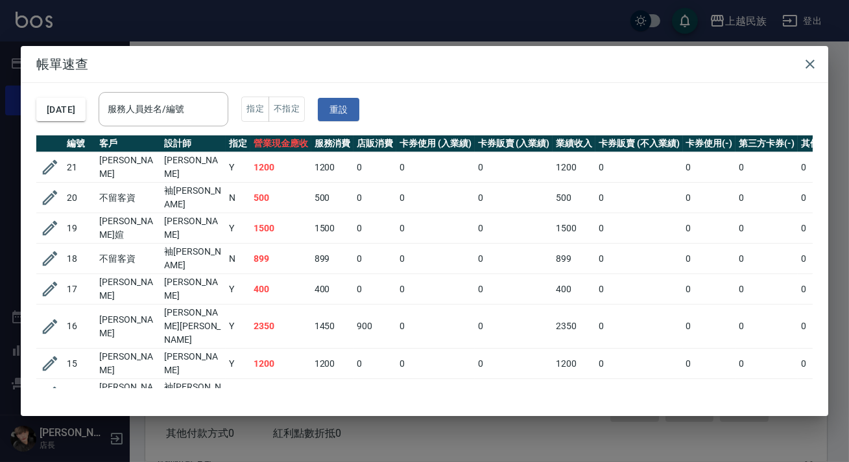
click at [67, 167] on td "21" at bounding box center [80, 167] width 32 height 30
click at [60, 165] on button "button" at bounding box center [50, 167] width 25 height 25
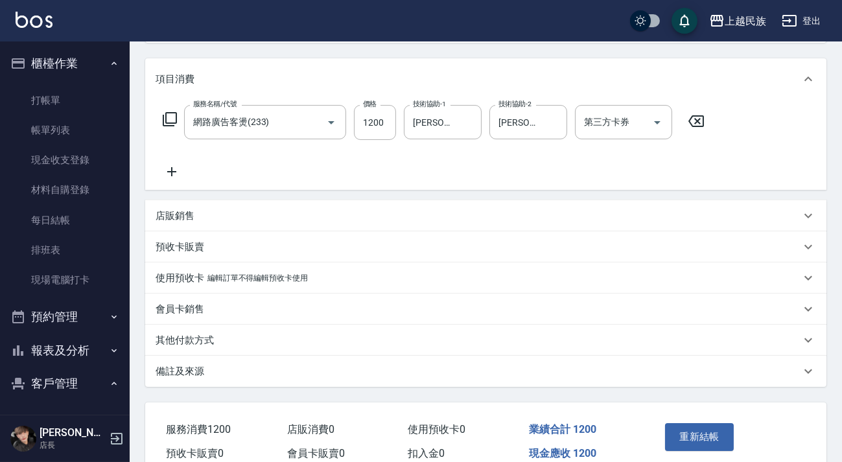
scroll to position [217, 0]
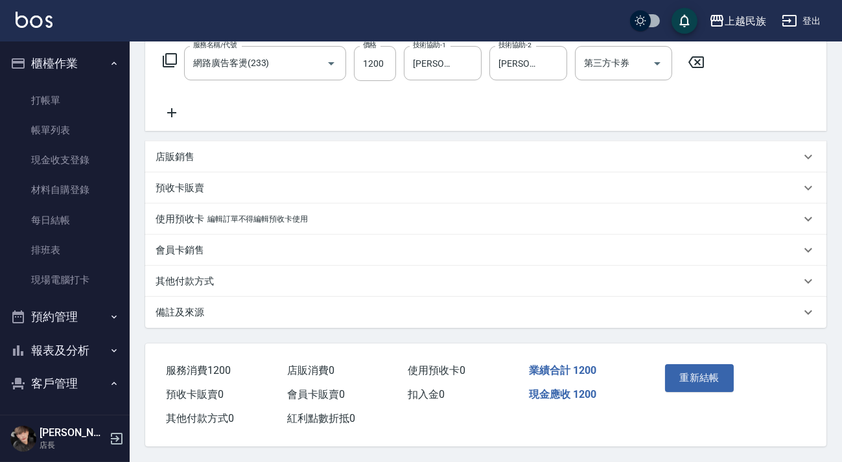
click at [557, 333] on div "Order detail 帳單詳細 (21) 帳單速查 帳單日期 [DATE] 20:30 顧客姓名/手機號碼/編號 [PERSON_NAME]/097593…" at bounding box center [486, 145] width 712 height 634
click at [561, 320] on div "備註及來源" at bounding box center [485, 312] width 681 height 31
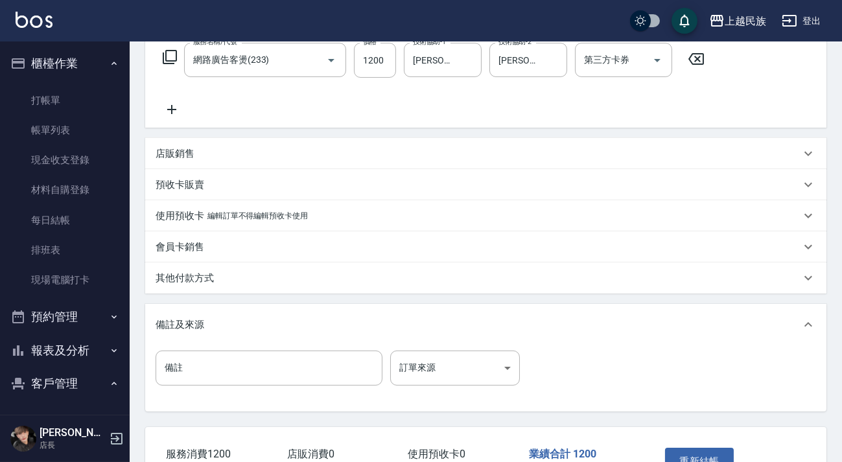
scroll to position [303, 0]
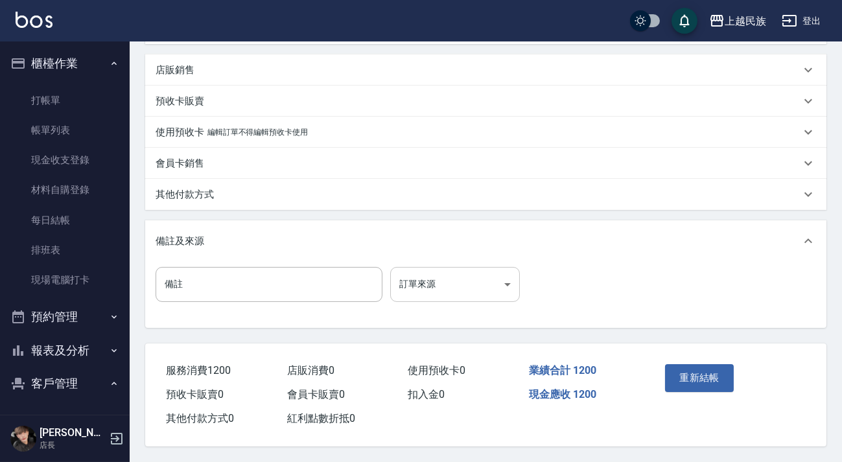
click at [506, 292] on body "上越民族 登出 櫃檯作業 打帳單 帳單列表 現金收支登錄 材料自購登錄 每日結帳 排班表 現場電腦打卡 預約管理 預約管理 單日預約紀錄 單週預約紀錄 報表及…" at bounding box center [421, 81] width 842 height 762
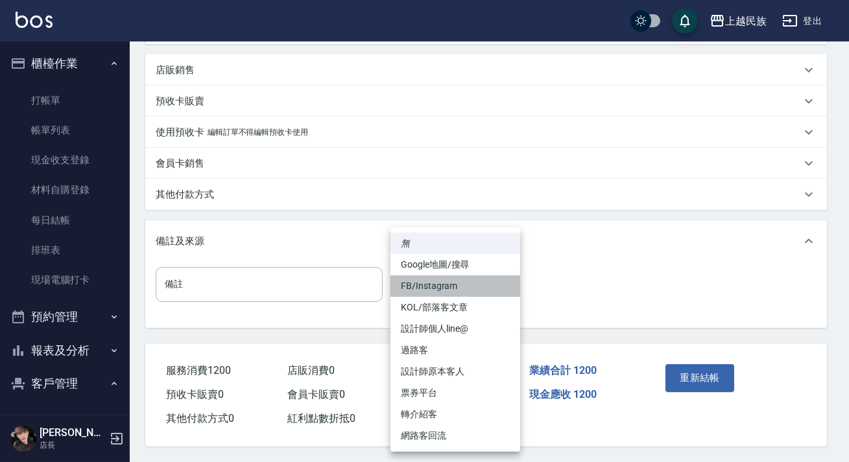
click at [471, 294] on li "FB/Instagram" at bounding box center [455, 285] width 130 height 21
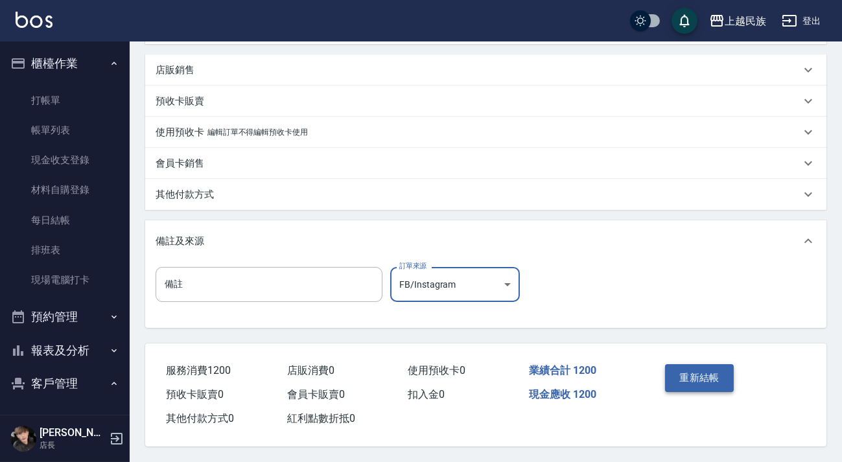
click at [710, 379] on button "重新結帳" at bounding box center [699, 377] width 69 height 27
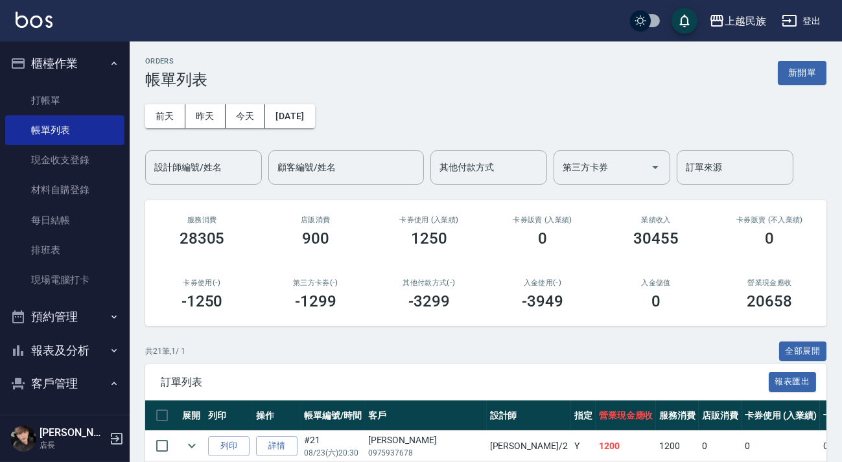
drag, startPoint x: 784, startPoint y: 76, endPoint x: 655, endPoint y: 142, distance: 145.5
click at [784, 75] on button "新開單" at bounding box center [802, 73] width 49 height 24
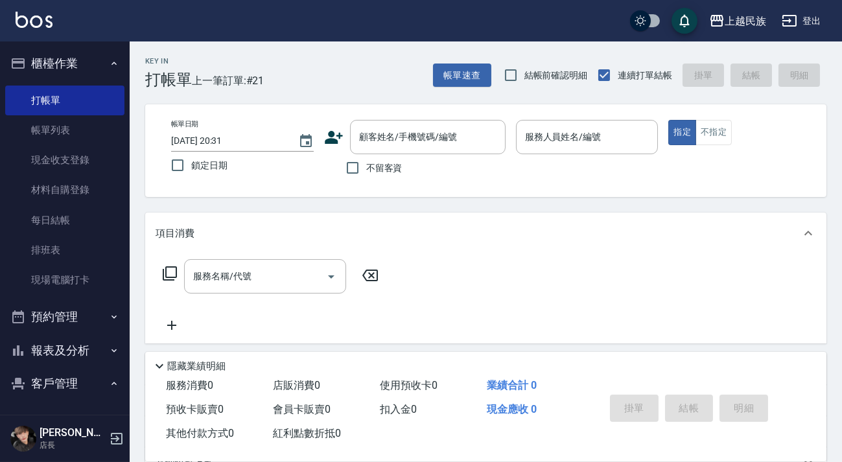
click at [381, 173] on span "不留客資" at bounding box center [384, 168] width 36 height 14
click at [366, 173] on input "不留客資" at bounding box center [352, 167] width 27 height 27
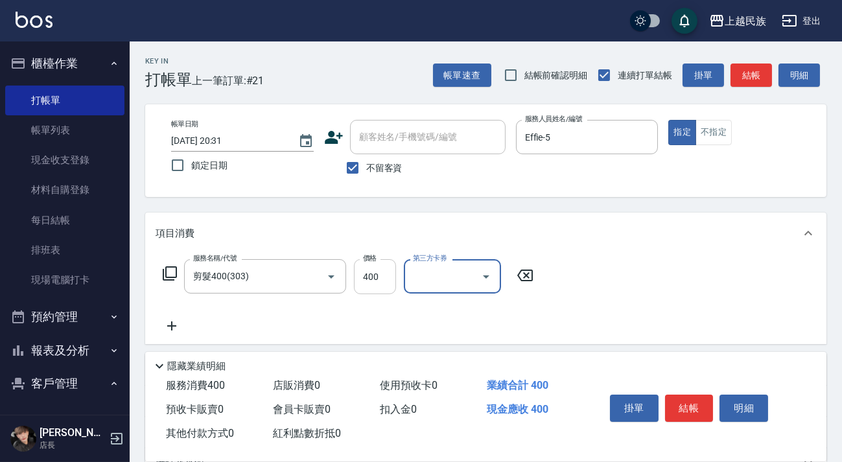
click at [382, 285] on input "400" at bounding box center [375, 276] width 42 height 35
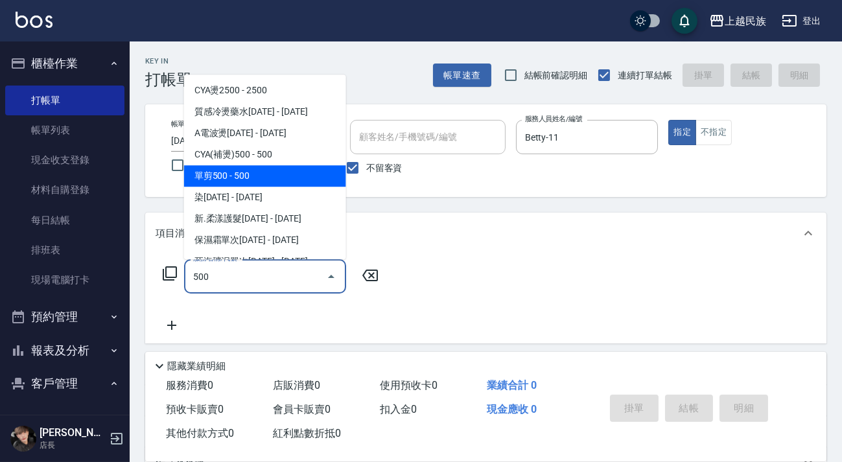
click at [276, 178] on span "單剪500 - 500" at bounding box center [265, 175] width 162 height 21
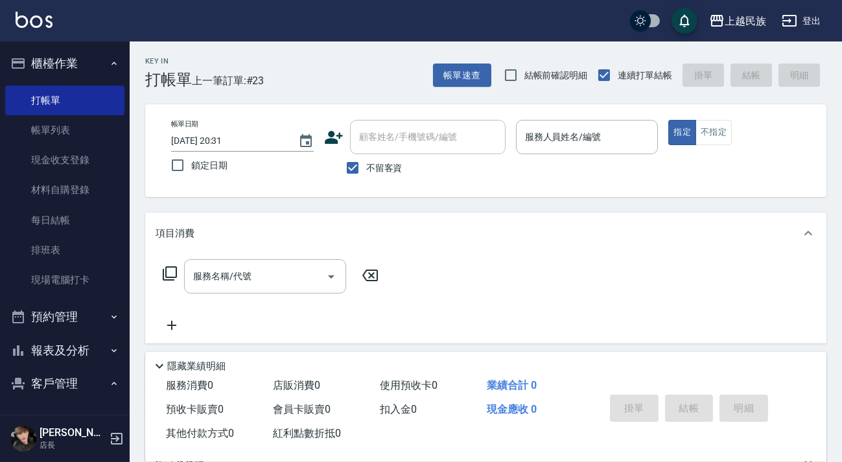
drag, startPoint x: 369, startPoint y: 163, endPoint x: 395, endPoint y: 145, distance: 32.2
click at [369, 162] on span "不留客資" at bounding box center [384, 168] width 36 height 14
click at [366, 162] on input "不留客資" at bounding box center [352, 167] width 27 height 27
click at [410, 132] on div "顧客姓名/手機號碼/編號 顧客姓名/手機號碼/編號" at bounding box center [428, 137] width 156 height 34
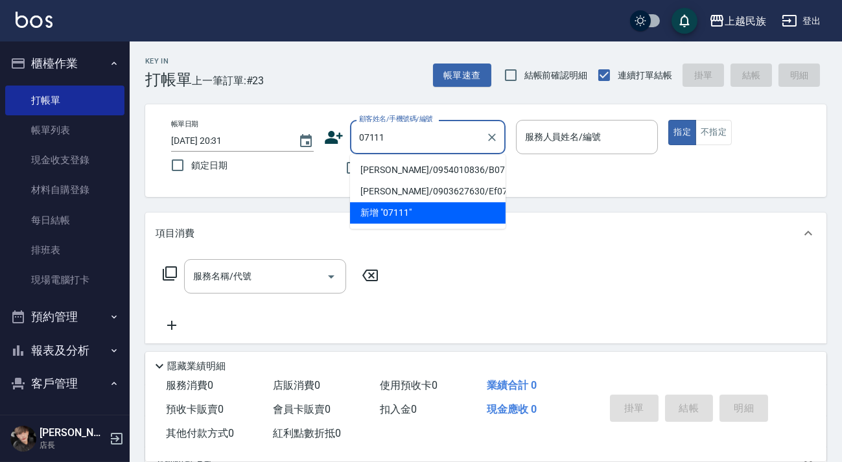
click at [438, 188] on li "[PERSON_NAME]/0903627630/Ef071111" at bounding box center [428, 191] width 156 height 21
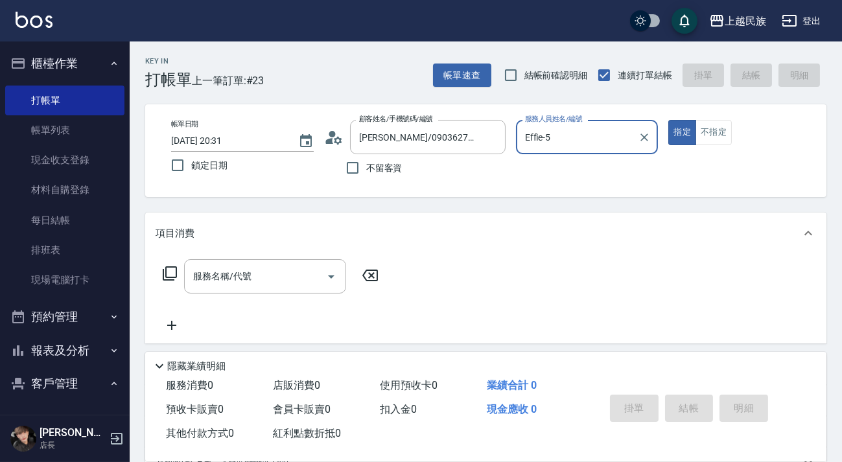
click at [668, 120] on button "指定" at bounding box center [682, 132] width 28 height 25
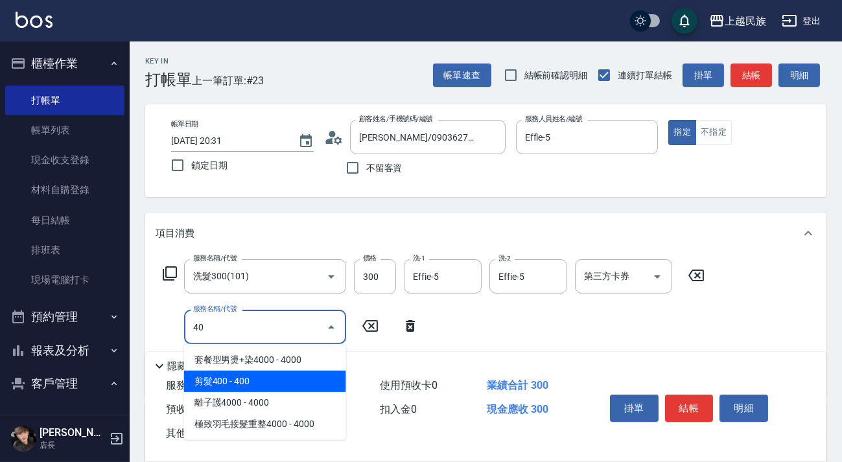
click at [317, 384] on span "剪髮400 - 400" at bounding box center [265, 381] width 162 height 21
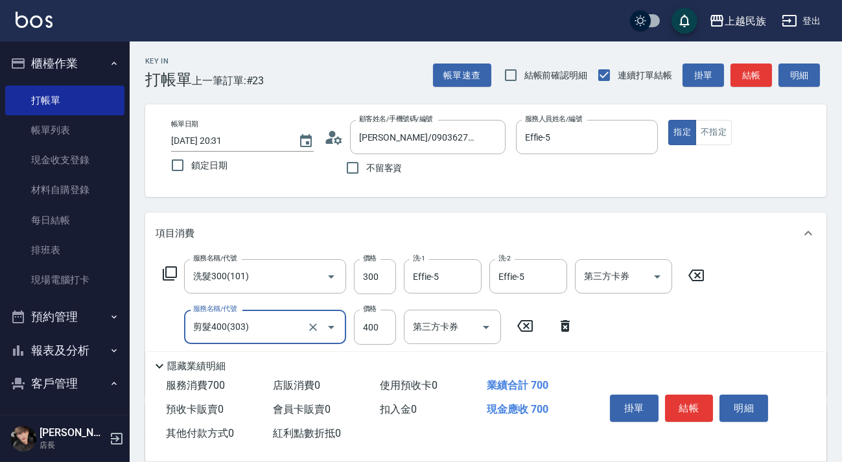
scroll to position [220, 0]
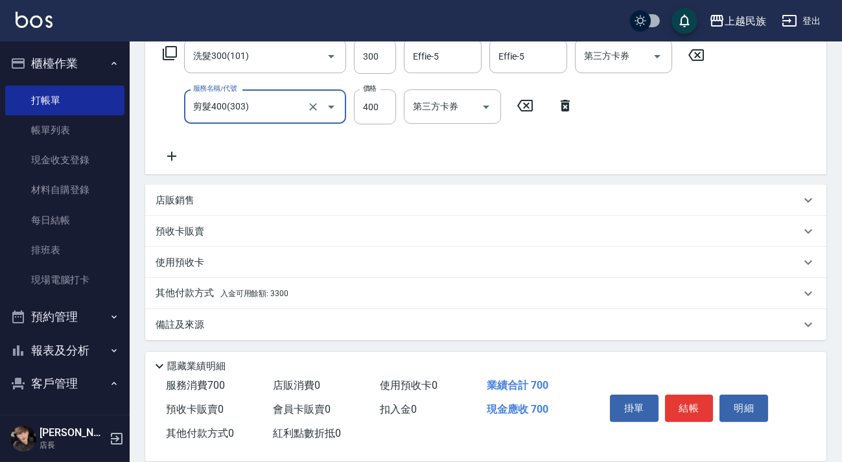
click at [353, 278] on div "其他付款方式 入金可用餘額: 3300" at bounding box center [485, 293] width 681 height 31
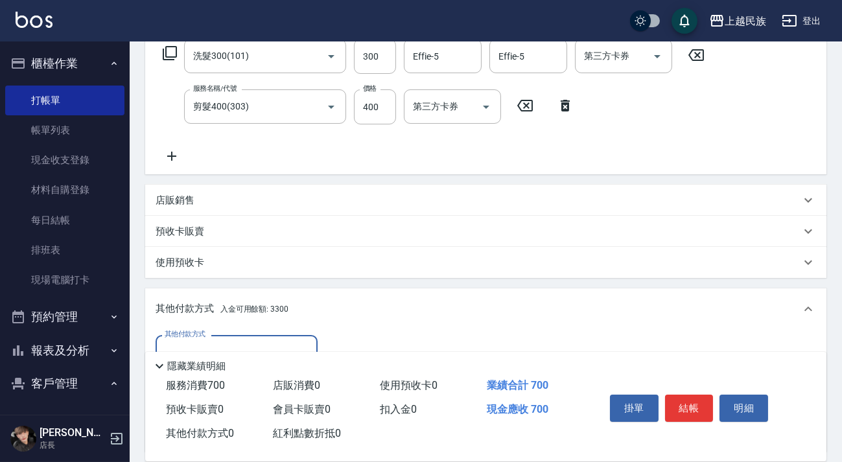
scroll to position [0, 0]
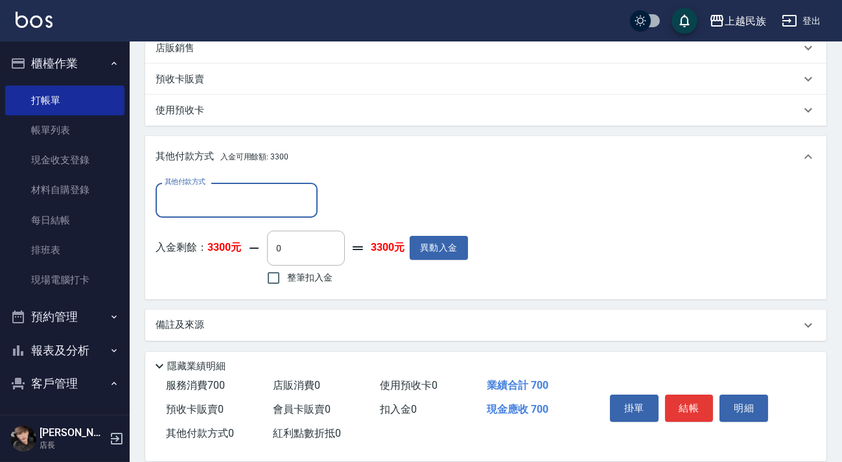
click at [304, 279] on span "整筆扣入金" at bounding box center [309, 278] width 45 height 14
click at [287, 279] on input "整筆扣入金" at bounding box center [273, 277] width 27 height 27
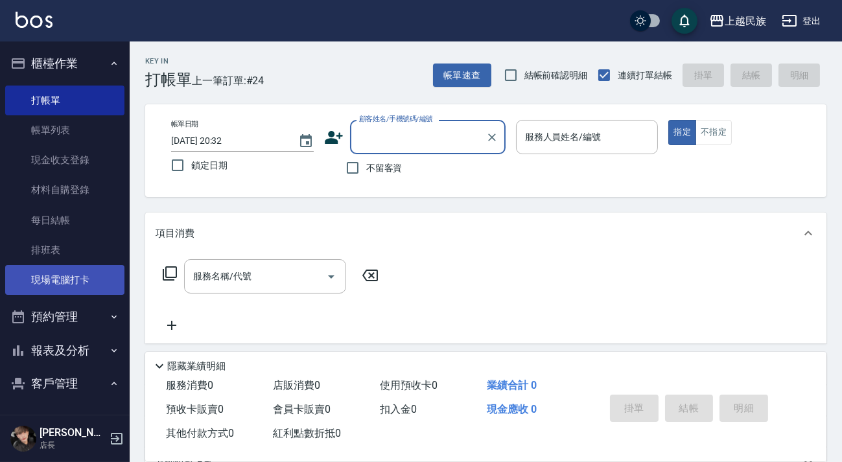
click at [88, 266] on link "現場電腦打卡" at bounding box center [64, 280] width 119 height 30
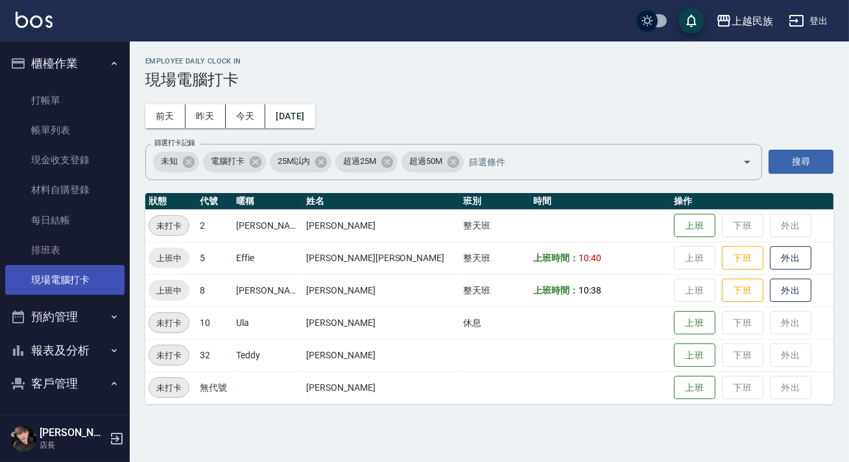
click at [85, 266] on link "現場電腦打卡" at bounding box center [64, 280] width 119 height 30
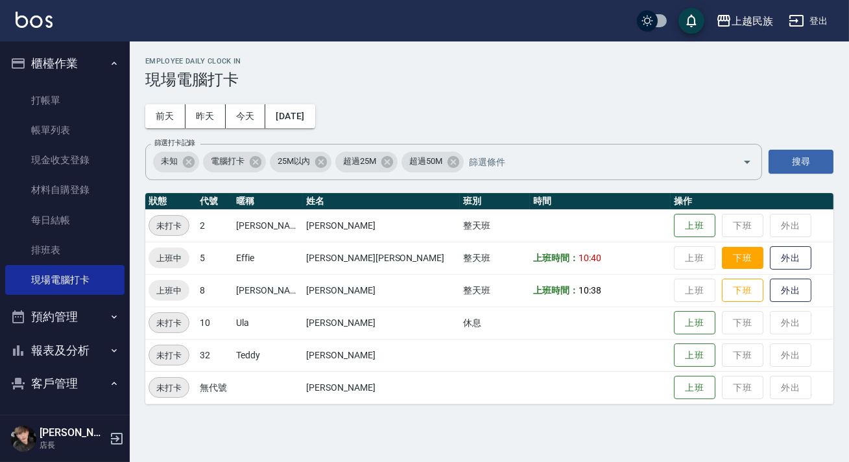
click at [721, 260] on button "下班" at bounding box center [741, 258] width 41 height 23
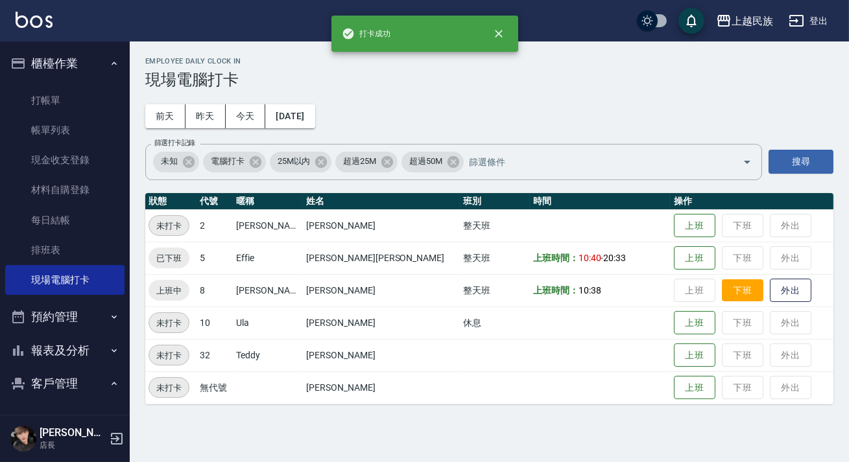
click at [721, 290] on button "下班" at bounding box center [741, 290] width 41 height 23
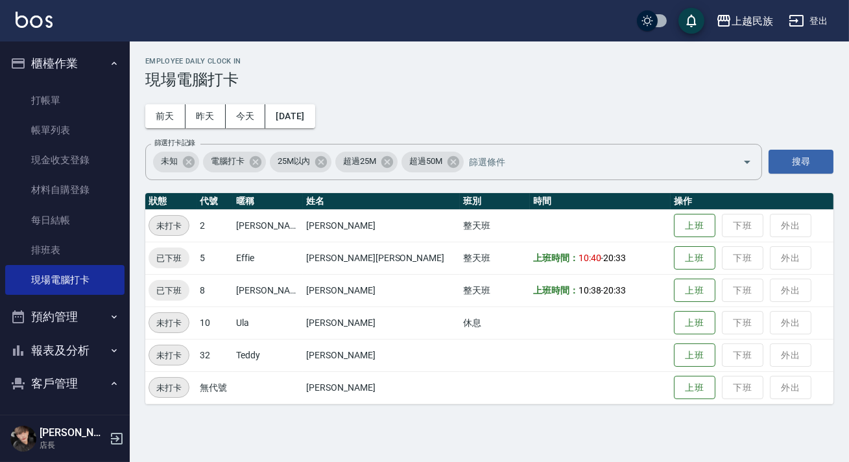
click at [97, 58] on button "櫃檯作業" at bounding box center [64, 64] width 119 height 34
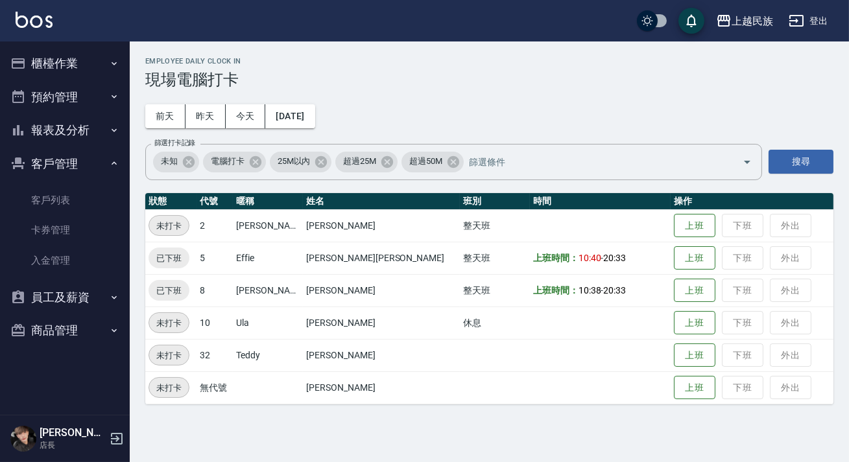
click at [91, 120] on button "報表及分析" at bounding box center [64, 130] width 119 height 34
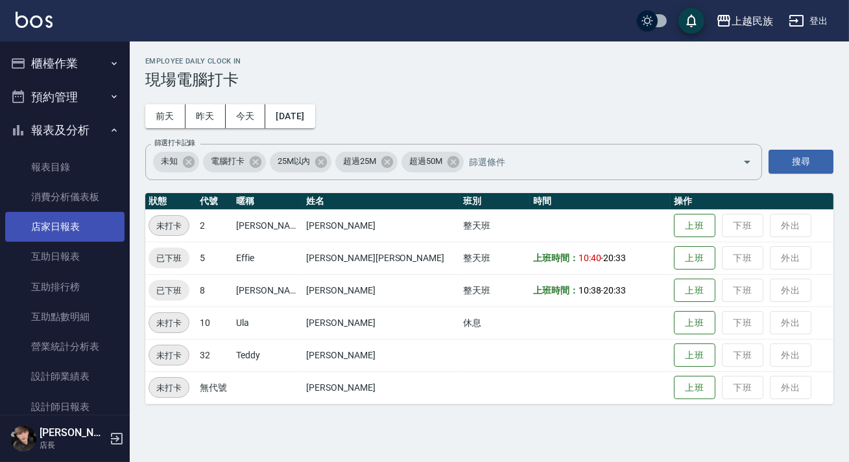
click at [91, 221] on link "店家日報表" at bounding box center [64, 227] width 119 height 30
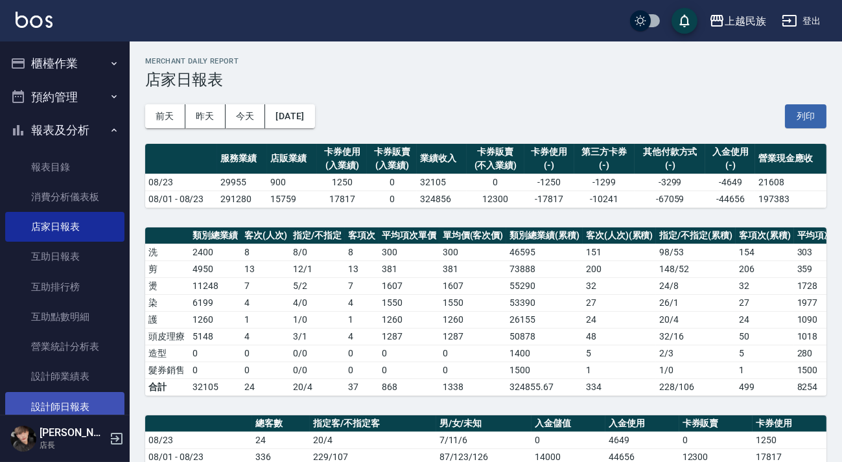
click at [93, 397] on link "設計師日報表" at bounding box center [64, 407] width 119 height 30
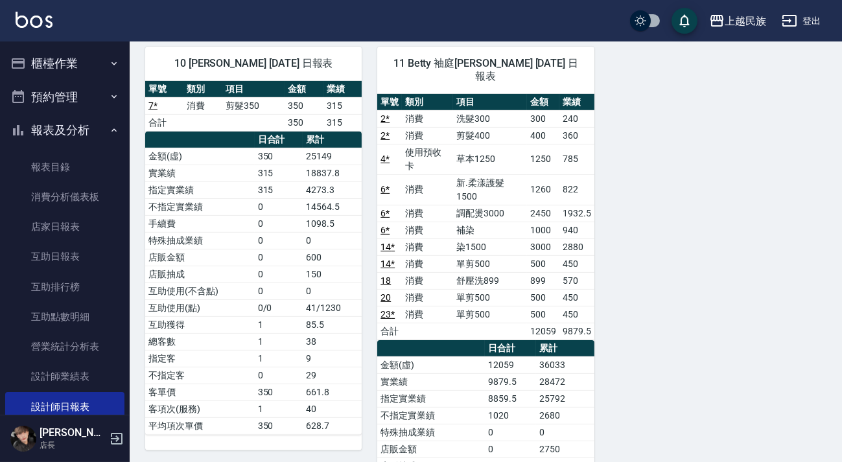
scroll to position [707, 0]
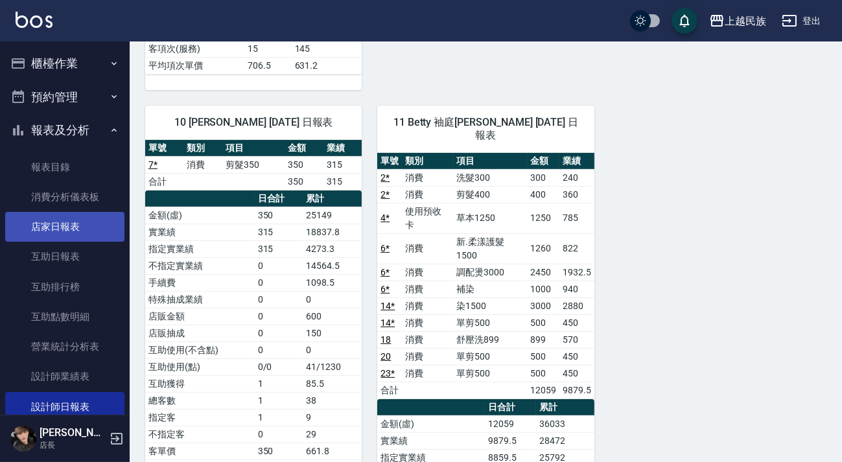
click at [91, 223] on link "店家日報表" at bounding box center [64, 227] width 119 height 30
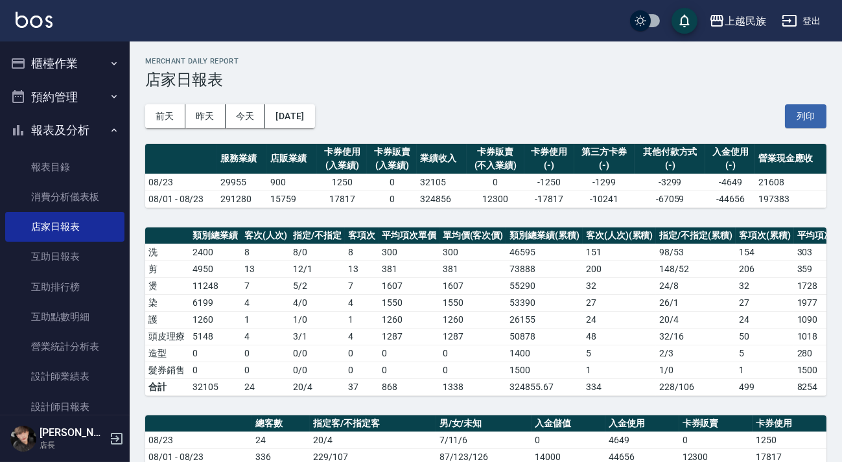
scroll to position [469, 0]
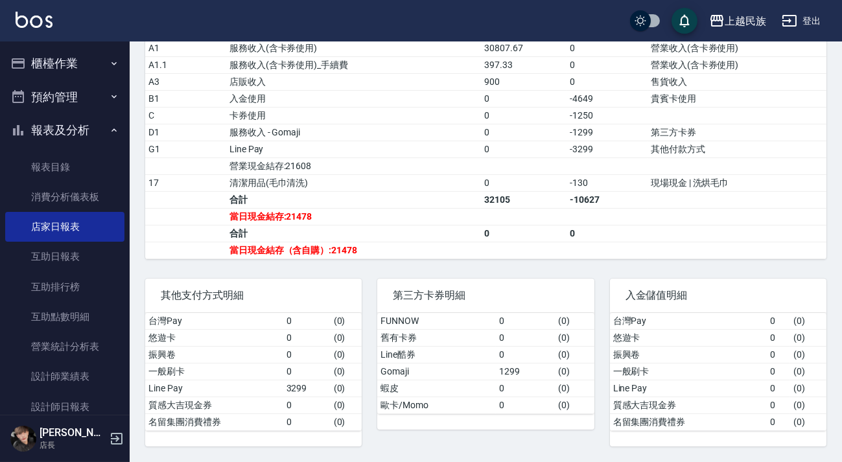
click at [50, 62] on button "櫃檯作業" at bounding box center [64, 64] width 119 height 34
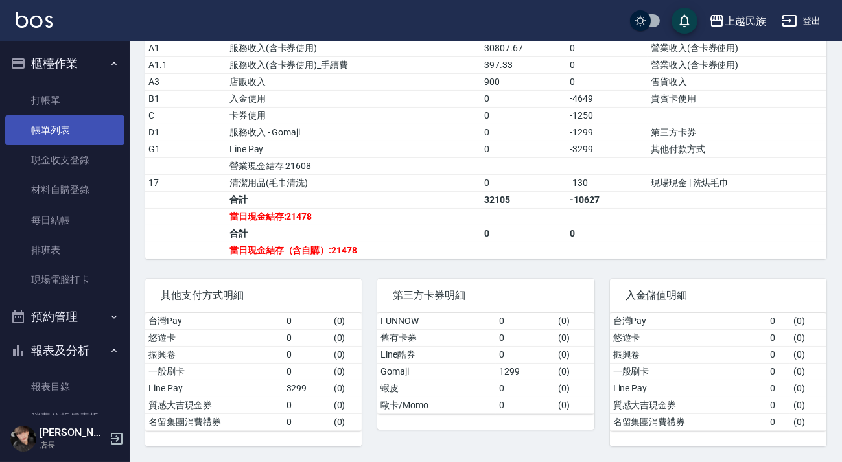
click at [55, 134] on link "帳單列表" at bounding box center [64, 130] width 119 height 30
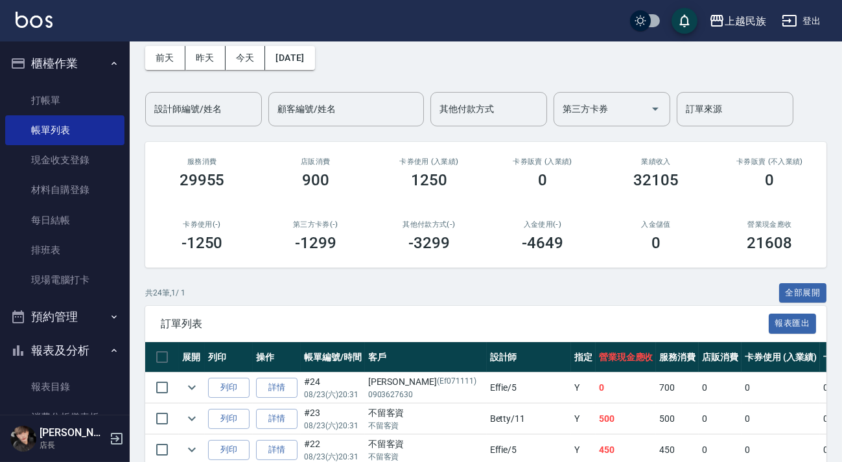
scroll to position [412, 0]
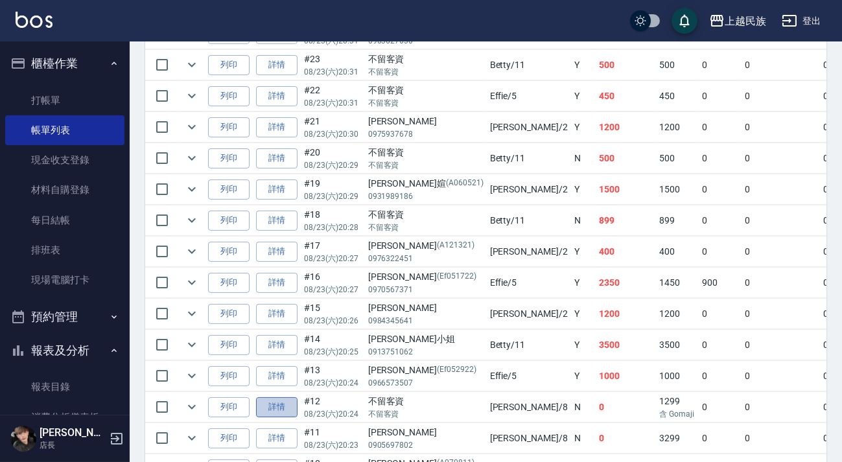
click at [278, 404] on link "詳情" at bounding box center [276, 407] width 41 height 20
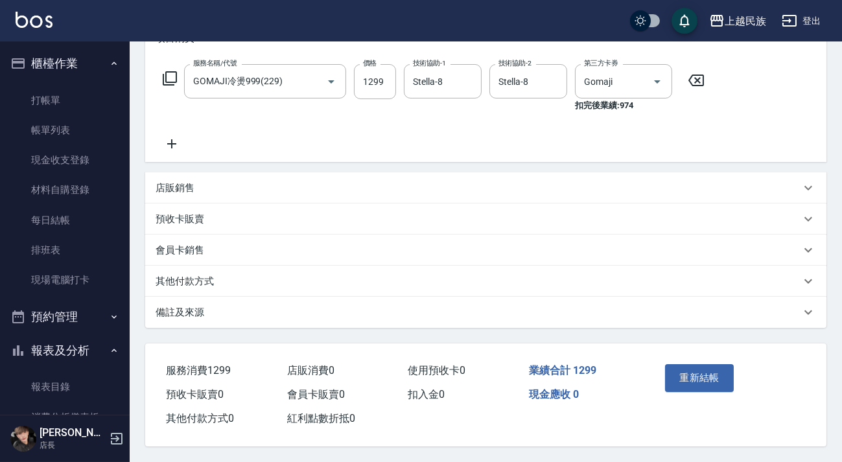
scroll to position [21, 0]
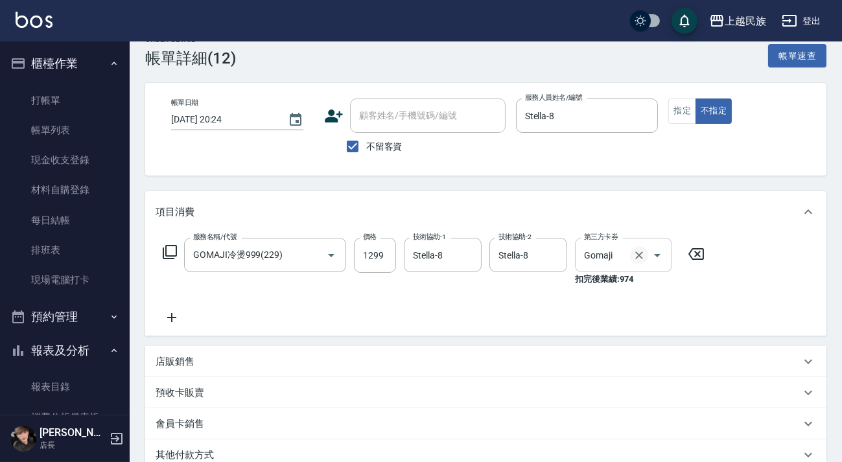
click at [641, 254] on icon "Clear" at bounding box center [639, 255] width 13 height 13
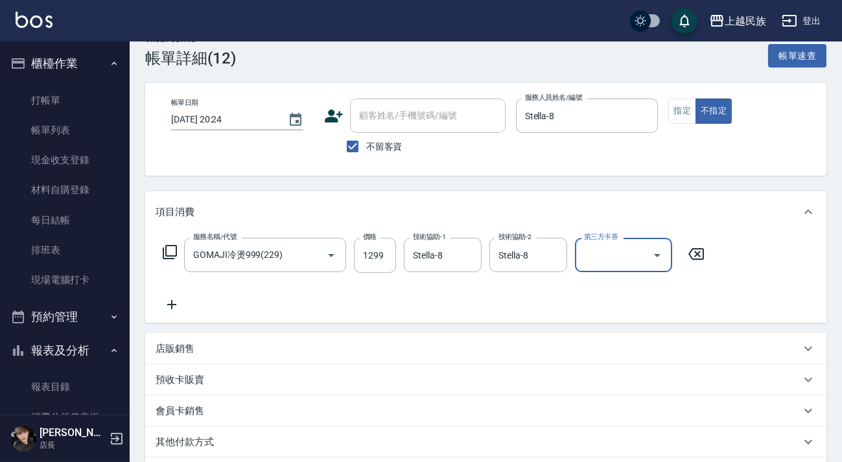
scroll to position [185, 0]
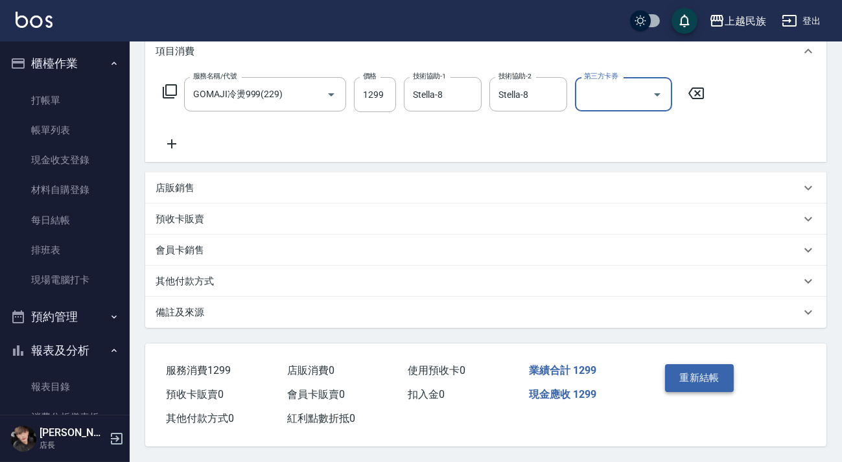
click at [677, 370] on button "重新結帳" at bounding box center [699, 377] width 69 height 27
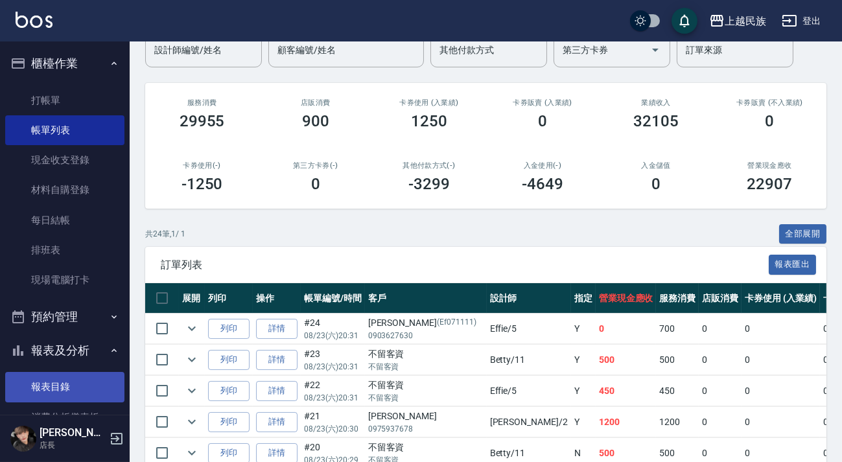
scroll to position [176, 0]
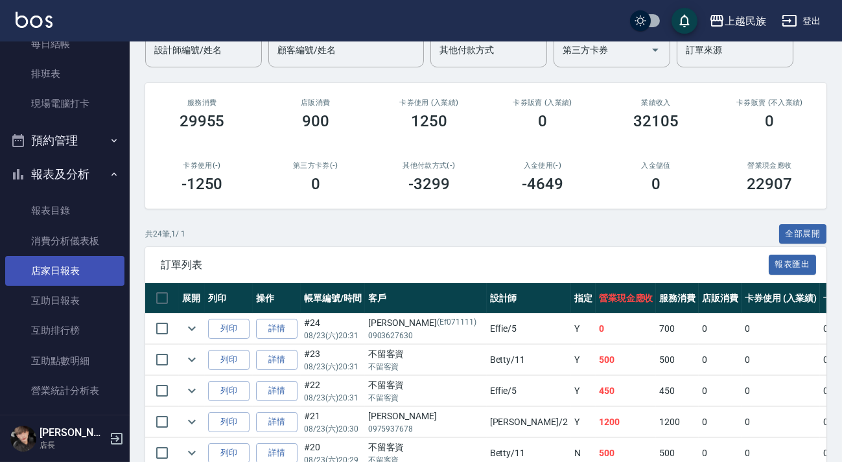
click at [79, 272] on link "店家日報表" at bounding box center [64, 271] width 119 height 30
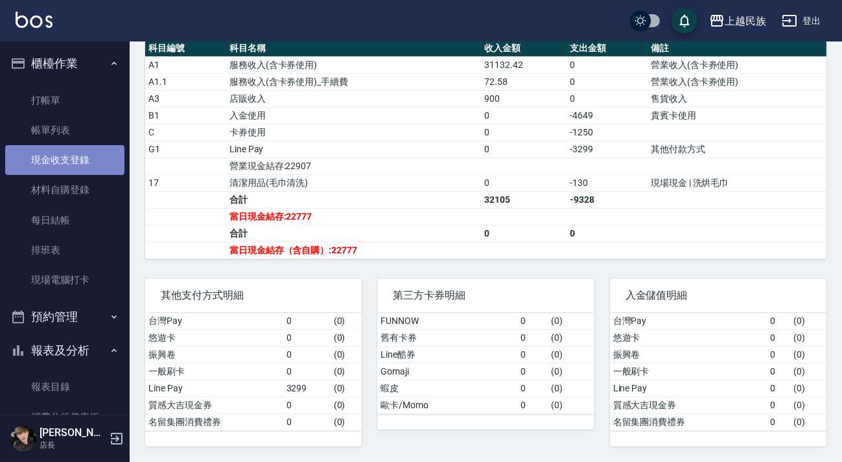
click at [87, 167] on link "現金收支登錄" at bounding box center [64, 160] width 119 height 30
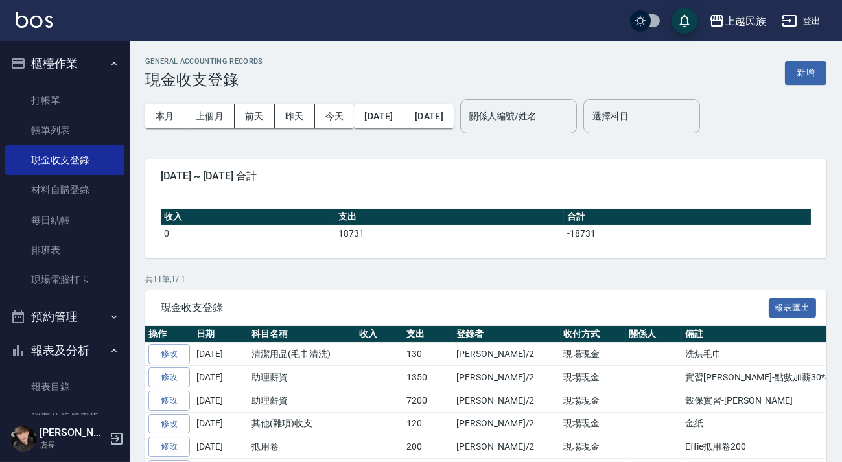
click at [23, 21] on img at bounding box center [34, 20] width 37 height 16
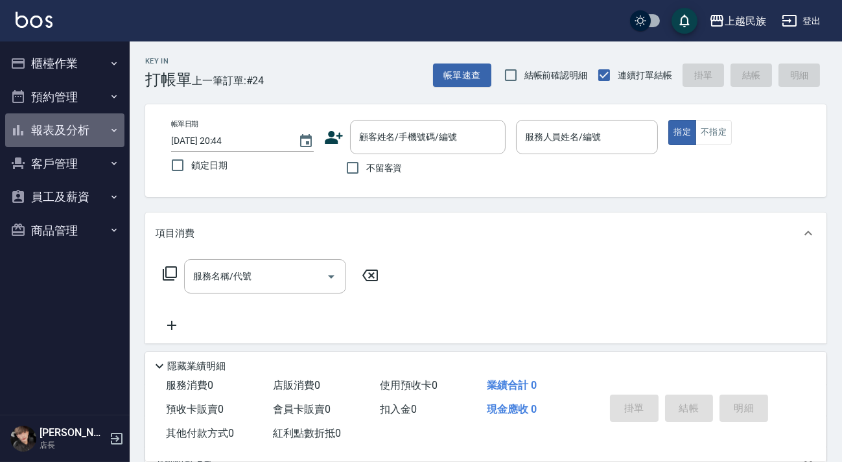
click at [97, 128] on button "報表及分析" at bounding box center [64, 130] width 119 height 34
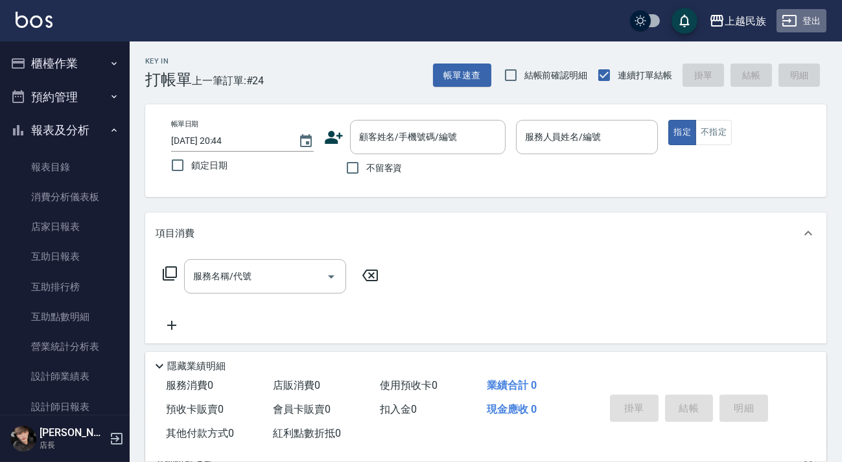
click at [806, 19] on button "登出" at bounding box center [802, 21] width 50 height 24
